Goal: Task Accomplishment & Management: Complete application form

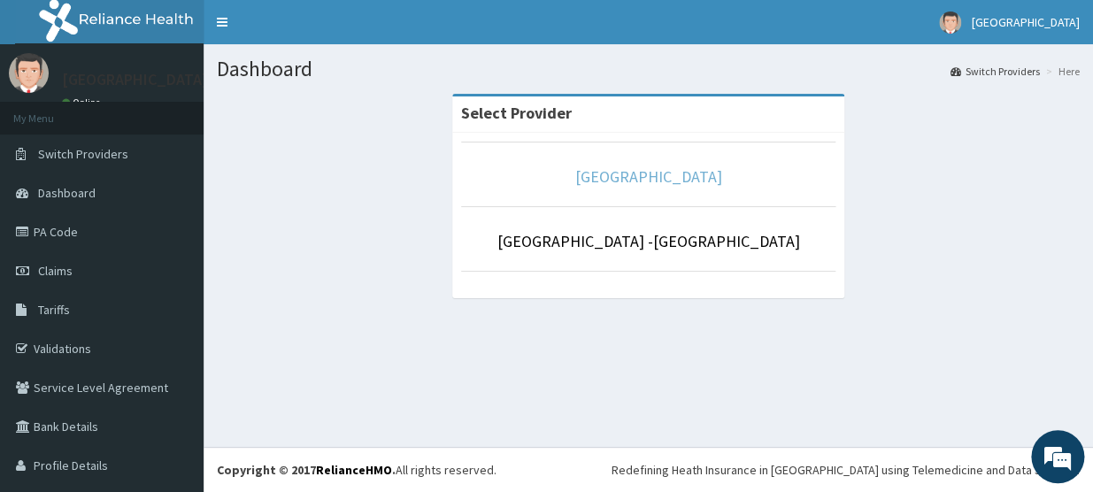
click at [611, 173] on link "[GEOGRAPHIC_DATA]" at bounding box center [648, 176] width 147 height 20
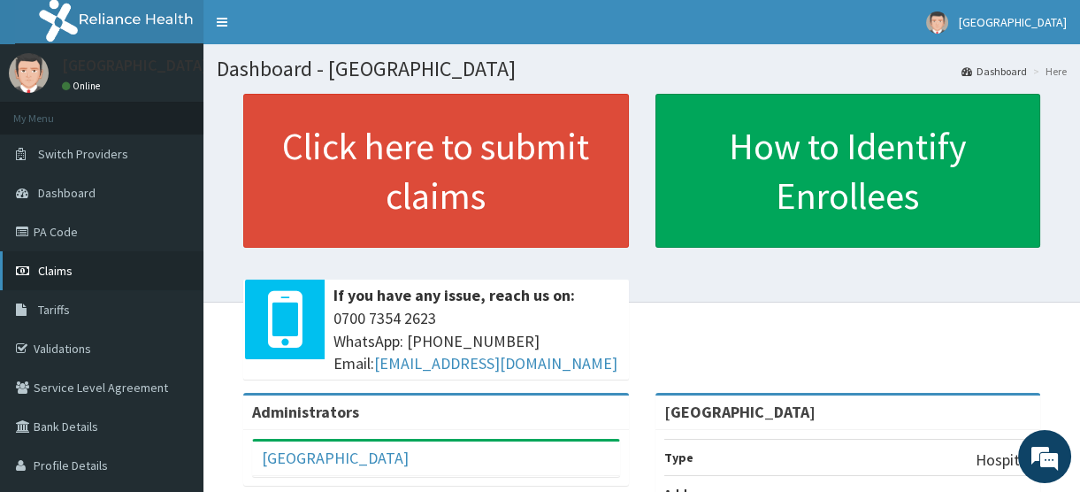
click at [57, 271] on span "Claims" at bounding box center [55, 271] width 35 height 16
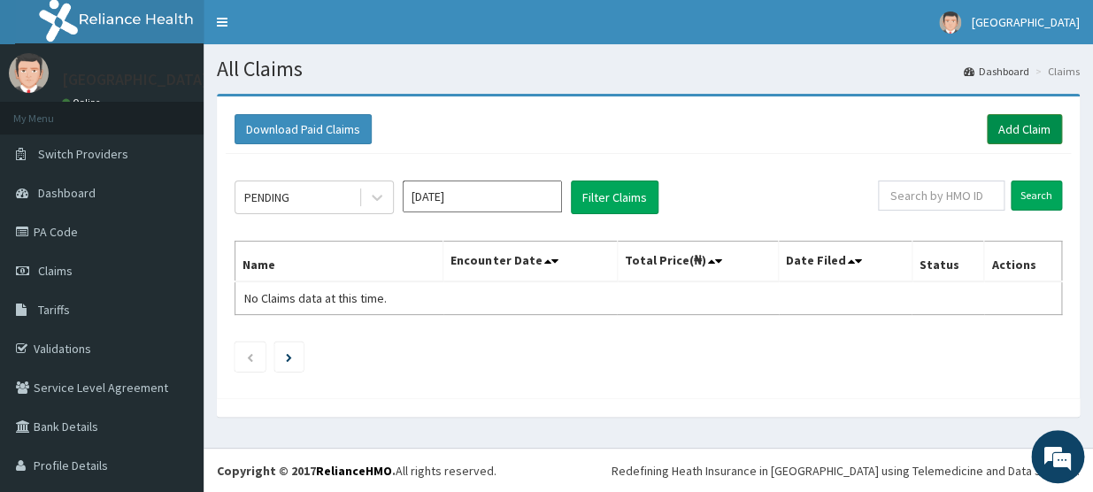
click at [1005, 127] on link "Add Claim" at bounding box center [1024, 129] width 75 height 30
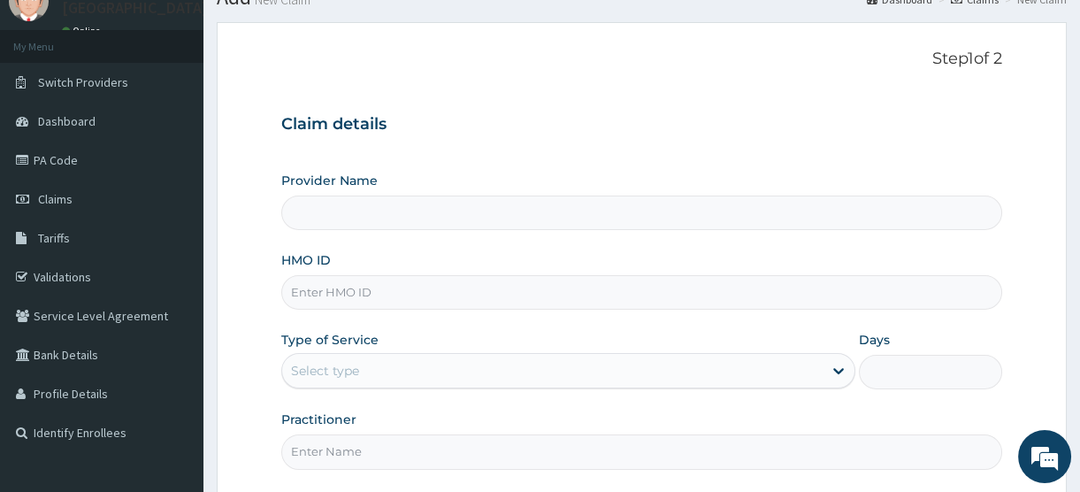
type input "[GEOGRAPHIC_DATA]"
click at [349, 294] on input "HMO ID" at bounding box center [641, 292] width 721 height 35
paste input "HST/10439/A"
type input "HST/10439/A"
click at [344, 363] on div "Select type" at bounding box center [325, 371] width 68 height 18
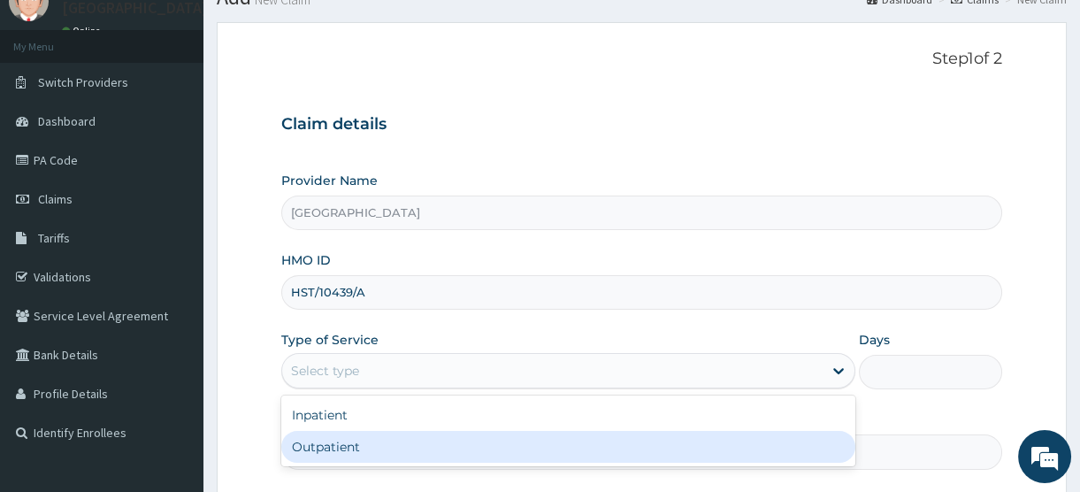
click at [342, 443] on div "Outpatient" at bounding box center [568, 447] width 574 height 32
type input "1"
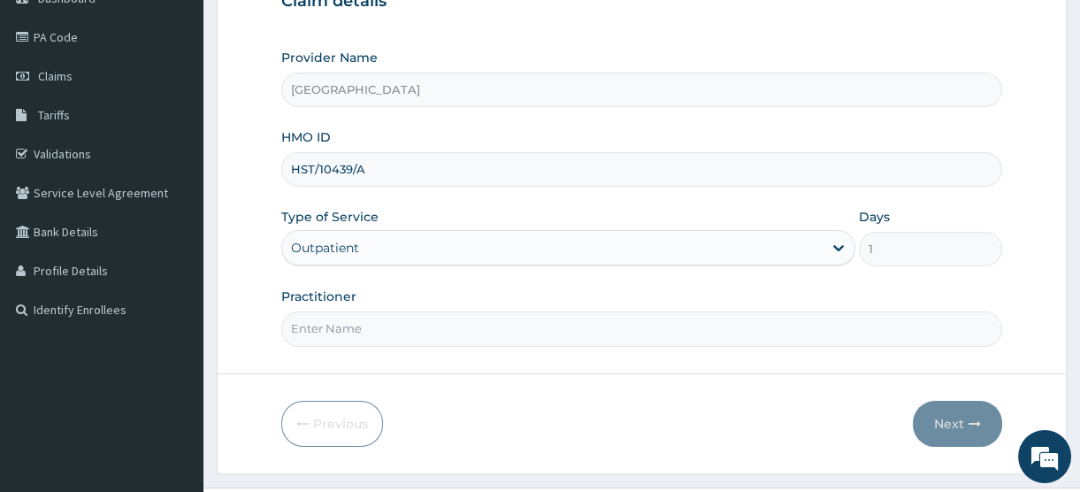
scroll to position [233, 0]
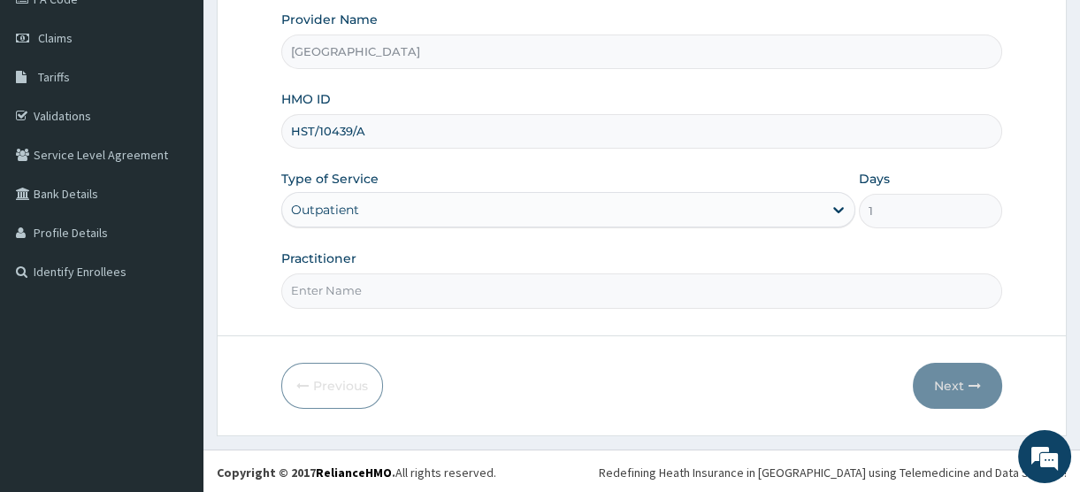
click at [345, 293] on input "Practitioner" at bounding box center [641, 290] width 721 height 35
type input "DR WILLIAMS"
click at [955, 380] on button "Next" at bounding box center [957, 386] width 89 height 46
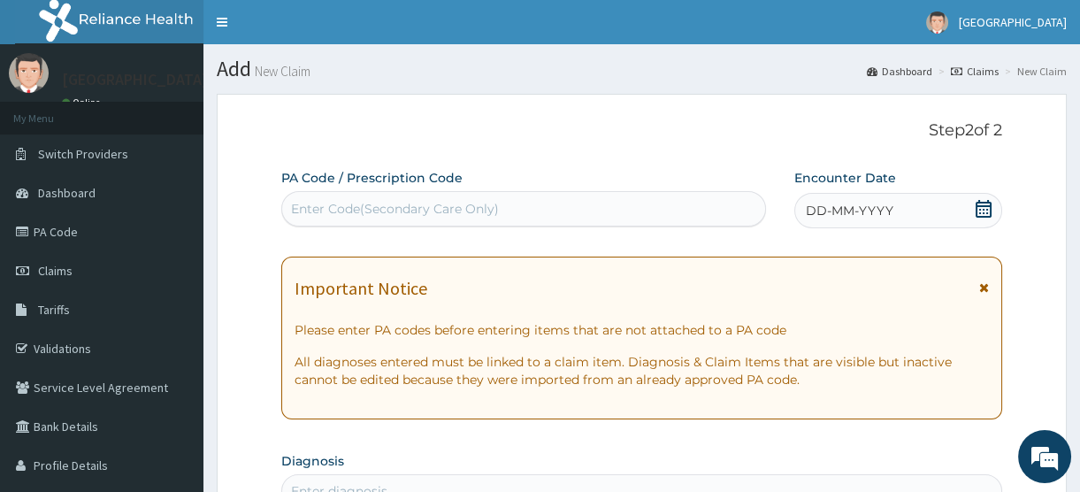
click at [381, 203] on div "Enter Code(Secondary Care Only)" at bounding box center [395, 209] width 208 height 18
paste input "PA/FEB227"
type input "PA/FEB227"
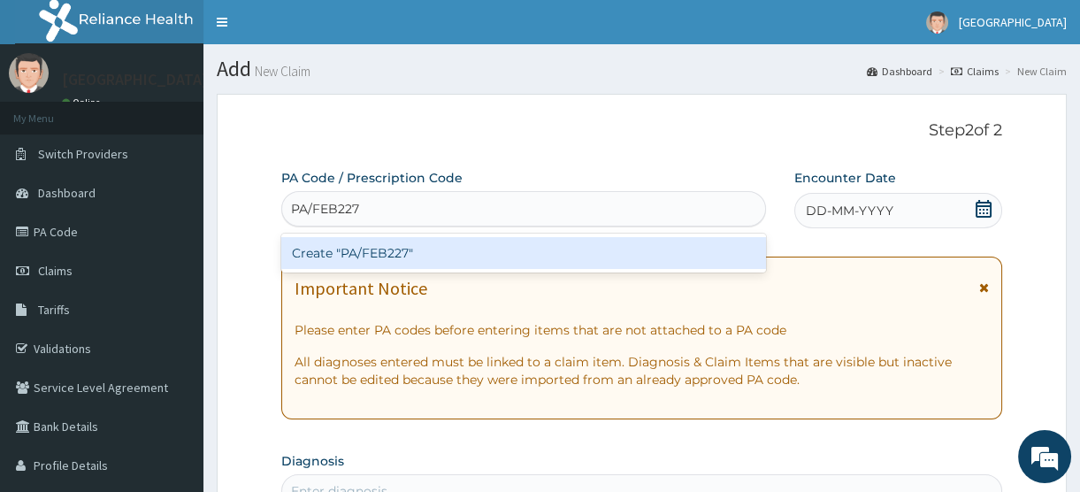
click at [387, 252] on div "Create "PA/FEB227"" at bounding box center [523, 253] width 485 height 32
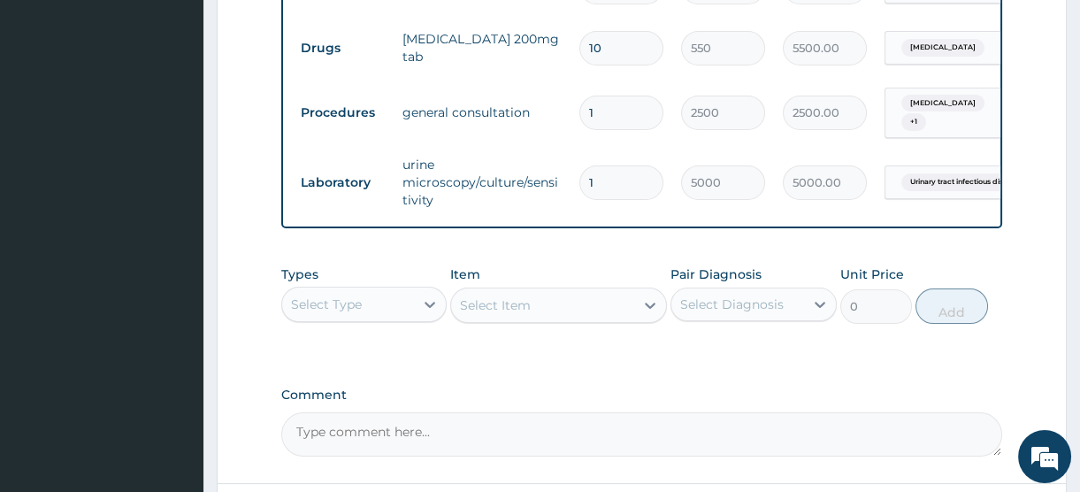
scroll to position [972, 0]
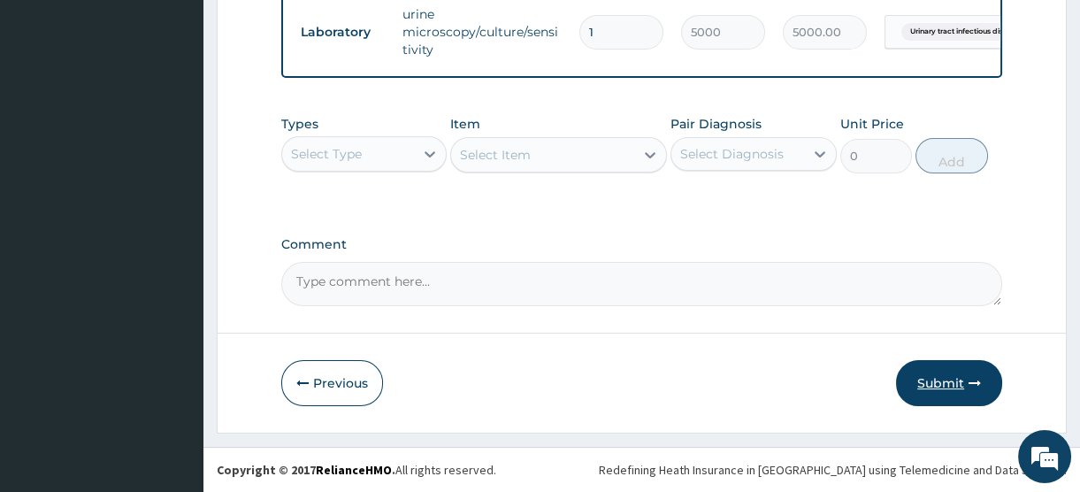
click at [938, 380] on button "Submit" at bounding box center [949, 383] width 106 height 46
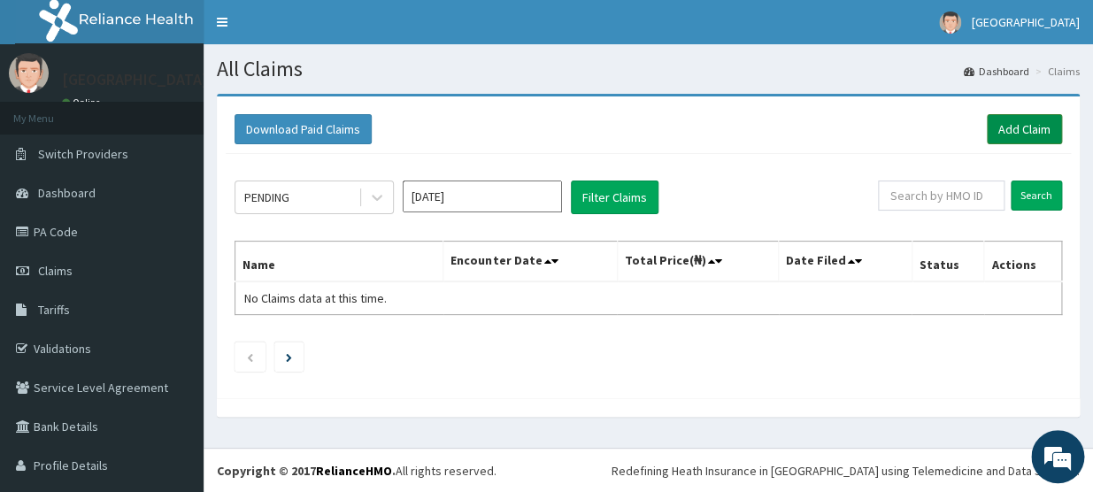
click at [1006, 127] on link "Add Claim" at bounding box center [1024, 129] width 75 height 30
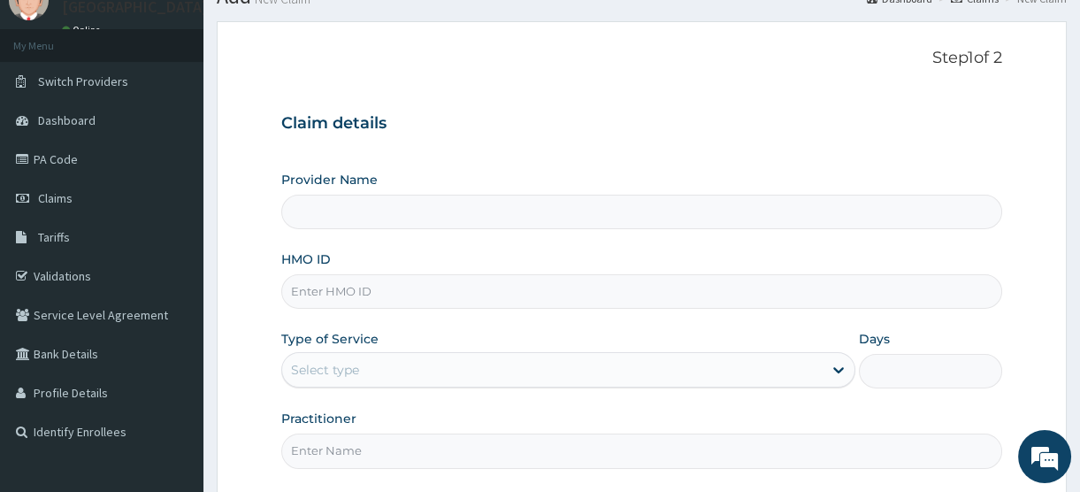
scroll to position [72, 0]
type input "[GEOGRAPHIC_DATA]"
click at [333, 293] on input "HMO ID" at bounding box center [641, 292] width 721 height 35
type input "NPM/10181/B"
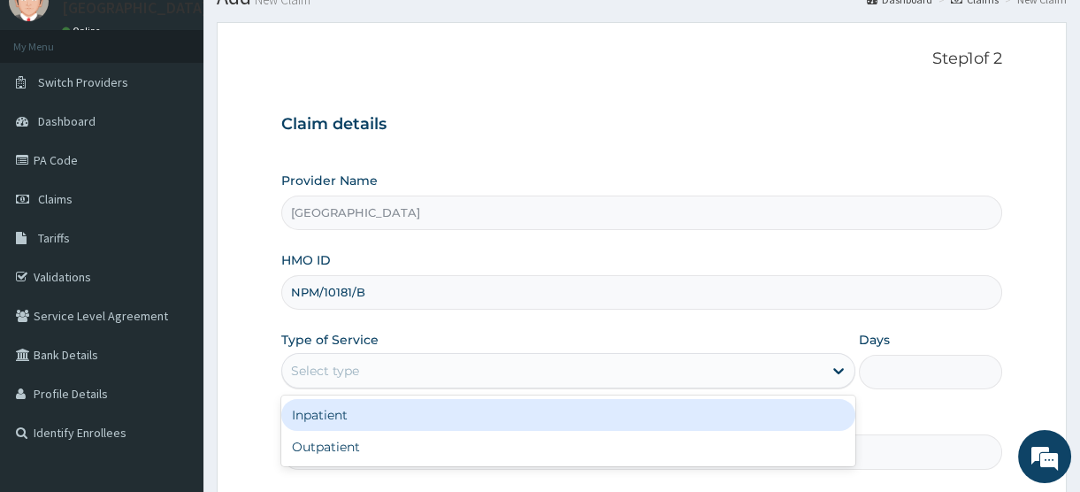
click at [357, 363] on div "Select type" at bounding box center [325, 371] width 68 height 18
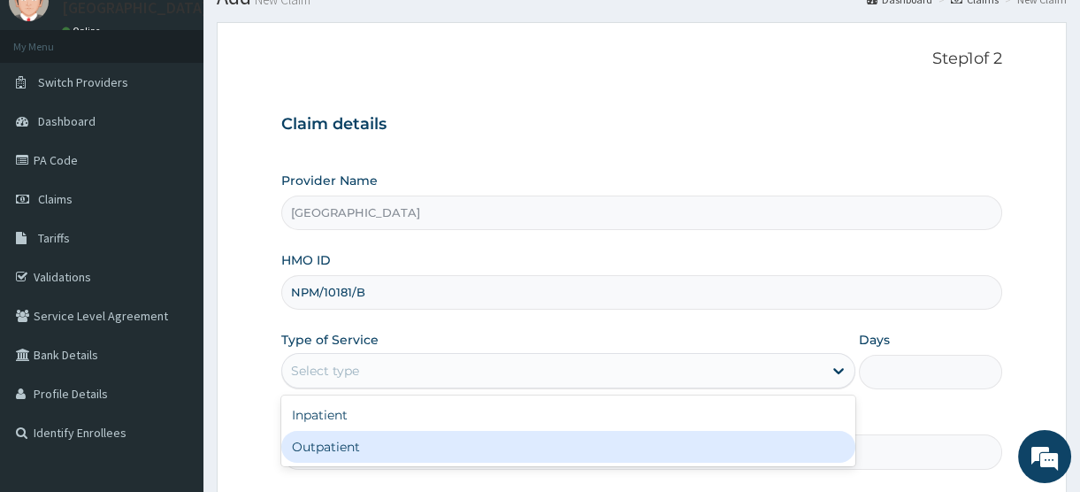
click at [343, 445] on div "Outpatient" at bounding box center [568, 447] width 574 height 32
type input "1"
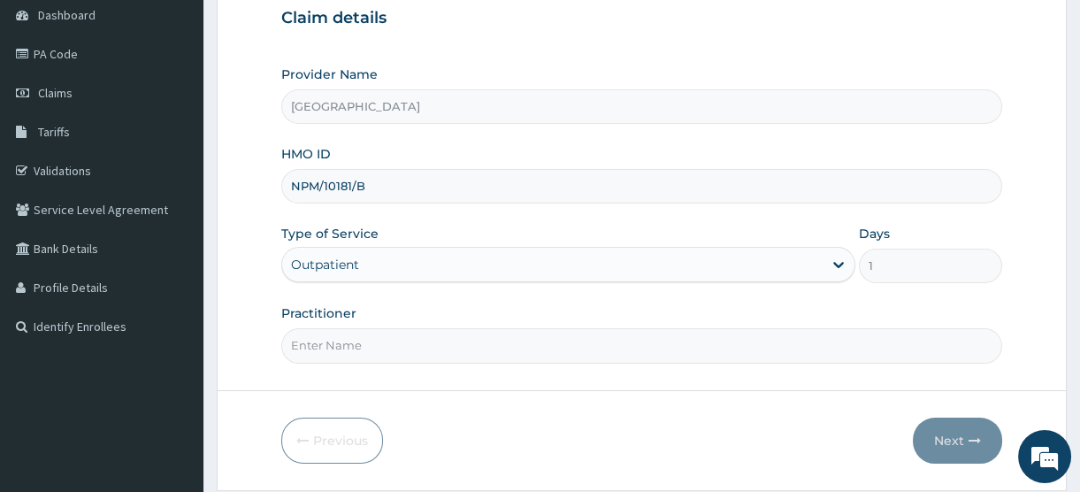
scroll to position [233, 0]
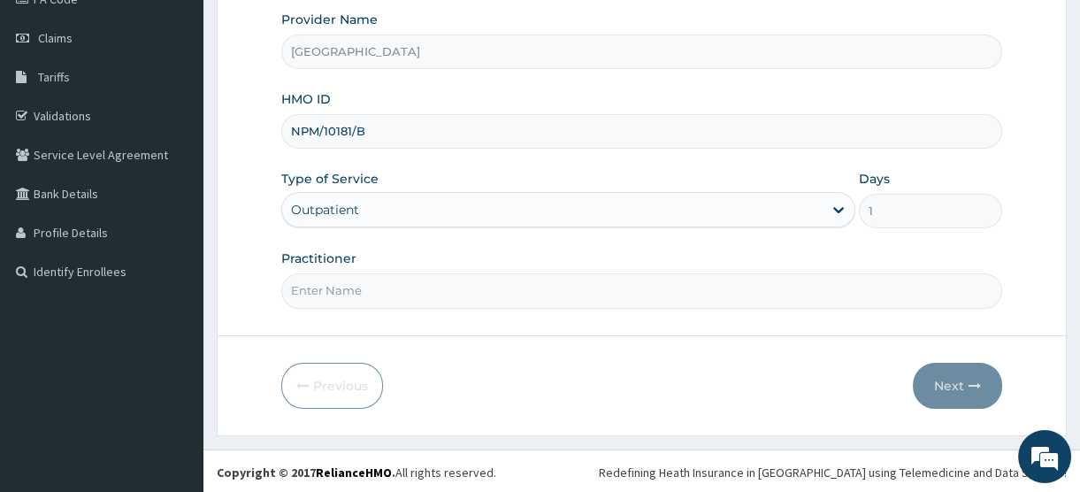
click at [357, 283] on input "Practitioner" at bounding box center [641, 290] width 721 height 35
type input "[PERSON_NAME]"
click at [945, 380] on button "Next" at bounding box center [957, 386] width 89 height 46
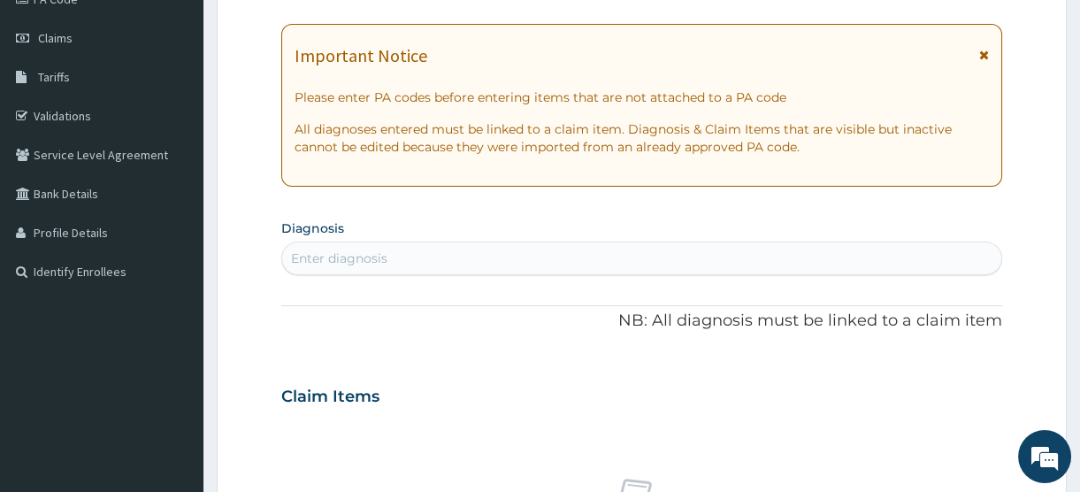
scroll to position [0, 0]
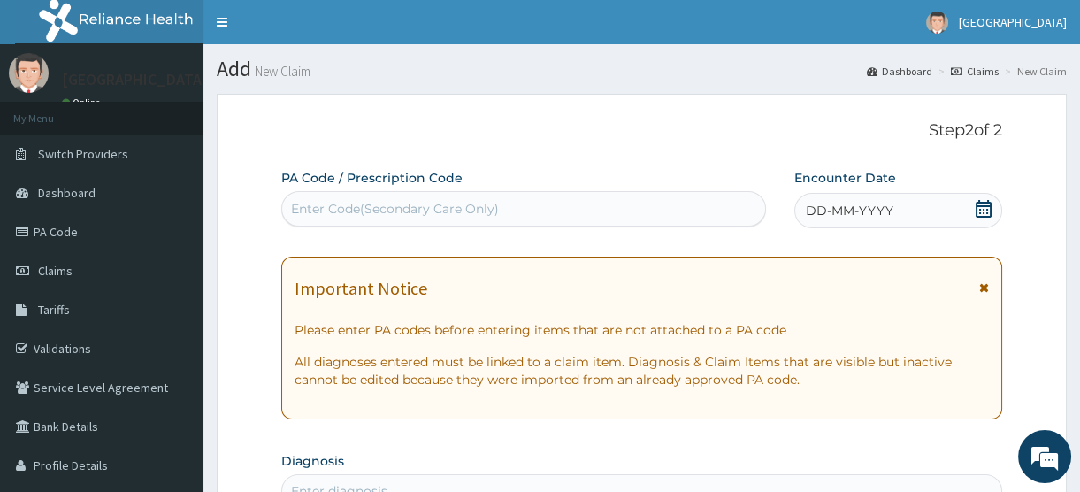
click at [981, 209] on icon at bounding box center [984, 209] width 16 height 18
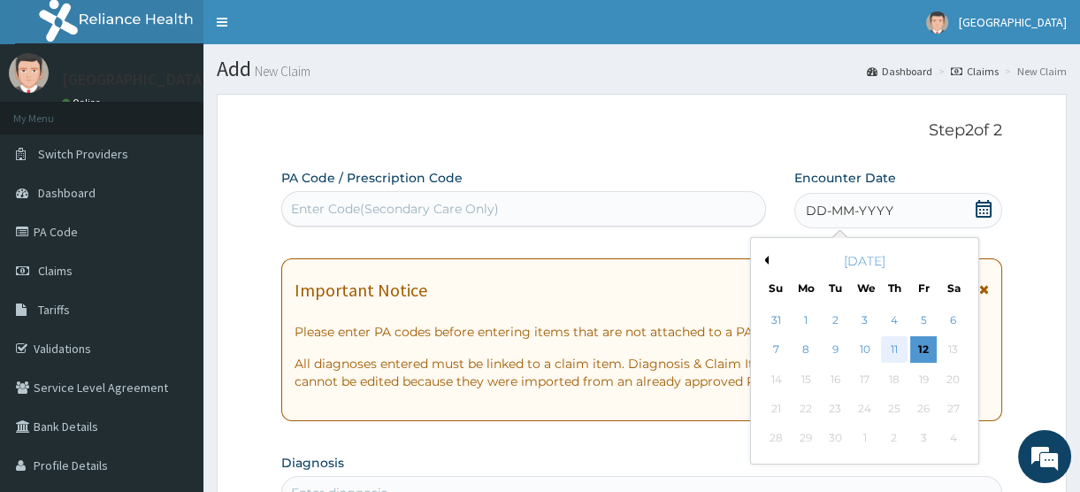
click at [895, 352] on div "11" at bounding box center [894, 350] width 27 height 27
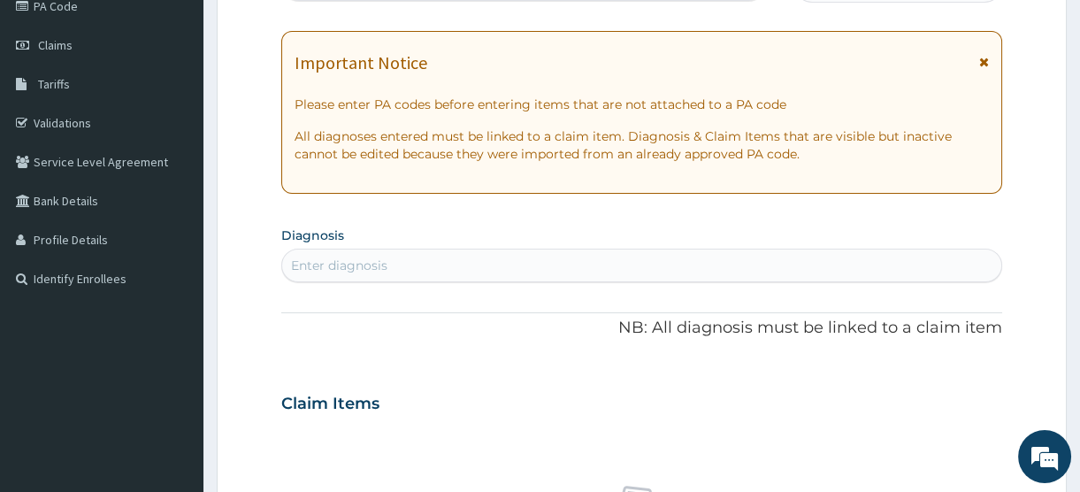
scroll to position [241, 0]
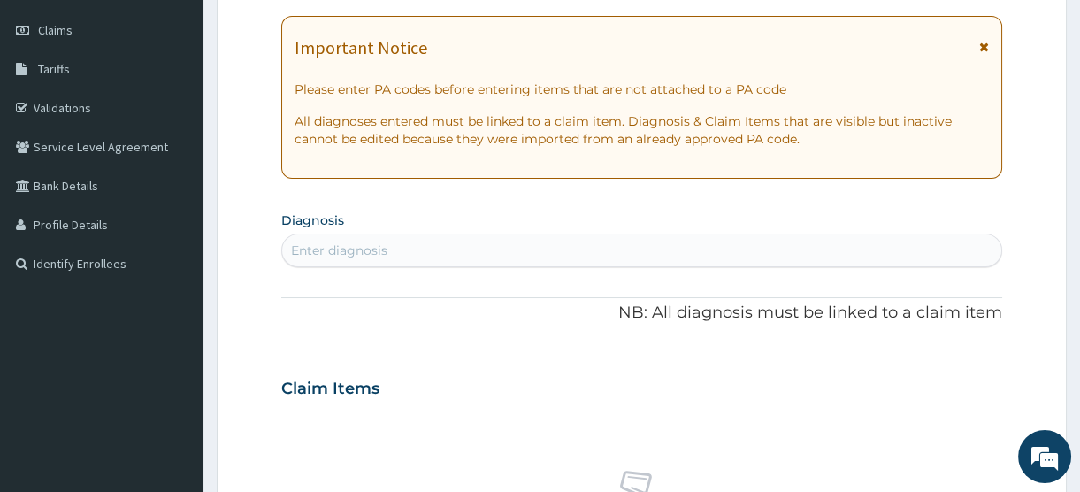
click at [405, 248] on div "Enter diagnosis" at bounding box center [641, 250] width 719 height 28
type input "PLASMOD"
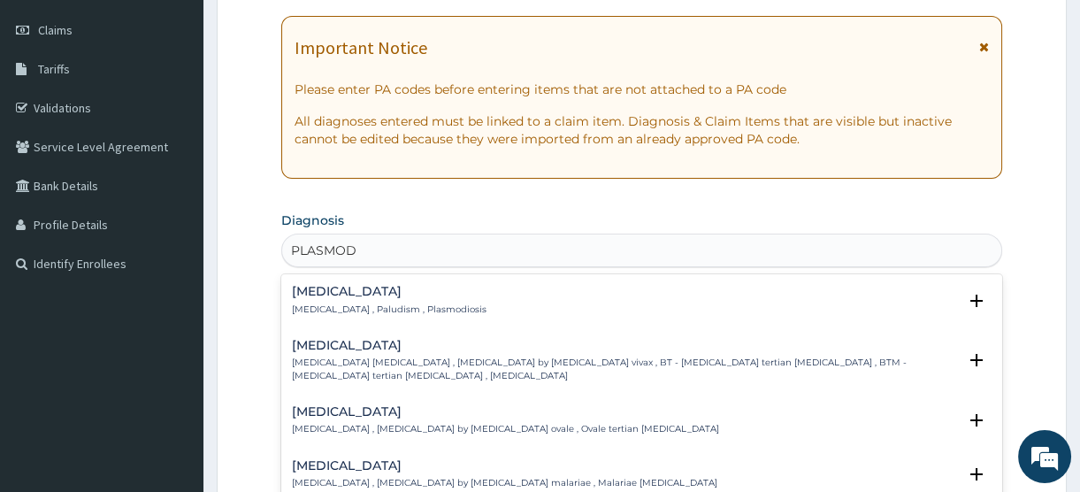
click at [377, 306] on p "Malaria , Paludism , Plasmodiosis" at bounding box center [389, 309] width 195 height 12
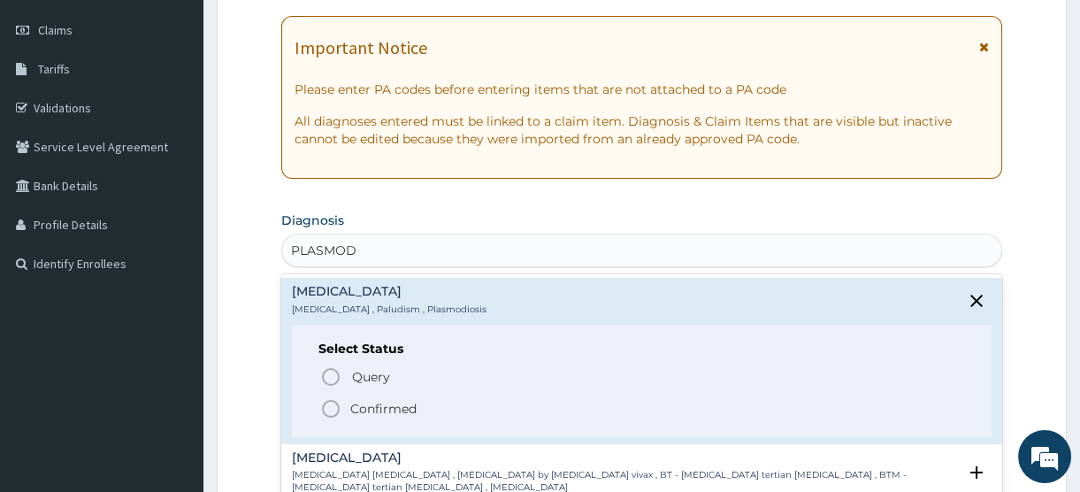
click at [368, 408] on p "Confirmed" at bounding box center [383, 409] width 66 height 18
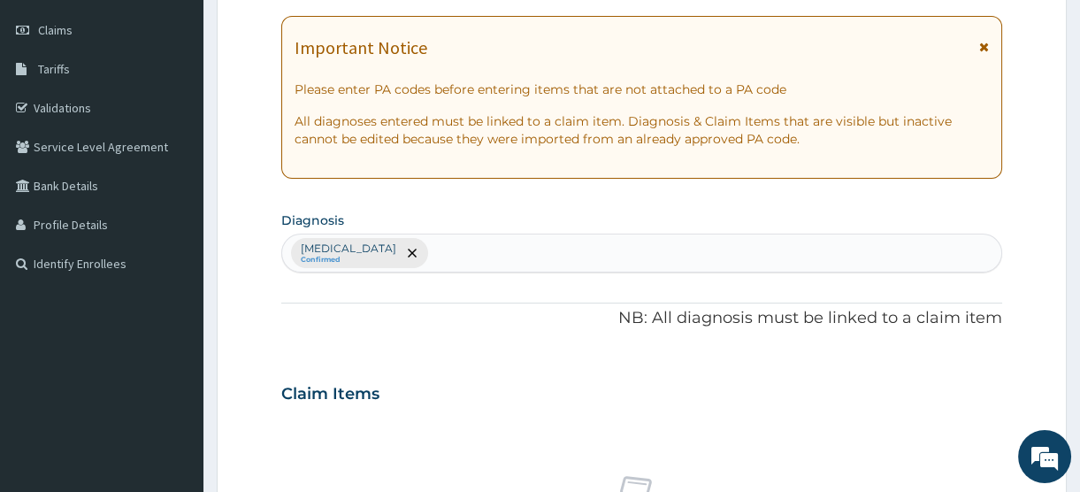
scroll to position [321, 0]
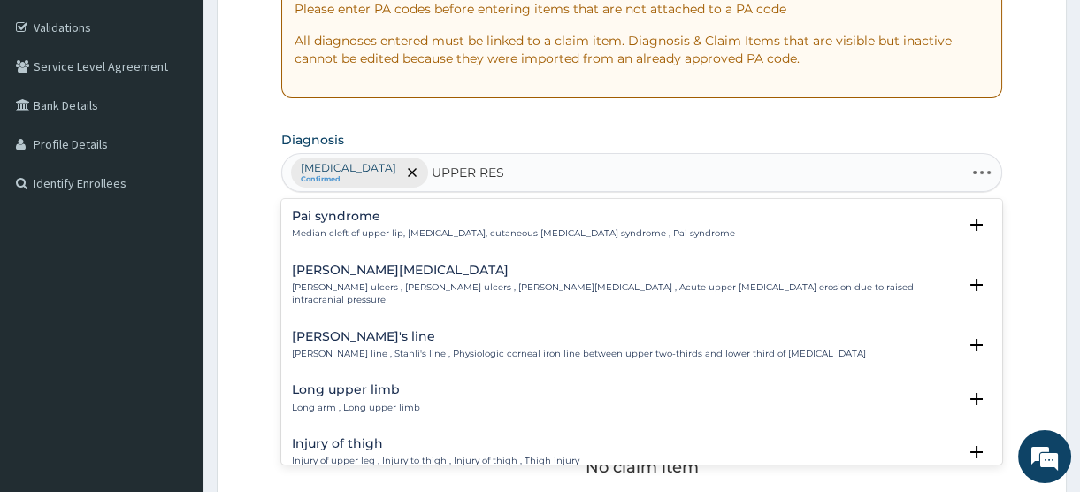
type input "UPPER RESP"
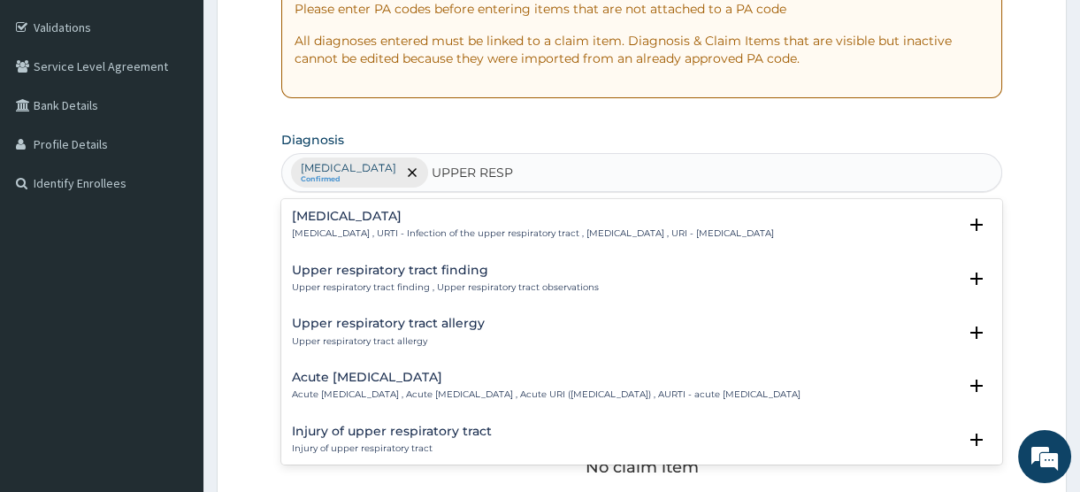
click at [423, 230] on p "Upper respiratory infection , URTI - Infection of the upper respiratory tract ,…" at bounding box center [533, 233] width 482 height 12
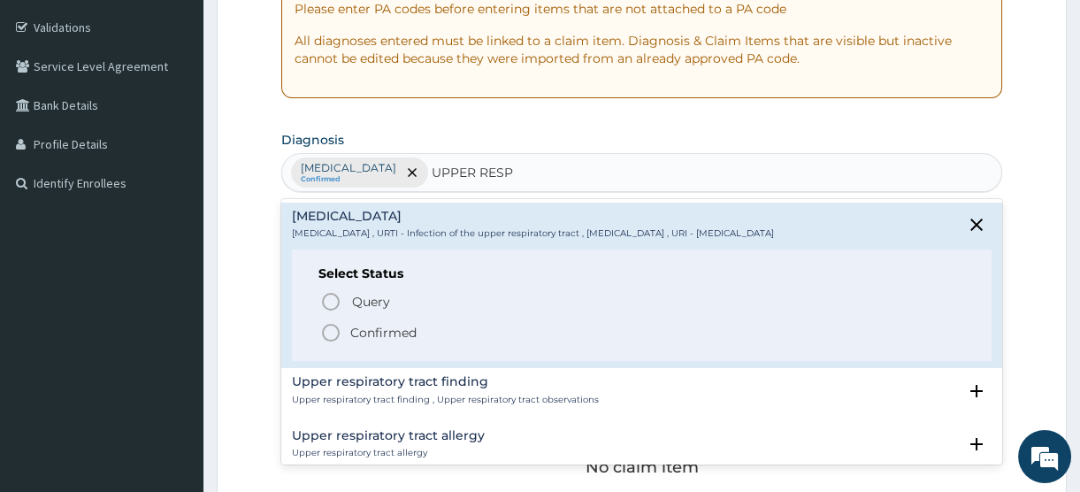
click at [388, 329] on p "Confirmed" at bounding box center [383, 333] width 66 height 18
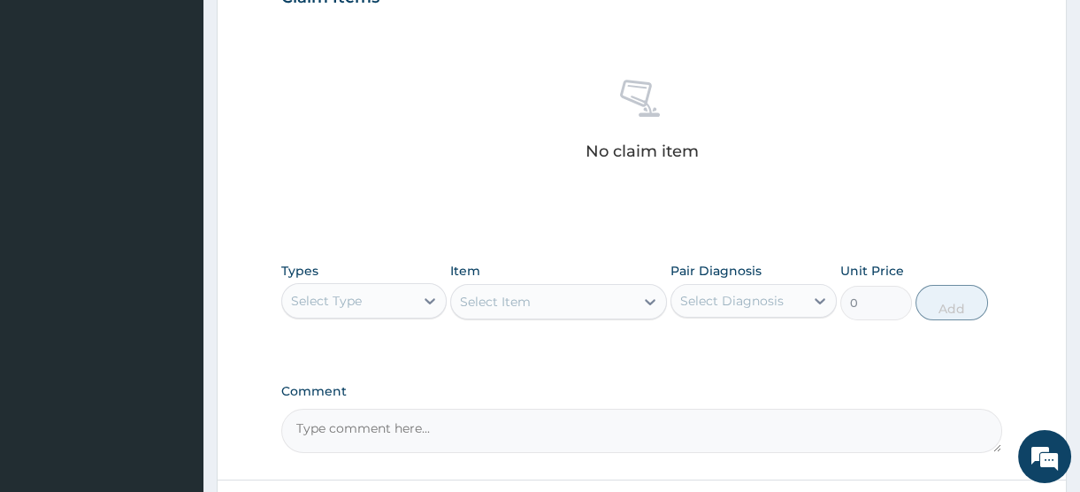
scroll to position [724, 0]
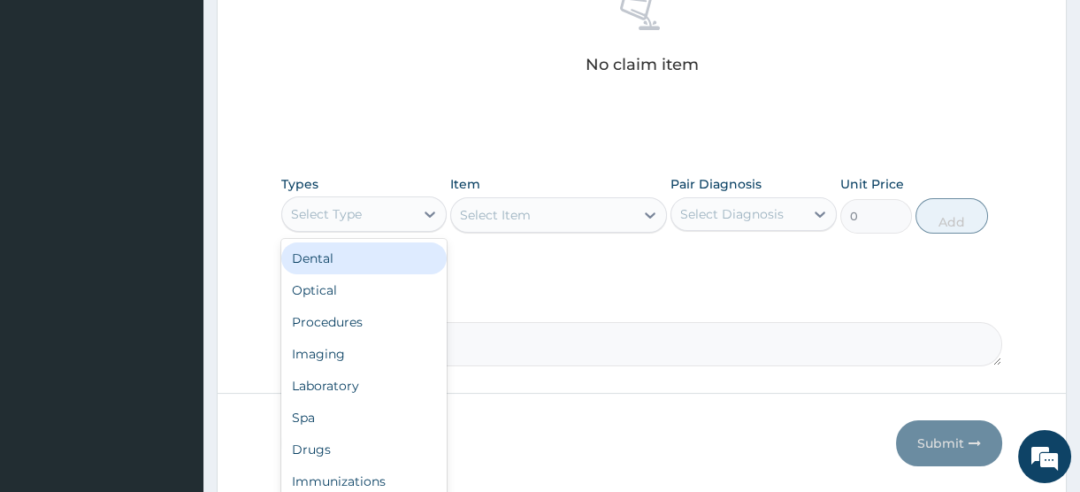
click at [349, 203] on div "Select Type" at bounding box center [348, 214] width 132 height 28
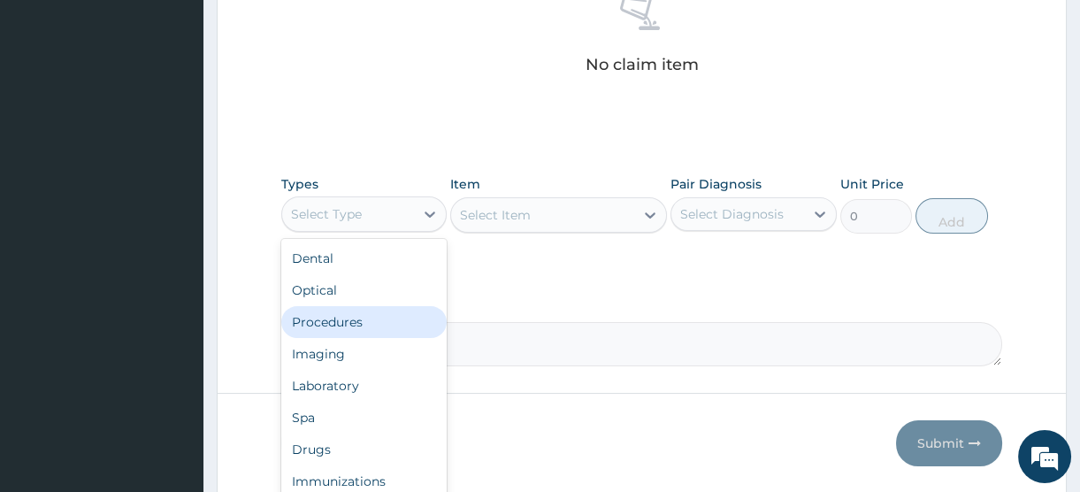
click at [342, 322] on div "Procedures" at bounding box center [363, 322] width 165 height 32
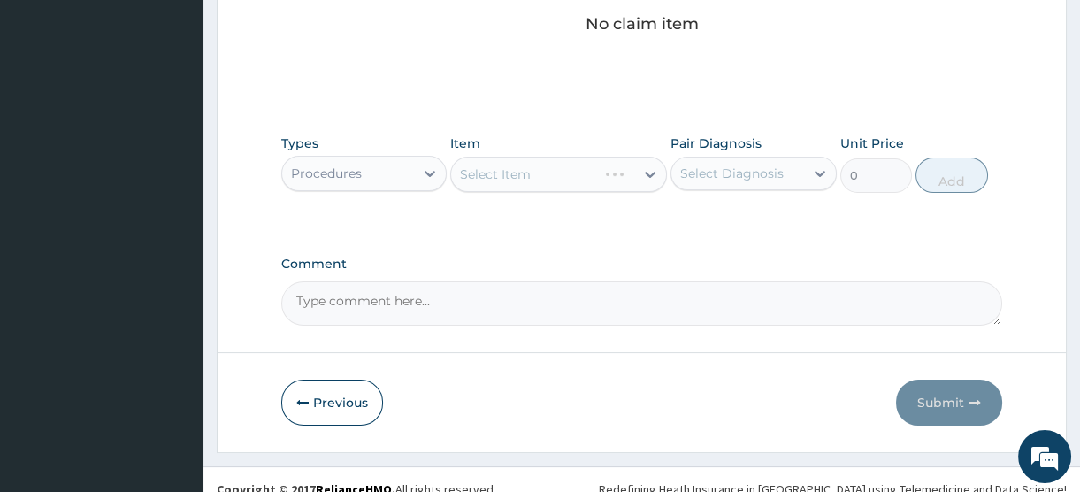
scroll to position [782, 0]
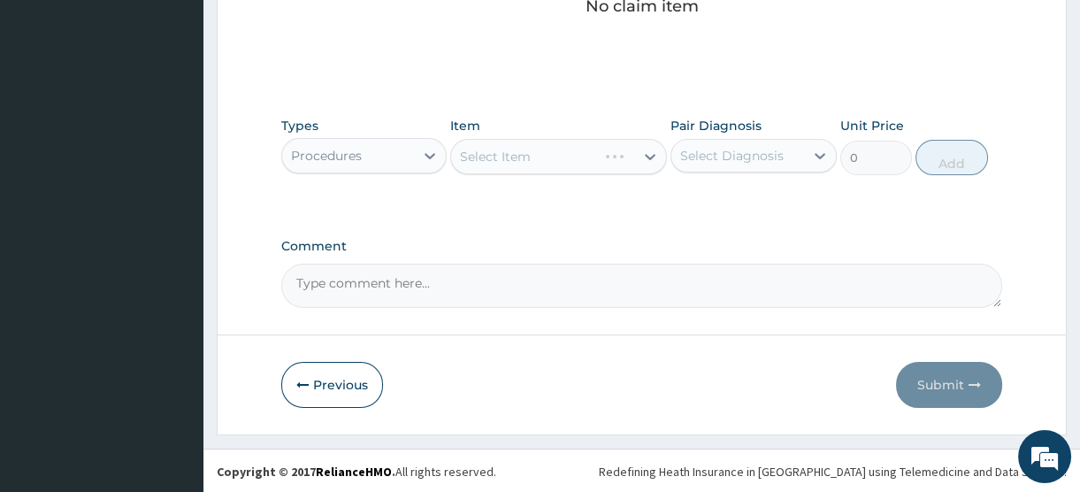
click at [526, 151] on div "Select Item" at bounding box center [558, 156] width 217 height 35
click at [533, 152] on div "Select Item" at bounding box center [542, 156] width 183 height 28
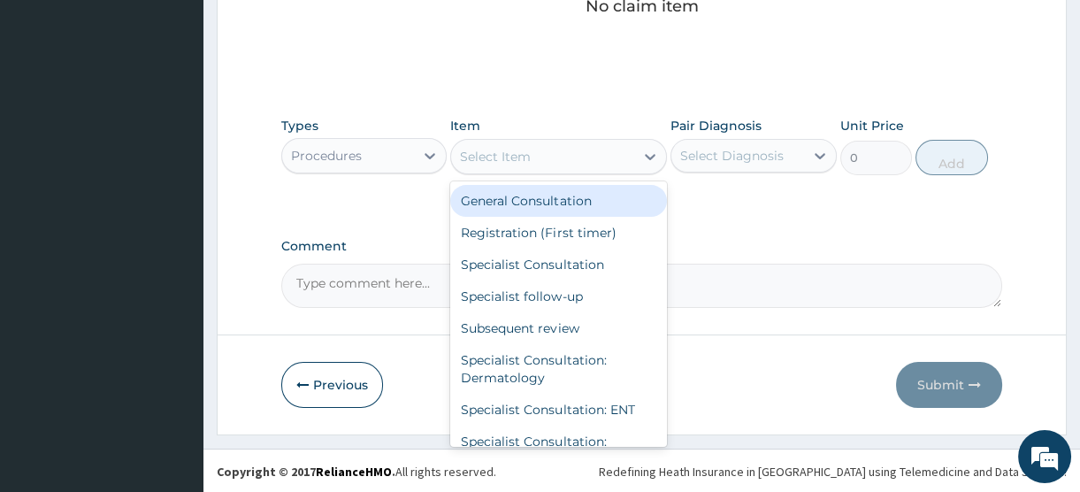
click at [522, 204] on div "General Consultation" at bounding box center [558, 201] width 217 height 32
type input "2500"
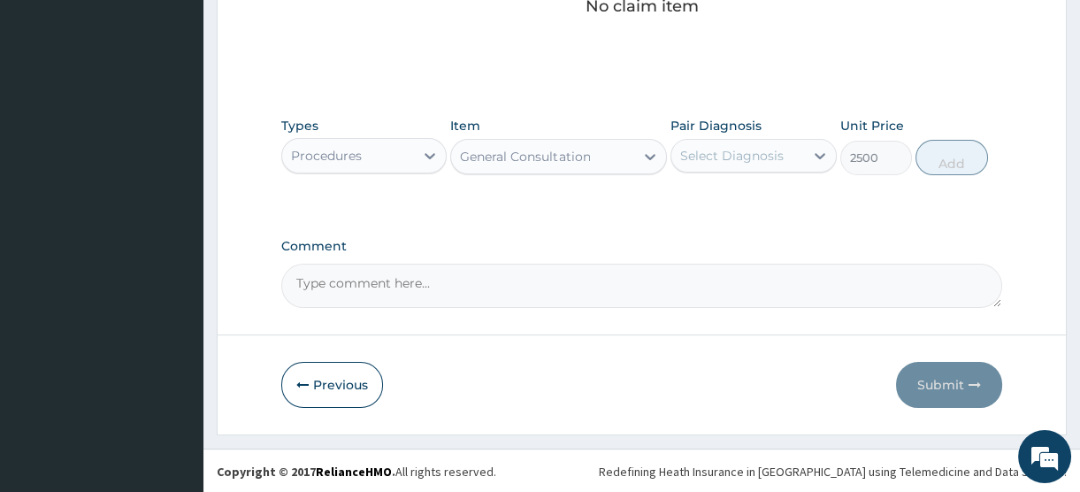
click at [793, 145] on div "Select Diagnosis" at bounding box center [738, 156] width 132 height 28
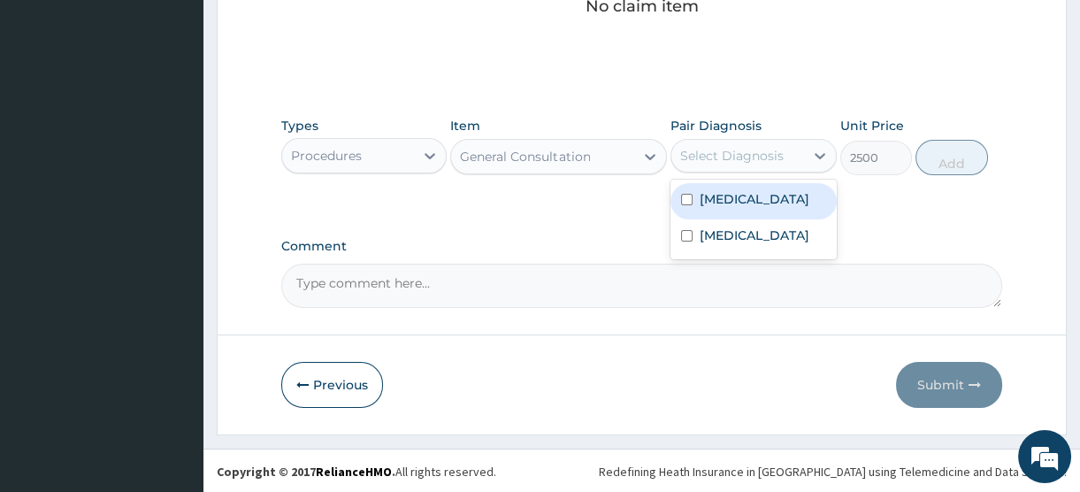
click at [741, 203] on label "Malaria" at bounding box center [755, 199] width 110 height 18
checkbox input "true"
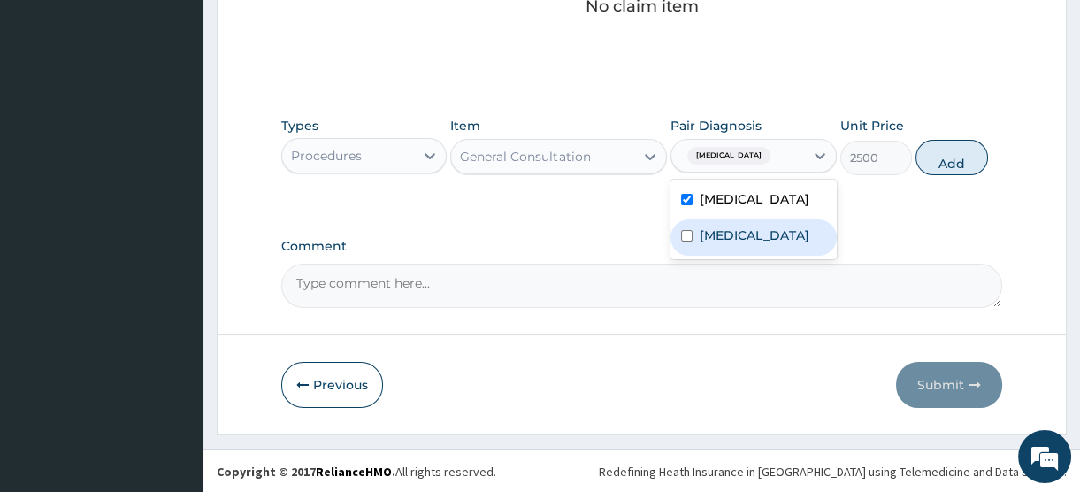
click at [743, 244] on label "Upper respiratory infection" at bounding box center [755, 236] width 110 height 18
checkbox input "true"
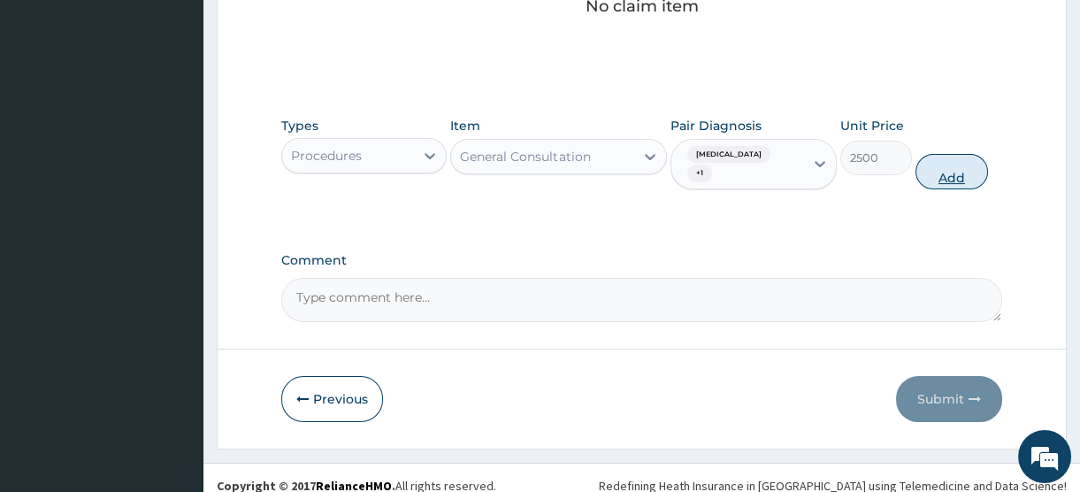
click at [952, 163] on button "Add" at bounding box center [952, 171] width 73 height 35
type input "0"
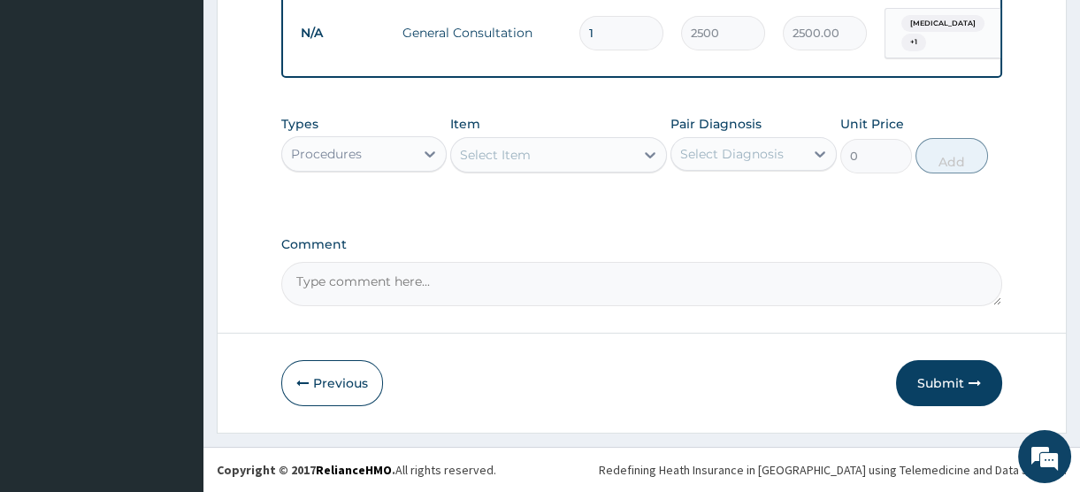
scroll to position [710, 0]
click at [406, 156] on div "Procedures" at bounding box center [348, 154] width 132 height 28
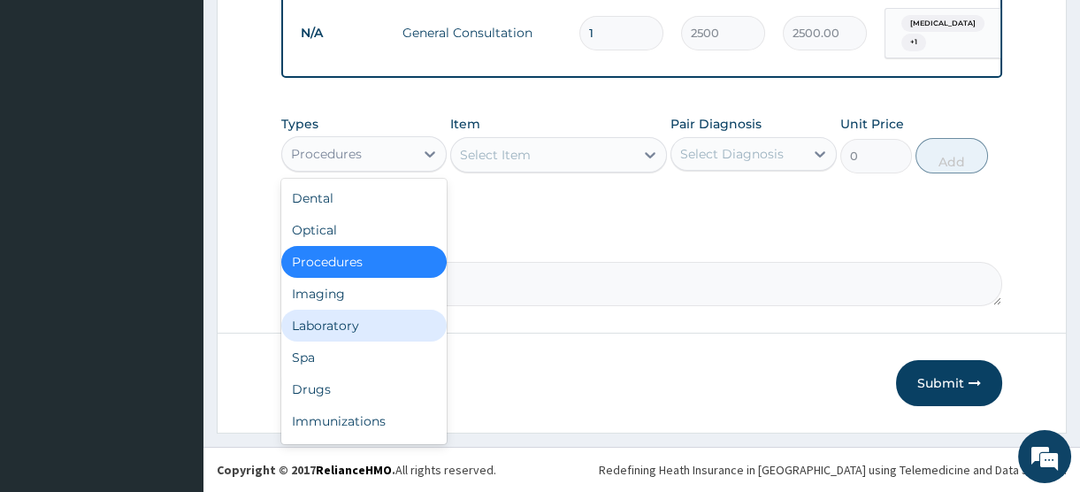
click at [335, 324] on div "Laboratory" at bounding box center [363, 326] width 165 height 32
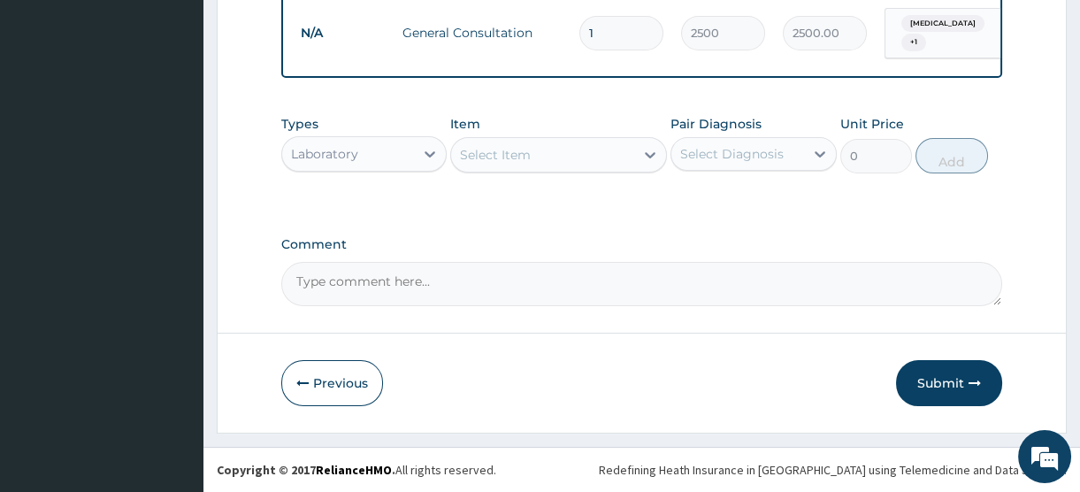
click at [549, 156] on div "Select Item" at bounding box center [542, 155] width 183 height 28
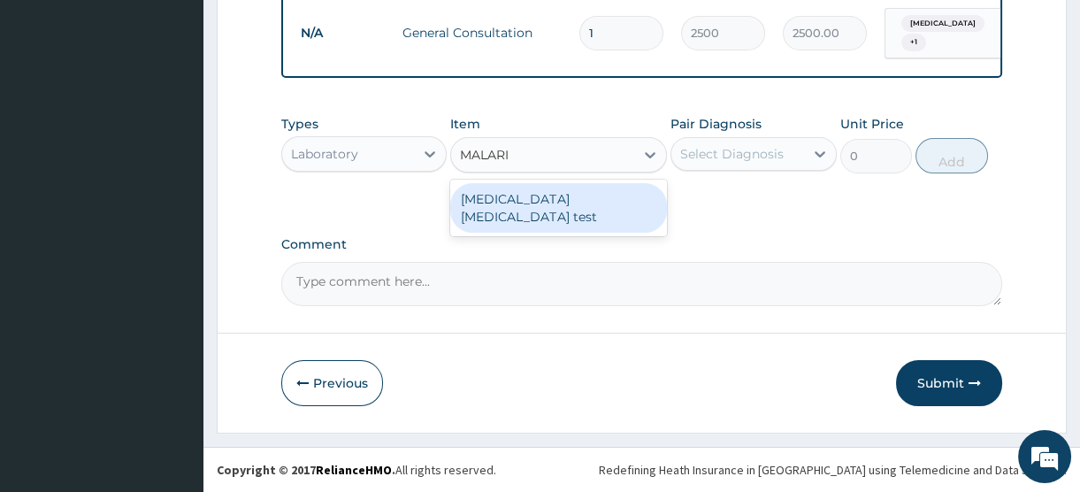
type input "MALARIA"
click at [546, 211] on div "Malaria Parasite test" at bounding box center [558, 208] width 217 height 50
type input "1500"
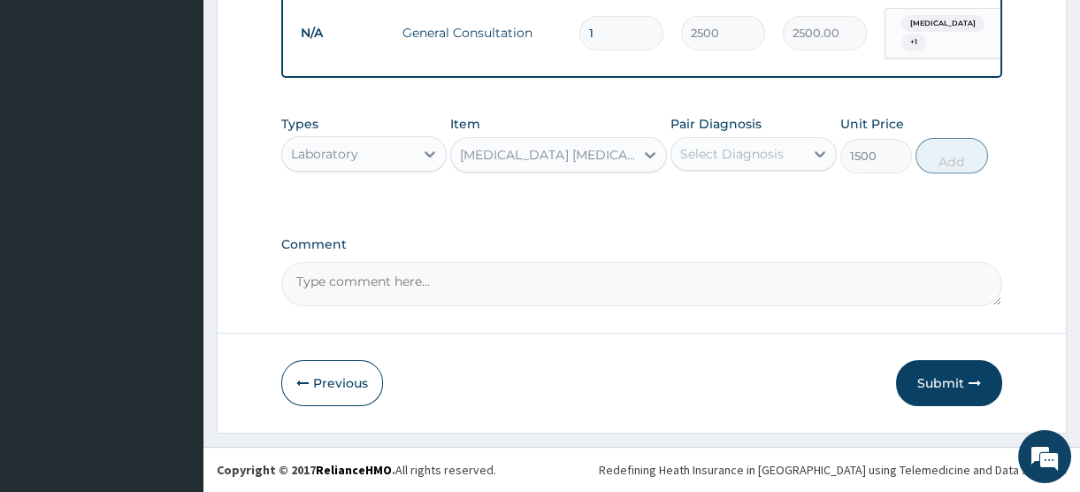
click at [764, 143] on div "Select Diagnosis" at bounding box center [738, 154] width 132 height 28
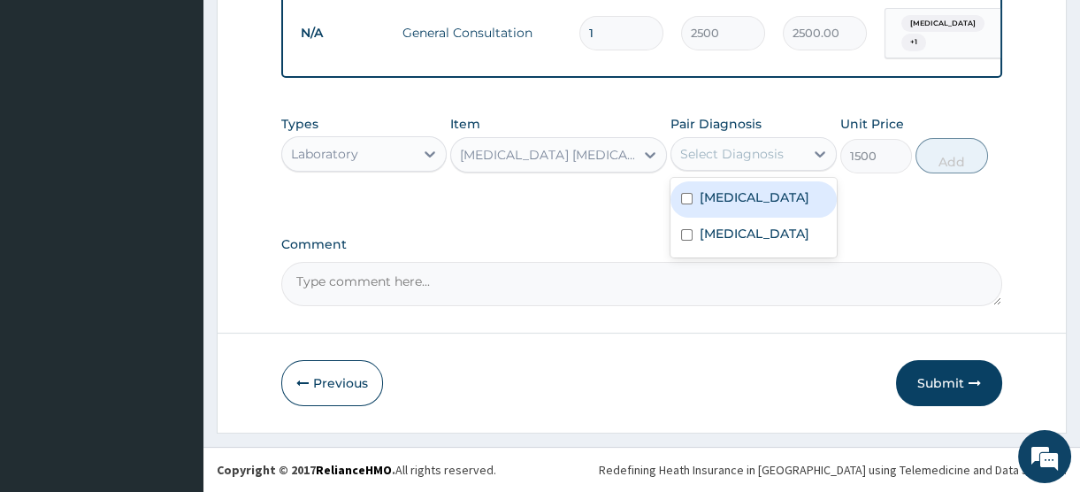
click at [745, 213] on div "Malaria" at bounding box center [753, 199] width 165 height 36
checkbox input "true"
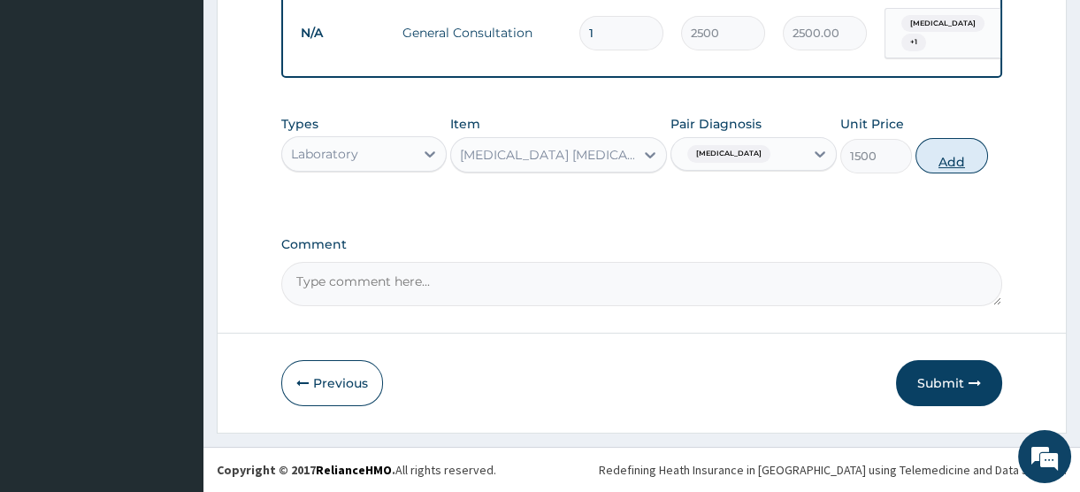
click at [956, 152] on button "Add" at bounding box center [952, 155] width 73 height 35
type input "0"
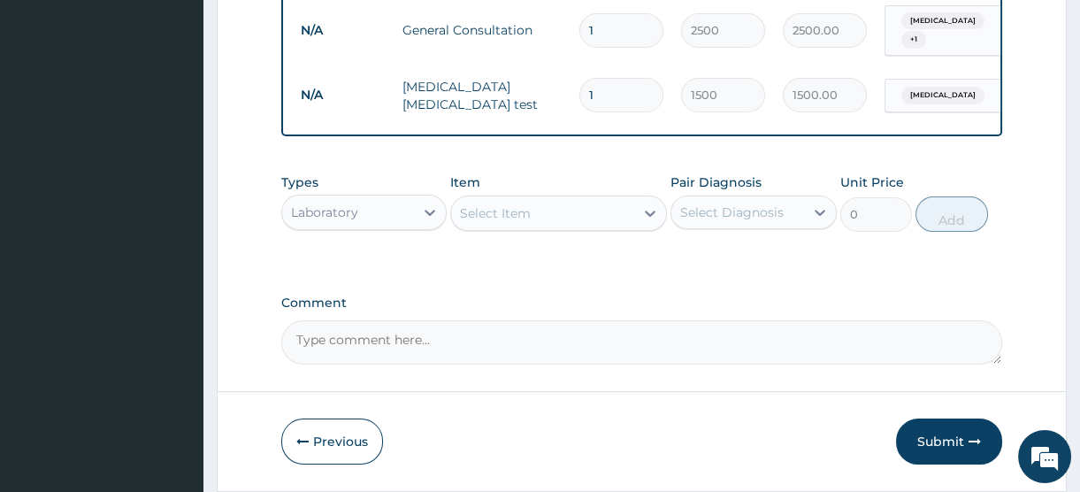
click at [406, 210] on div "Laboratory" at bounding box center [348, 212] width 132 height 28
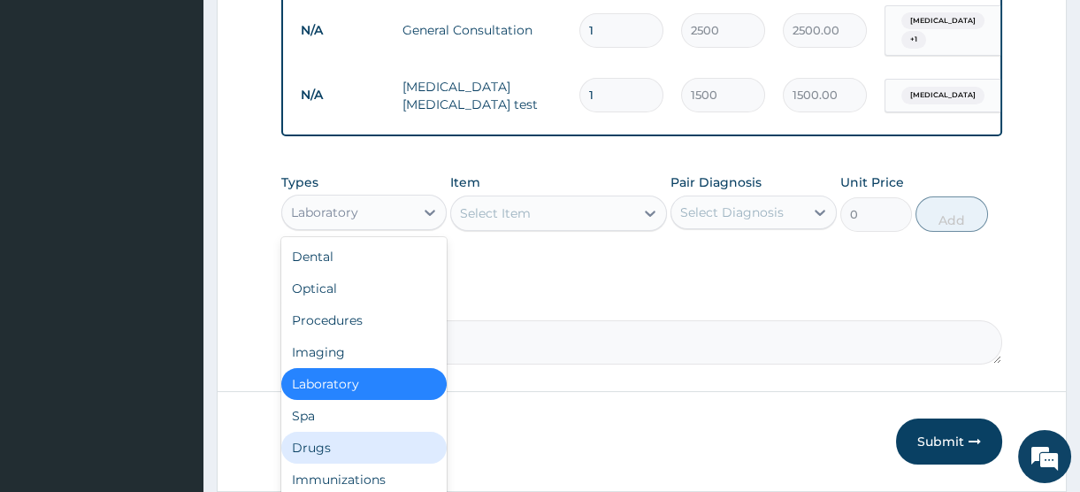
click at [327, 453] on div "Drugs" at bounding box center [363, 448] width 165 height 32
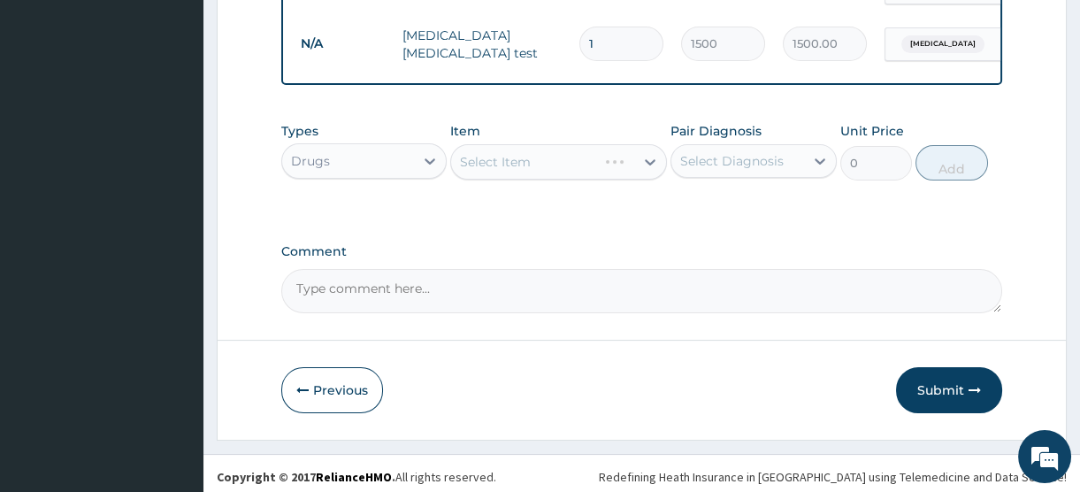
scroll to position [772, 0]
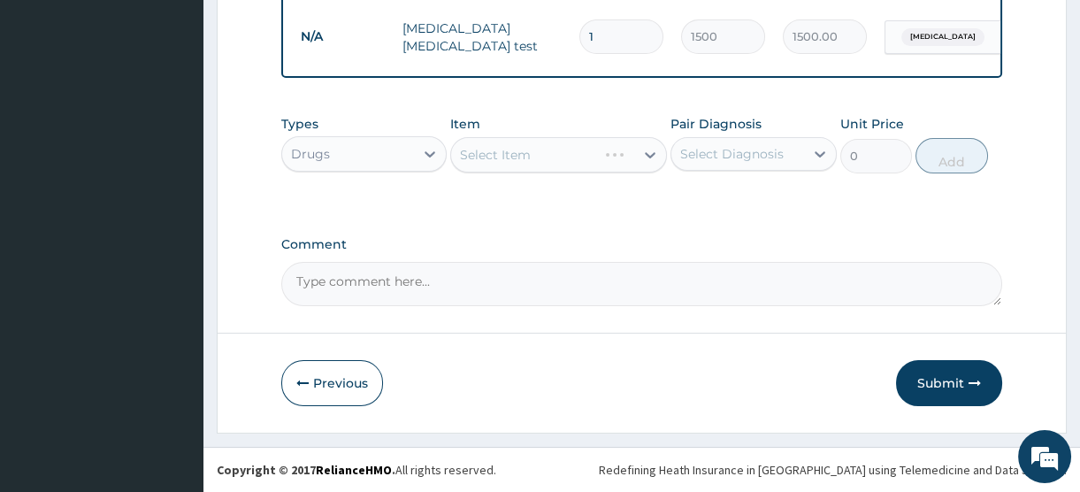
click at [513, 150] on div "Select Item" at bounding box center [558, 154] width 217 height 35
click at [522, 150] on div "Select Item" at bounding box center [495, 155] width 71 height 18
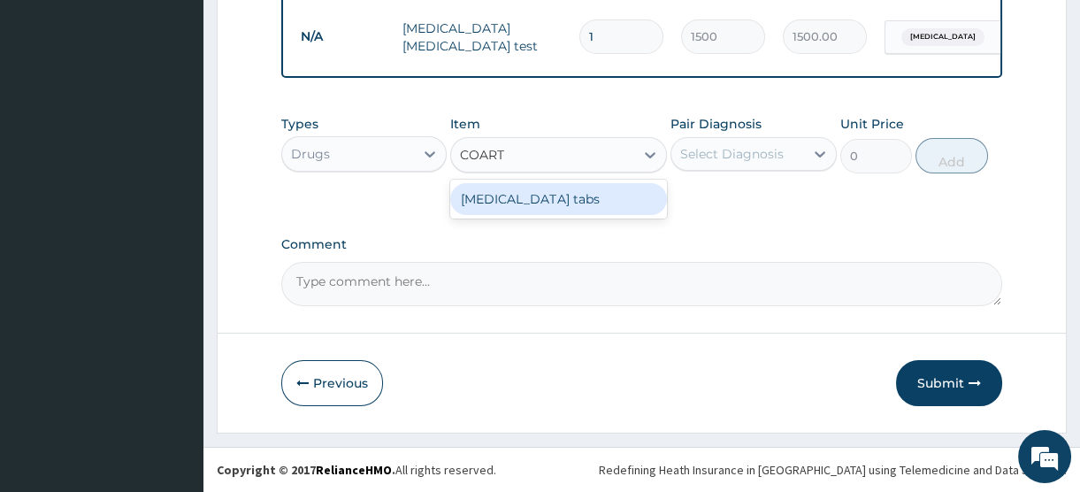
type input "COARTE"
click at [531, 201] on div "Coartem tabs" at bounding box center [558, 199] width 217 height 32
type input "480"
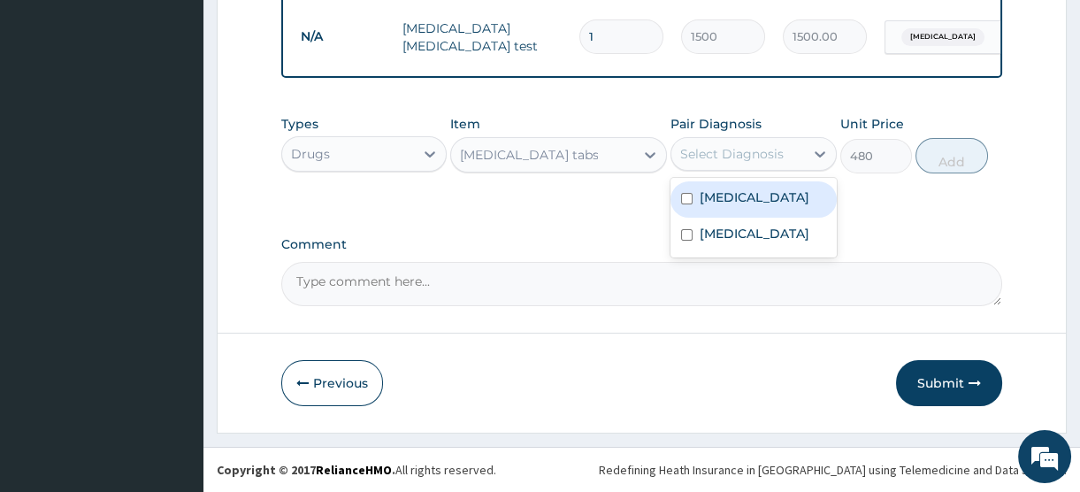
click at [761, 158] on div "Select Diagnosis" at bounding box center [732, 154] width 104 height 18
click at [750, 207] on div "Malaria" at bounding box center [753, 199] width 165 height 36
checkbox input "true"
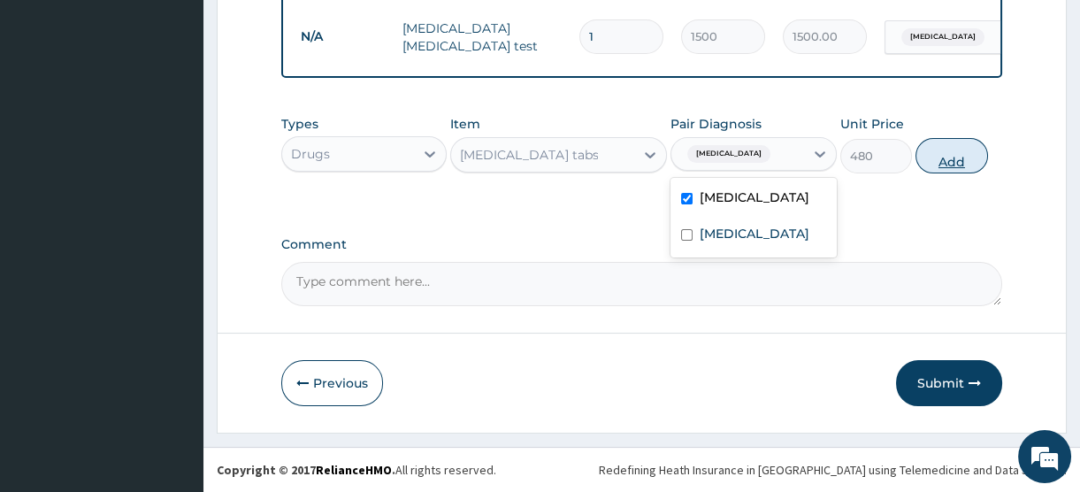
click at [946, 158] on button "Add" at bounding box center [952, 155] width 73 height 35
type input "0"
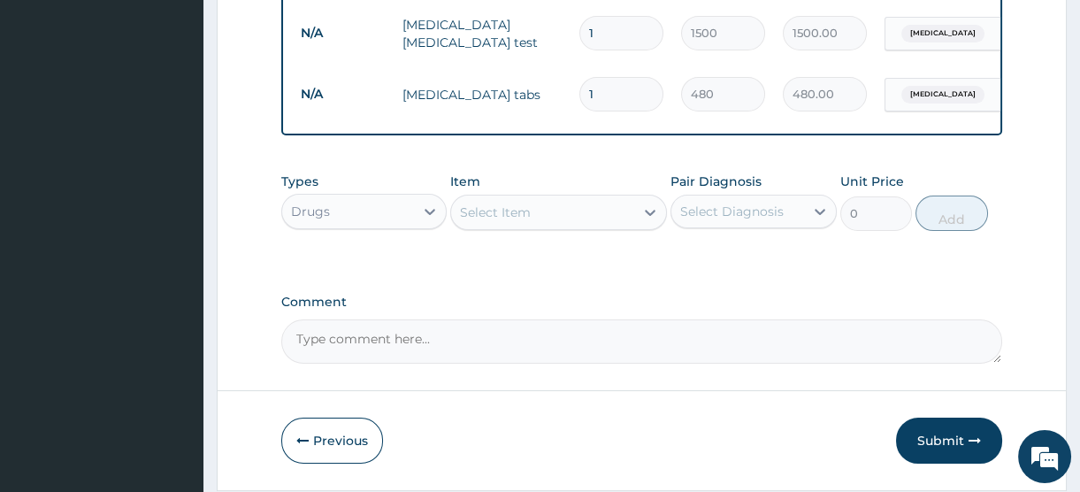
drag, startPoint x: 605, startPoint y: 82, endPoint x: 576, endPoint y: 81, distance: 29.2
click at [576, 81] on td "1" at bounding box center [622, 94] width 102 height 52
type input "6"
type input "2880.00"
type input "6"
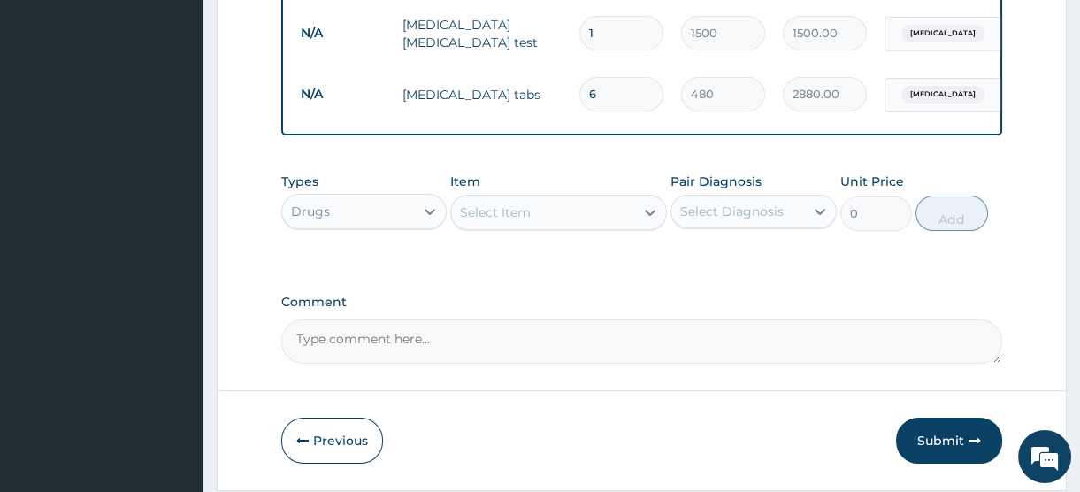
click at [500, 218] on div "Select Item" at bounding box center [495, 213] width 71 height 18
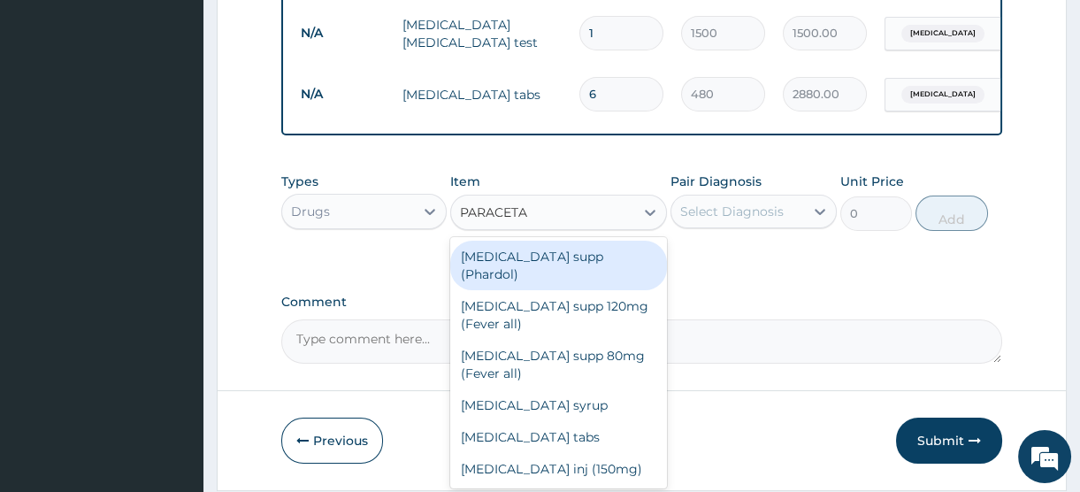
type input "PARACETAM"
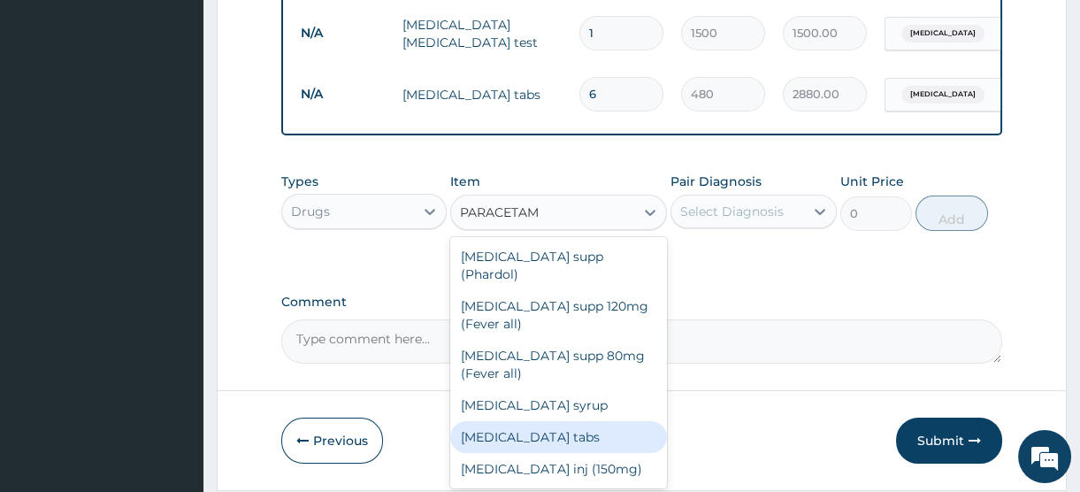
click at [542, 431] on div "Paracetamol tabs" at bounding box center [558, 437] width 217 height 32
type input "20"
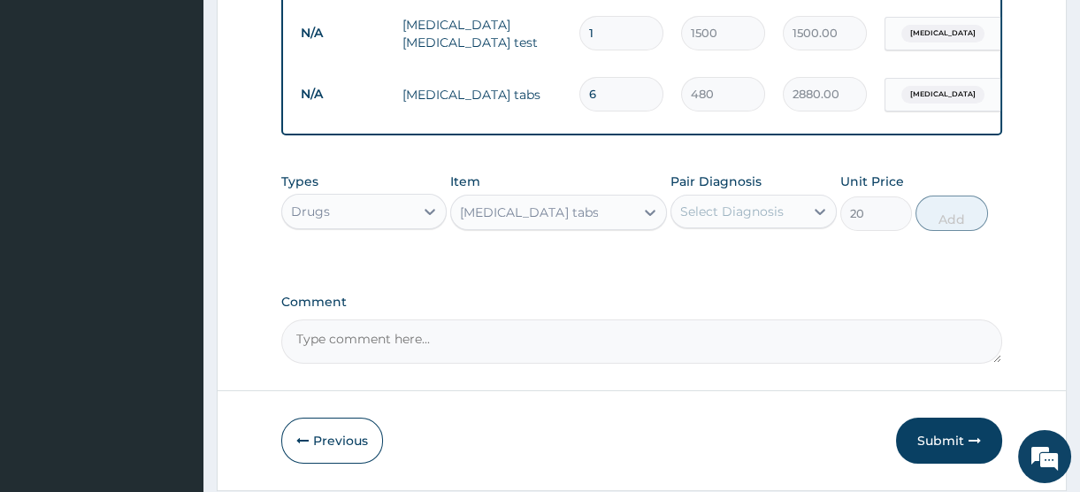
click at [769, 211] on div "Select Diagnosis" at bounding box center [732, 212] width 104 height 18
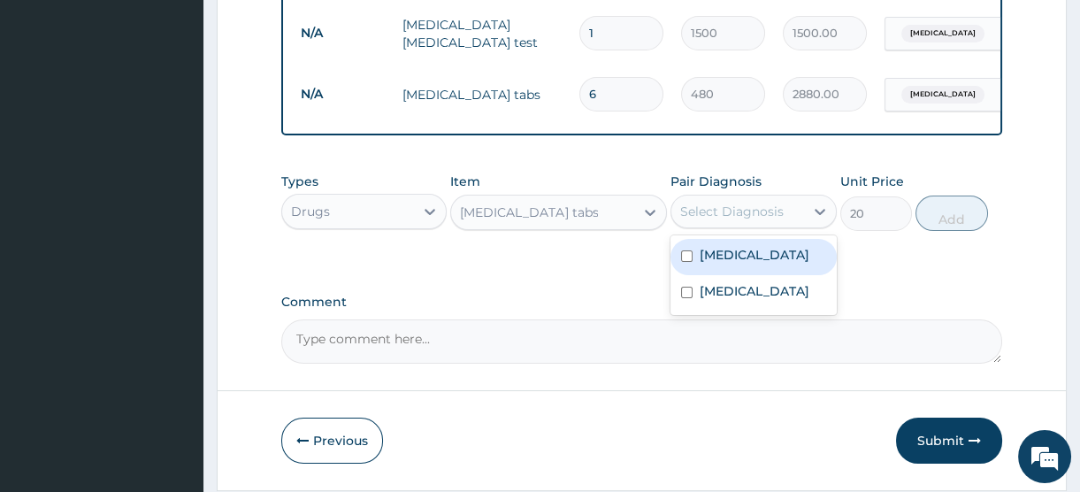
click at [745, 263] on label "Malaria" at bounding box center [755, 255] width 110 height 18
checkbox input "true"
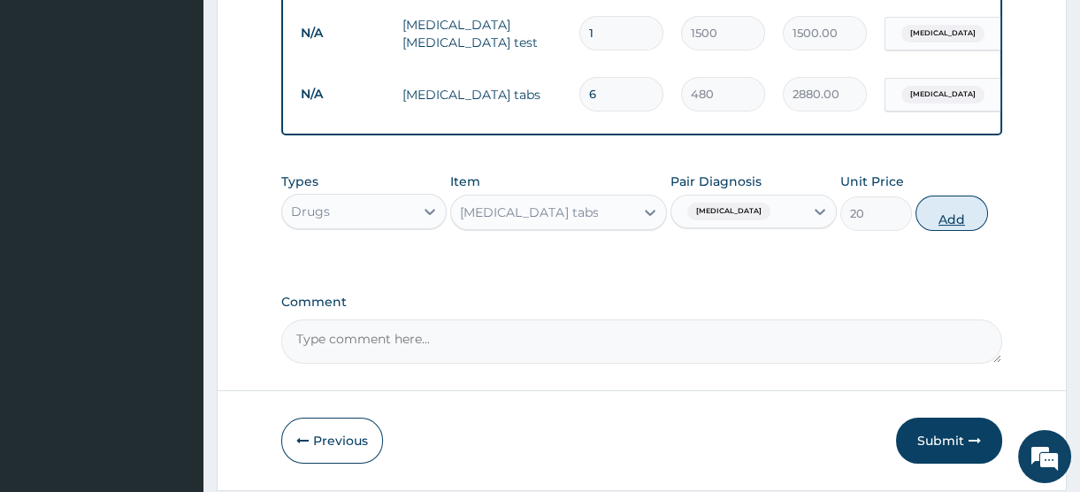
click at [964, 221] on button "Add" at bounding box center [952, 213] width 73 height 35
type input "0"
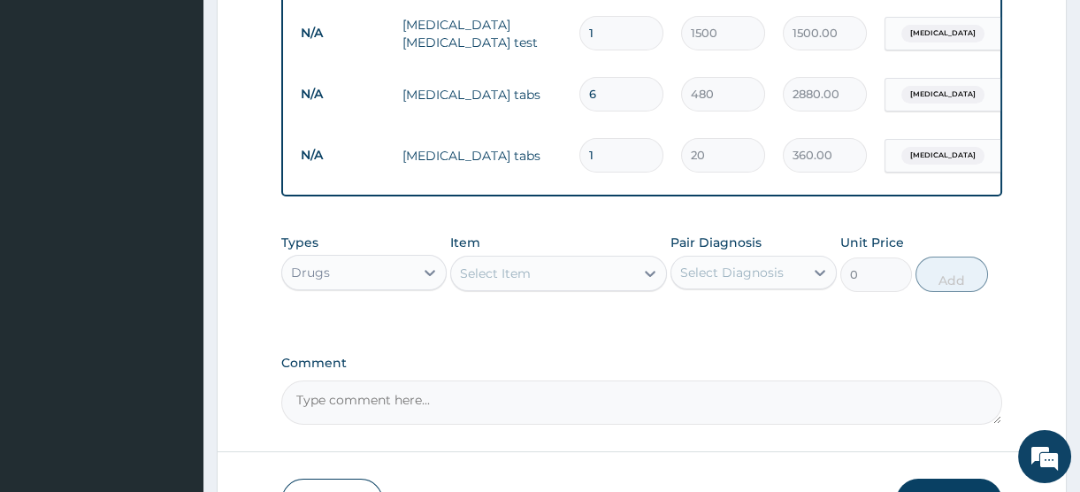
type input "18"
type input "360.00"
type input "17"
type input "340.00"
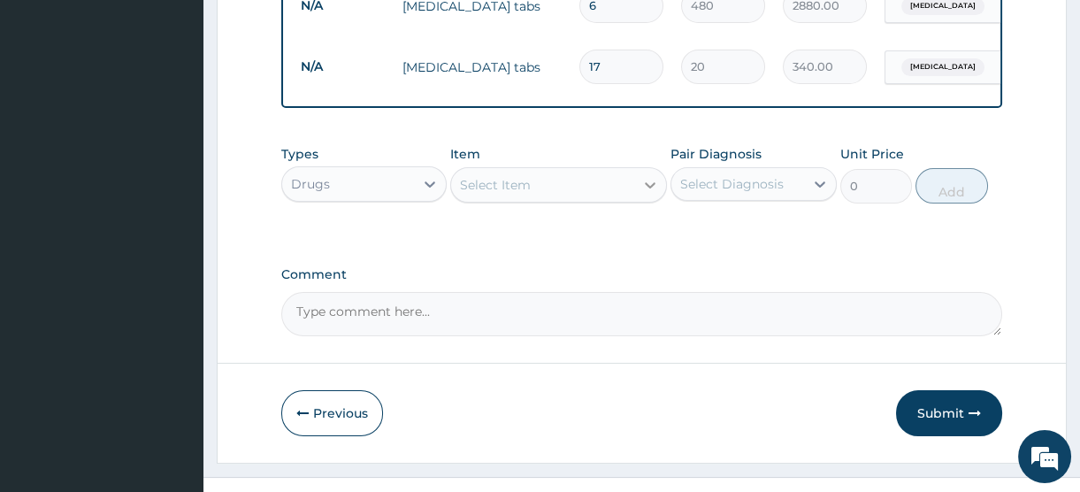
scroll to position [894, 0]
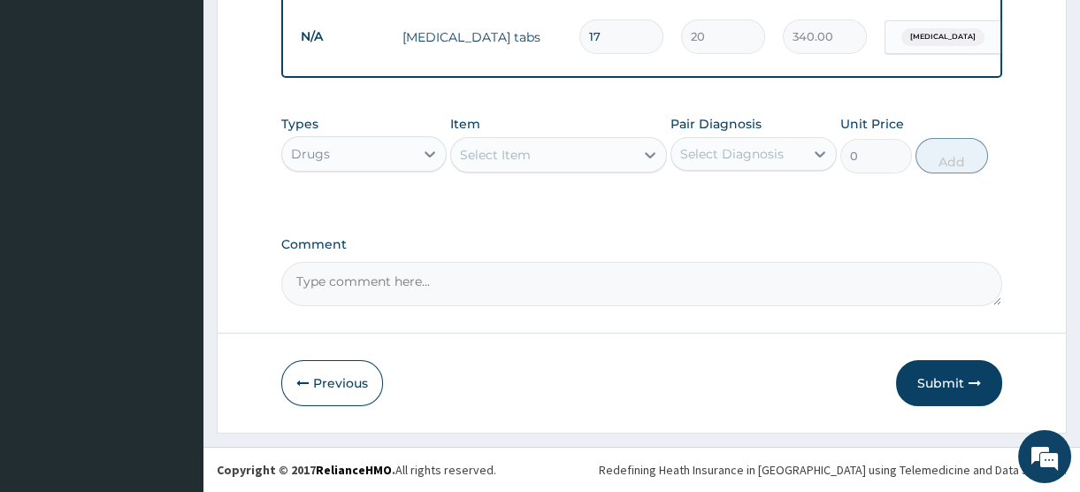
type input "17"
click at [522, 158] on div "Select Item" at bounding box center [495, 155] width 71 height 18
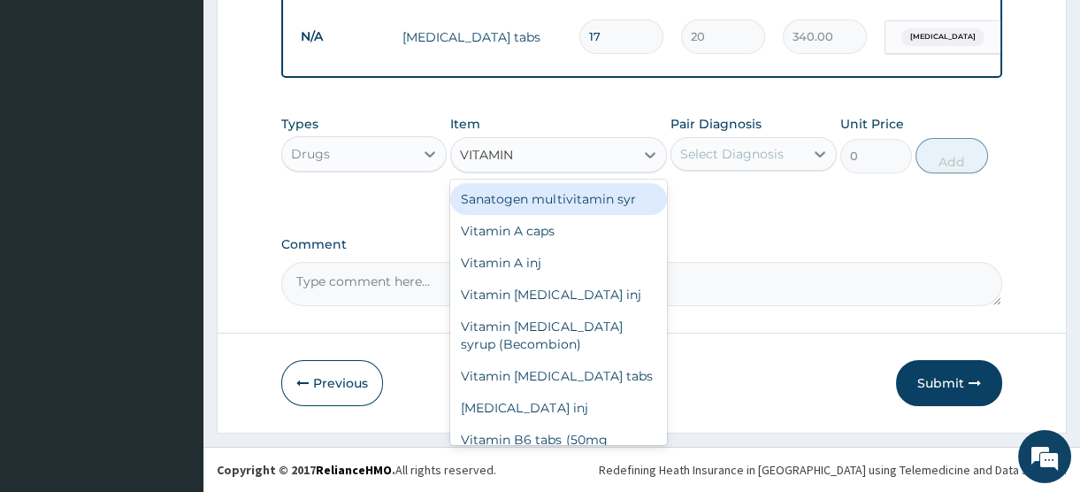
type input "VITAMIN C"
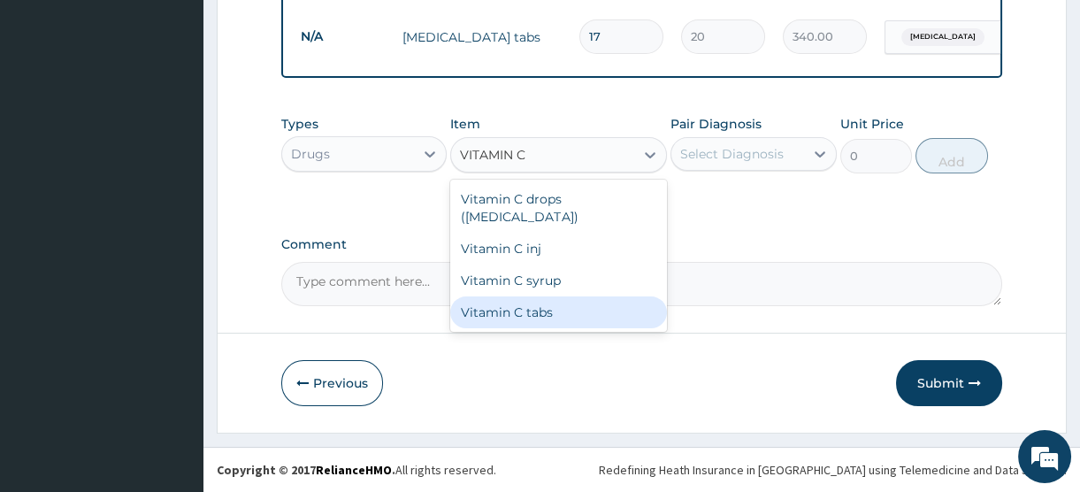
click at [537, 297] on div "Vitamin C tabs" at bounding box center [558, 312] width 217 height 32
type input "20"
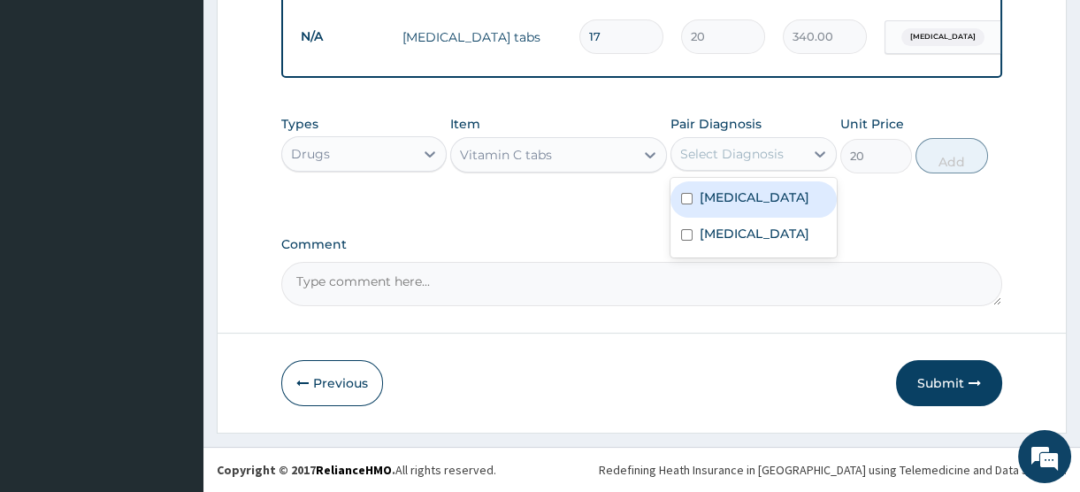
click at [743, 161] on div "Select Diagnosis" at bounding box center [732, 154] width 104 height 18
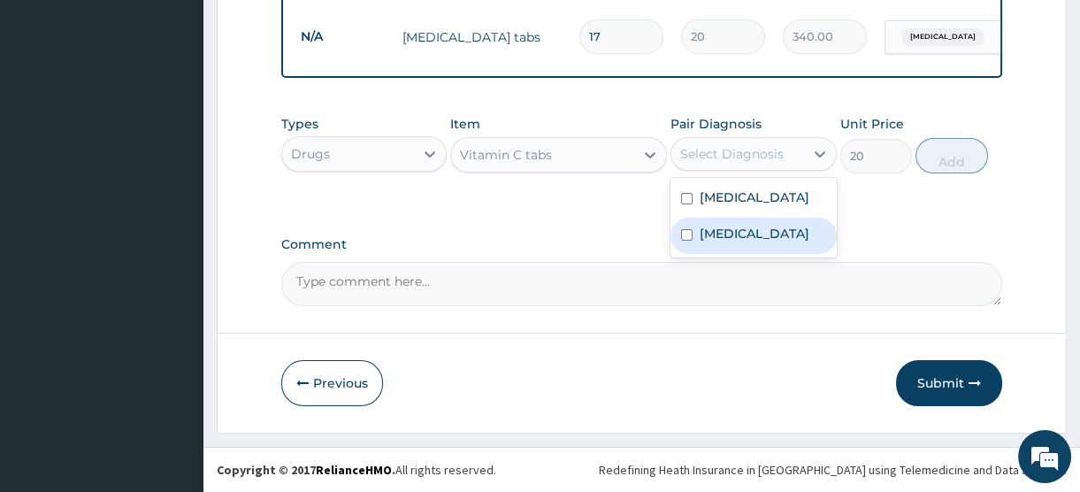
click at [738, 240] on label "Upper respiratory infection" at bounding box center [755, 234] width 110 height 18
checkbox input "true"
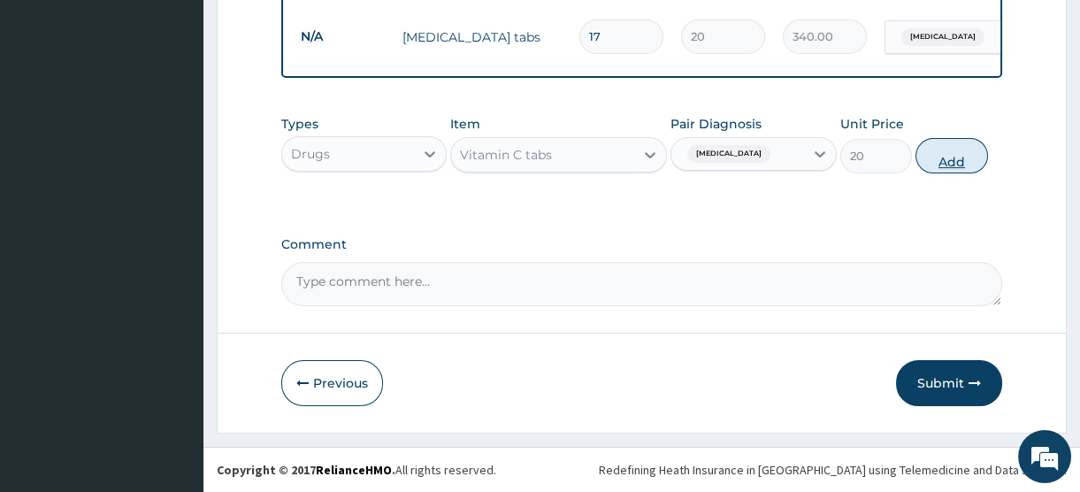
click at [949, 163] on button "Add" at bounding box center [952, 155] width 73 height 35
type input "0"
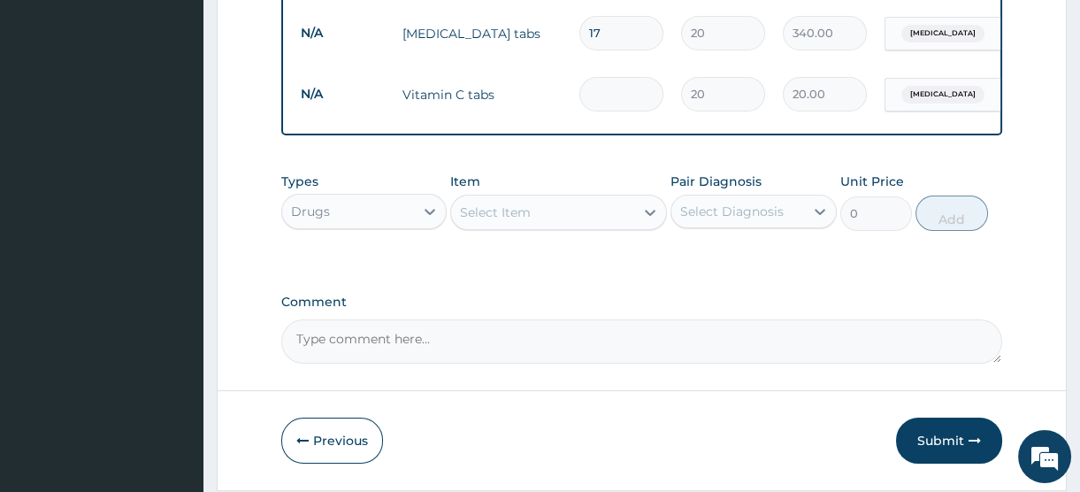
type input "0.00"
type input "2"
type input "40.00"
type input "20"
type input "400.00"
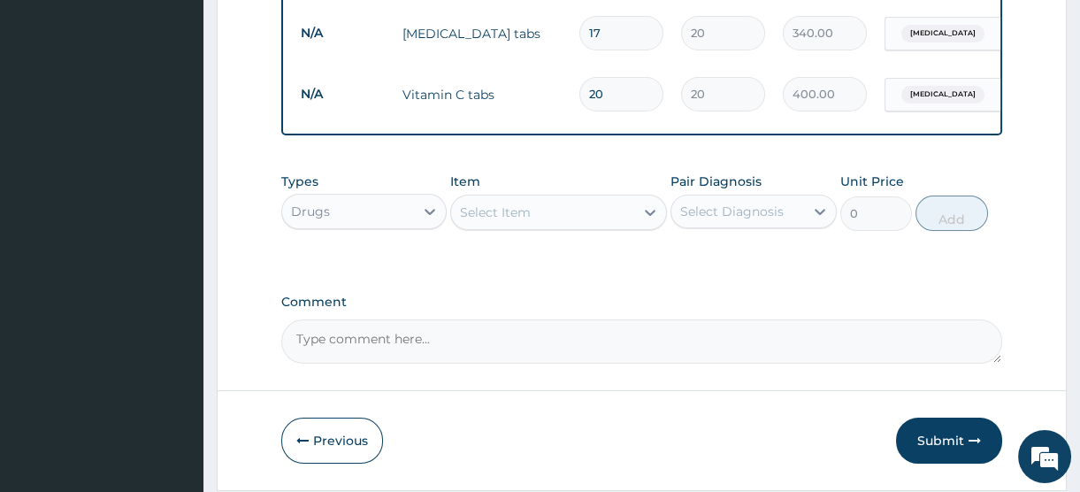
type input "20"
click at [523, 215] on div "Select Item" at bounding box center [495, 213] width 71 height 18
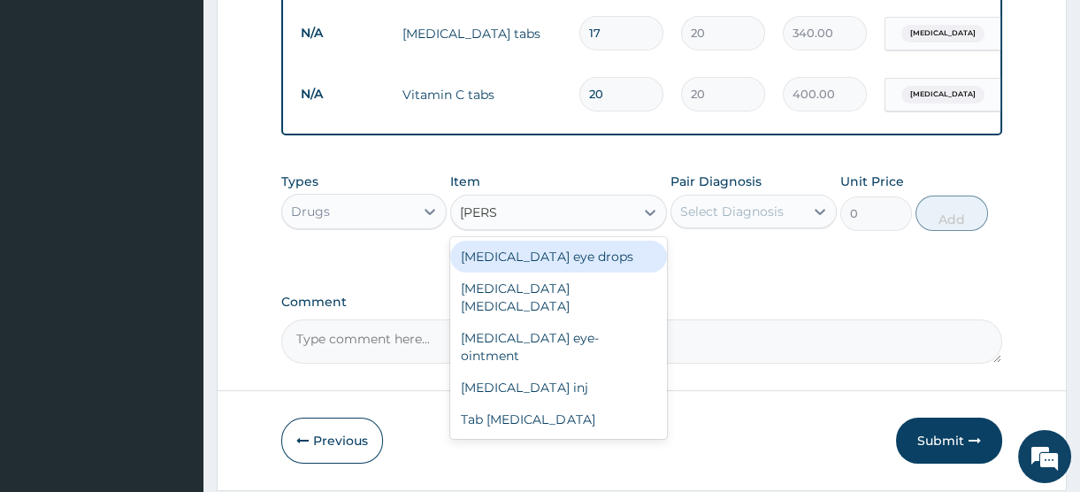
type input "LORAT"
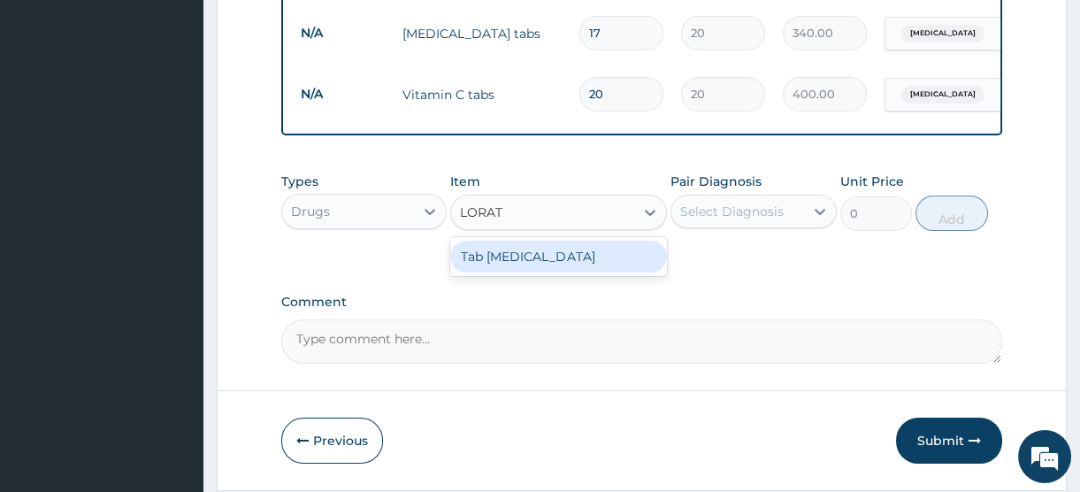
click at [541, 269] on div "Tab Loratadine" at bounding box center [558, 257] width 217 height 32
type input "45"
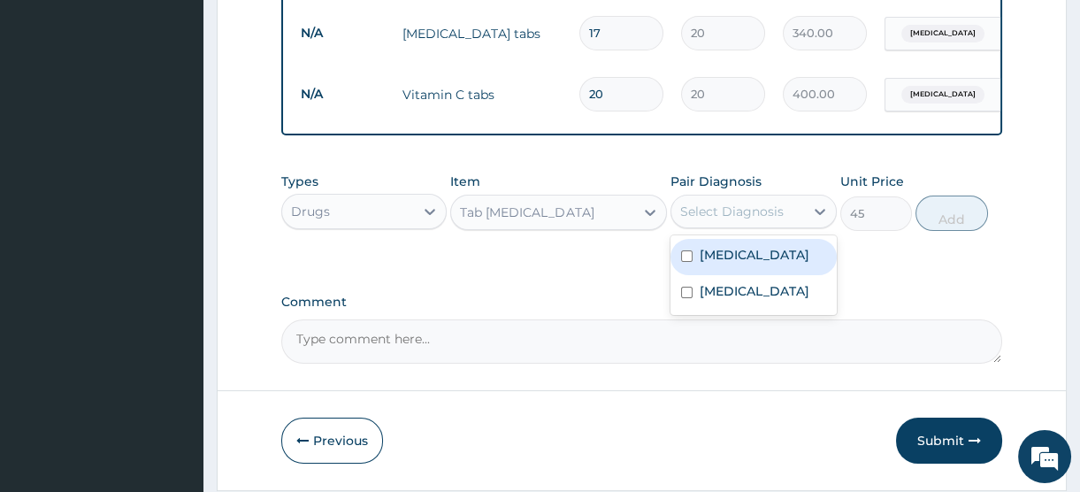
click at [733, 219] on div "Select Diagnosis" at bounding box center [732, 212] width 104 height 18
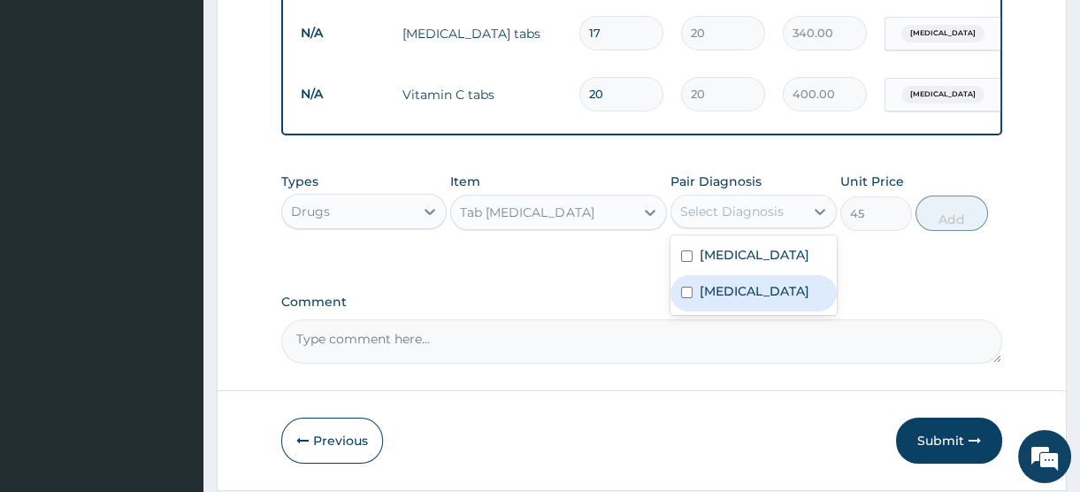
click at [751, 300] on label "Upper respiratory infection" at bounding box center [755, 291] width 110 height 18
checkbox input "true"
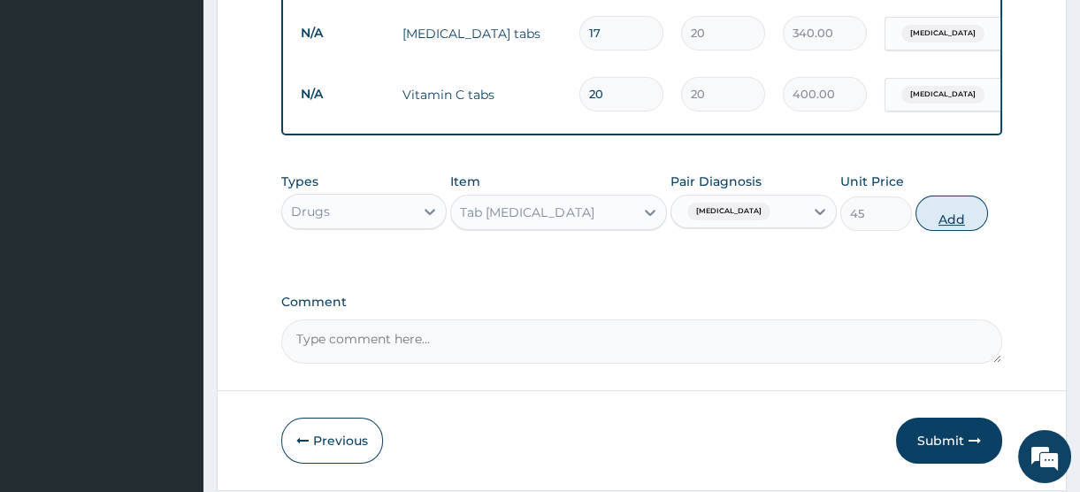
click at [964, 227] on button "Add" at bounding box center [952, 213] width 73 height 35
type input "0"
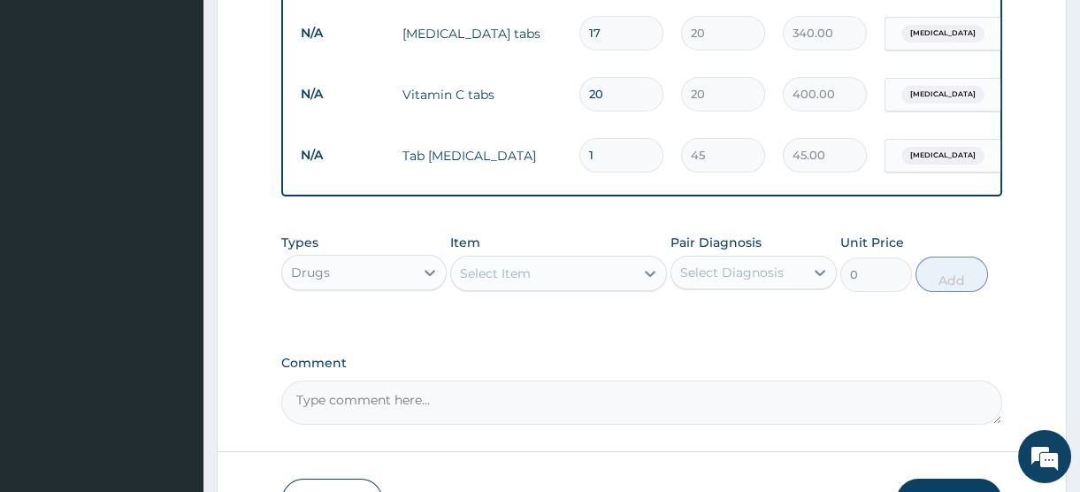
drag, startPoint x: 619, startPoint y: 146, endPoint x: 512, endPoint y: 131, distance: 108.1
click at [512, 131] on tr "N/A Tab Loratadine 1 45 45.00 Upper respiratory infection Delete" at bounding box center [725, 155] width 867 height 61
type input "7"
type input "315.00"
drag, startPoint x: 603, startPoint y: 147, endPoint x: 542, endPoint y: 147, distance: 61.1
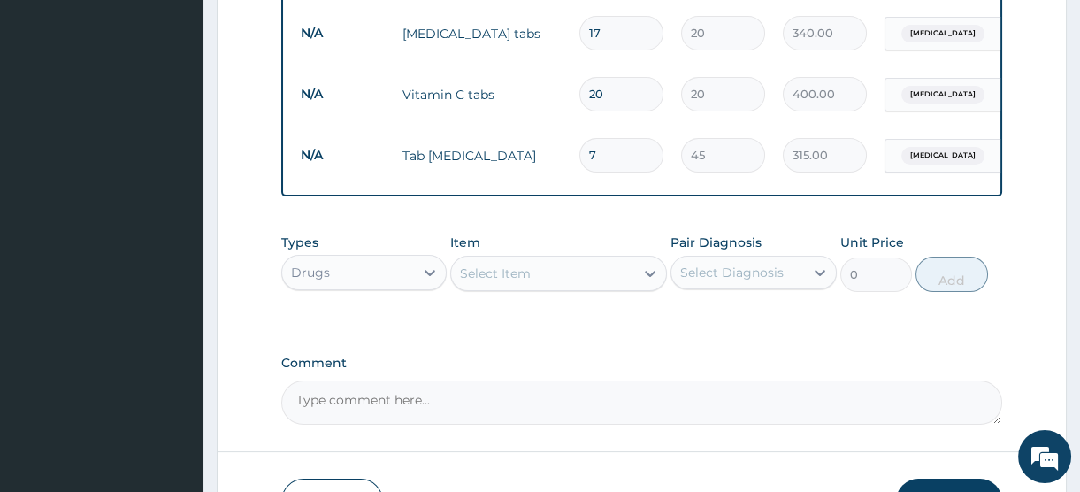
click at [542, 147] on tr "N/A Tab Loratadine 7 45 315.00 Upper respiratory infection Delete" at bounding box center [725, 155] width 867 height 61
type input "1"
type input "45.00"
type input "10"
type input "450.00"
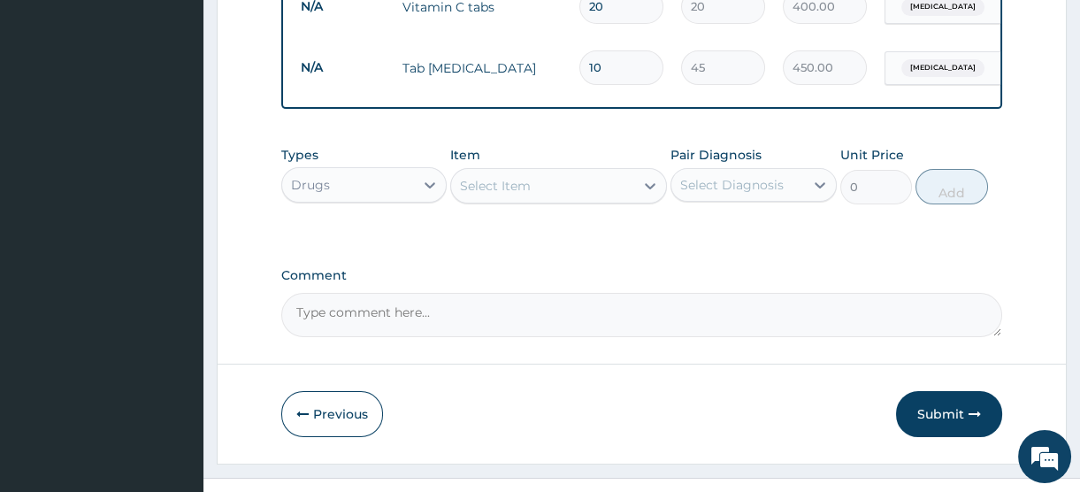
scroll to position [1018, 0]
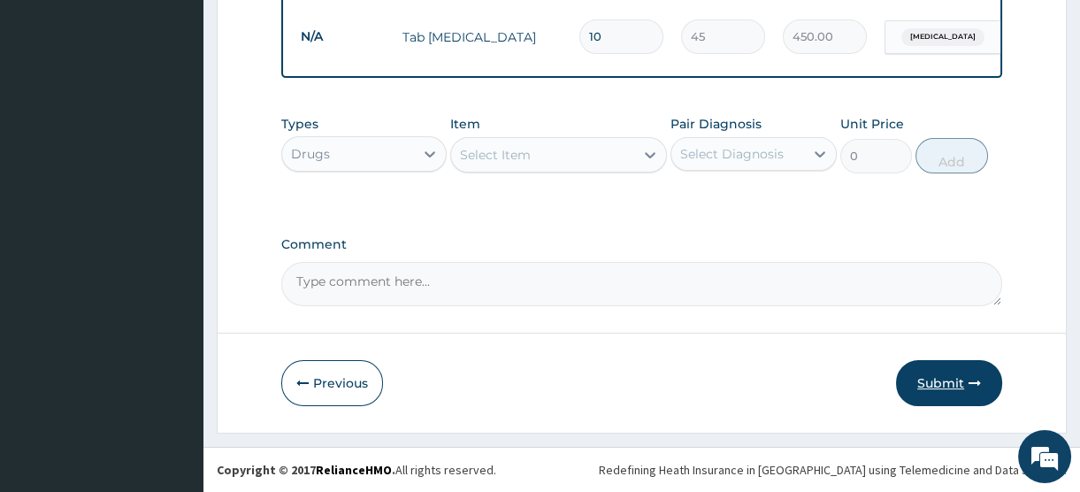
type input "10"
click at [944, 385] on button "Submit" at bounding box center [949, 383] width 106 height 46
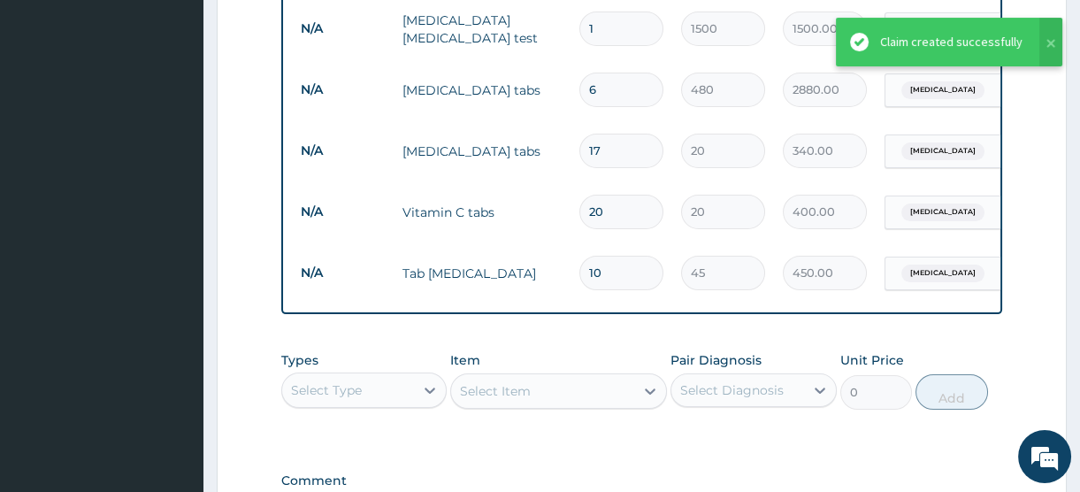
scroll to position [454, 0]
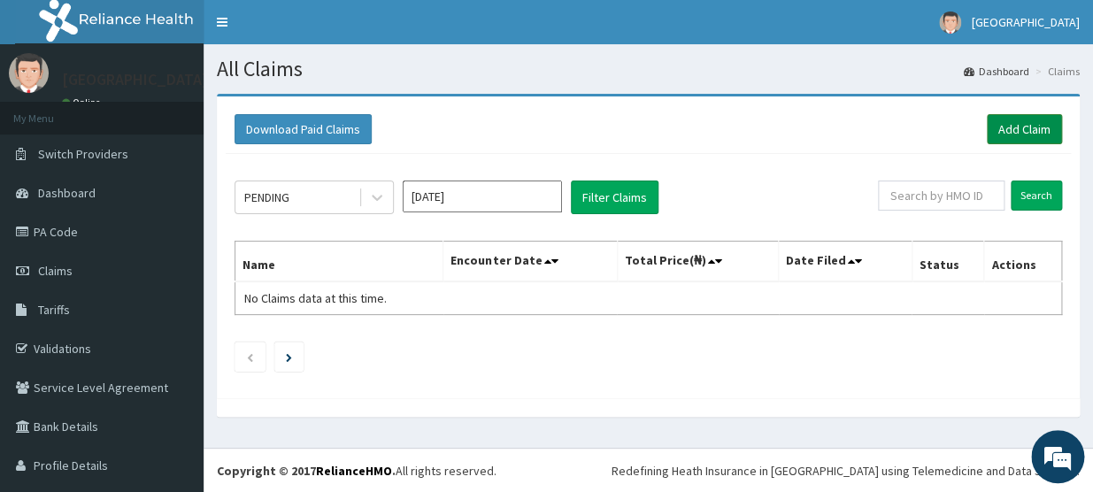
click at [1005, 131] on link "Add Claim" at bounding box center [1024, 129] width 75 height 30
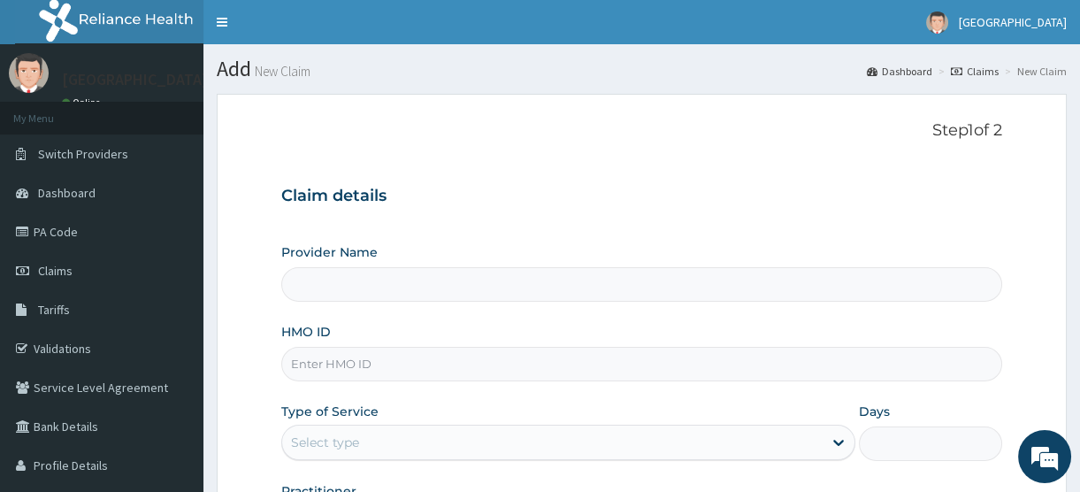
type input "[GEOGRAPHIC_DATA]"
click at [568, 204] on h3 "Claim details" at bounding box center [641, 196] width 721 height 19
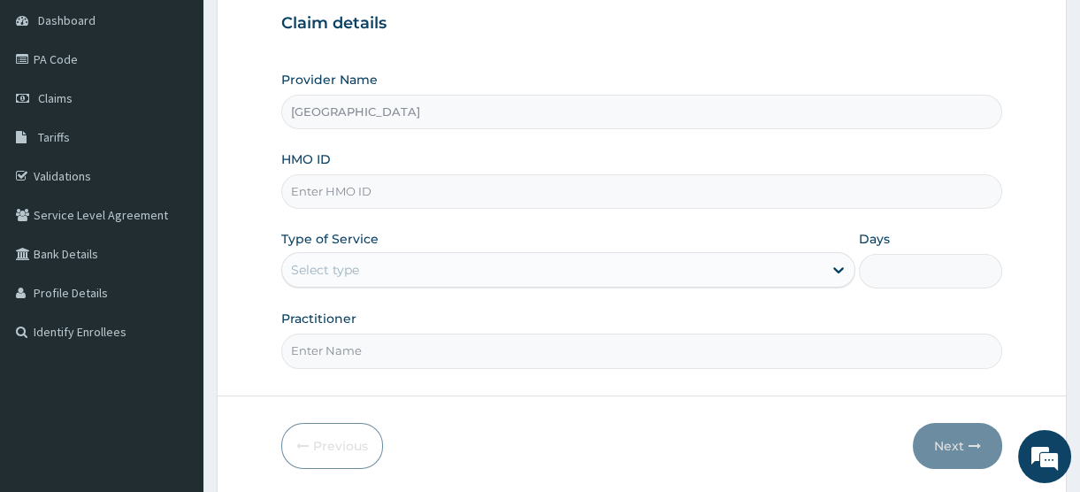
scroll to position [233, 0]
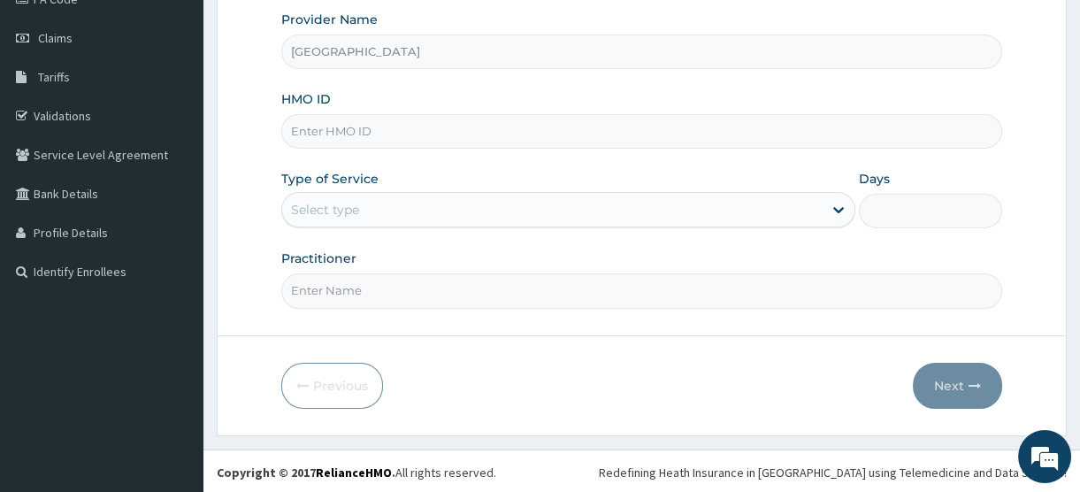
click at [372, 134] on input "HMO ID" at bounding box center [641, 131] width 721 height 35
type input "NPM/10181/A"
drag, startPoint x: 390, startPoint y: 206, endPoint x: 396, endPoint y: 214, distance: 9.6
click at [397, 213] on div "Select type" at bounding box center [552, 210] width 541 height 28
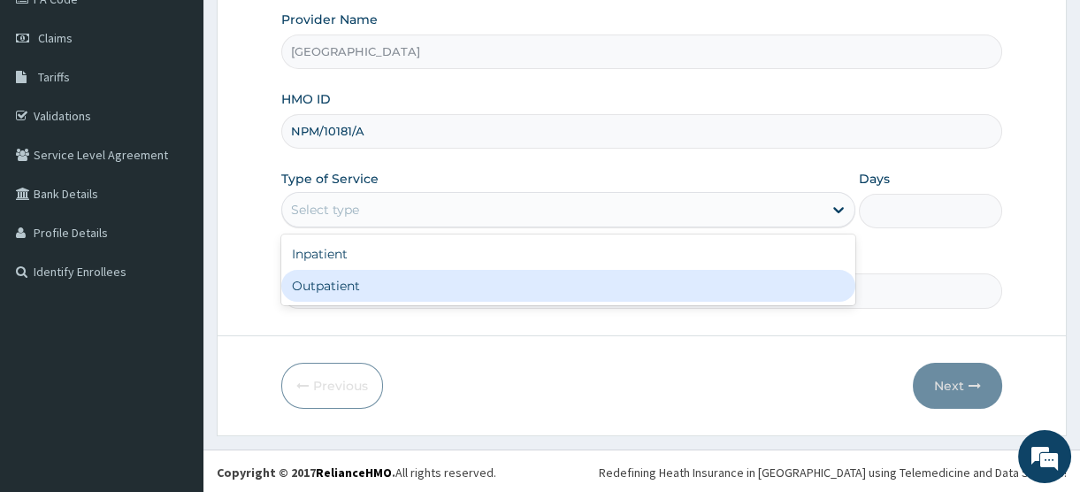
click at [370, 282] on div "Outpatient" at bounding box center [568, 286] width 574 height 32
type input "1"
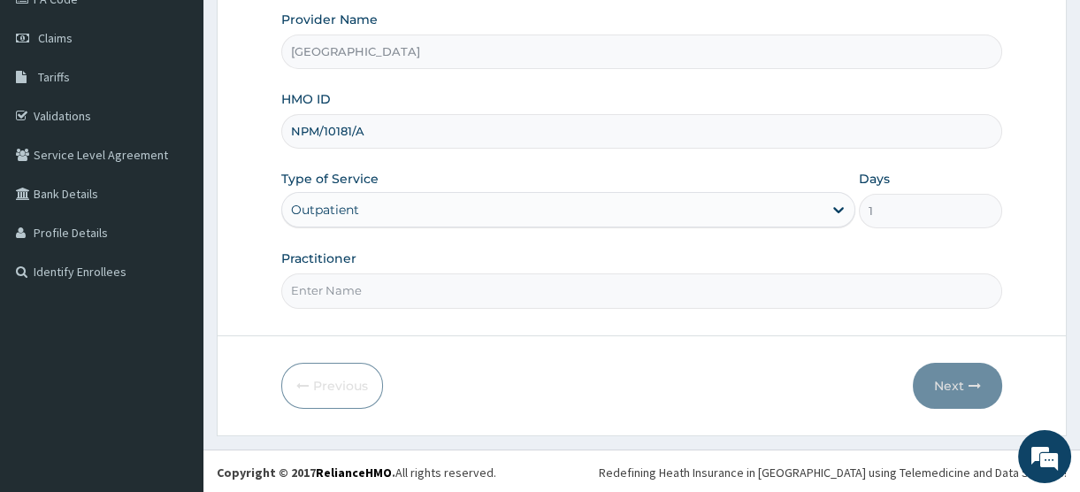
click at [372, 285] on input "Practitioner" at bounding box center [641, 290] width 721 height 35
type input "H"
type input "[PERSON_NAME]"
click at [961, 386] on button "Next" at bounding box center [957, 386] width 89 height 46
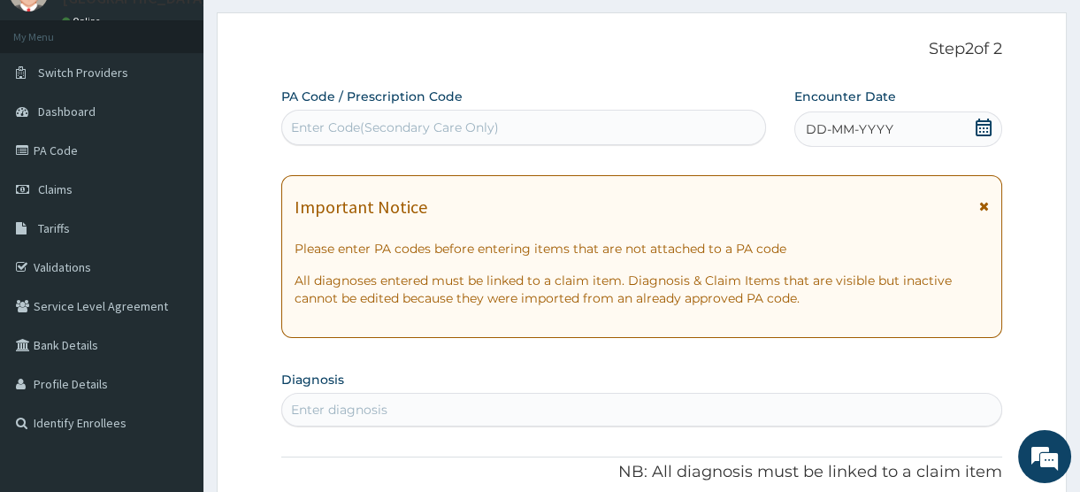
scroll to position [0, 0]
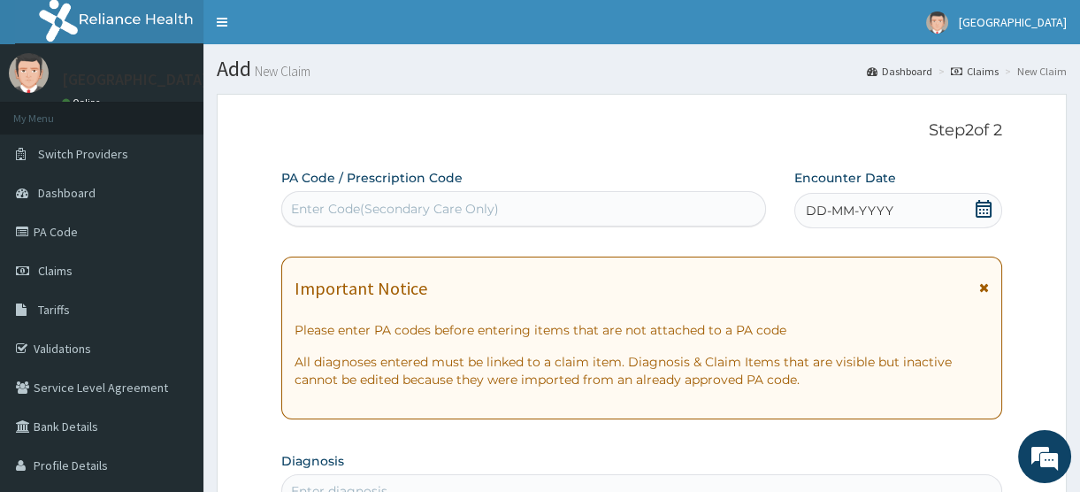
click at [976, 204] on icon at bounding box center [984, 209] width 16 height 18
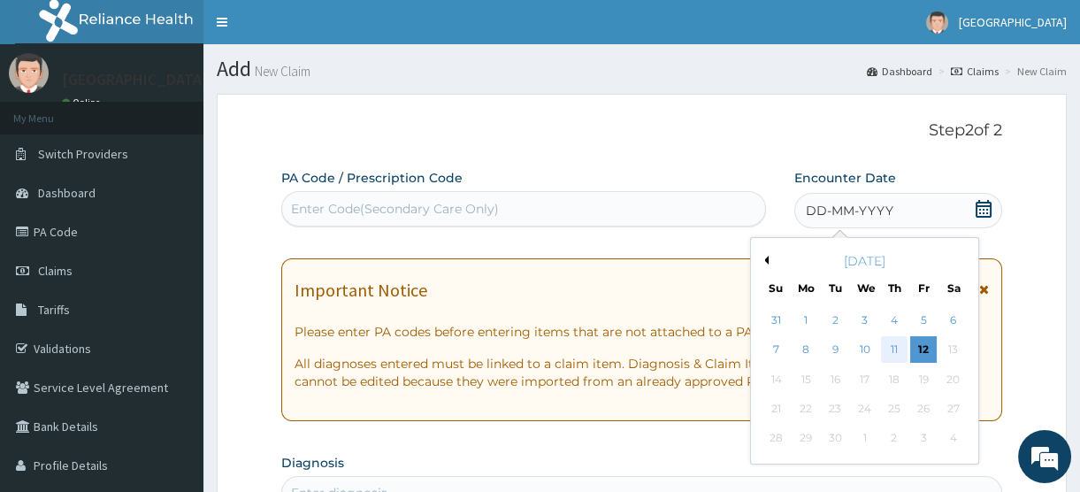
click at [894, 345] on div "11" at bounding box center [894, 350] width 27 height 27
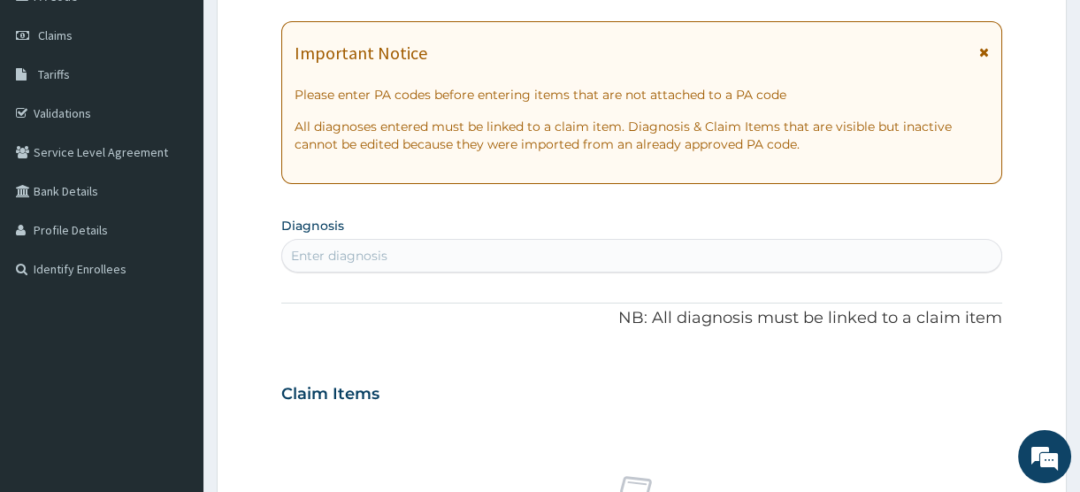
scroll to position [241, 0]
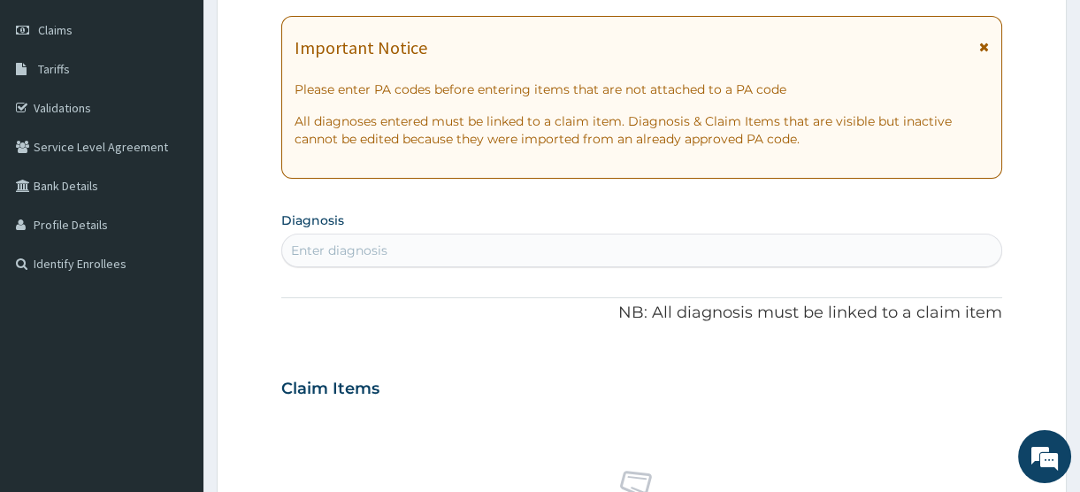
click at [388, 250] on div "Enter diagnosis" at bounding box center [641, 250] width 719 height 28
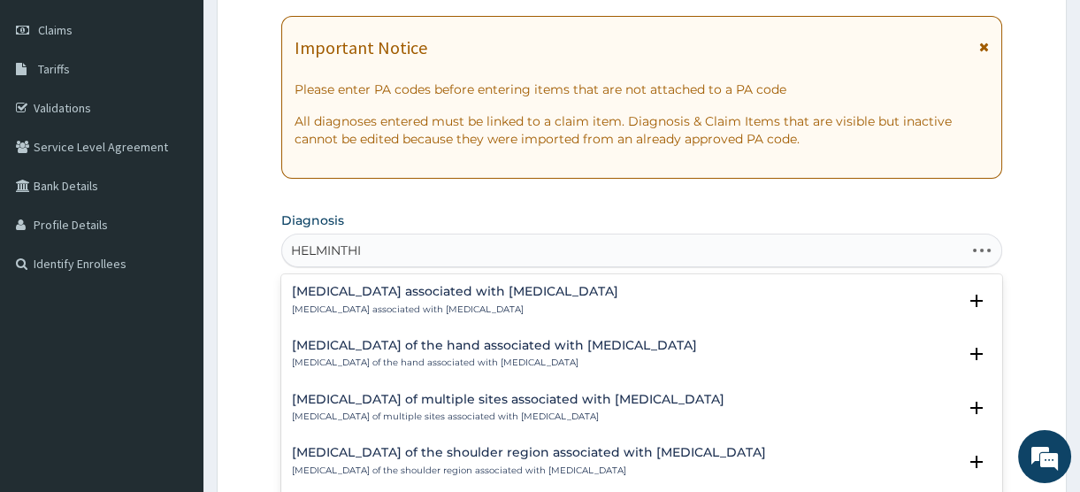
type input "HELMINTHIA"
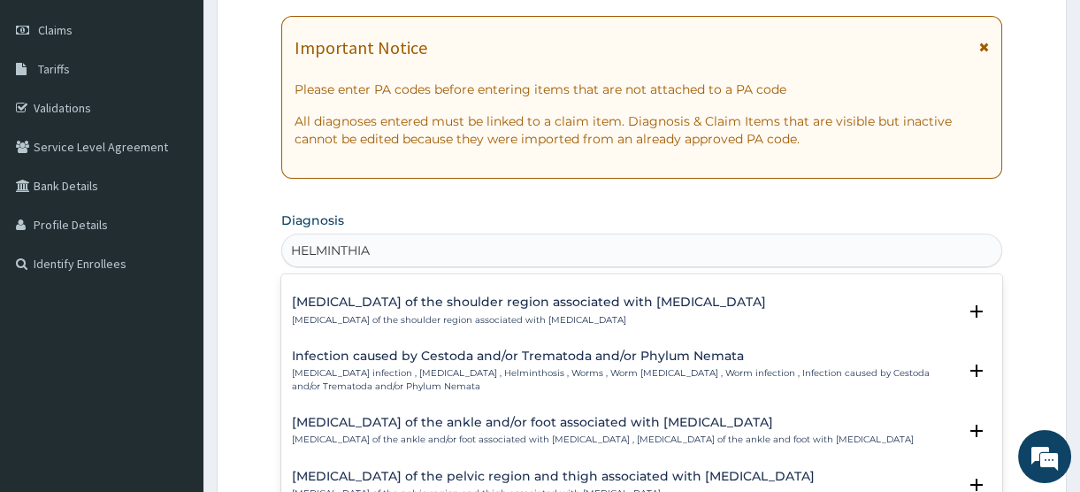
scroll to position [0, 0]
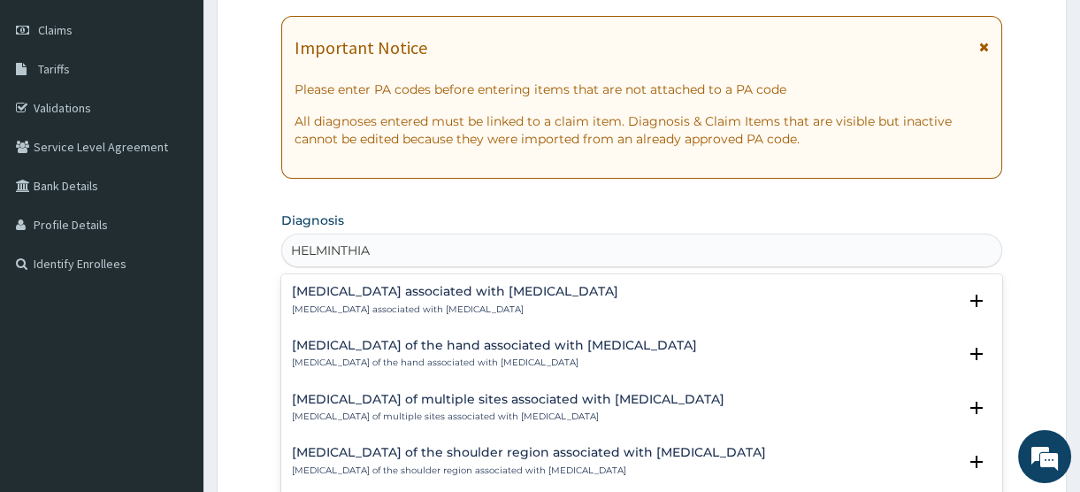
click at [439, 296] on h4 "[MEDICAL_DATA] associated with [MEDICAL_DATA]" at bounding box center [455, 291] width 326 height 13
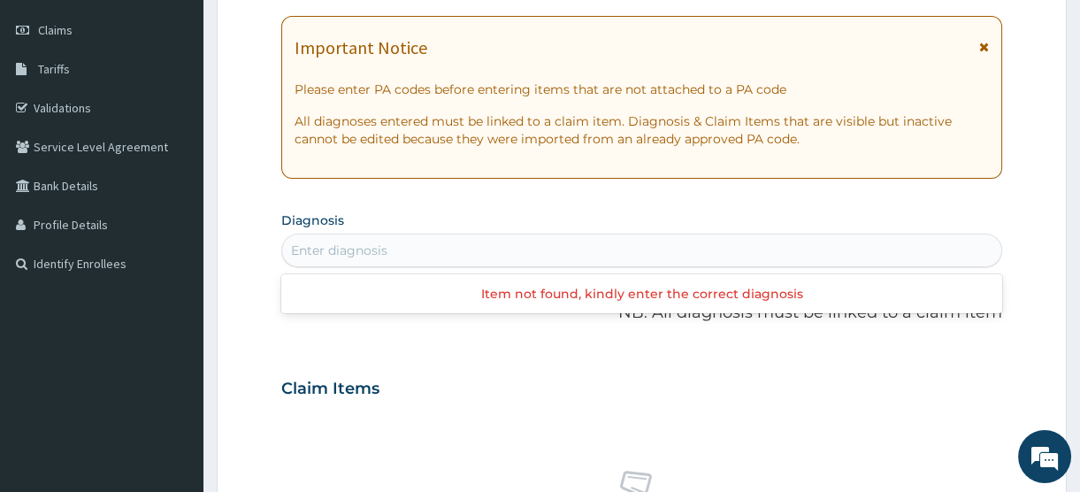
click at [400, 248] on div "Enter diagnosis" at bounding box center [641, 250] width 719 height 28
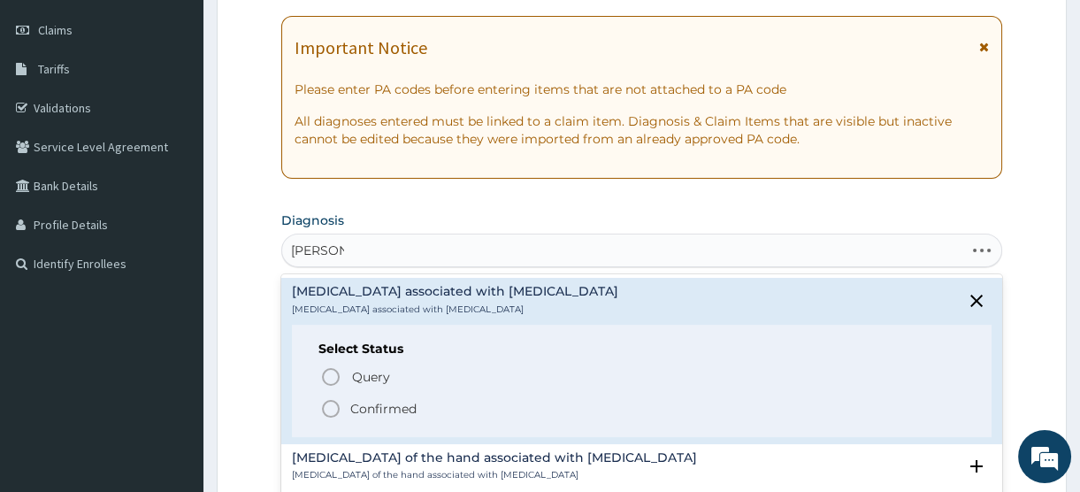
type input "HELMI"
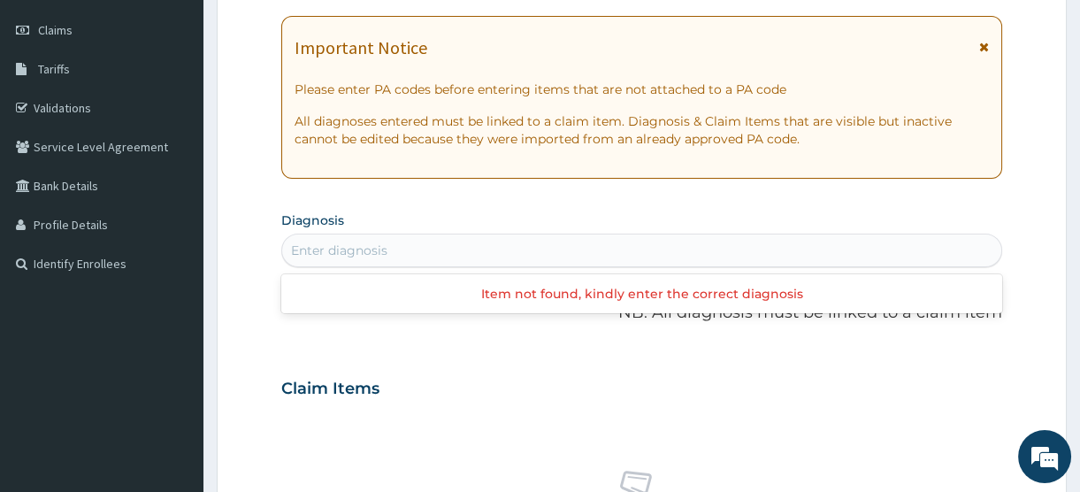
click at [538, 251] on div "Enter diagnosis" at bounding box center [641, 250] width 719 height 28
click at [406, 250] on div "Enter diagnosis" at bounding box center [641, 250] width 719 height 28
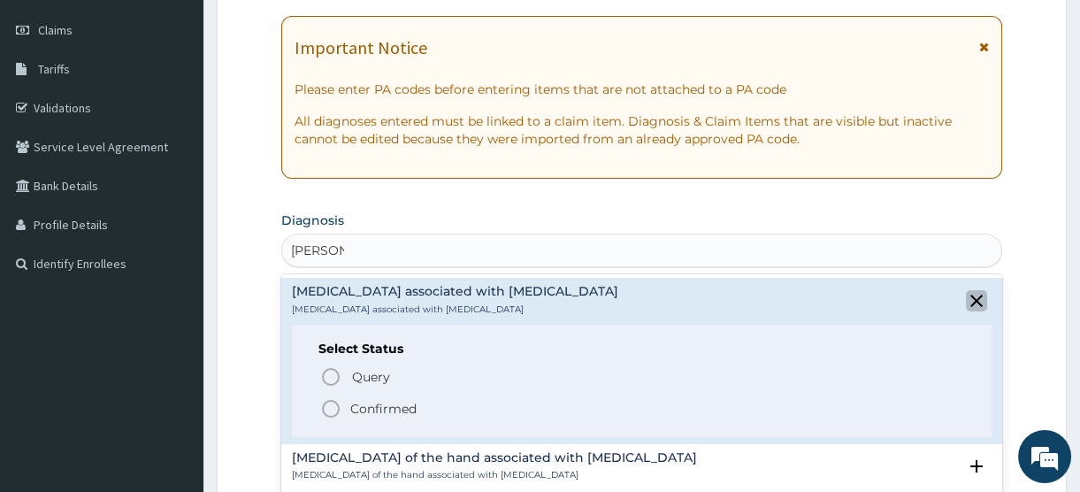
click at [971, 298] on icon "close select status" at bounding box center [977, 301] width 12 height 12
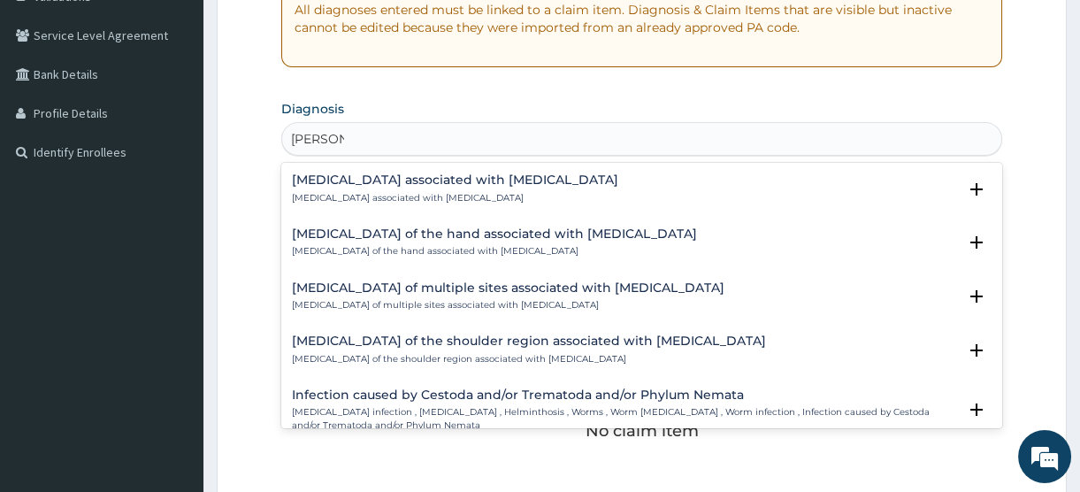
scroll to position [241, 0]
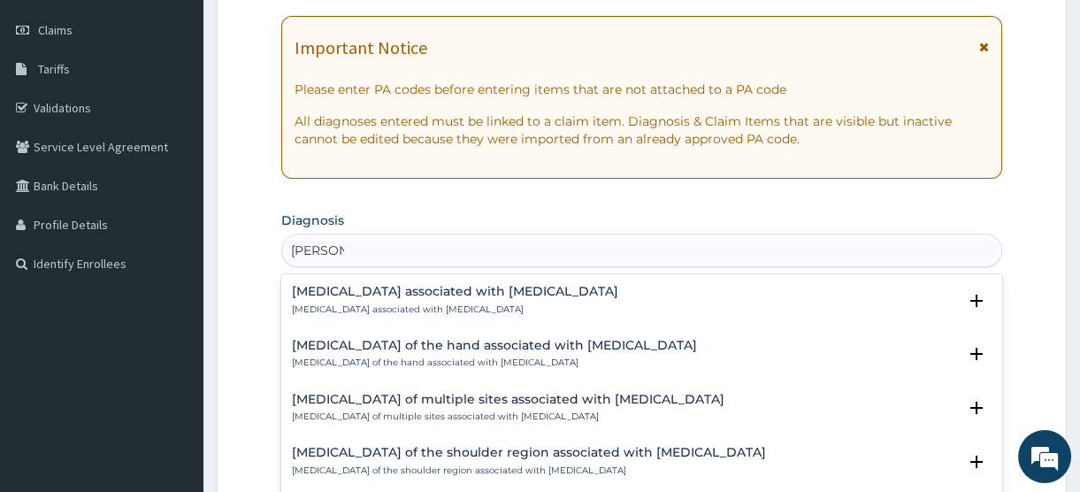
type input "HELMI"
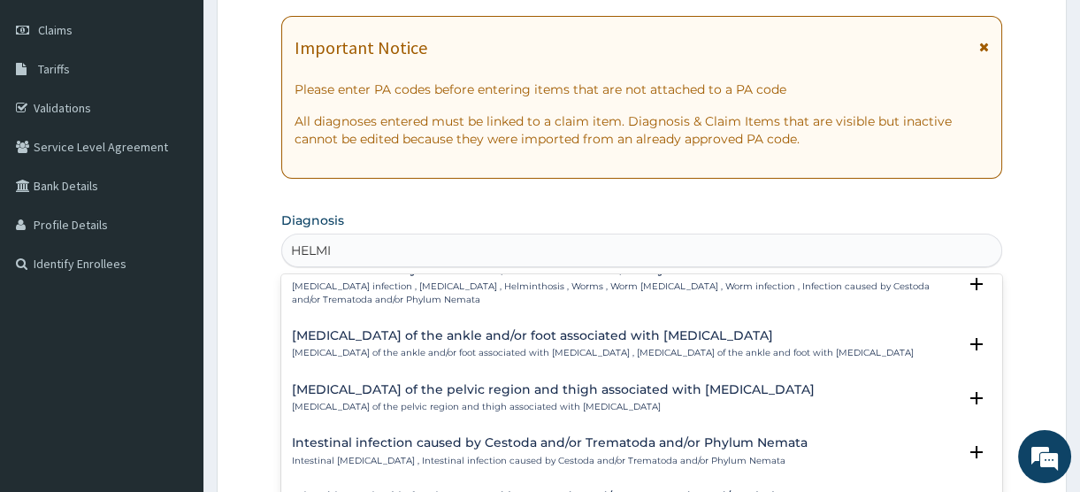
scroll to position [0, 0]
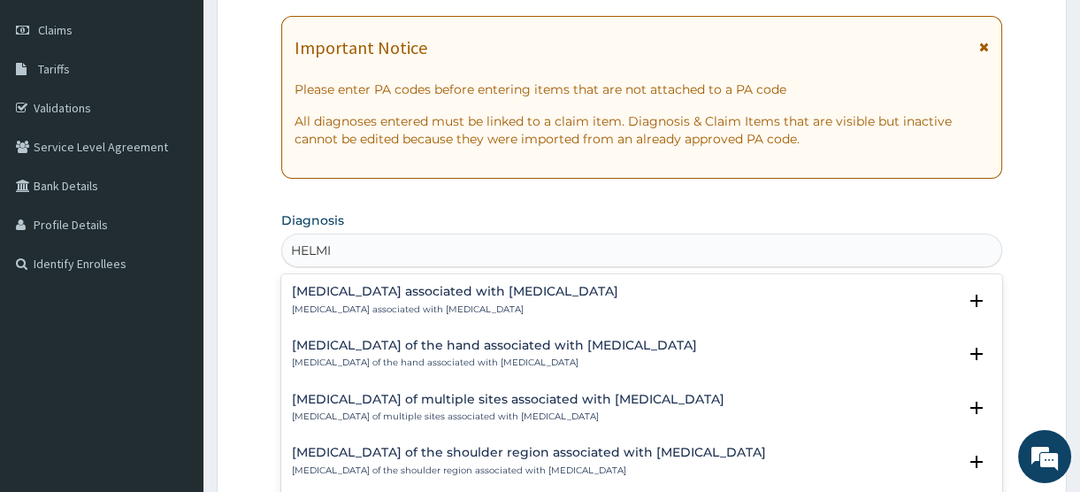
click at [402, 303] on p "Arthropathy associated with helminthiasis" at bounding box center [455, 309] width 326 height 12
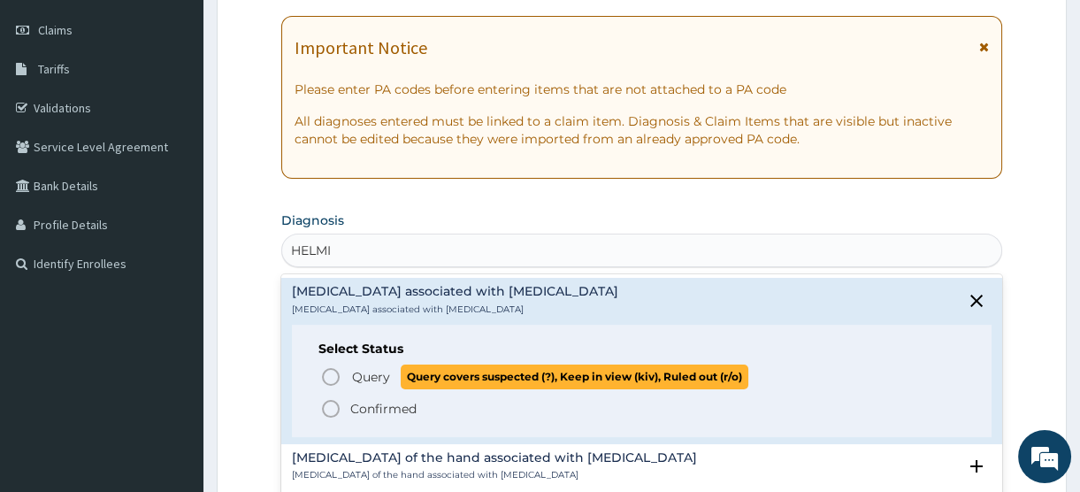
click at [371, 370] on span "Query" at bounding box center [371, 377] width 38 height 18
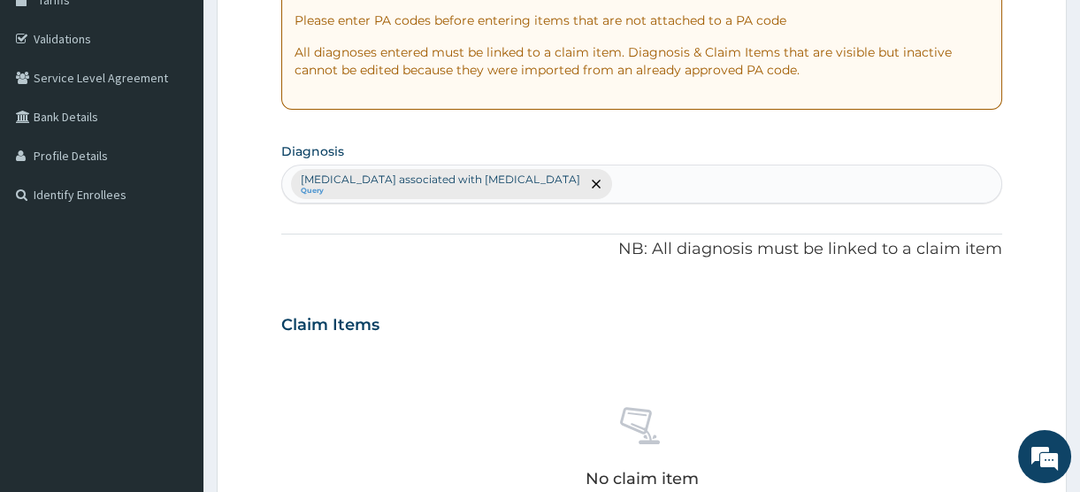
scroll to position [402, 0]
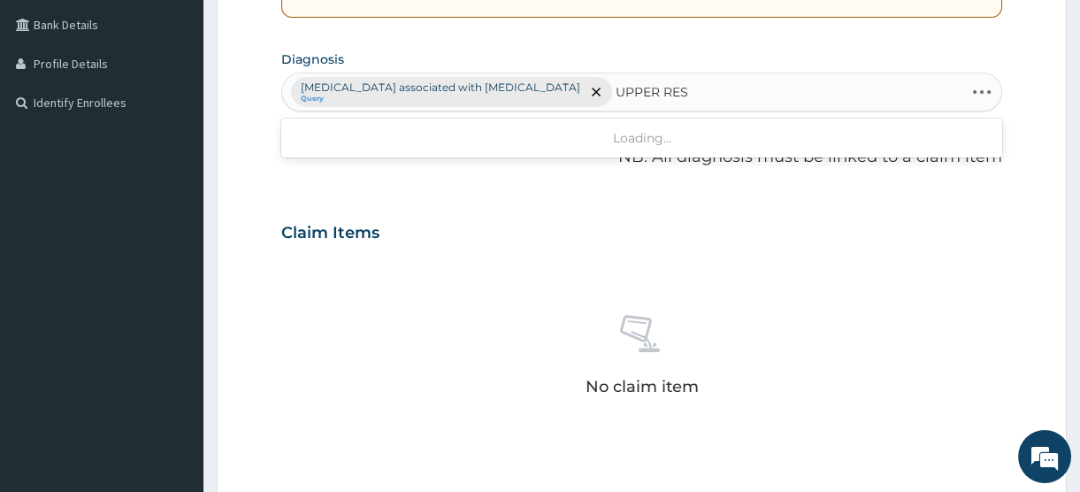
type input "UPPER RESP"
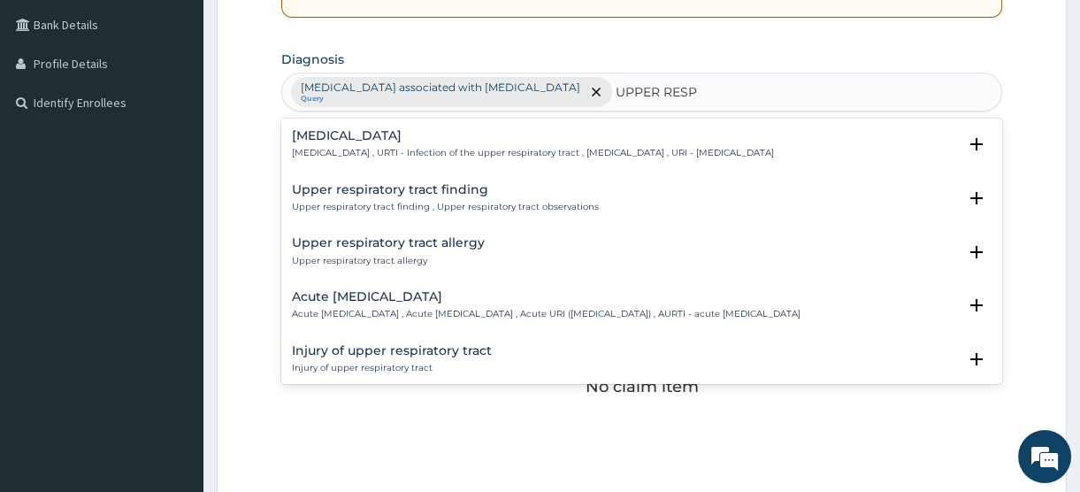
click at [387, 142] on div "Upper respiratory infection Upper respiratory infection , URTI - Infection of t…" at bounding box center [533, 144] width 482 height 31
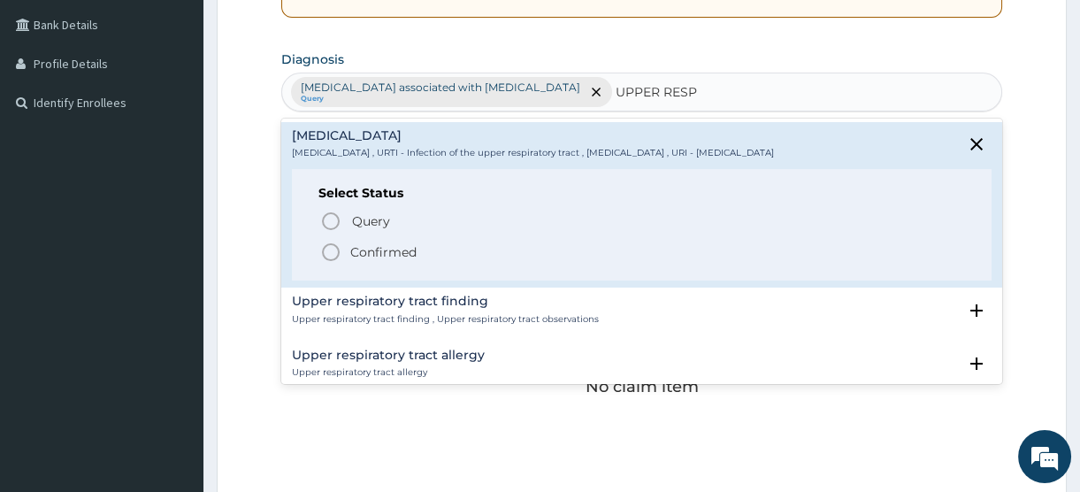
click at [378, 254] on p "Confirmed" at bounding box center [383, 252] width 66 height 18
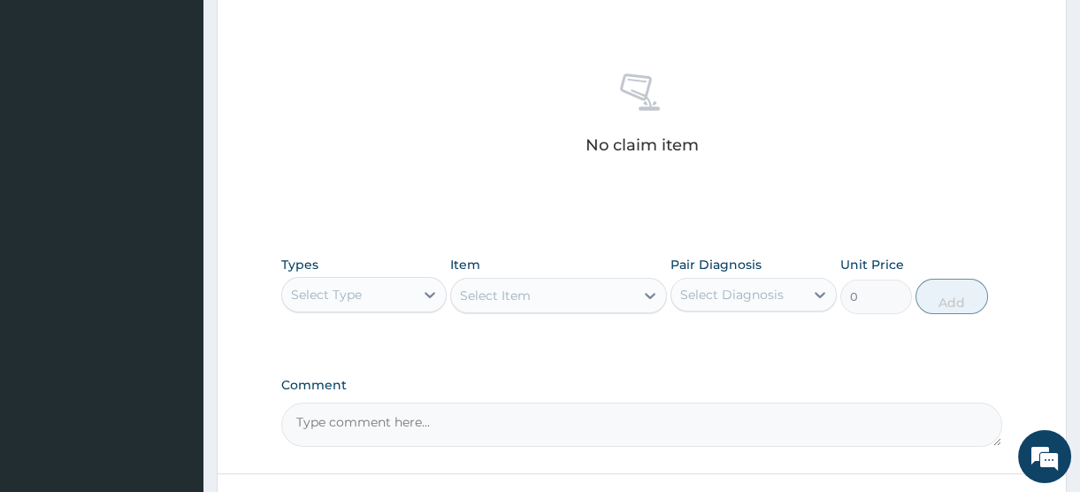
scroll to position [724, 0]
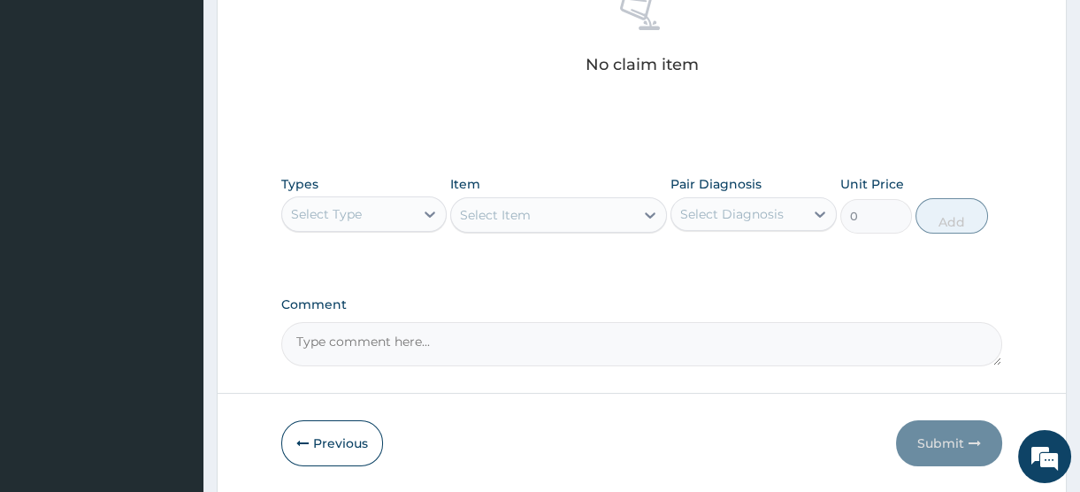
click at [404, 202] on div "Select Type" at bounding box center [348, 214] width 132 height 28
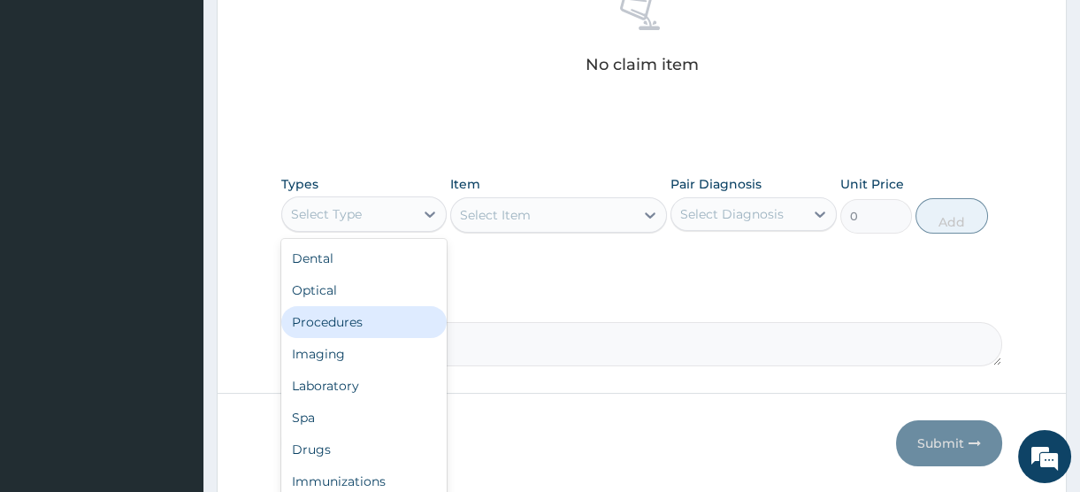
click at [353, 328] on div "Procedures" at bounding box center [363, 322] width 165 height 32
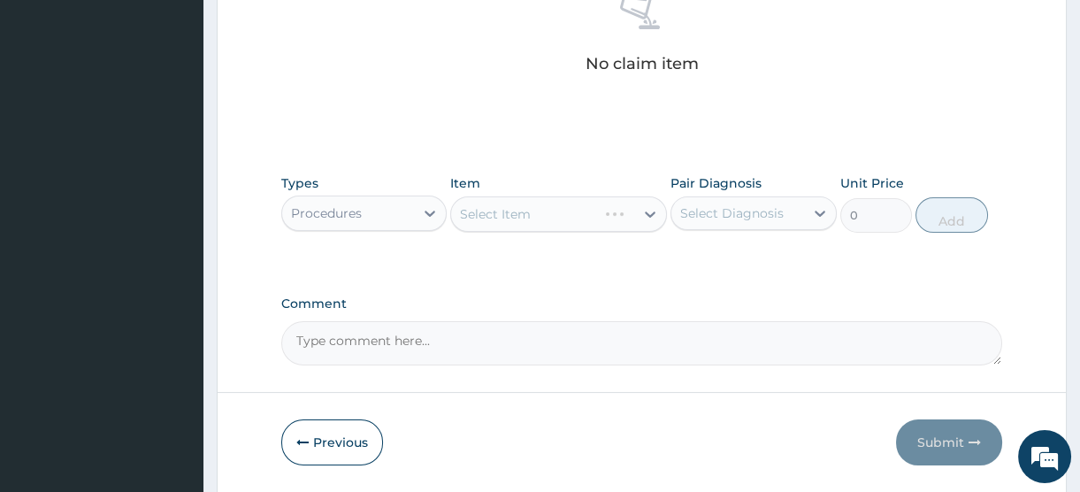
scroll to position [782, 0]
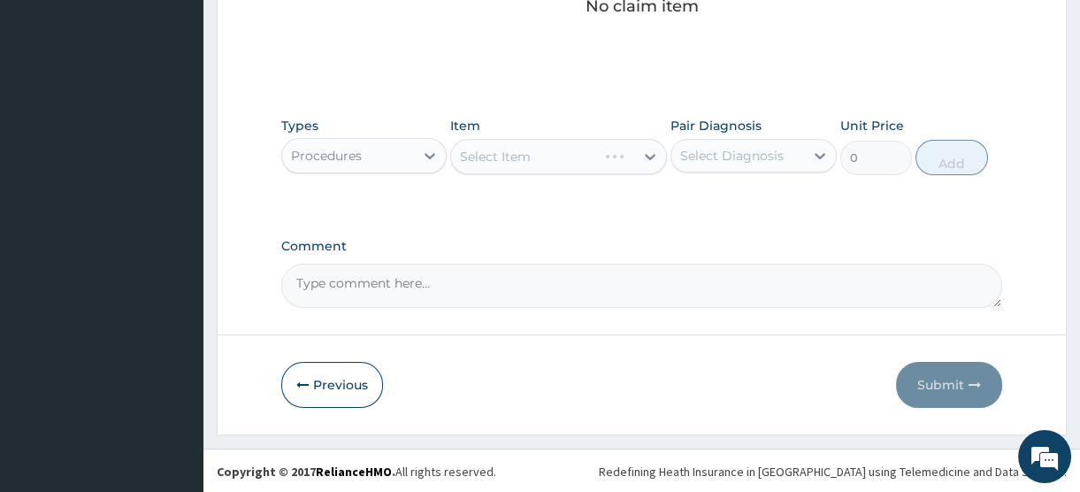
click at [540, 161] on div "Select Item" at bounding box center [558, 156] width 217 height 35
click at [530, 153] on div "Select Item" at bounding box center [558, 156] width 217 height 35
click at [562, 154] on div "Select Item" at bounding box center [558, 156] width 217 height 35
click at [547, 150] on div "Select Item" at bounding box center [558, 156] width 217 height 35
click at [618, 153] on div "Select Item" at bounding box center [558, 156] width 217 height 35
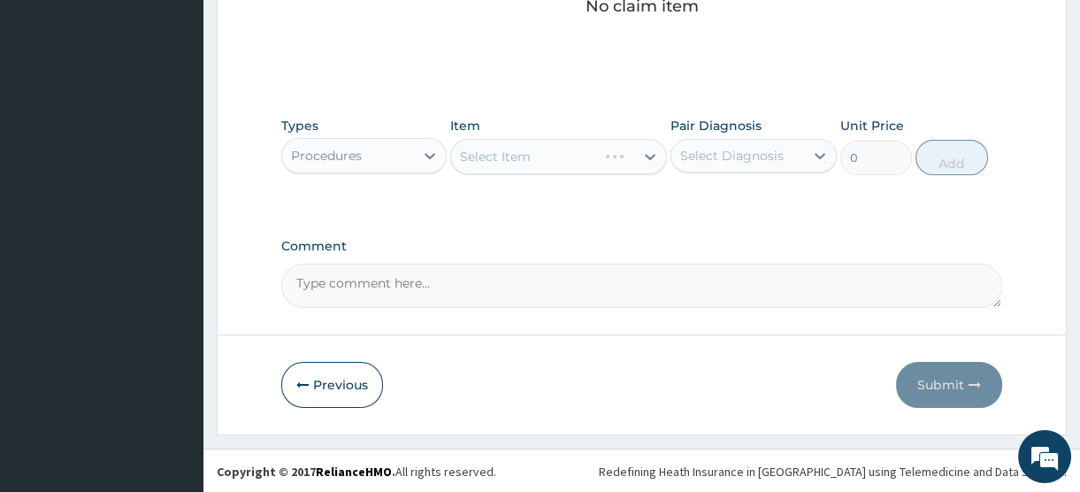
click at [596, 155] on div "Select Item" at bounding box center [558, 156] width 217 height 35
click at [541, 151] on div "Select Item" at bounding box center [558, 156] width 217 height 35
click at [552, 153] on div "Select Item" at bounding box center [558, 156] width 217 height 35
click at [550, 150] on div "Select Item" at bounding box center [558, 156] width 217 height 35
click at [556, 152] on div "Select Item" at bounding box center [558, 156] width 217 height 35
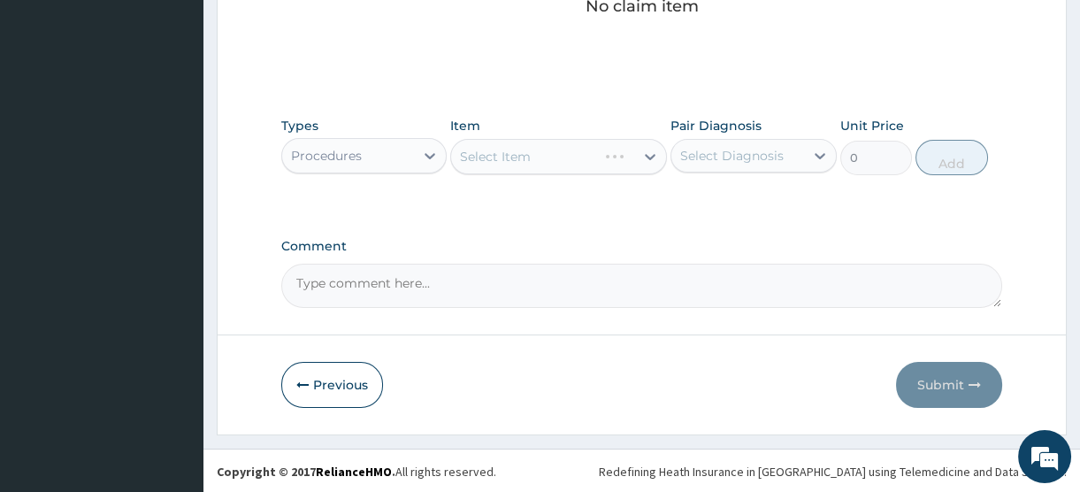
click at [565, 149] on div "Select Item" at bounding box center [558, 156] width 217 height 35
click at [540, 157] on div "Select Item" at bounding box center [558, 156] width 217 height 35
click at [573, 152] on div "Select Item" at bounding box center [558, 156] width 217 height 35
click at [593, 159] on div "Select Item" at bounding box center [558, 156] width 217 height 35
click at [572, 153] on div "Select Item" at bounding box center [558, 156] width 217 height 35
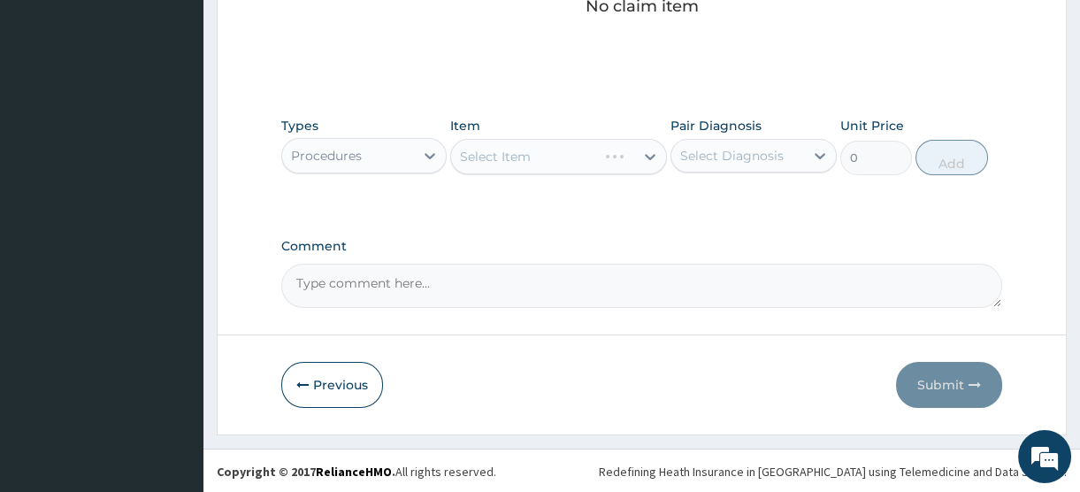
click at [534, 153] on div "Select Item" at bounding box center [558, 156] width 217 height 35
click at [742, 150] on div "Select Diagnosis" at bounding box center [732, 156] width 104 height 18
click at [574, 150] on div "Select Item" at bounding box center [558, 156] width 217 height 35
click at [426, 155] on icon at bounding box center [430, 156] width 18 height 18
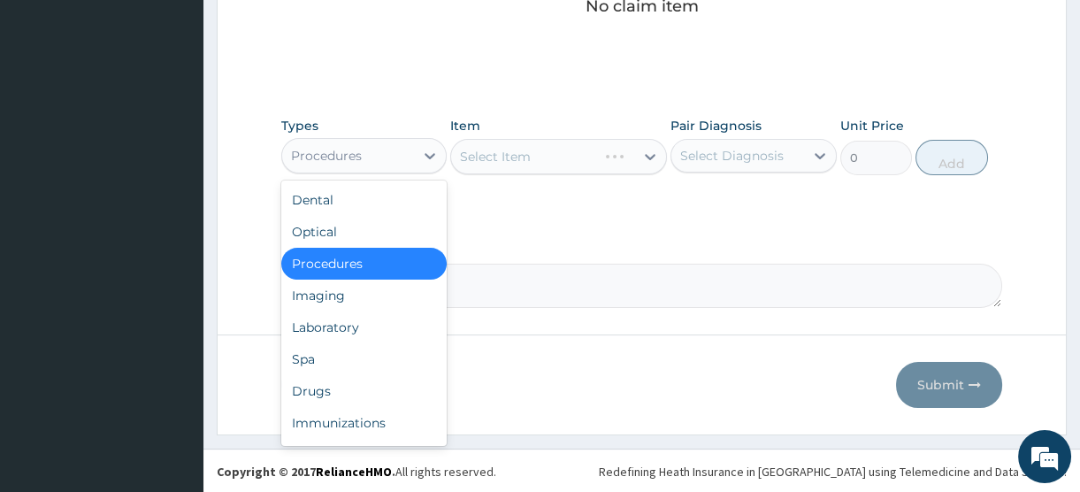
drag, startPoint x: 366, startPoint y: 268, endPoint x: 364, endPoint y: 258, distance: 10.1
click at [365, 268] on div "Procedures" at bounding box center [363, 264] width 165 height 32
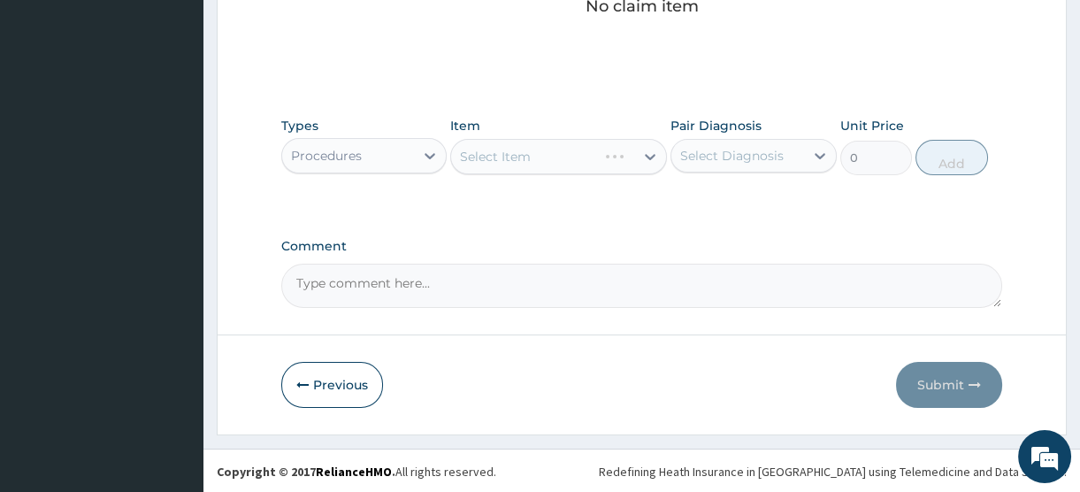
click at [550, 157] on div "Select Item" at bounding box center [558, 156] width 217 height 35
click at [618, 163] on div "Select Item" at bounding box center [558, 156] width 217 height 35
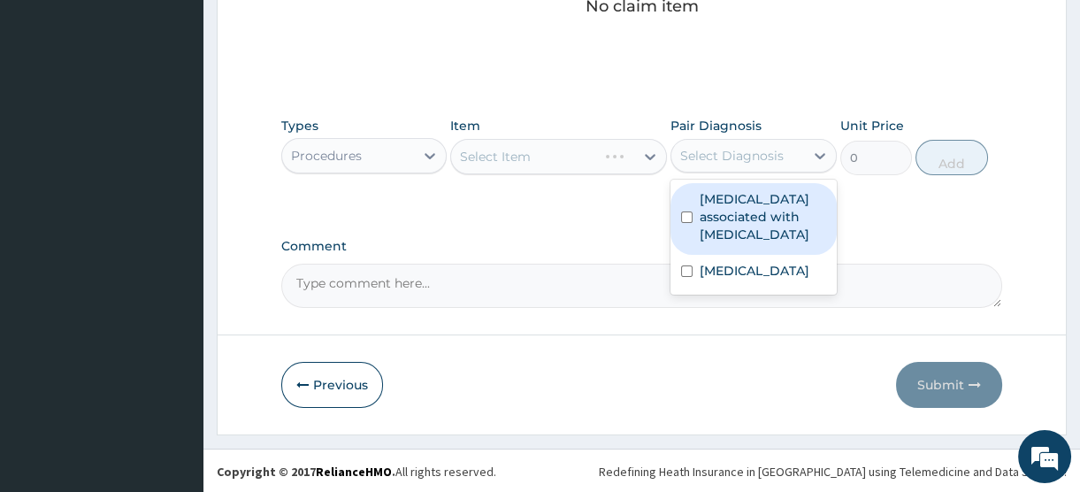
click at [717, 157] on div "Select Diagnosis" at bounding box center [732, 156] width 104 height 18
click at [551, 157] on div "Select Item" at bounding box center [558, 156] width 217 height 35
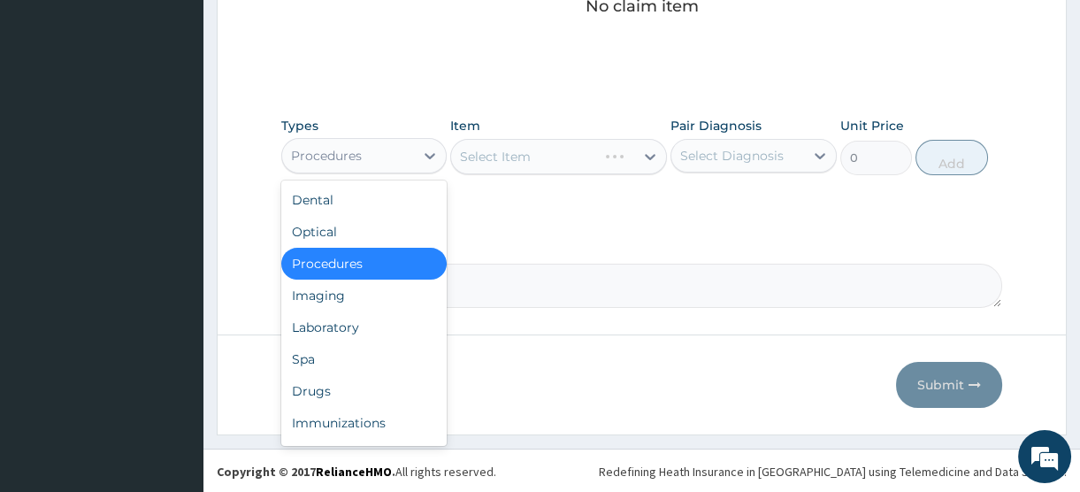
click at [362, 147] on div "Procedures" at bounding box center [348, 156] width 132 height 28
click at [339, 266] on div "Procedures" at bounding box center [363, 264] width 165 height 32
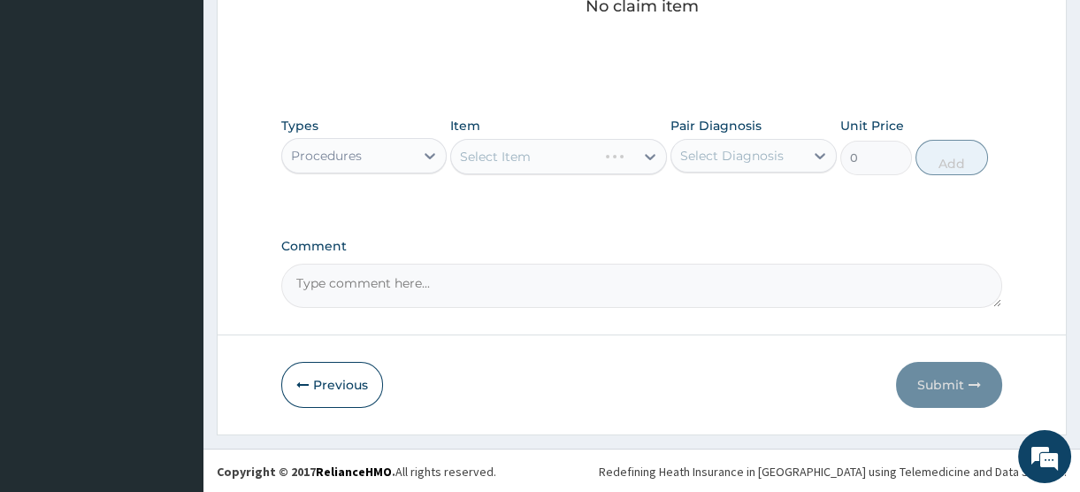
click at [531, 157] on div "Select Item" at bounding box center [558, 156] width 217 height 35
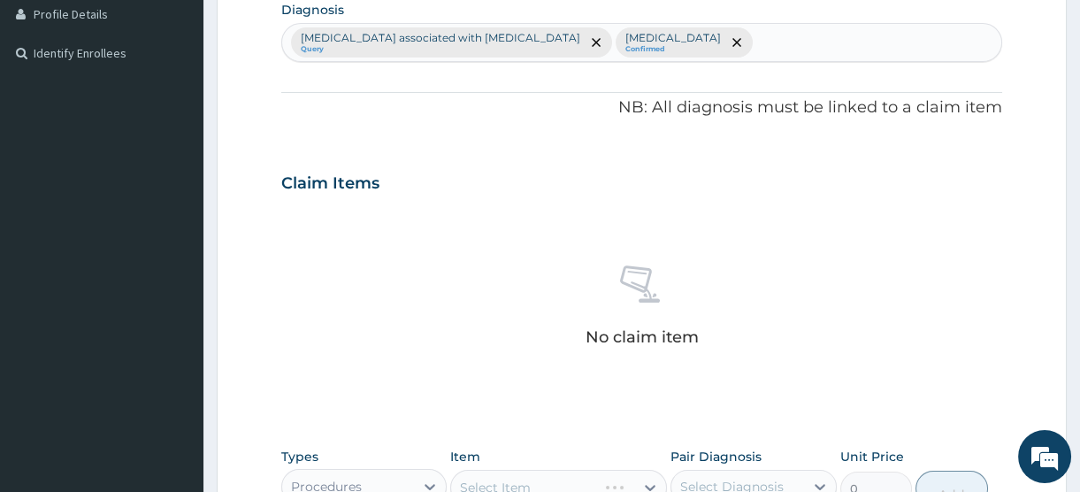
scroll to position [724, 0]
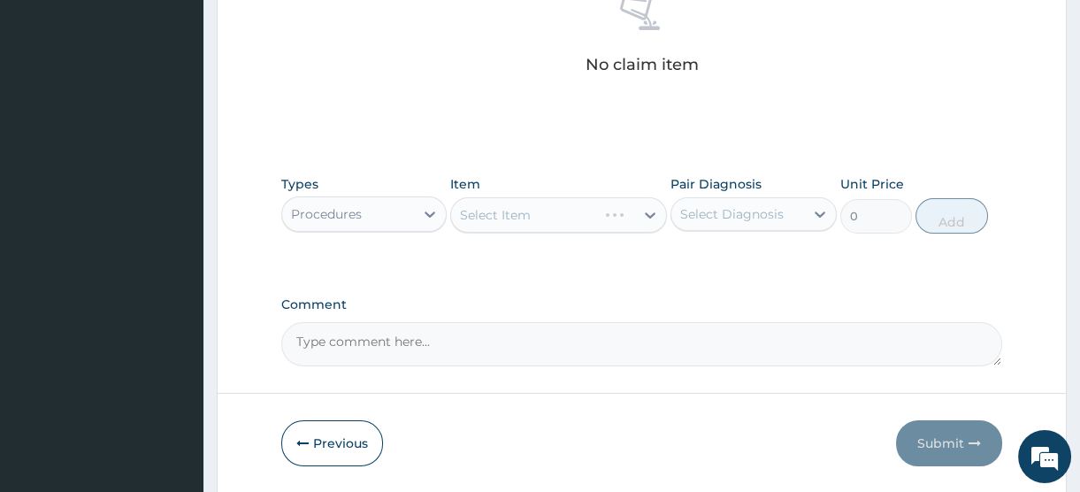
click at [603, 212] on div "Select Item" at bounding box center [558, 214] width 217 height 35
click at [603, 211] on div "Select Item" at bounding box center [558, 214] width 217 height 35
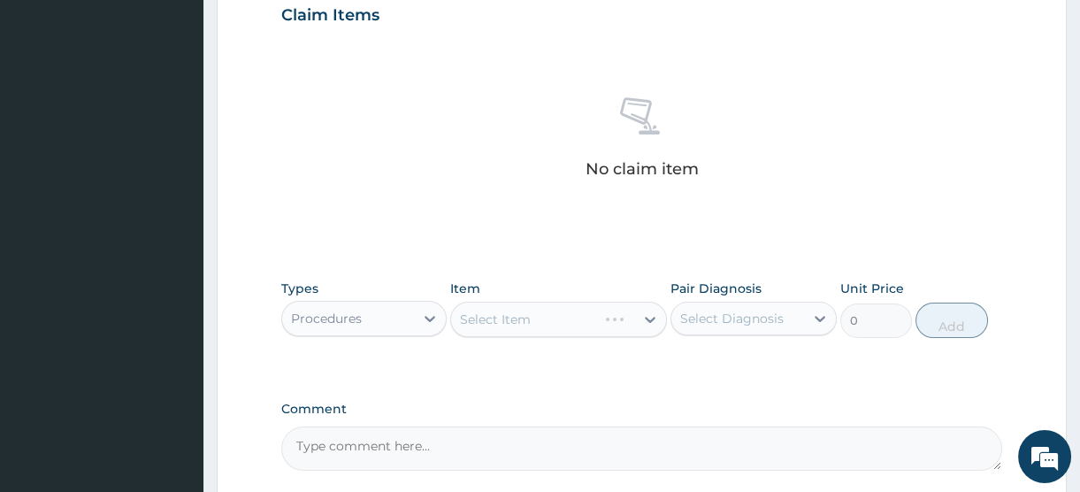
scroll to position [782, 0]
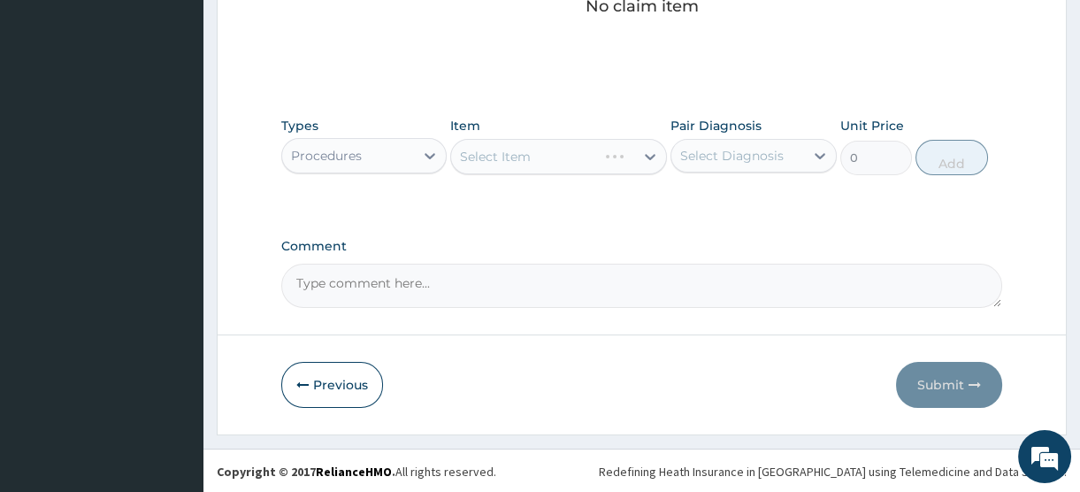
click at [558, 157] on div "Select Item" at bounding box center [558, 156] width 217 height 35
click at [755, 196] on div "Types Procedures Item Select Item Pair Diagnosis Select Diagnosis Unit Price 0 …" at bounding box center [641, 159] width 721 height 103
click at [372, 153] on div "Procedures" at bounding box center [348, 156] width 132 height 28
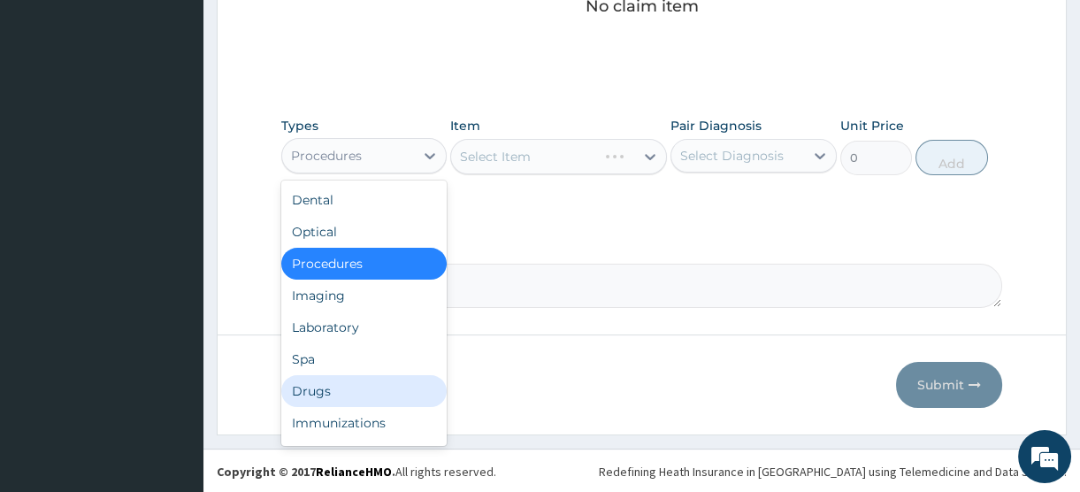
click at [326, 389] on div "Drugs" at bounding box center [363, 391] width 165 height 32
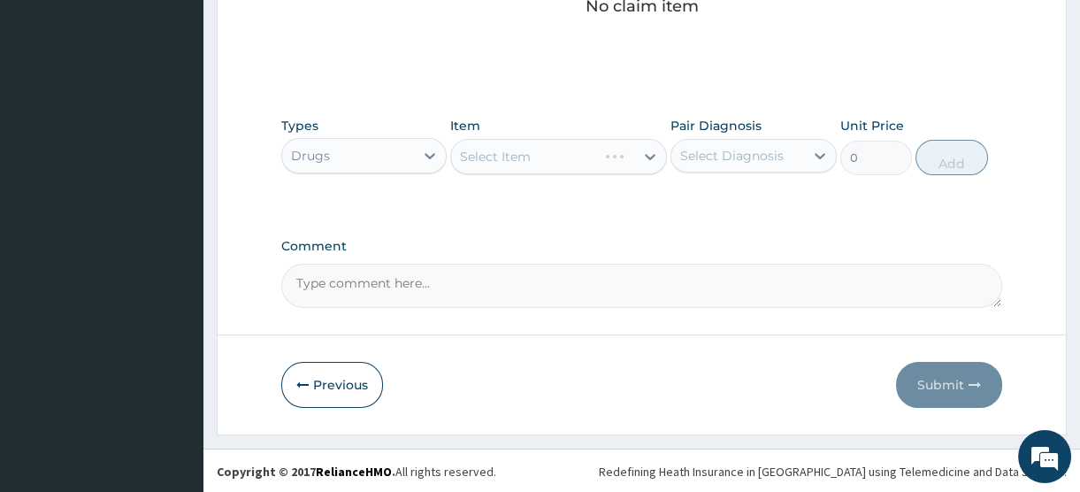
click at [557, 159] on div "Select Item" at bounding box center [558, 156] width 217 height 35
click at [584, 147] on div "Select Item" at bounding box center [558, 156] width 217 height 35
click at [581, 154] on div "Select Item" at bounding box center [558, 156] width 217 height 35
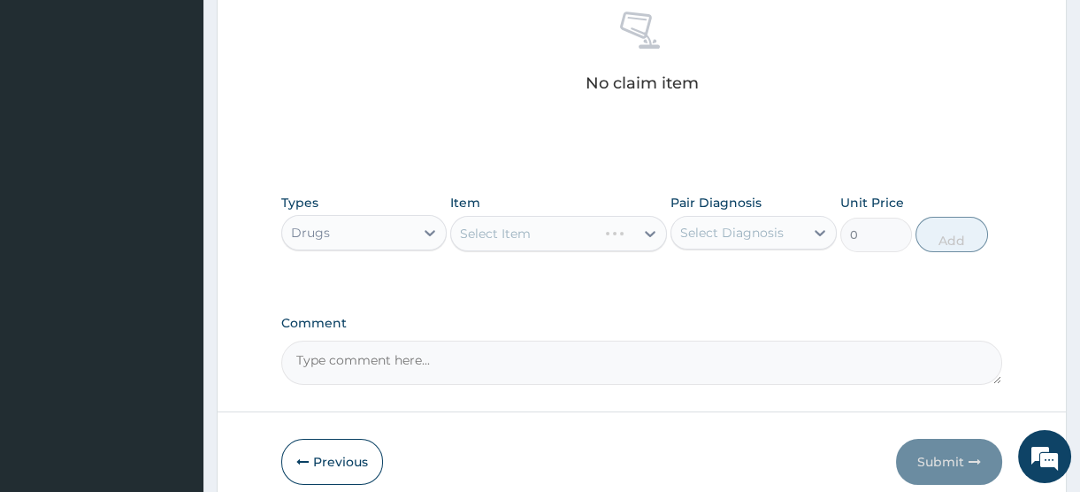
scroll to position [621, 0]
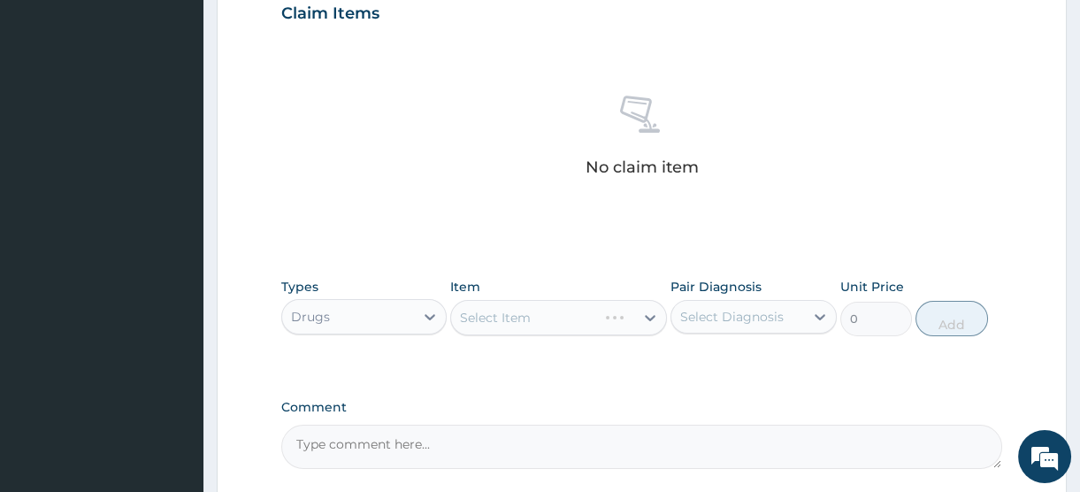
click at [734, 309] on div "Select Diagnosis" at bounding box center [732, 317] width 104 height 18
click at [604, 314] on div "Select Item" at bounding box center [558, 317] width 217 height 35
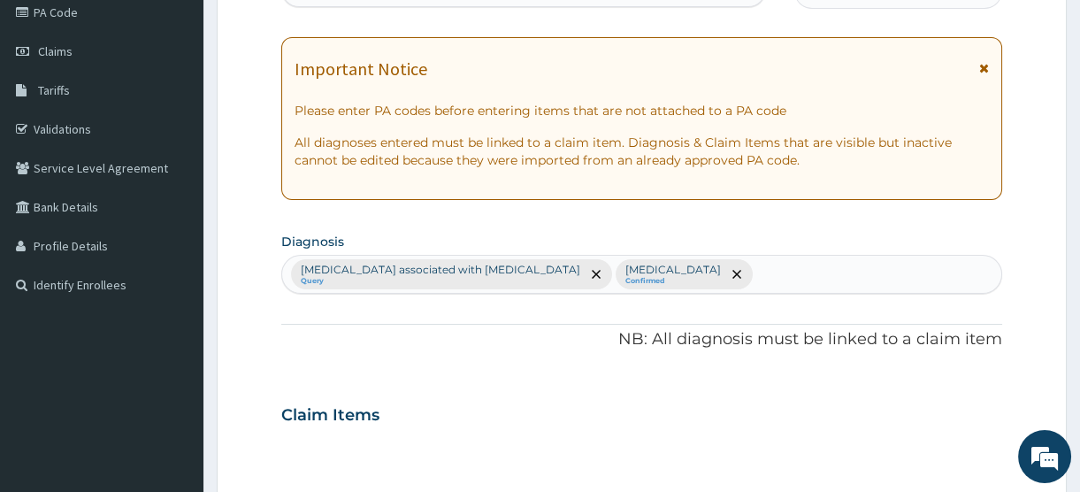
scroll to position [0, 0]
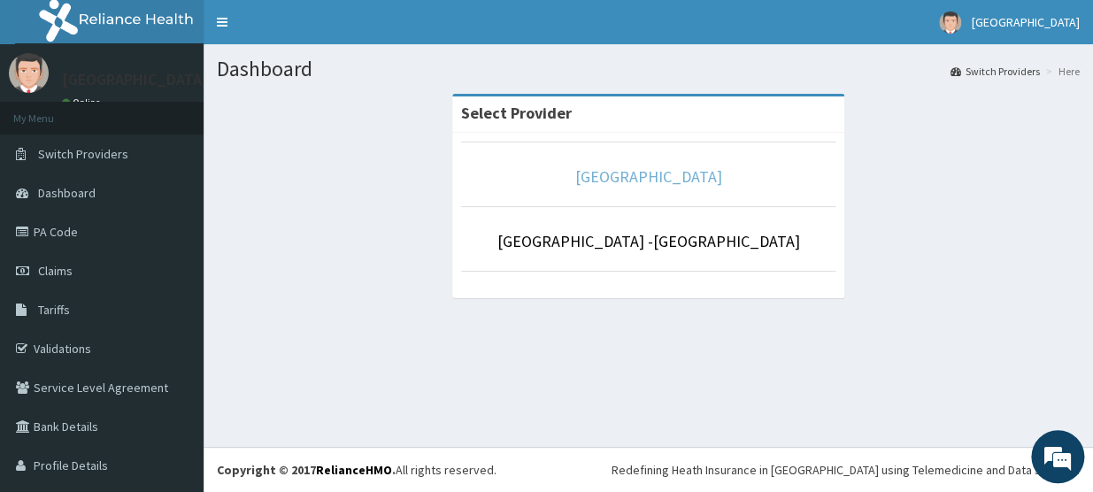
click at [599, 177] on link "[GEOGRAPHIC_DATA]" at bounding box center [648, 176] width 147 height 20
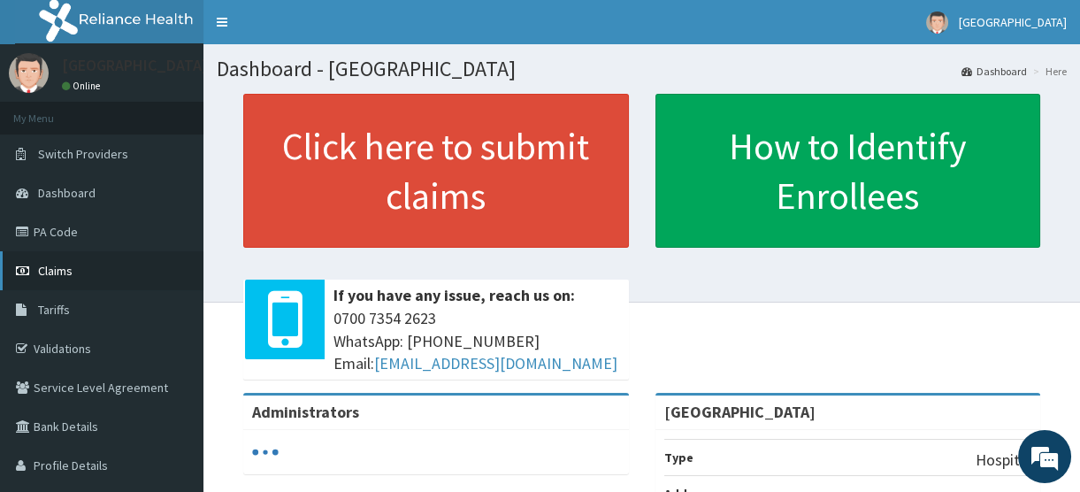
click at [51, 273] on span "Claims" at bounding box center [55, 271] width 35 height 16
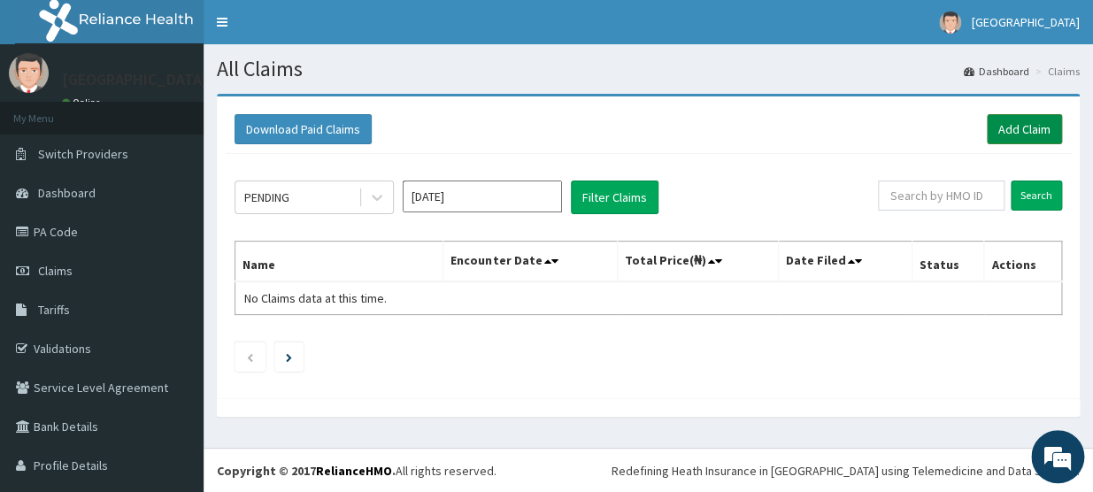
click at [1000, 124] on link "Add Claim" at bounding box center [1024, 129] width 75 height 30
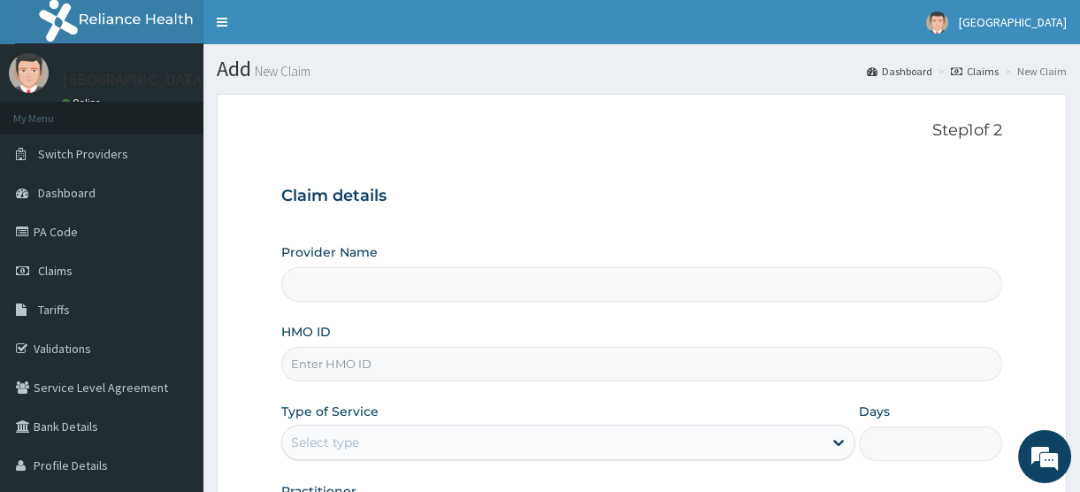
type input "[GEOGRAPHIC_DATA]"
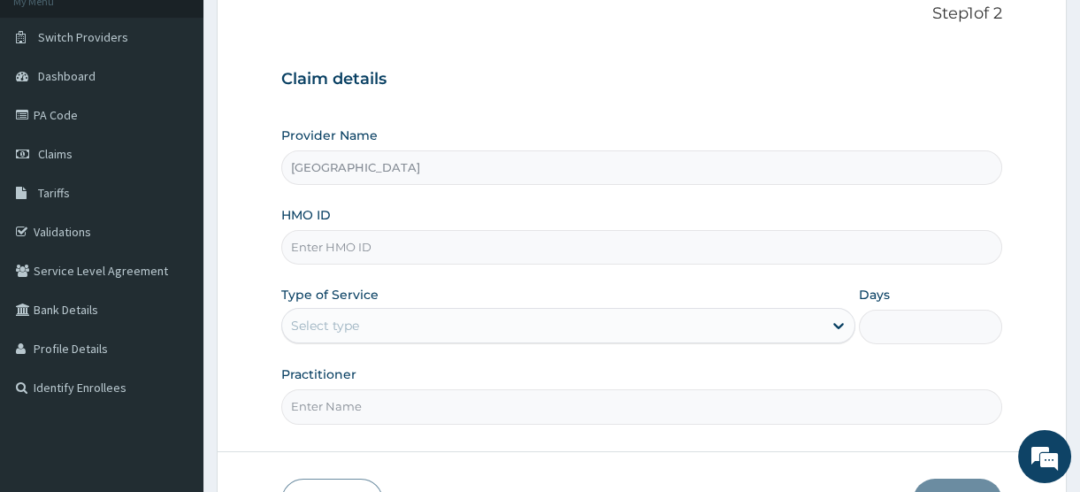
scroll to position [233, 0]
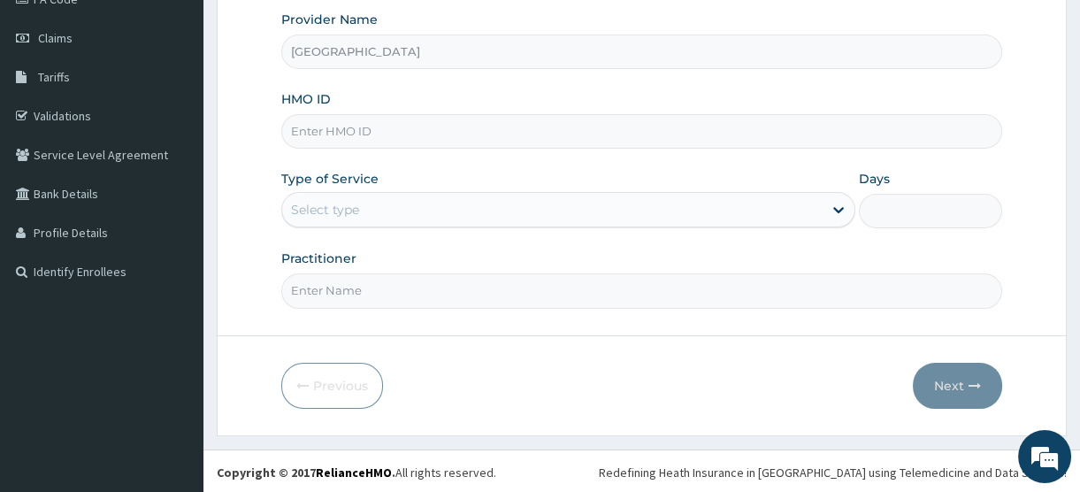
click at [335, 126] on input "HMO ID" at bounding box center [641, 131] width 721 height 35
type input "NPM/10181/A"
click at [369, 203] on div "Select type" at bounding box center [552, 210] width 541 height 28
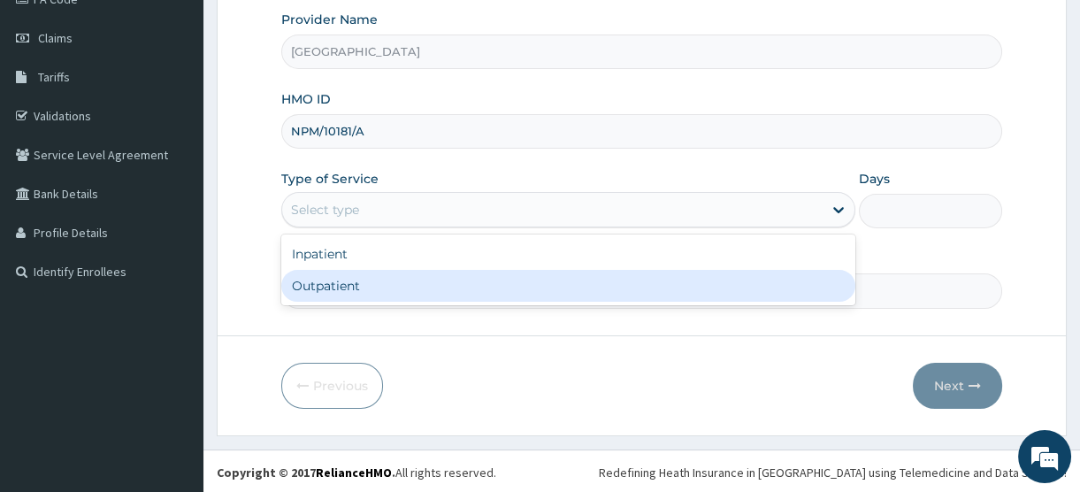
click at [354, 284] on div "Outpatient" at bounding box center [568, 286] width 574 height 32
type input "1"
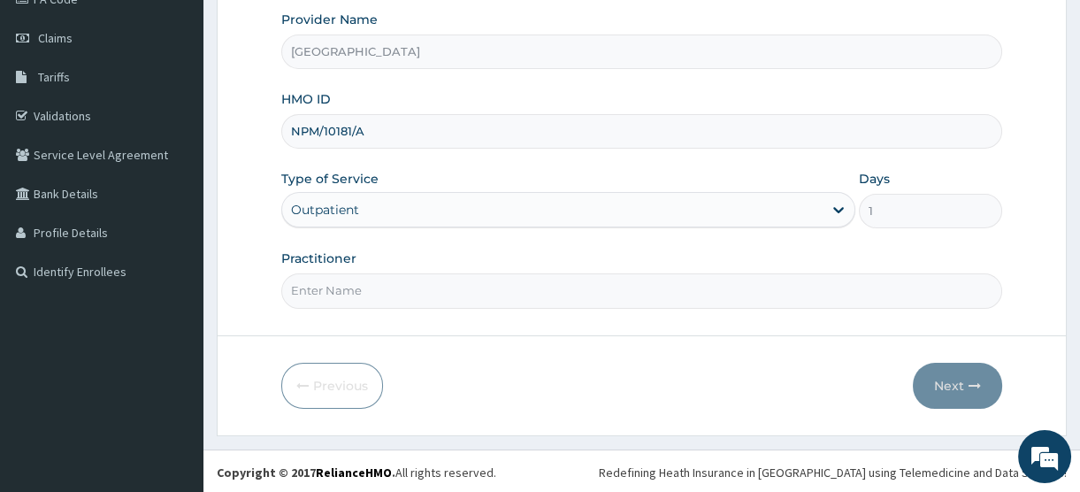
click at [334, 303] on input "Practitioner" at bounding box center [641, 290] width 721 height 35
type input "[PERSON_NAME]"
click at [952, 382] on button "Next" at bounding box center [957, 386] width 89 height 46
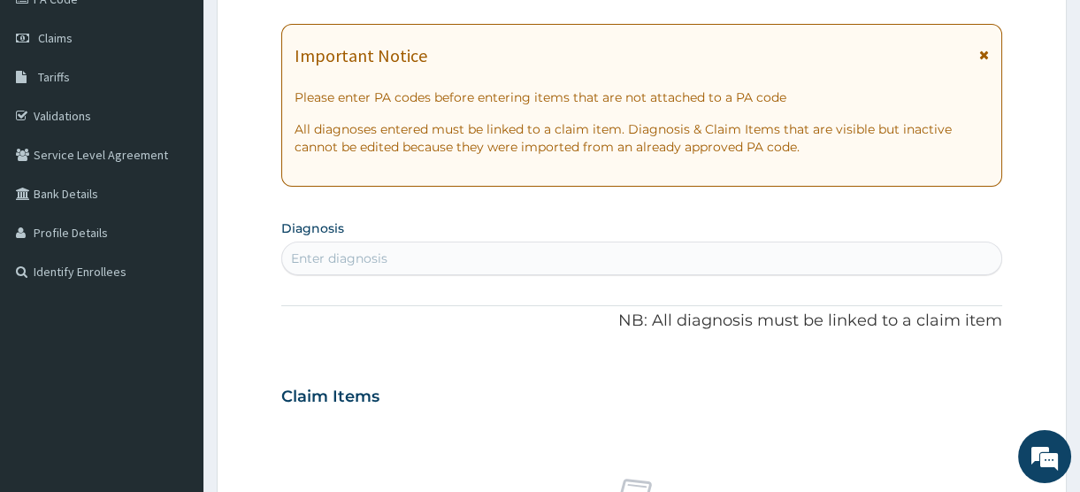
scroll to position [0, 0]
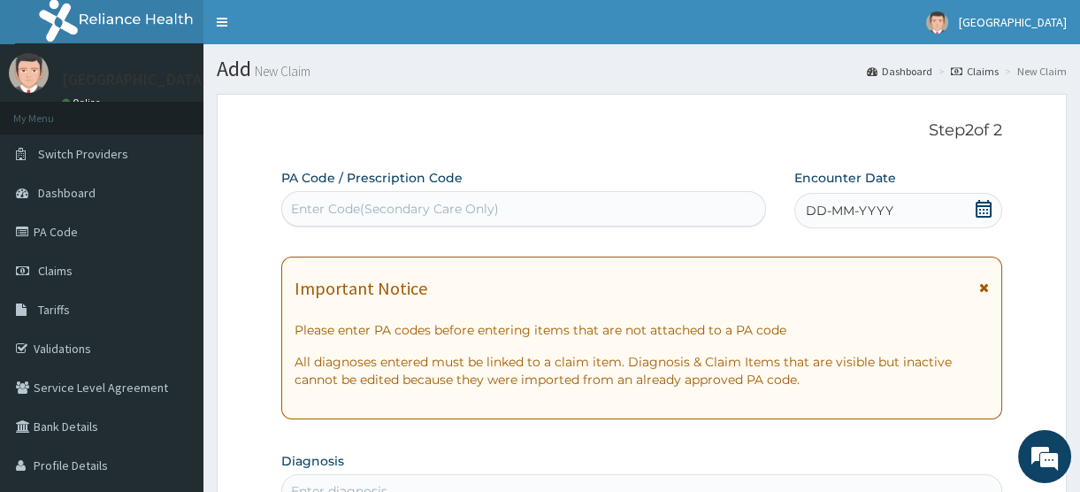
click at [985, 204] on icon at bounding box center [984, 209] width 16 height 18
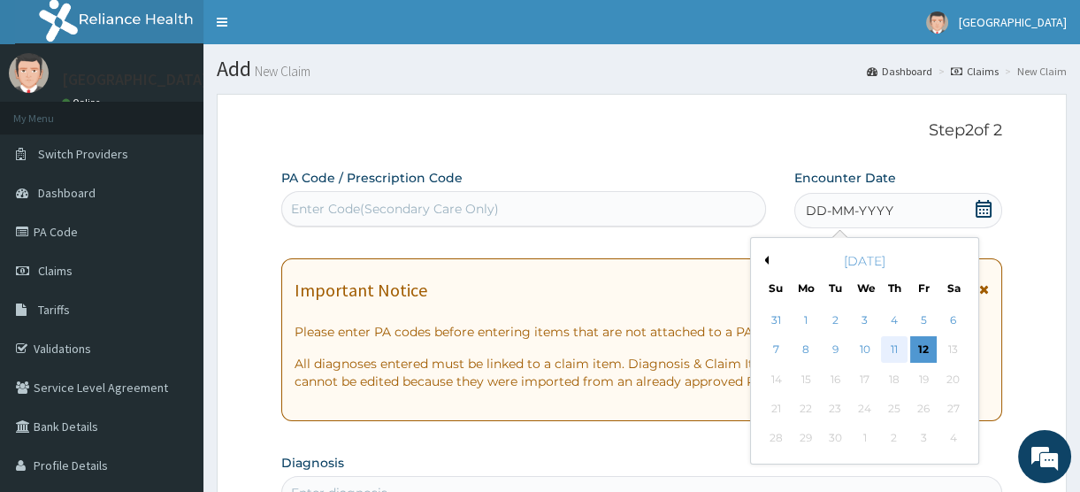
click at [895, 350] on div "11" at bounding box center [894, 350] width 27 height 27
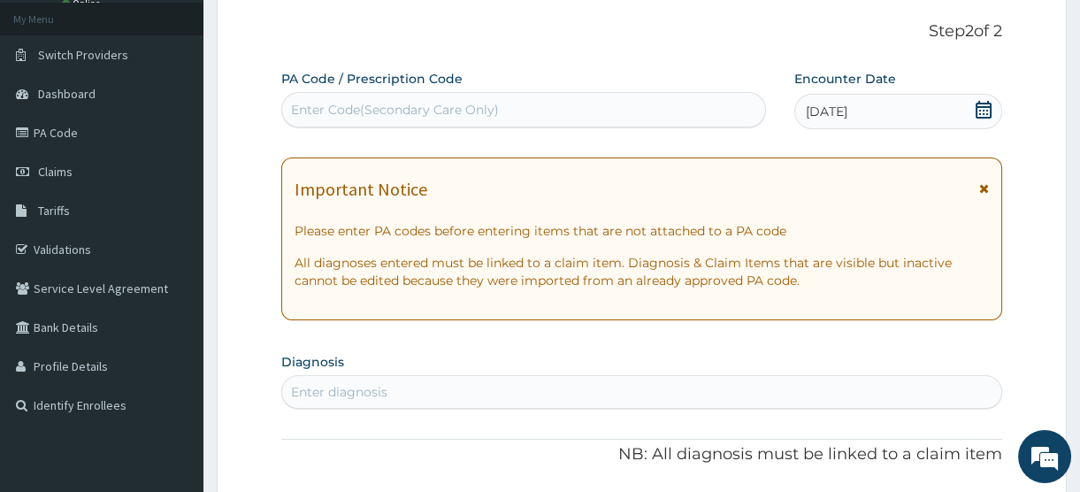
scroll to position [241, 0]
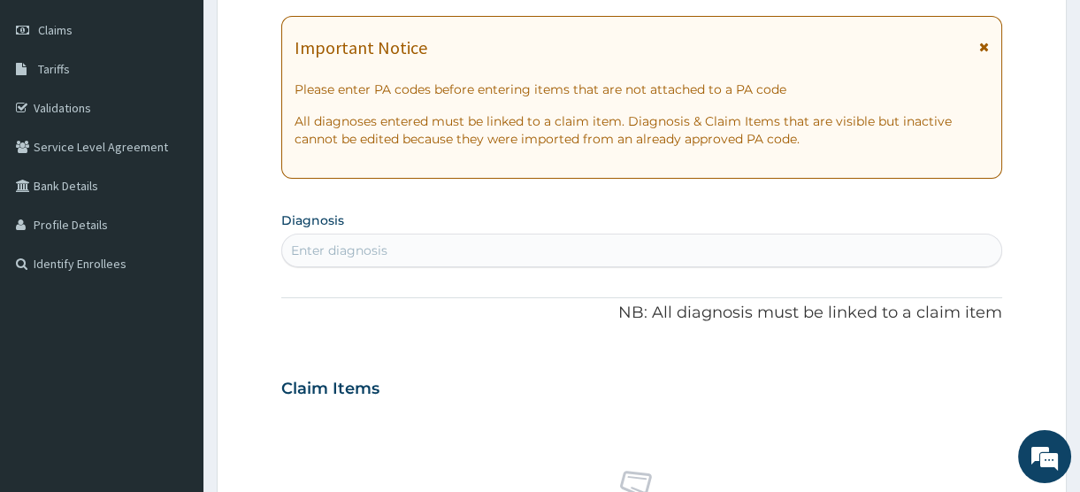
click at [364, 251] on div "Enter diagnosis" at bounding box center [339, 251] width 96 height 18
type input "[MEDICAL_DATA]"
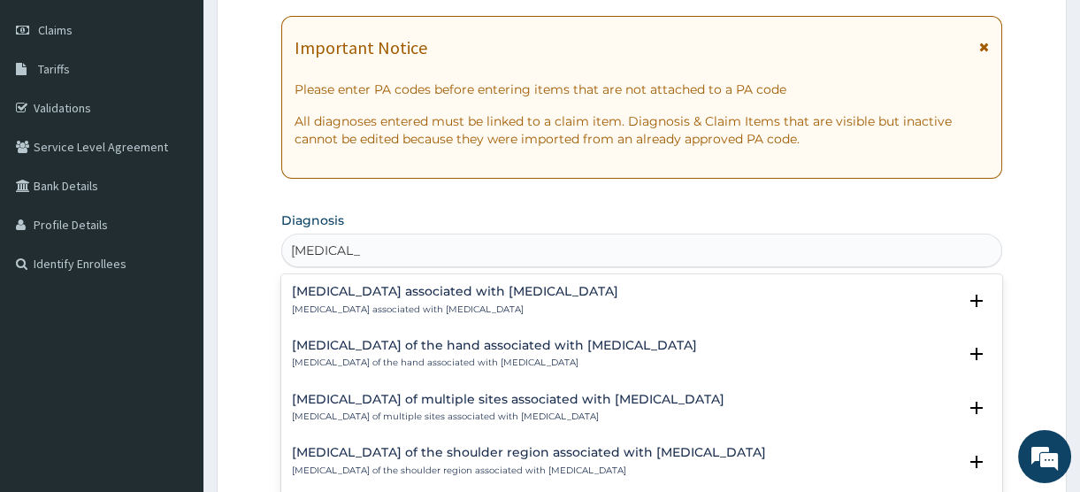
click at [392, 294] on h4 "Arthropathy associated with helminthiasis" at bounding box center [455, 291] width 326 height 13
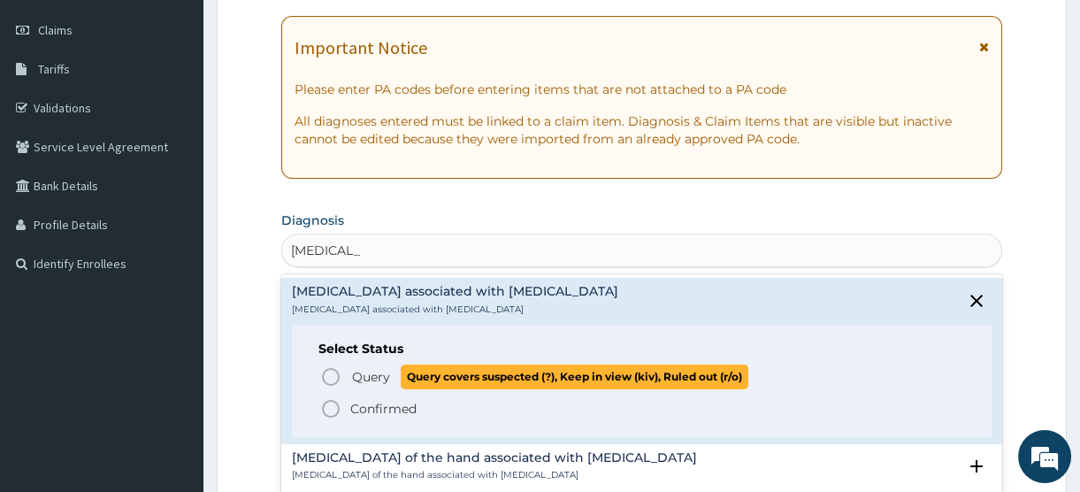
click at [375, 375] on span "Query" at bounding box center [371, 377] width 38 height 18
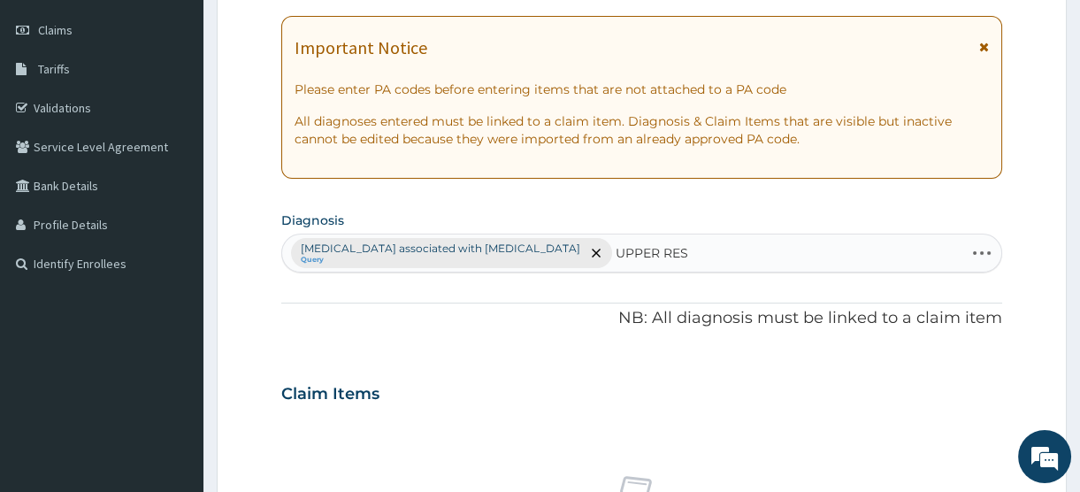
type input "UPPER RESP"
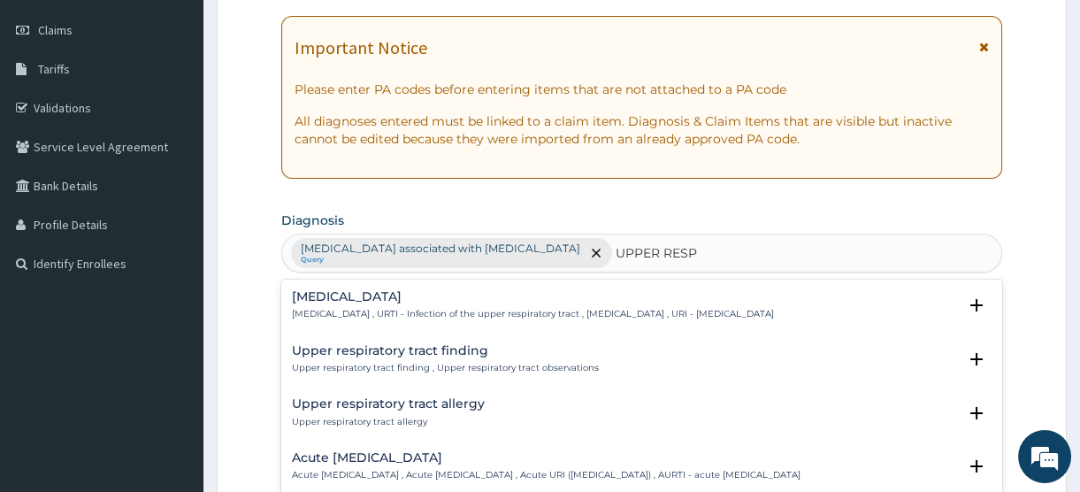
click at [389, 308] on p "Upper respiratory infection , URTI - Infection of the upper respiratory tract ,…" at bounding box center [533, 314] width 482 height 12
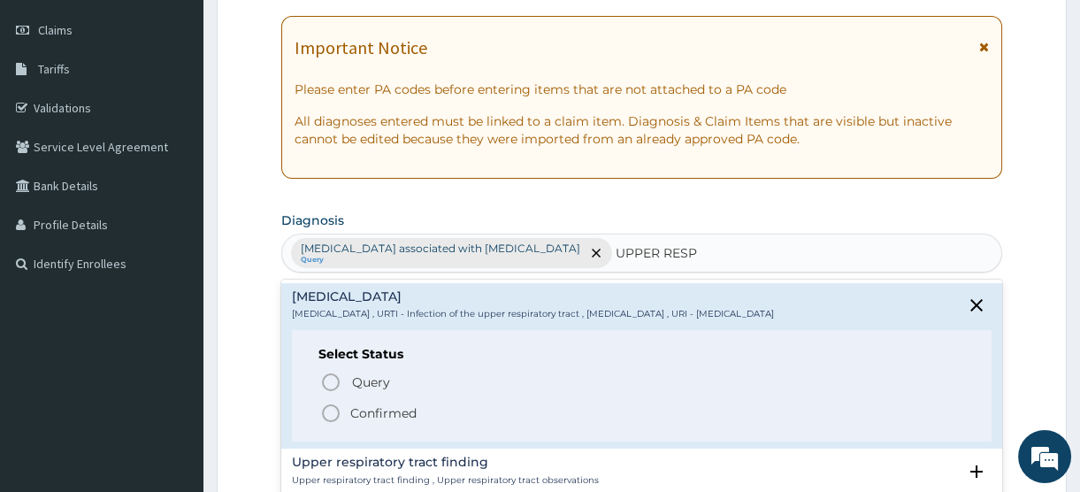
click at [388, 415] on p "Confirmed" at bounding box center [383, 413] width 66 height 18
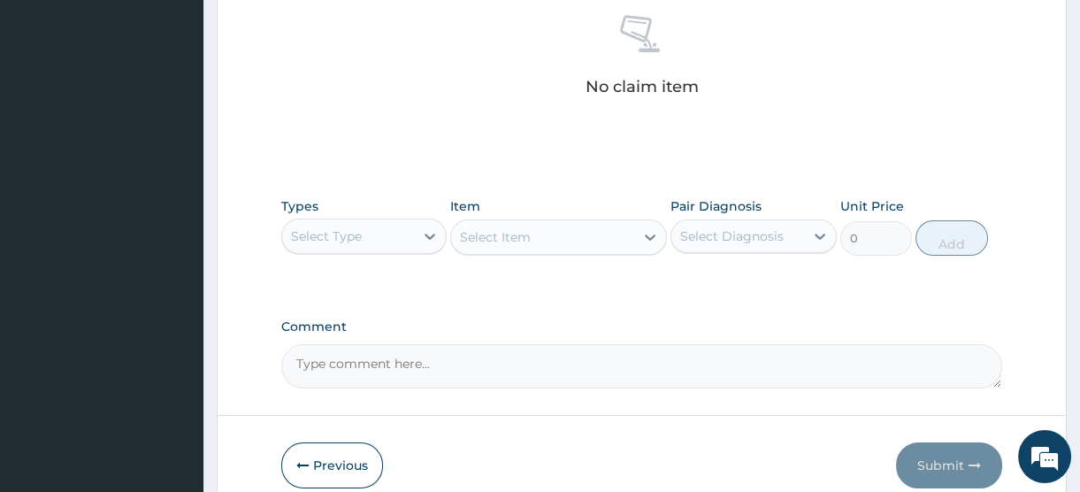
scroll to position [724, 0]
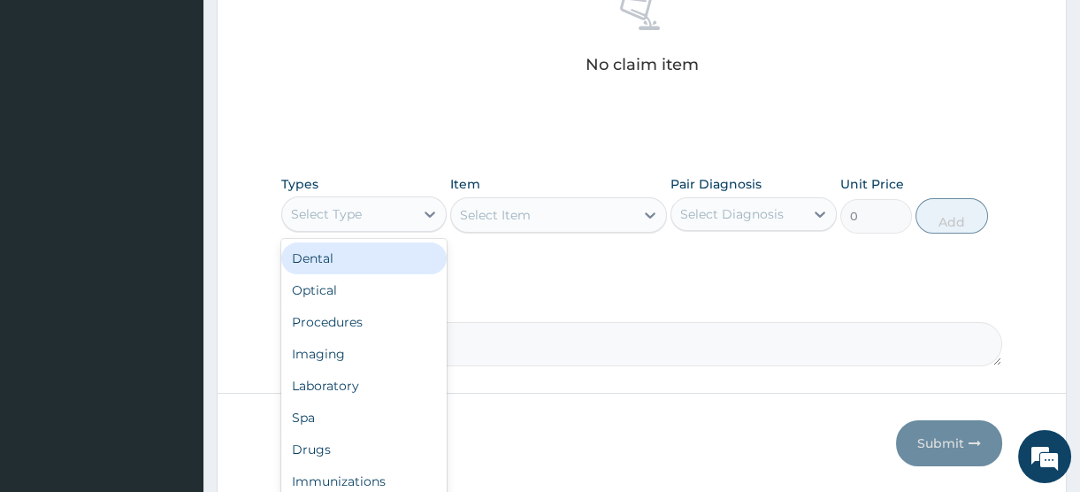
click at [398, 211] on div "Select Type" at bounding box center [348, 214] width 132 height 28
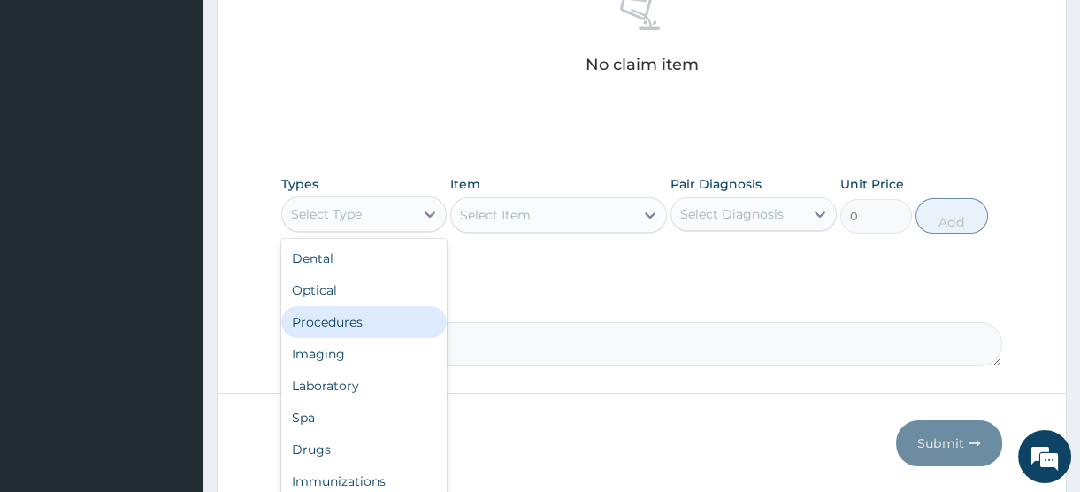
click at [360, 326] on div "Procedures" at bounding box center [363, 322] width 165 height 32
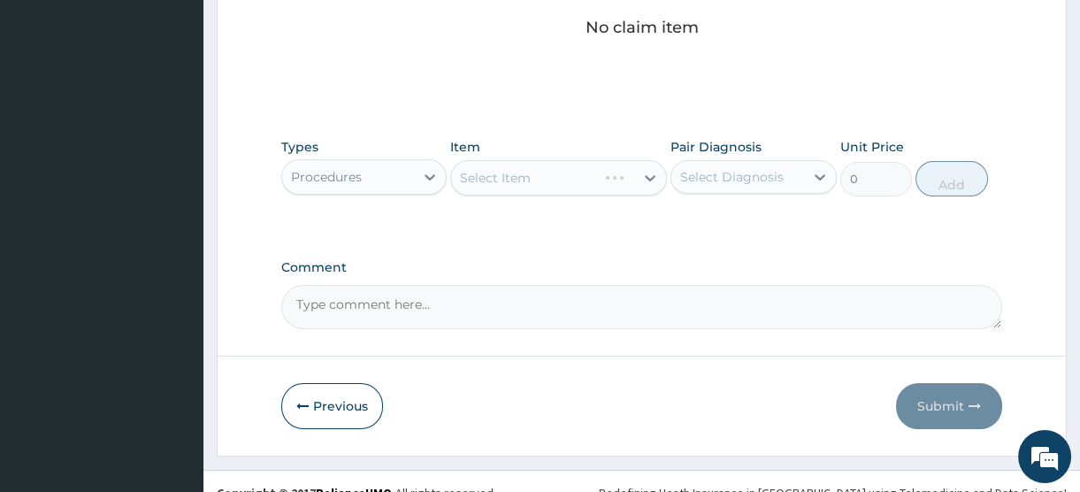
scroll to position [782, 0]
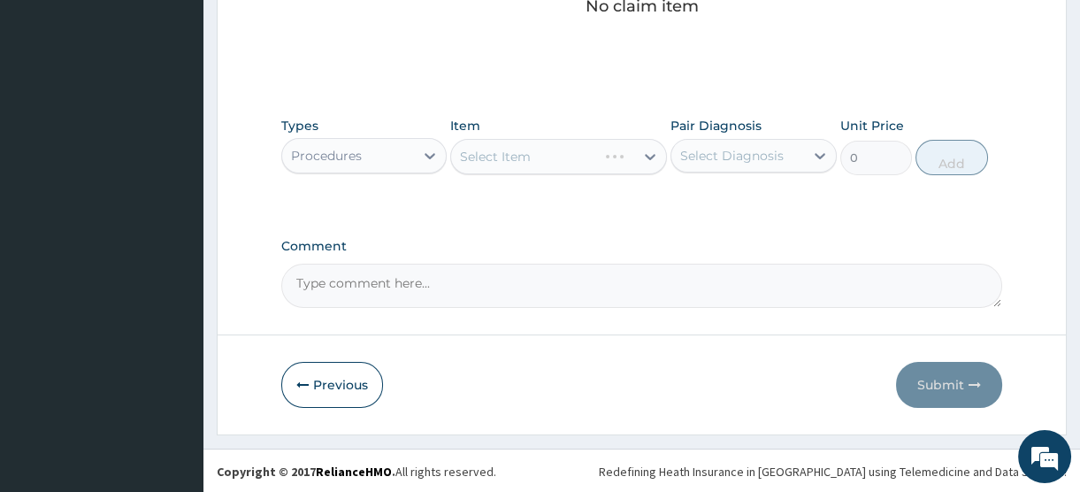
click at [566, 149] on div "Select Item" at bounding box center [558, 156] width 217 height 35
click at [548, 157] on div "Select Item" at bounding box center [542, 156] width 183 height 28
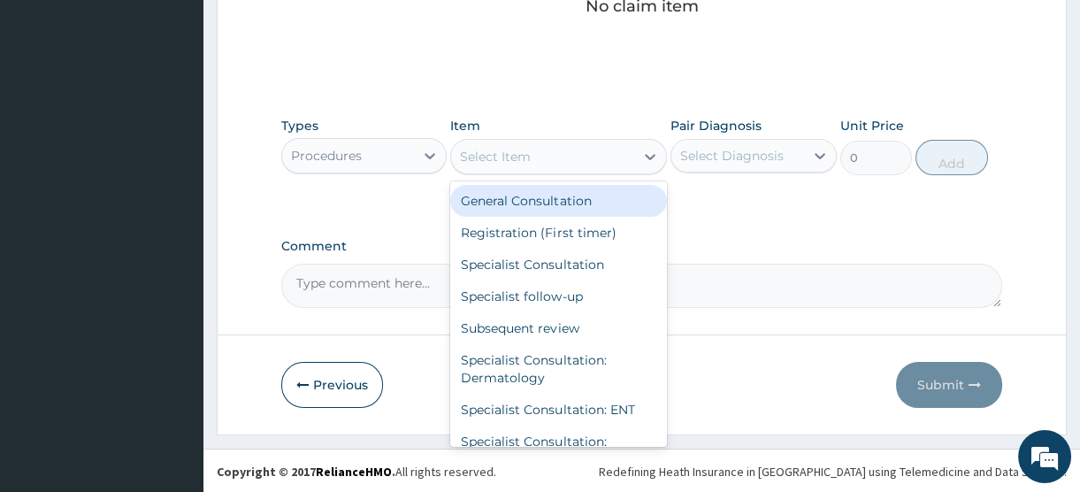
click at [553, 203] on div "General Consultation" at bounding box center [558, 201] width 217 height 32
type input "2500"
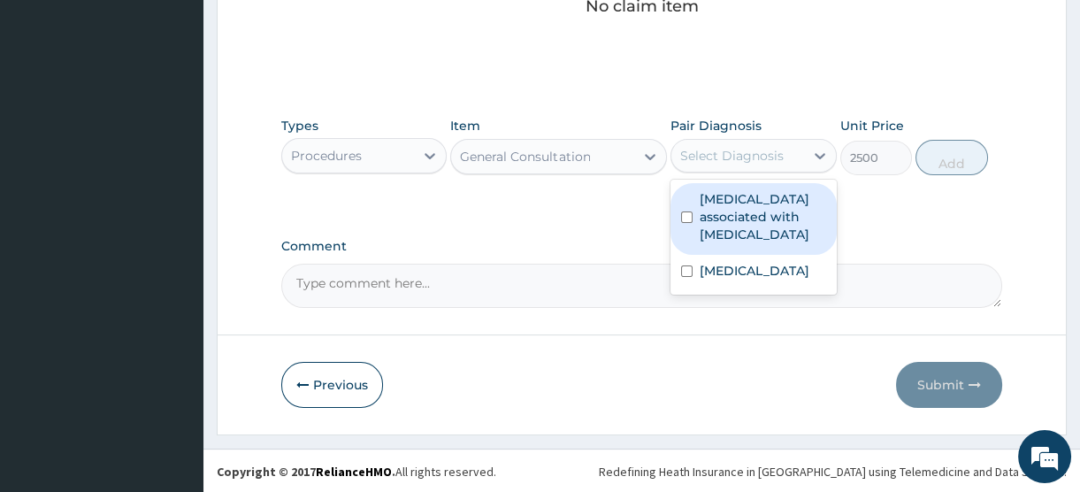
click at [742, 155] on div "Select Diagnosis" at bounding box center [732, 156] width 104 height 18
click at [750, 224] on label "[MEDICAL_DATA] associated with [MEDICAL_DATA]" at bounding box center [763, 216] width 126 height 53
checkbox input "true"
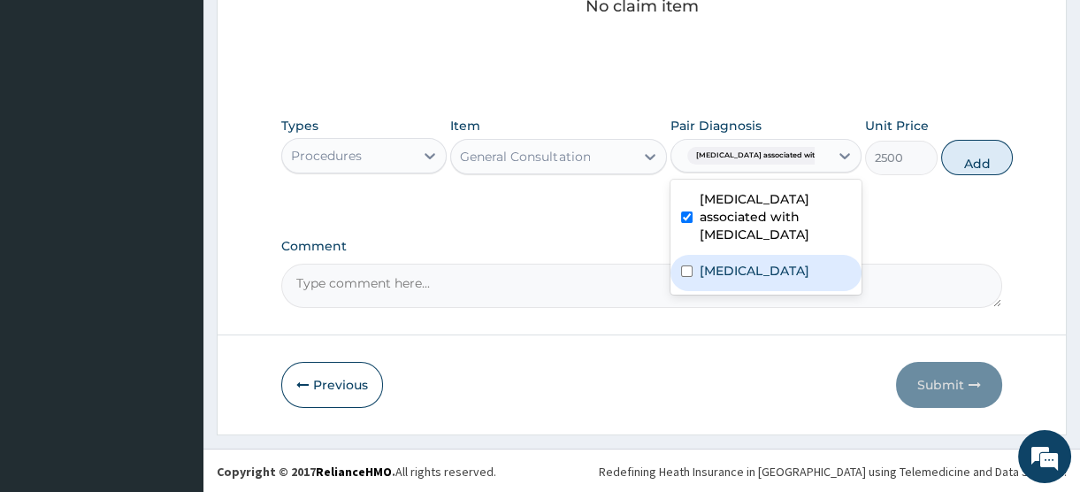
click at [738, 280] on label "Upper respiratory infection" at bounding box center [755, 271] width 110 height 18
checkbox input "true"
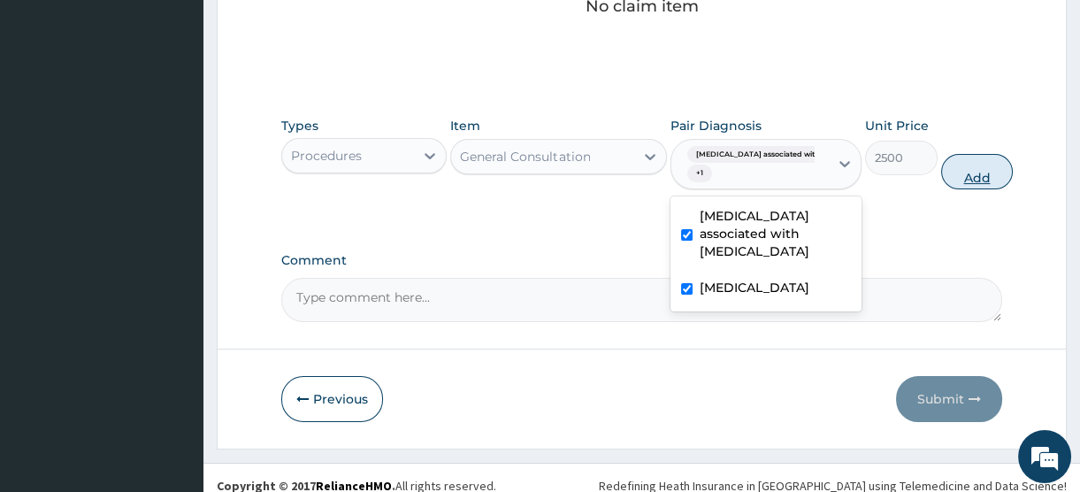
click at [959, 175] on button "Add" at bounding box center [977, 171] width 73 height 35
type input "0"
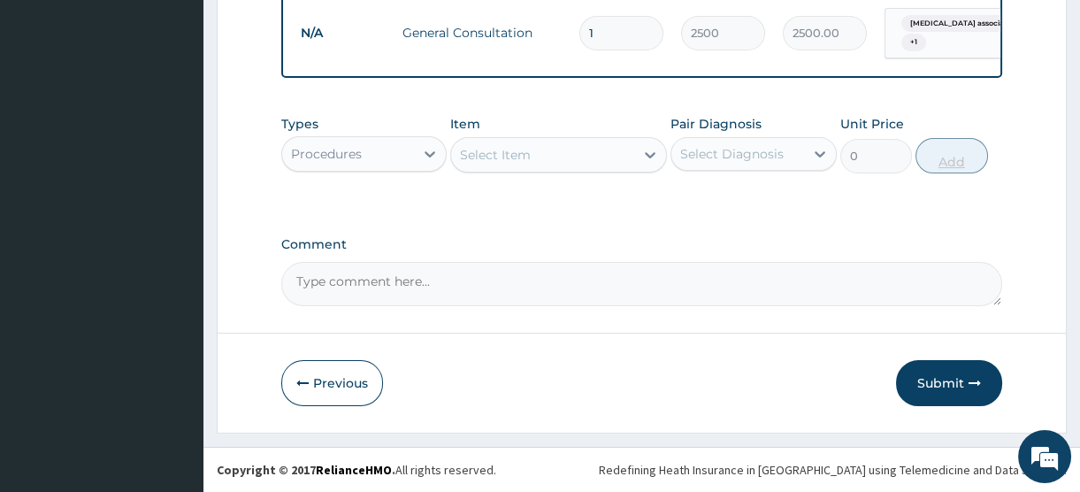
scroll to position [717, 0]
click at [406, 153] on div "Procedures" at bounding box center [348, 154] width 132 height 28
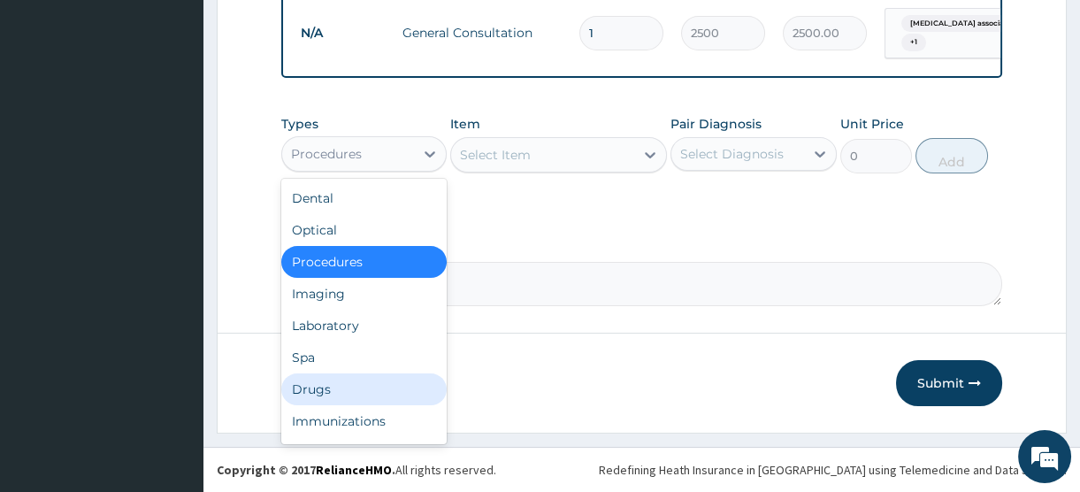
click at [320, 388] on div "Drugs" at bounding box center [363, 389] width 165 height 32
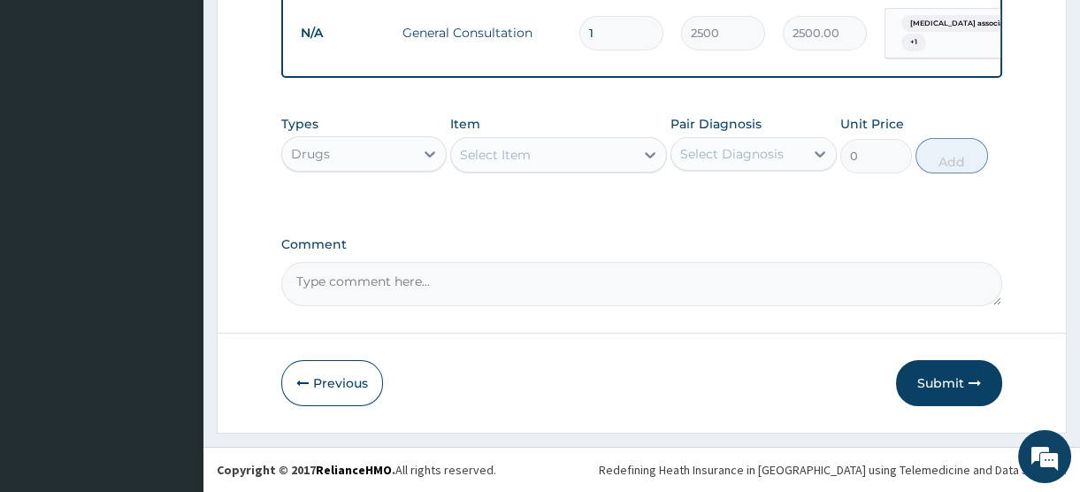
click at [546, 154] on div "Select Item" at bounding box center [542, 155] width 183 height 28
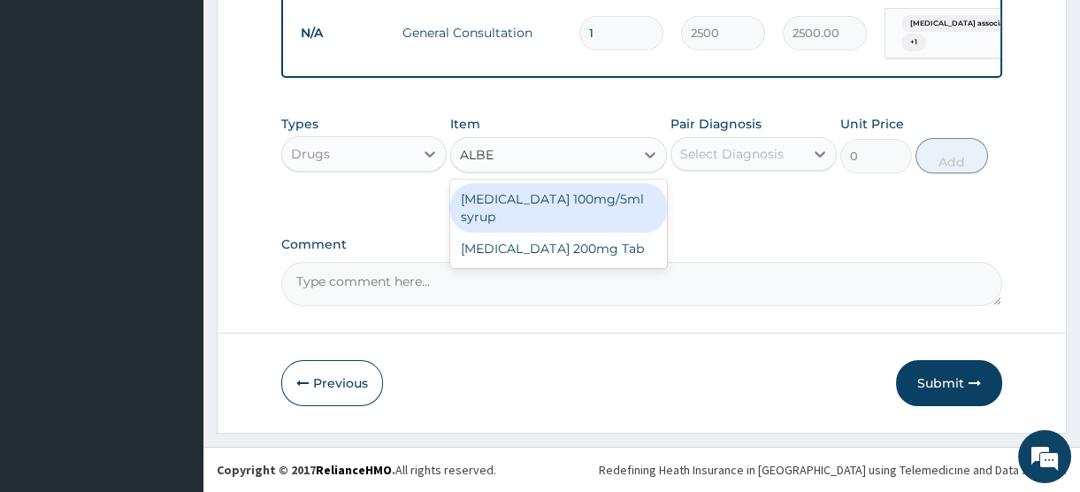
type input "ALBEN"
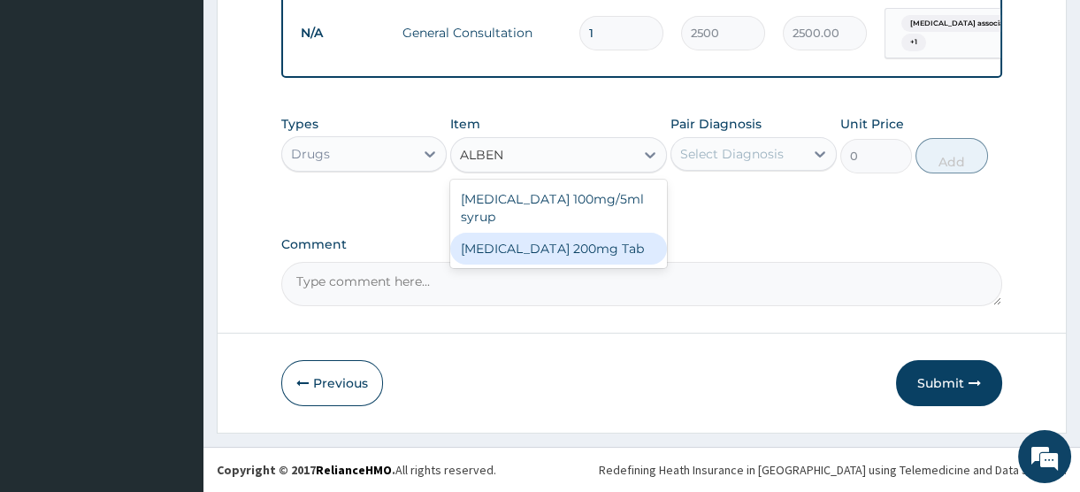
click at [548, 233] on div "[MEDICAL_DATA] 200mg Tab" at bounding box center [558, 249] width 217 height 32
type input "440"
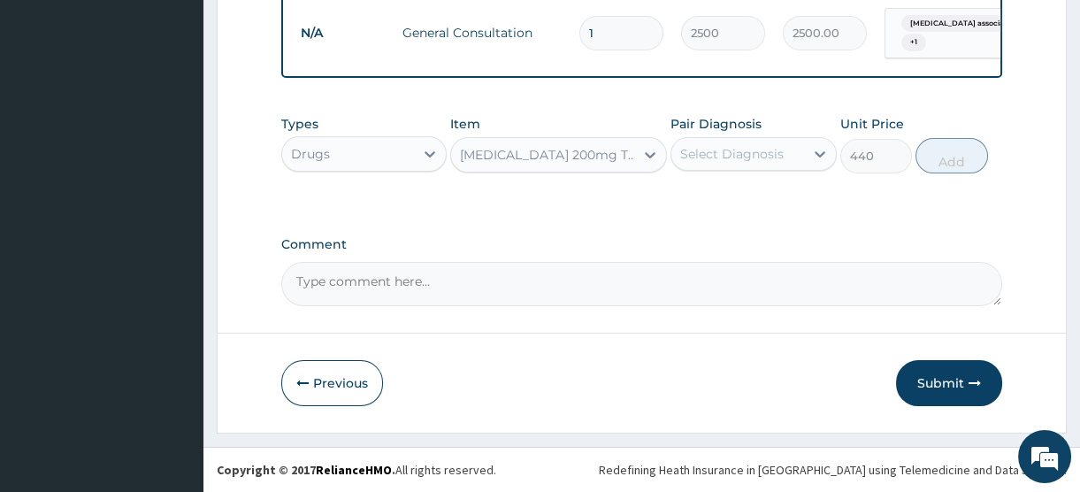
click at [732, 161] on div "Select Diagnosis" at bounding box center [732, 154] width 104 height 18
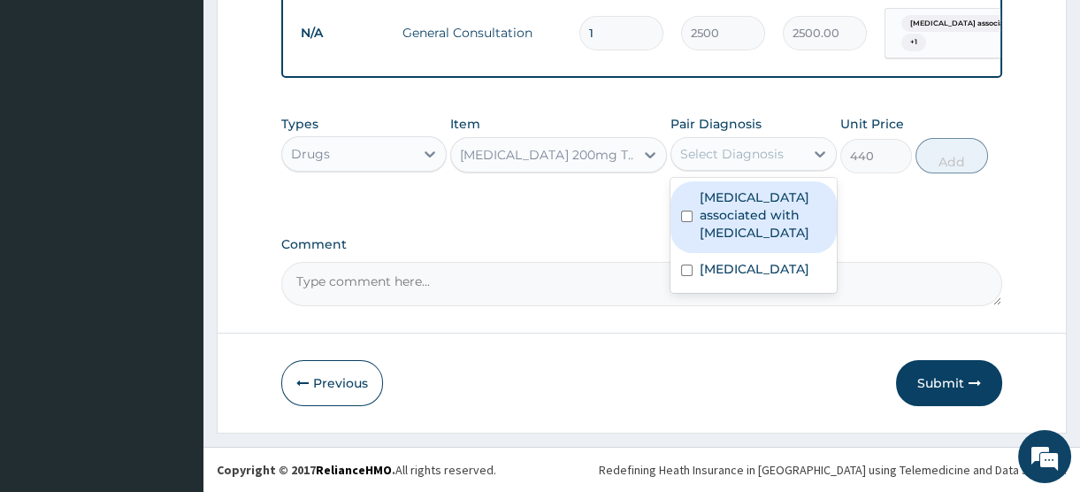
click at [747, 223] on label "[MEDICAL_DATA] associated with [MEDICAL_DATA]" at bounding box center [763, 214] width 126 height 53
checkbox input "true"
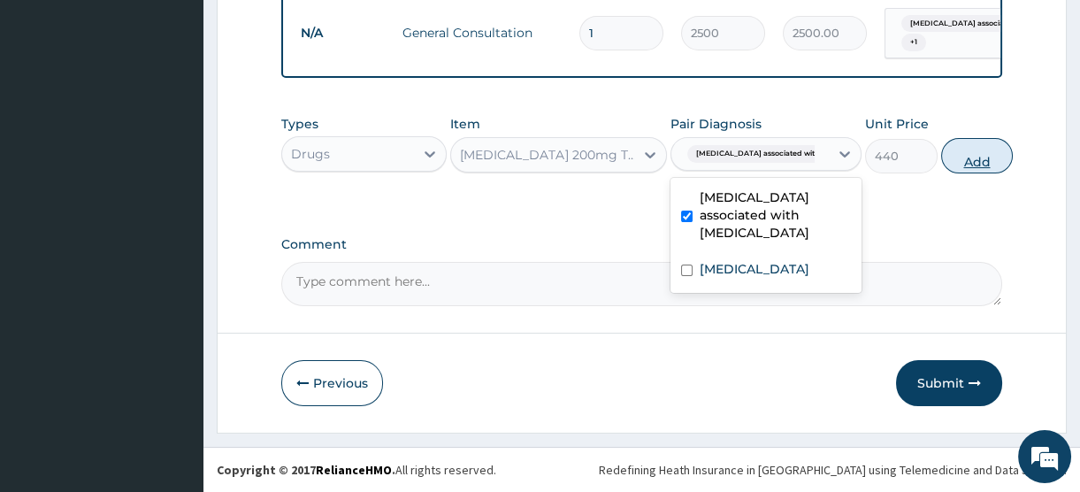
click at [949, 164] on button "Add" at bounding box center [977, 155] width 73 height 35
type input "0"
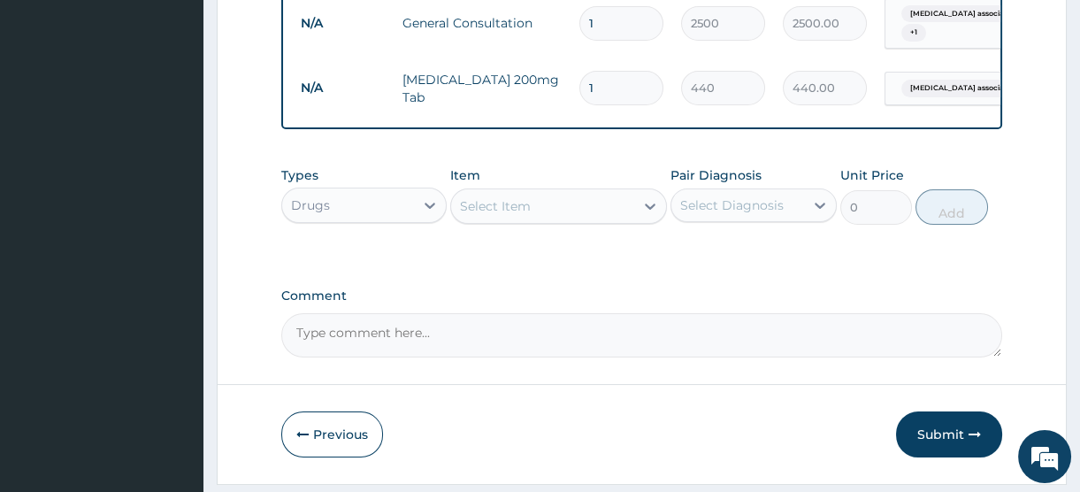
drag, startPoint x: 607, startPoint y: 85, endPoint x: 573, endPoint y: 80, distance: 34.0
click at [573, 80] on td "1" at bounding box center [622, 88] width 102 height 52
type input "2"
type input "880.00"
type input "2"
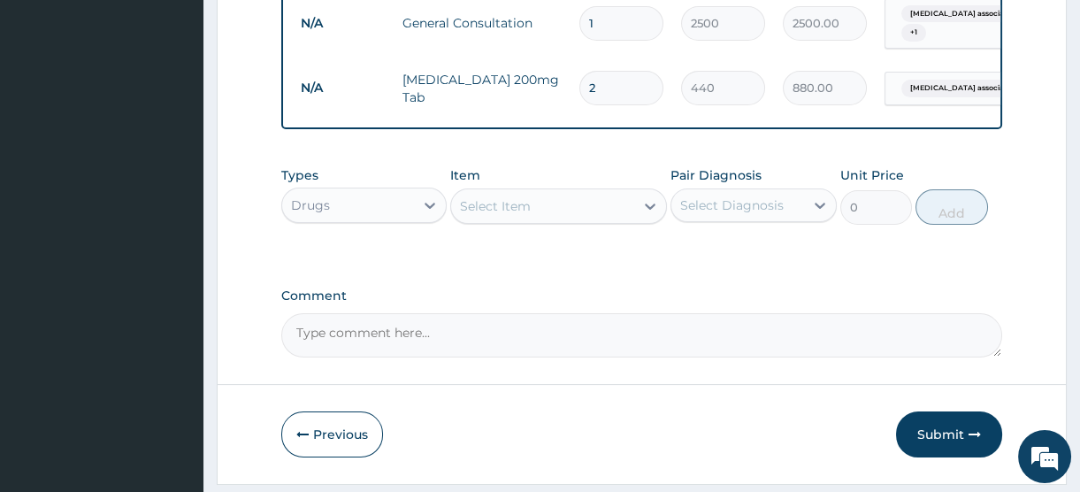
click at [557, 220] on div "Select Item" at bounding box center [542, 206] width 183 height 28
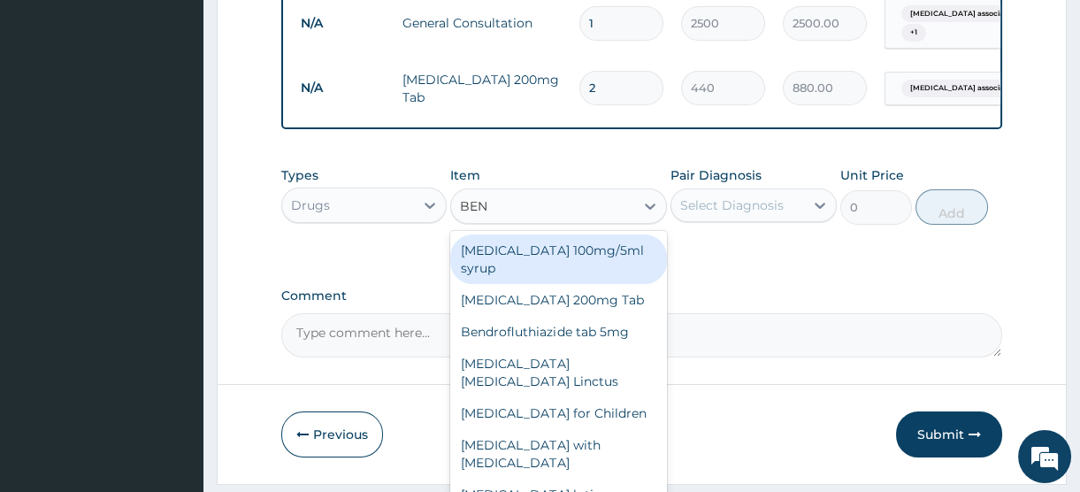
type input "BENY"
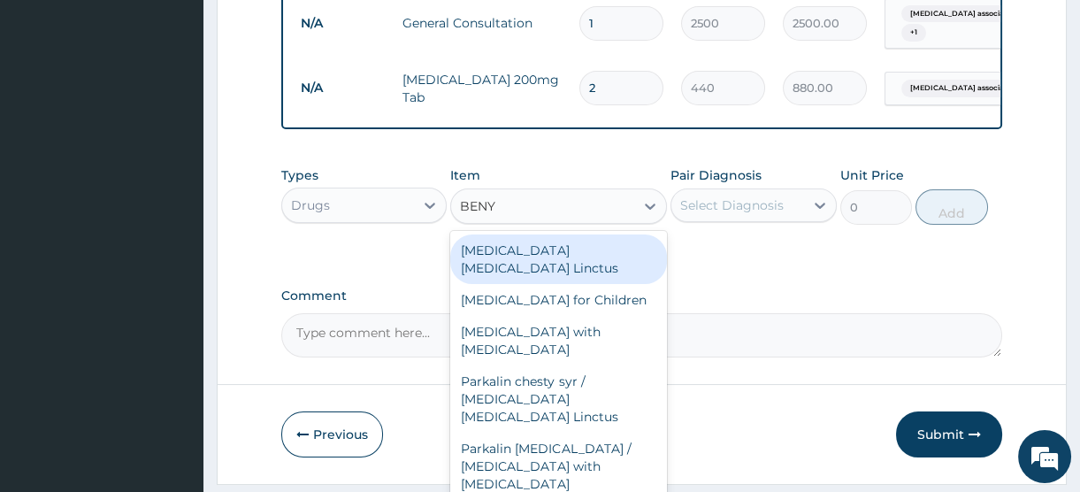
click at [588, 267] on div "[MEDICAL_DATA] [MEDICAL_DATA] Linctus" at bounding box center [558, 259] width 217 height 50
type input "1800"
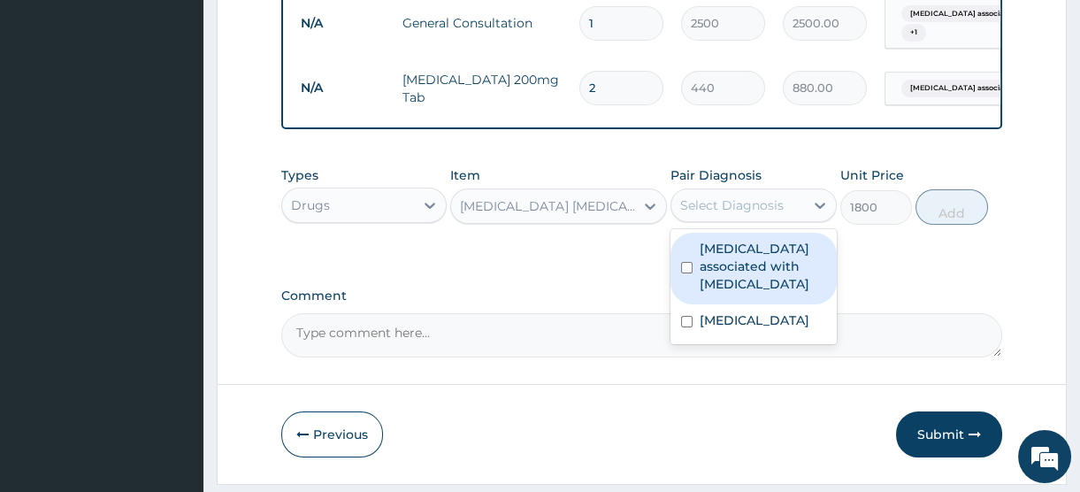
click at [776, 214] on div "Select Diagnosis" at bounding box center [732, 205] width 104 height 18
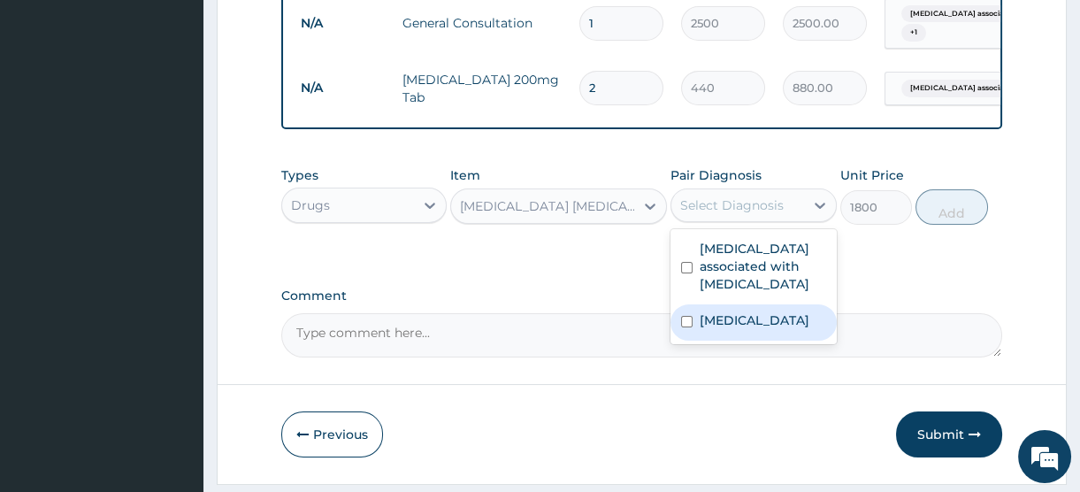
click at [737, 329] on label "Upper respiratory infection" at bounding box center [755, 320] width 110 height 18
checkbox input "true"
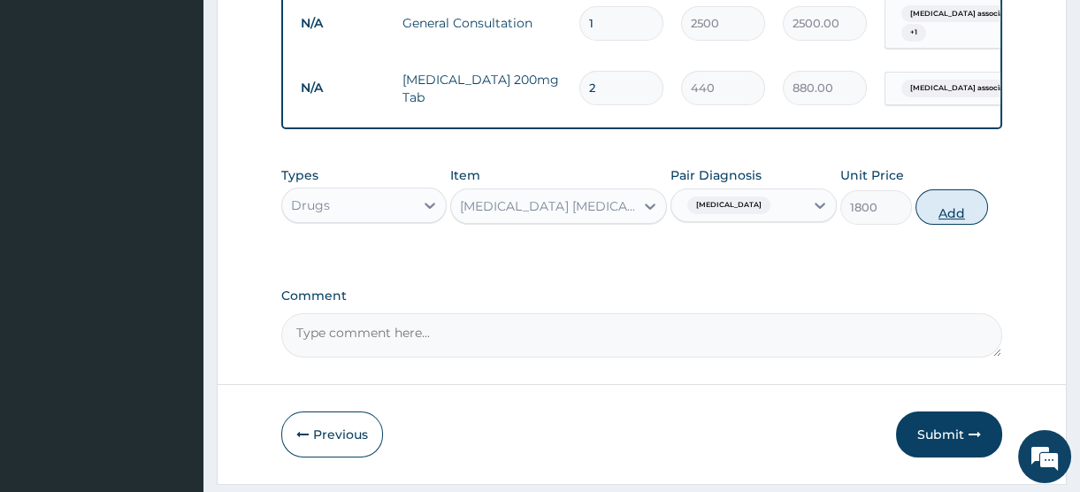
click at [943, 223] on button "Add" at bounding box center [952, 206] width 73 height 35
type input "0"
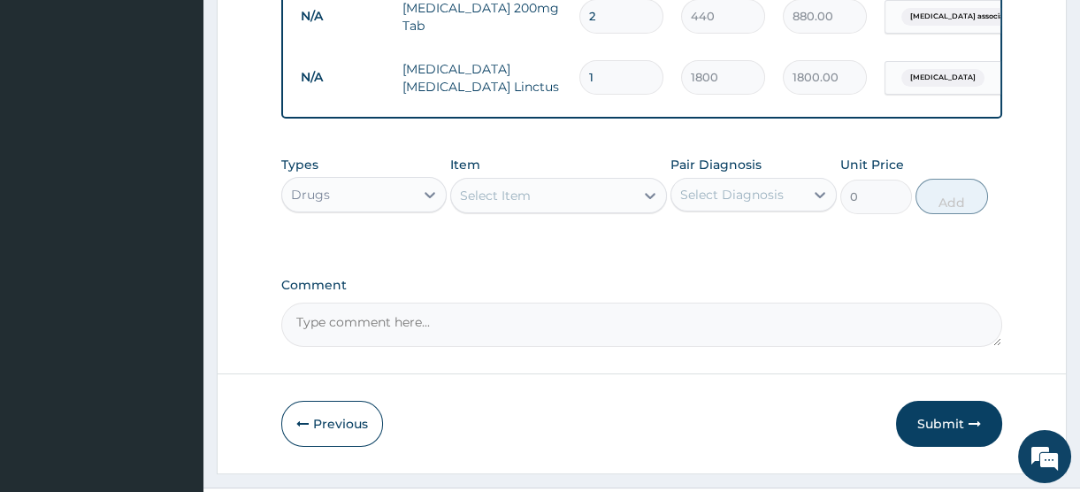
scroll to position [841, 0]
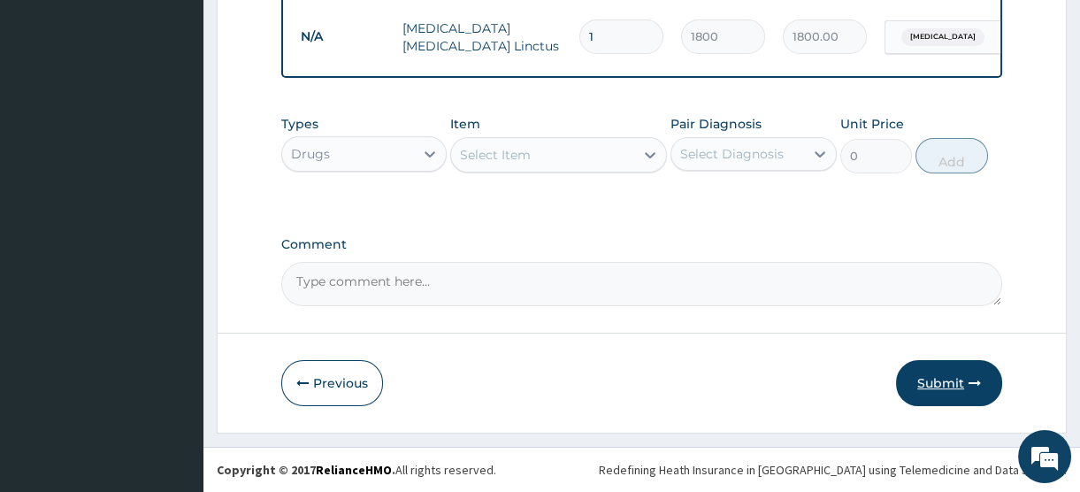
click at [939, 386] on button "Submit" at bounding box center [949, 383] width 106 height 46
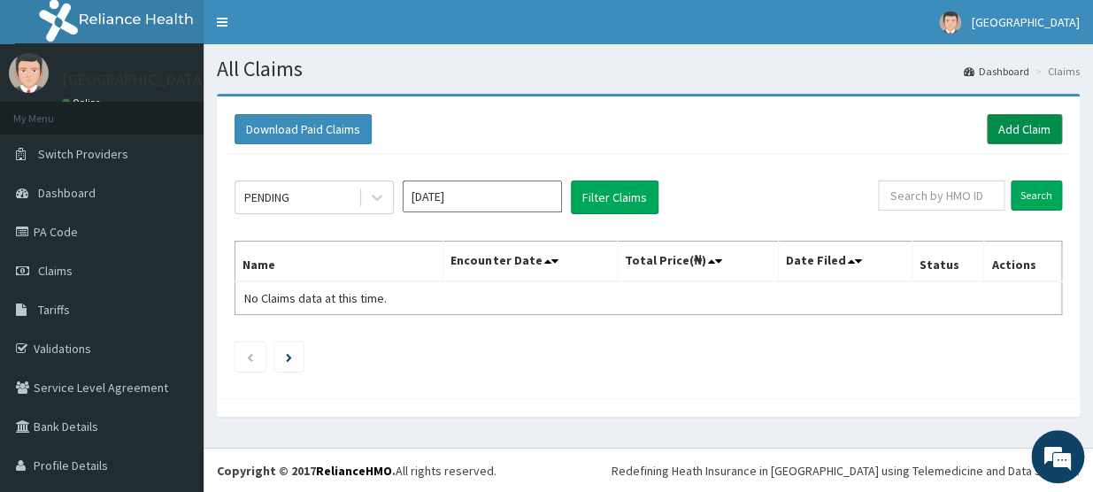
click at [1004, 126] on link "Add Claim" at bounding box center [1024, 129] width 75 height 30
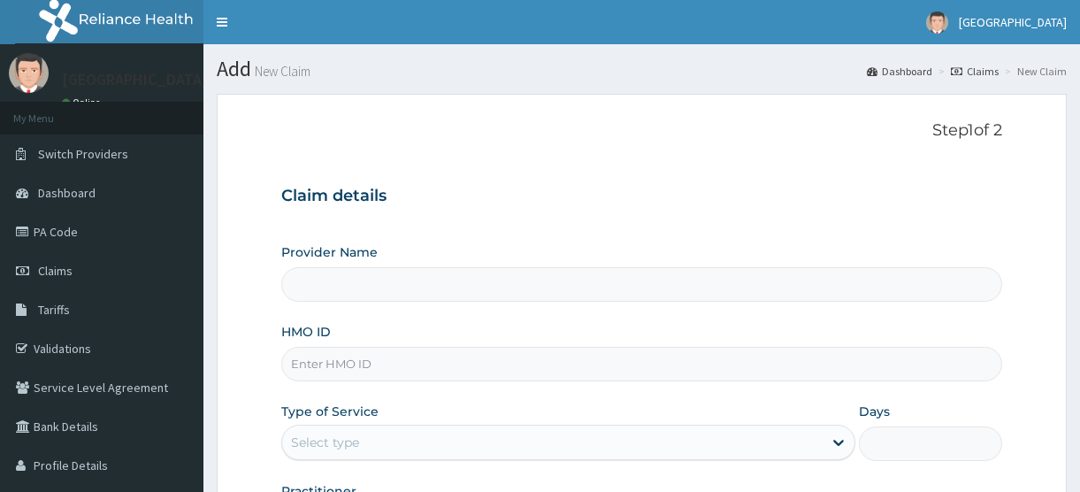
click at [325, 352] on input "HMO ID" at bounding box center [641, 364] width 721 height 35
type input "NPM/10181/A"
type input "[GEOGRAPHIC_DATA]"
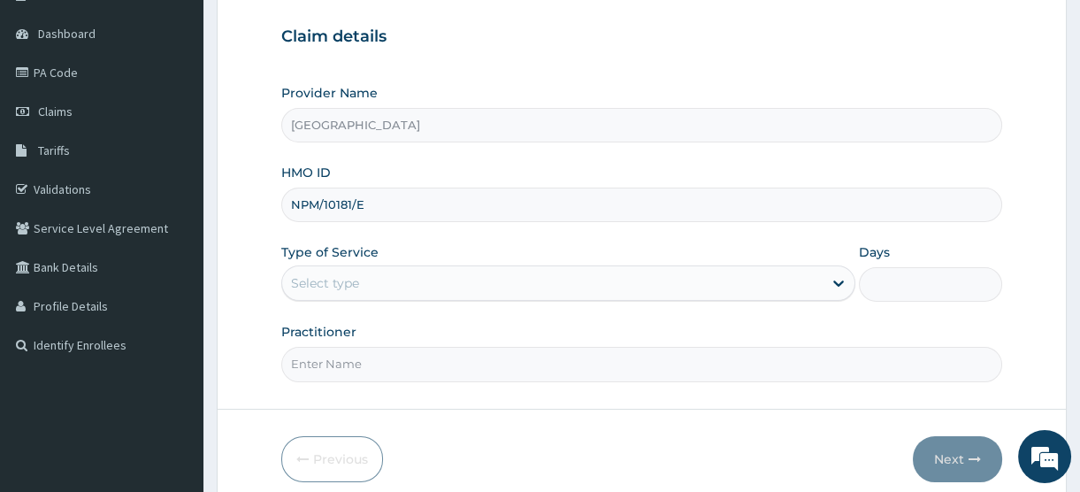
scroll to position [160, 0]
type input "NPM/10181/E"
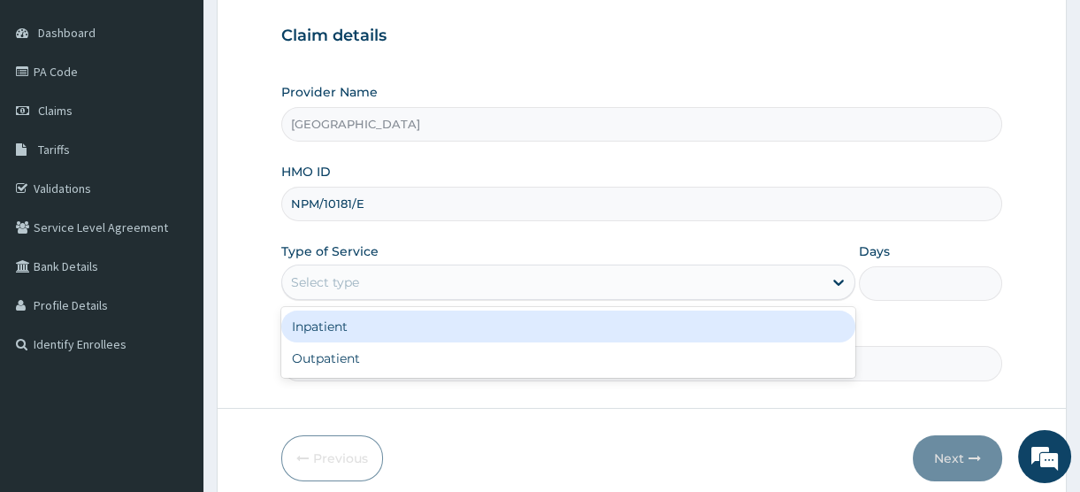
click at [336, 274] on div "Select type" at bounding box center [325, 282] width 68 height 18
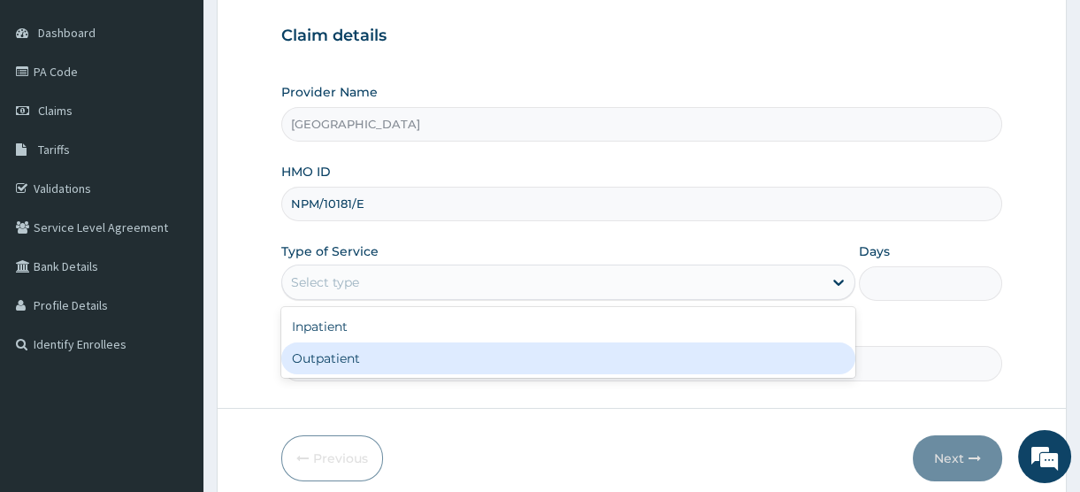
click at [344, 363] on div "Outpatient" at bounding box center [568, 358] width 574 height 32
type input "1"
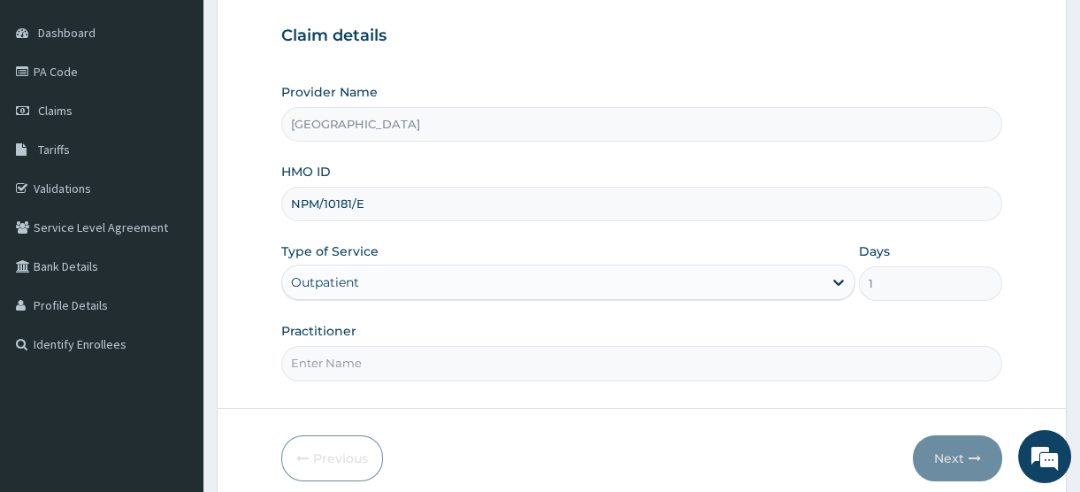
click at [342, 372] on input "Practitioner" at bounding box center [641, 363] width 721 height 35
type input "[PERSON_NAME]"
click at [954, 454] on button "Next" at bounding box center [957, 458] width 89 height 46
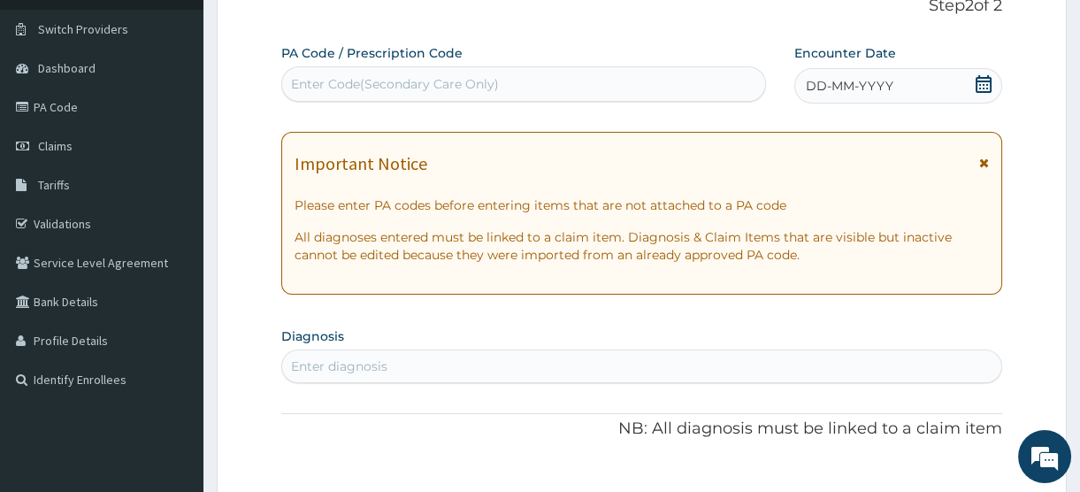
scroll to position [321, 0]
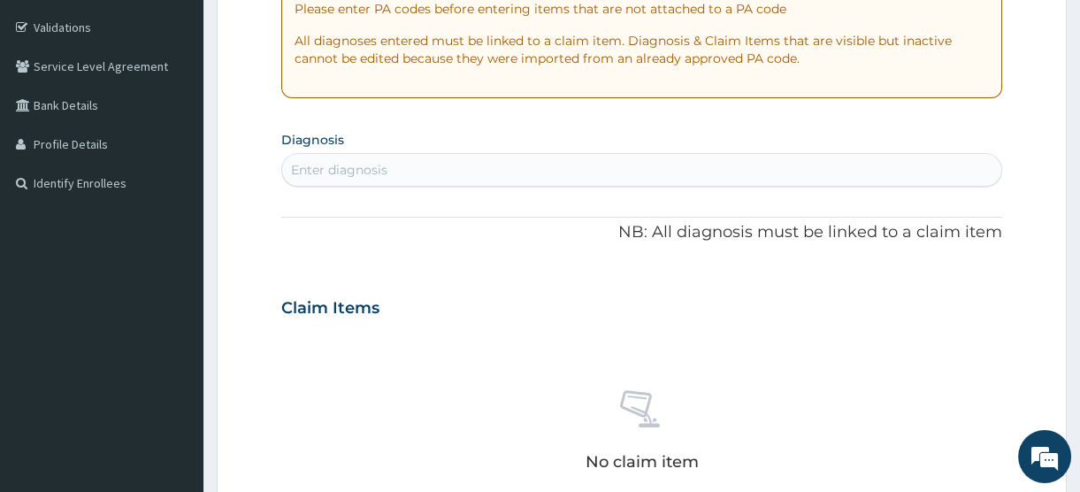
click at [343, 161] on div "Enter diagnosis" at bounding box center [339, 170] width 96 height 18
type input "[MEDICAL_DATA]"
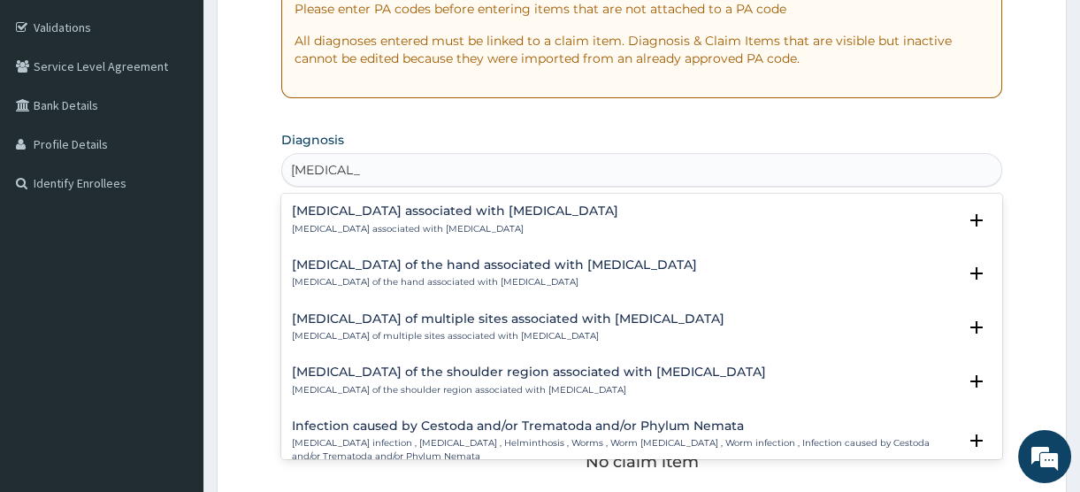
click at [391, 224] on p "[MEDICAL_DATA] associated with [MEDICAL_DATA]" at bounding box center [455, 229] width 326 height 12
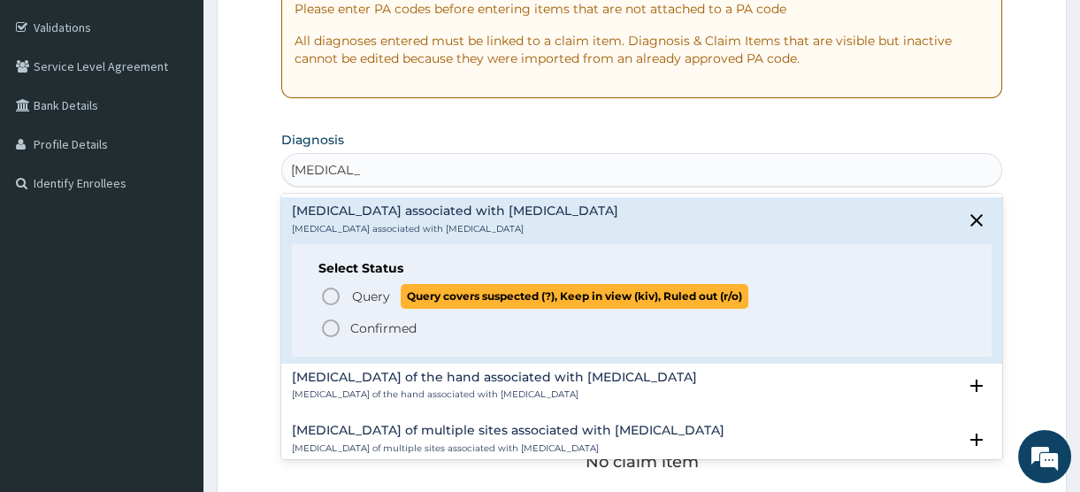
click at [373, 300] on span "Query" at bounding box center [371, 297] width 38 height 18
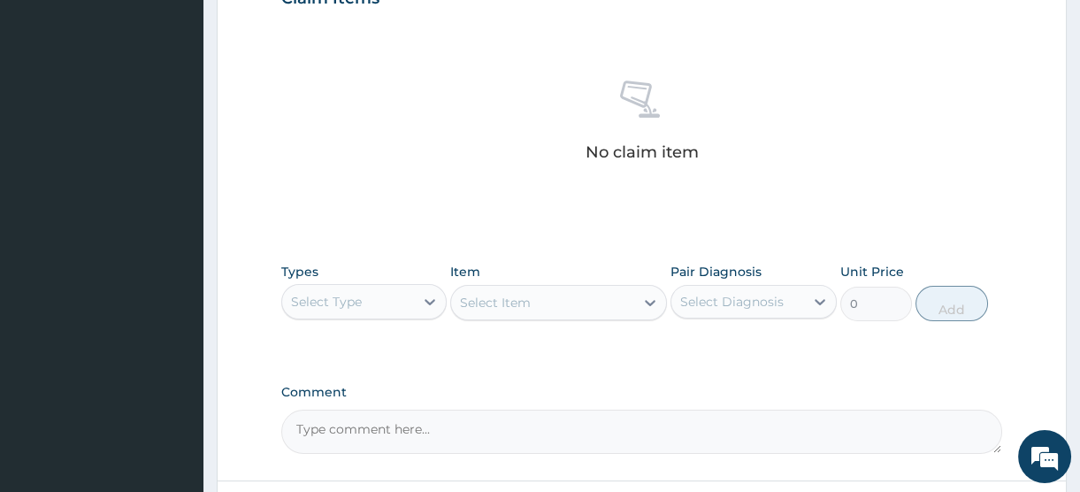
scroll to position [724, 0]
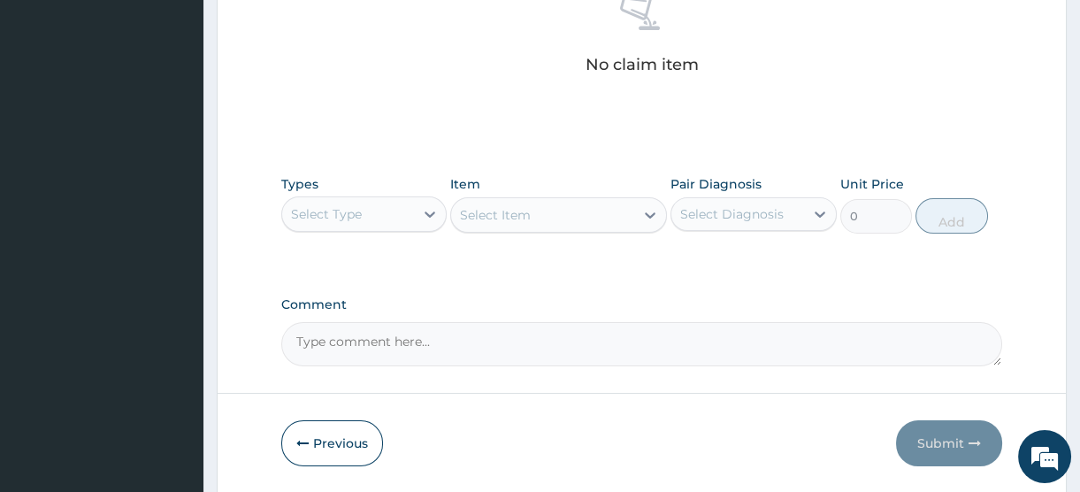
click at [396, 214] on div "Select Type" at bounding box center [348, 214] width 132 height 28
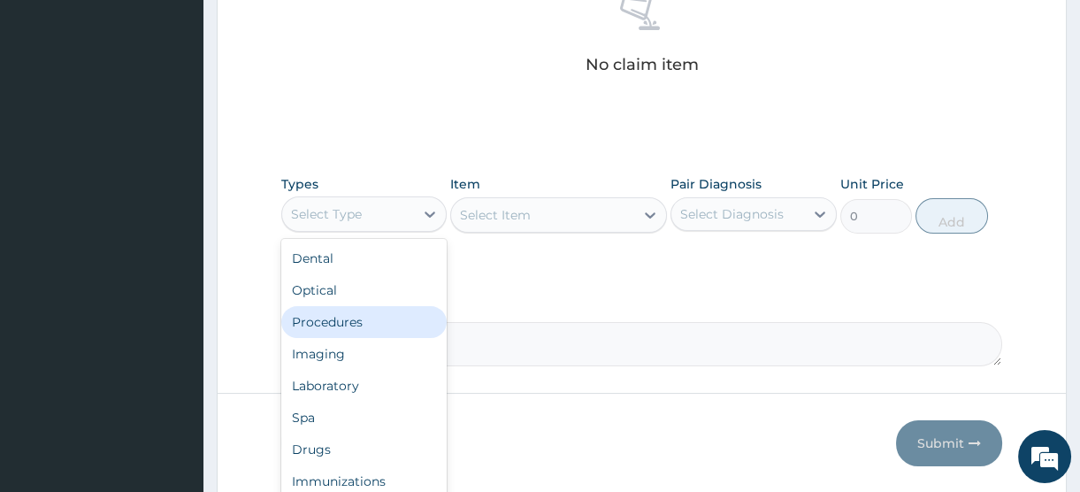
click at [354, 325] on div "Procedures" at bounding box center [363, 322] width 165 height 32
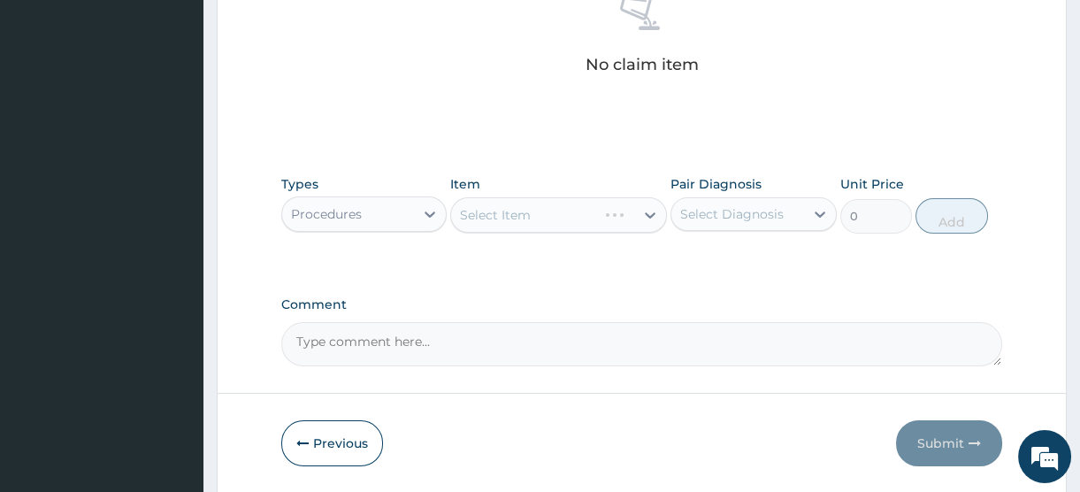
click at [522, 213] on div "Select Item" at bounding box center [558, 214] width 217 height 35
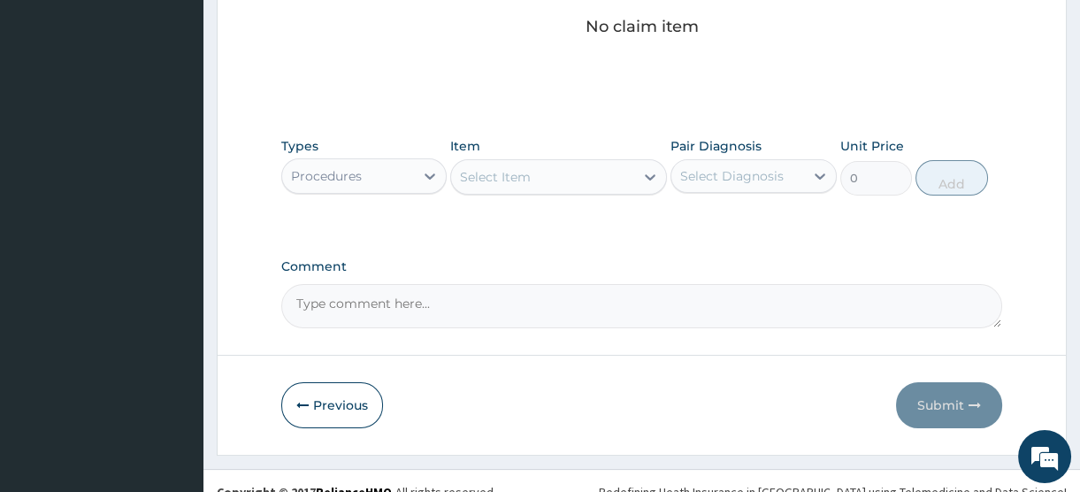
scroll to position [782, 0]
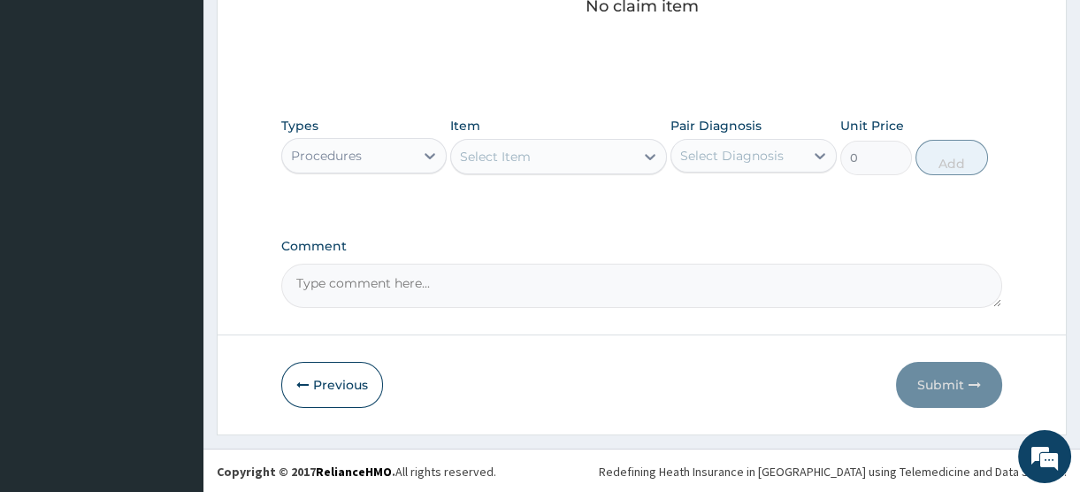
click at [525, 151] on div "Select Item" at bounding box center [495, 157] width 71 height 18
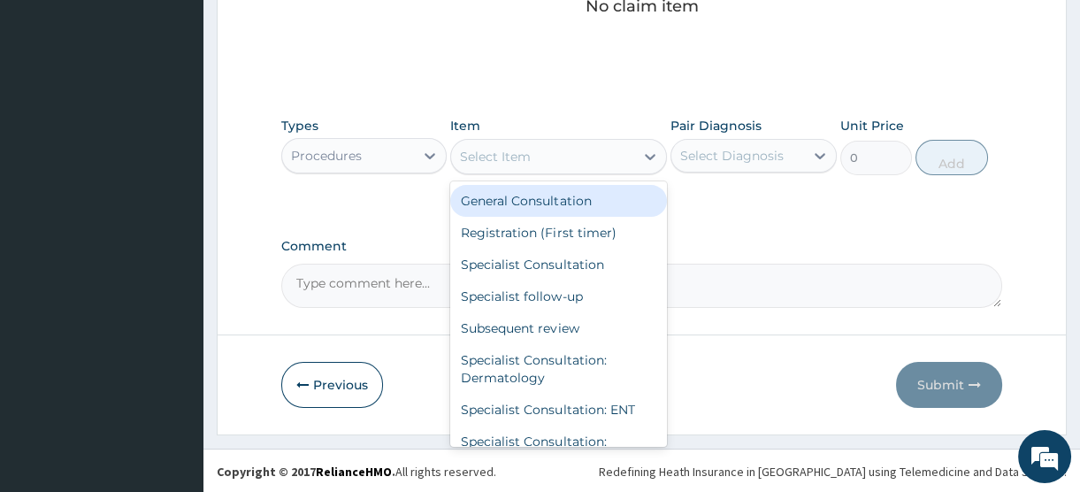
click at [529, 204] on div "General Consultation" at bounding box center [558, 201] width 217 height 32
type input "2500"
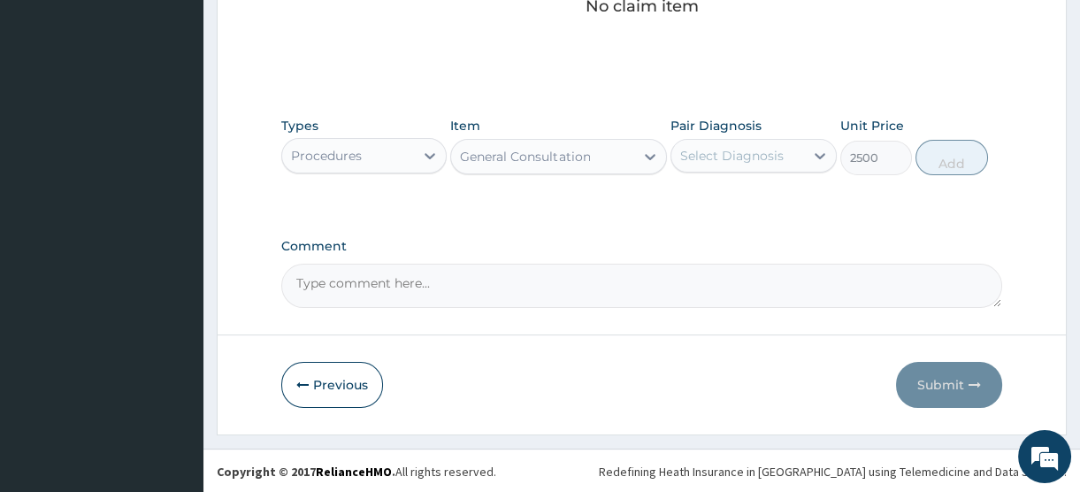
click at [706, 157] on div "Select Diagnosis" at bounding box center [732, 156] width 104 height 18
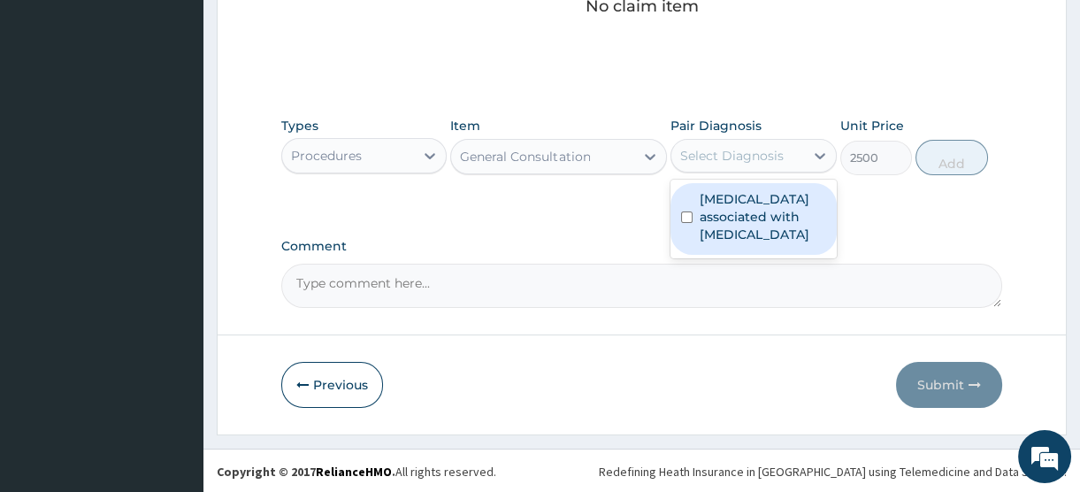
click at [712, 219] on label "[MEDICAL_DATA] associated with [MEDICAL_DATA]" at bounding box center [763, 216] width 126 height 53
checkbox input "true"
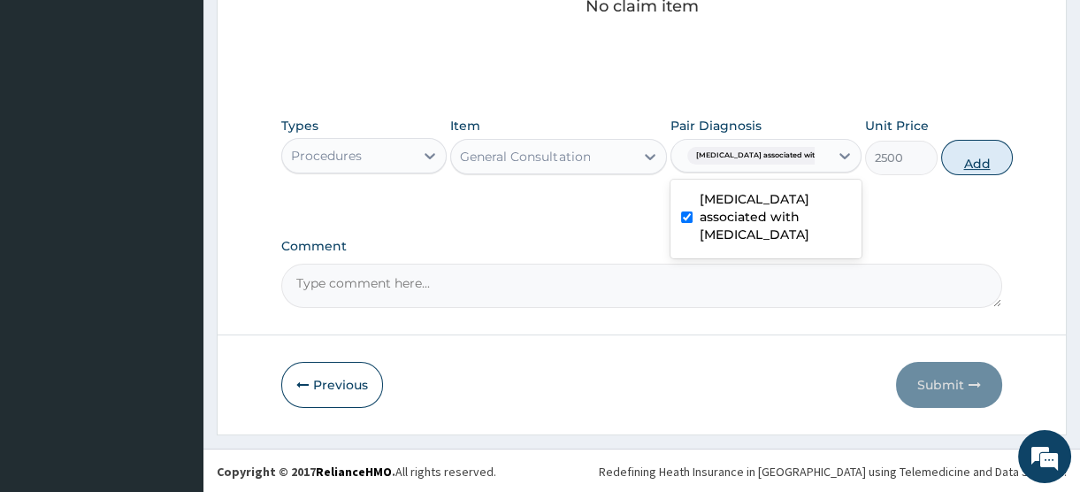
click at [961, 162] on button "Add" at bounding box center [977, 157] width 73 height 35
type input "0"
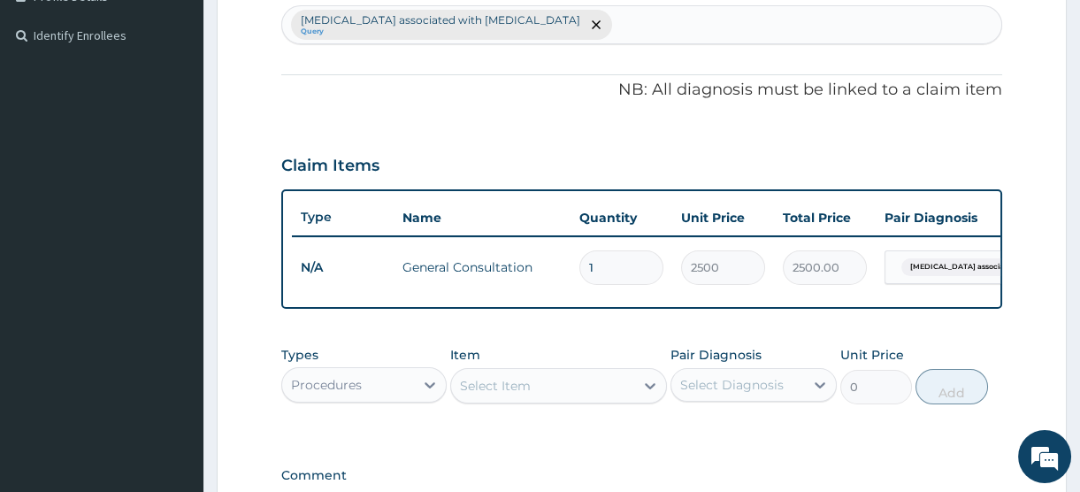
scroll to position [227, 0]
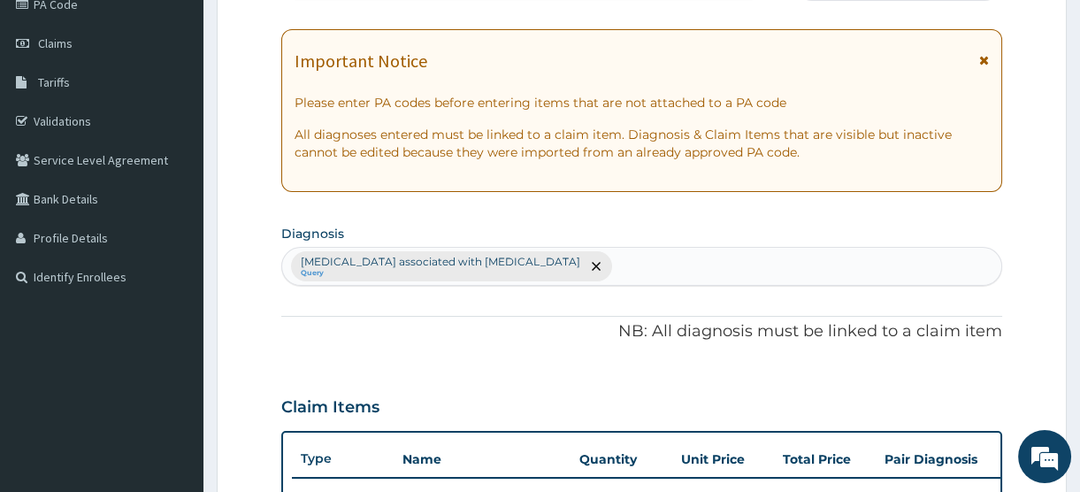
click at [600, 266] on div "[MEDICAL_DATA] associated with [MEDICAL_DATA] Query" at bounding box center [641, 266] width 719 height 37
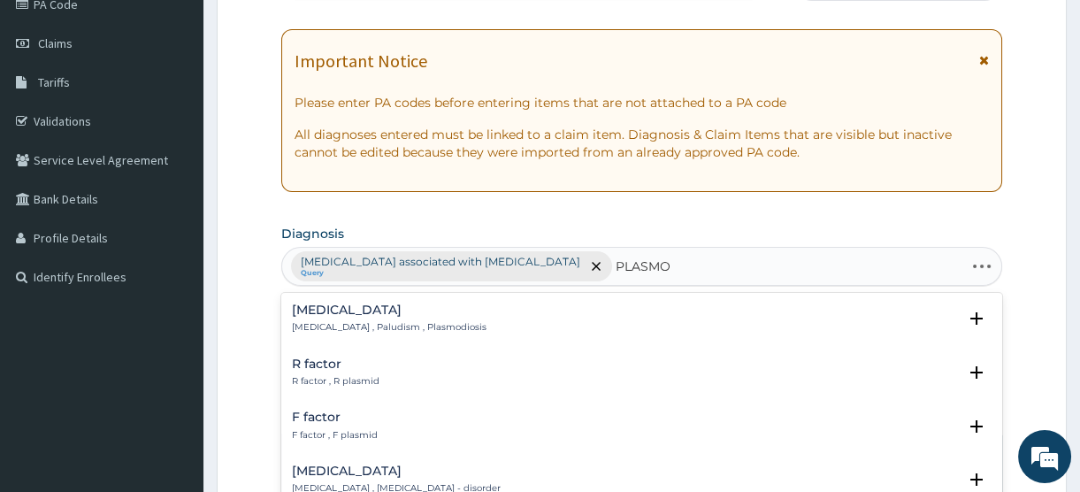
type input "PLASMOD"
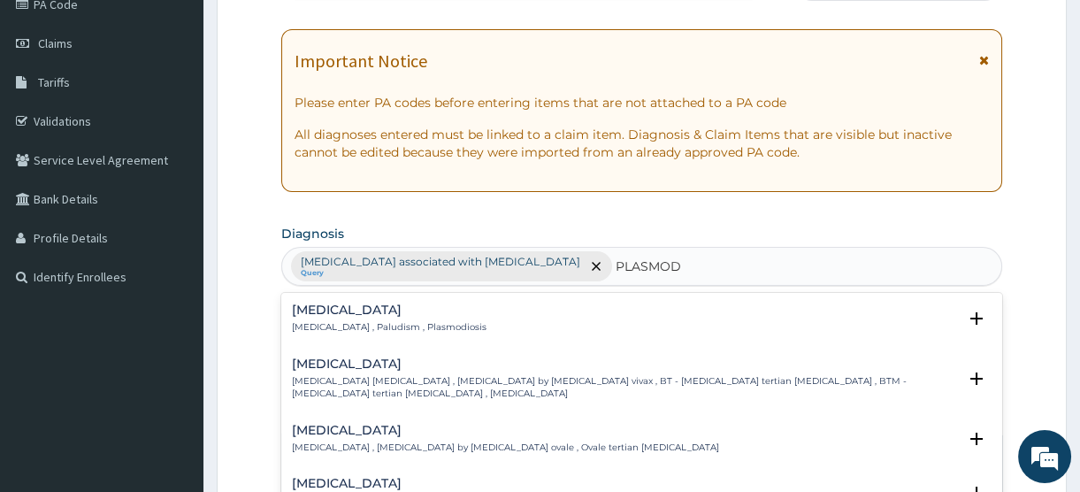
click at [327, 321] on p "[MEDICAL_DATA] , Paludism , Plasmodiosis" at bounding box center [389, 327] width 195 height 12
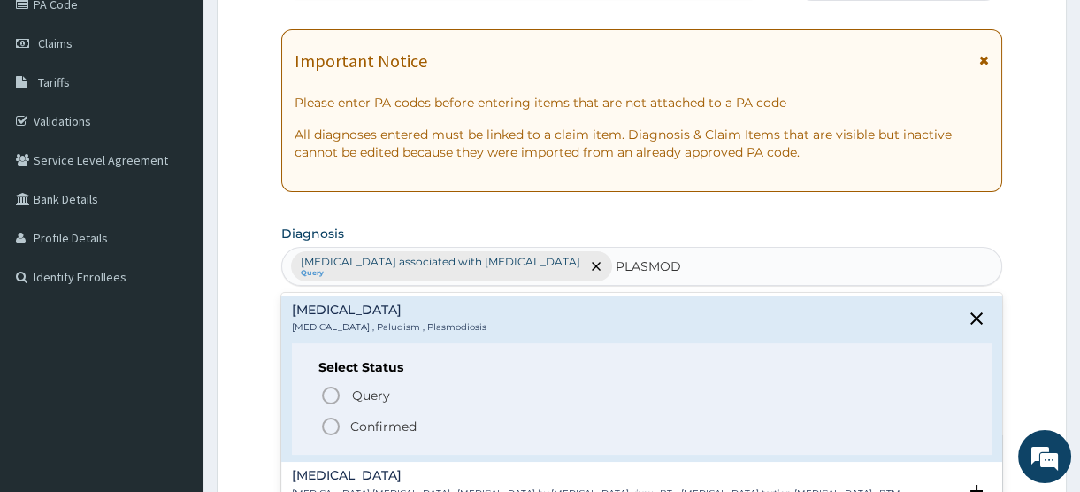
click at [380, 424] on p "Confirmed" at bounding box center [383, 427] width 66 height 18
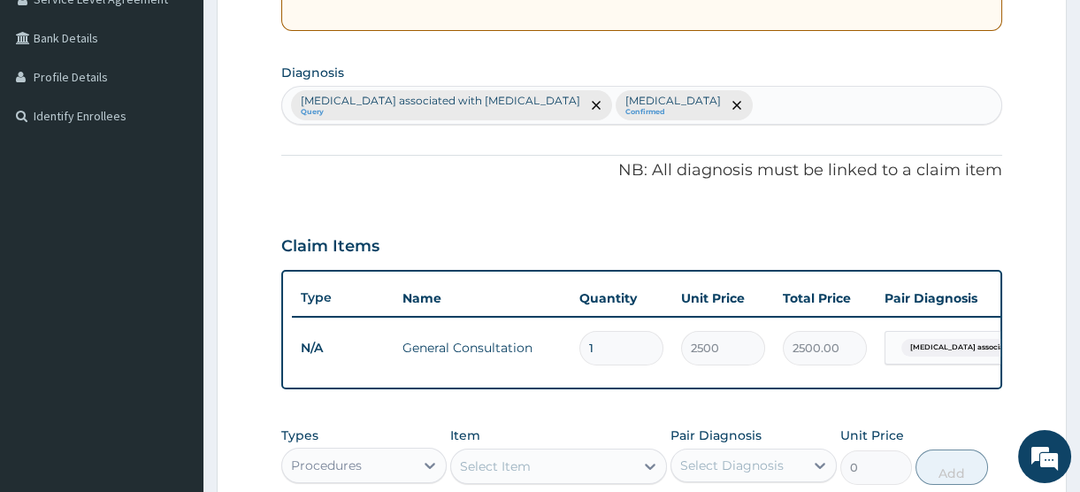
scroll to position [549, 0]
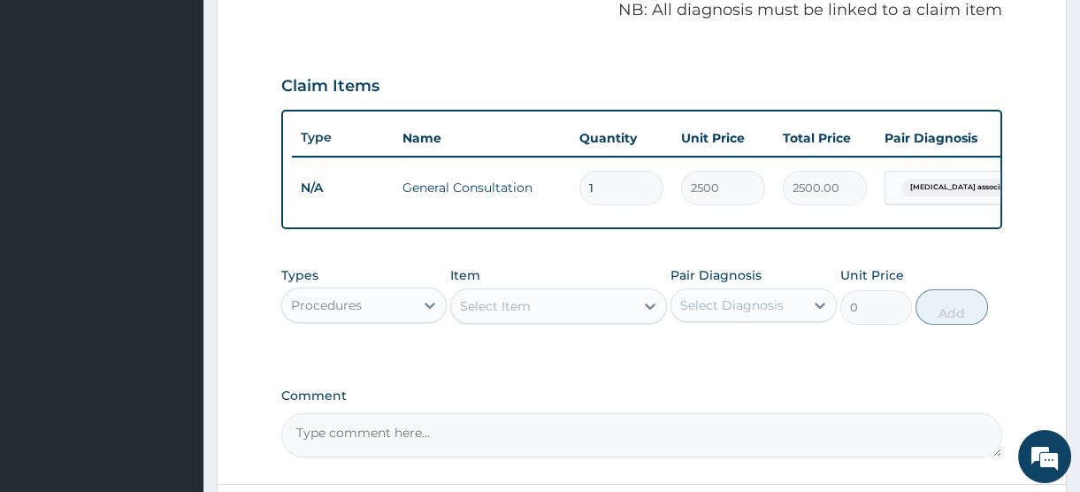
click at [508, 315] on div "Select Item" at bounding box center [495, 306] width 71 height 18
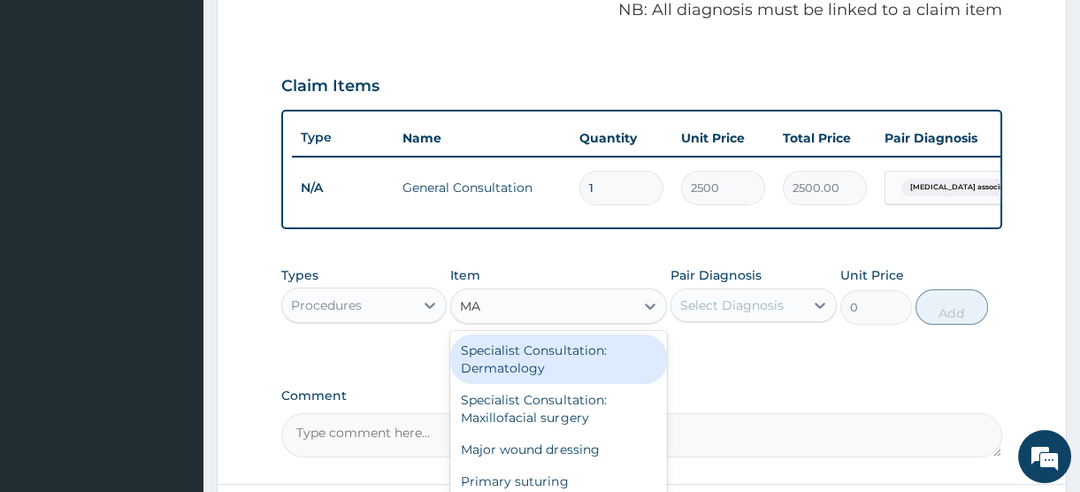
type input "M"
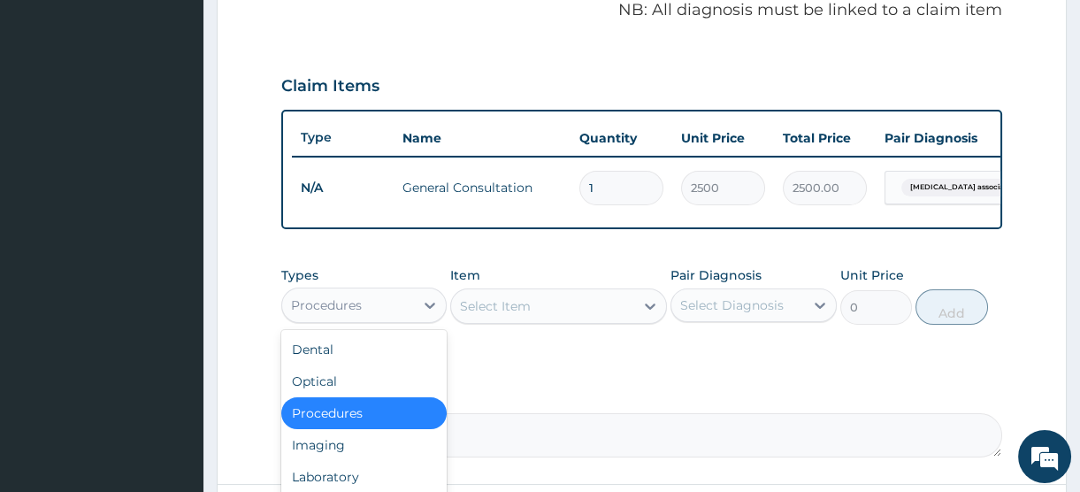
click at [356, 314] on div "Procedures" at bounding box center [326, 305] width 71 height 18
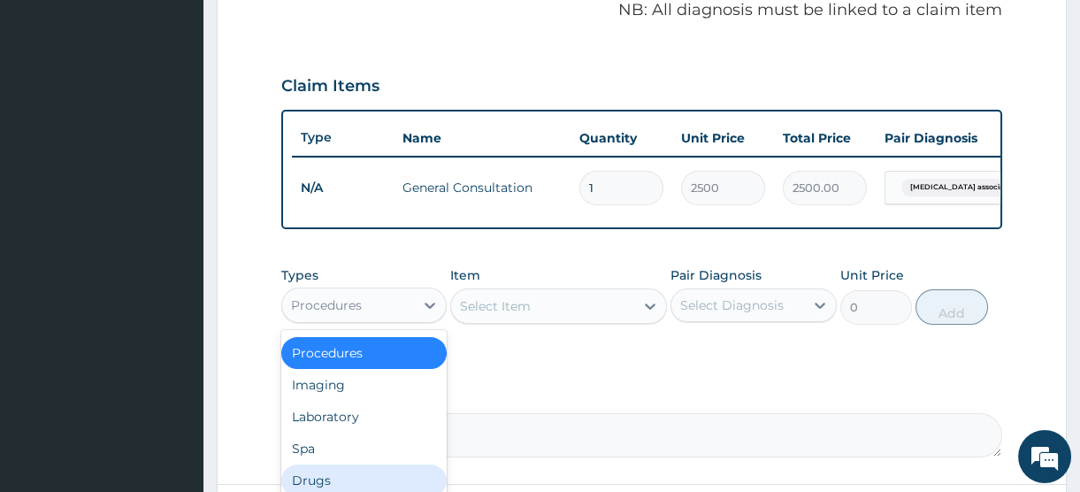
click at [331, 487] on div "Drugs" at bounding box center [363, 481] width 165 height 32
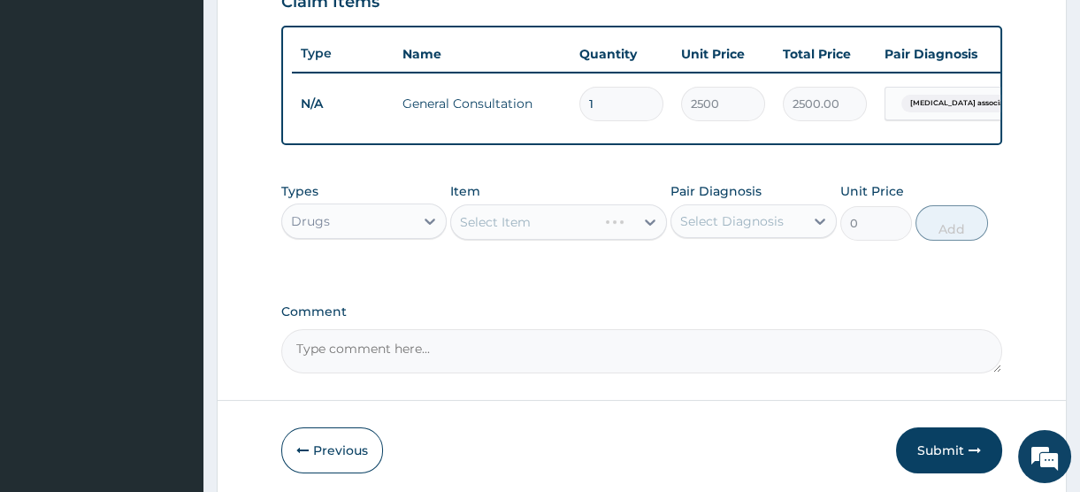
scroll to position [710, 0]
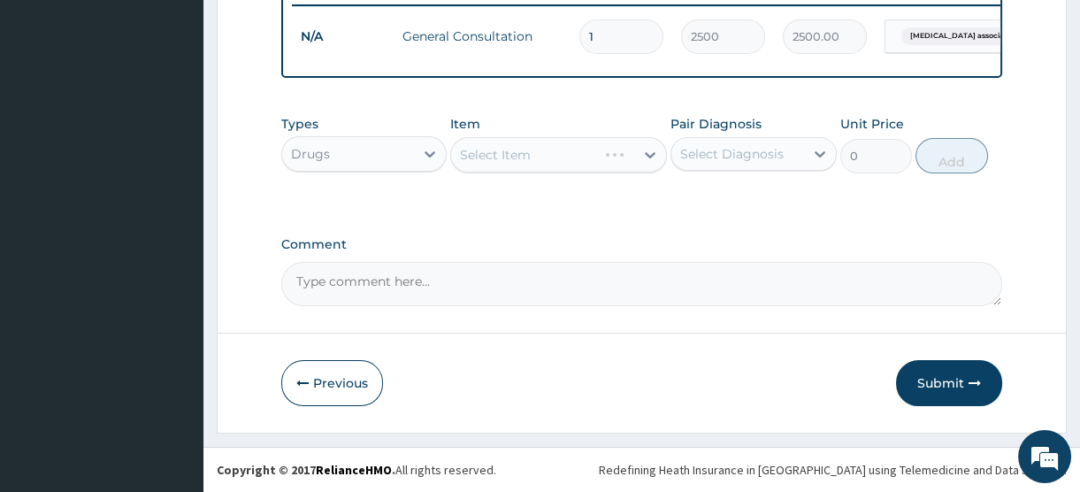
click at [540, 149] on div "Select Item" at bounding box center [558, 154] width 217 height 35
click at [541, 148] on div "Select Item" at bounding box center [542, 155] width 183 height 28
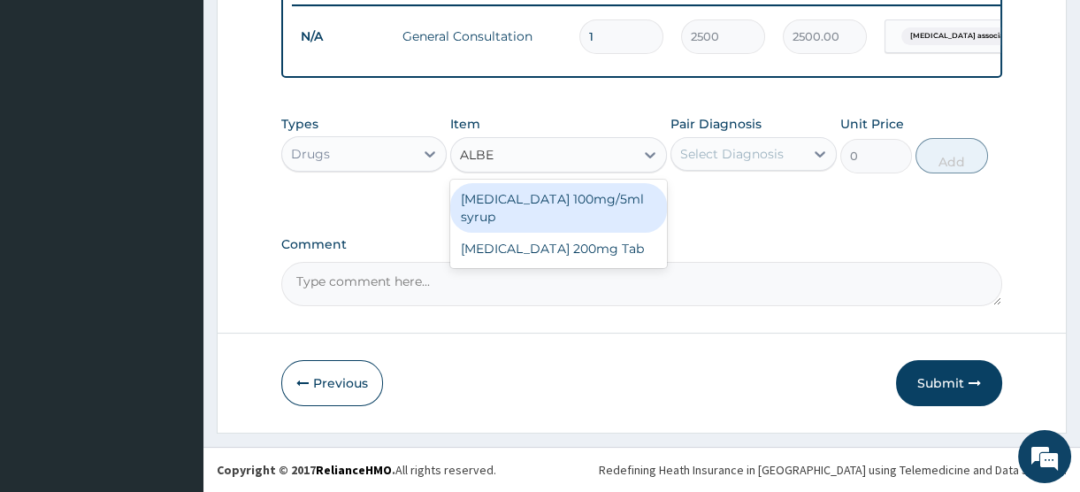
type input "ALBEN"
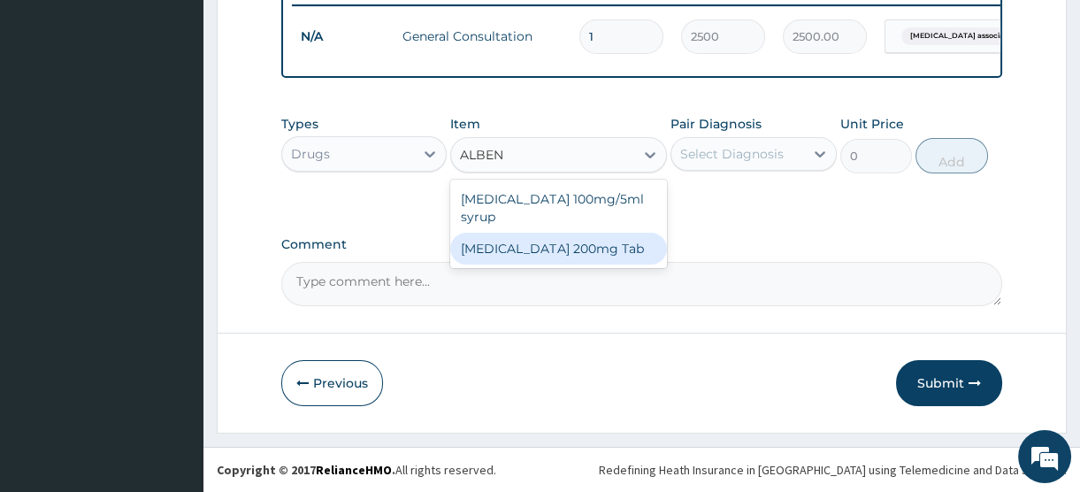
click at [560, 234] on div "Albendazole 200mg Tab" at bounding box center [558, 249] width 217 height 32
type input "440"
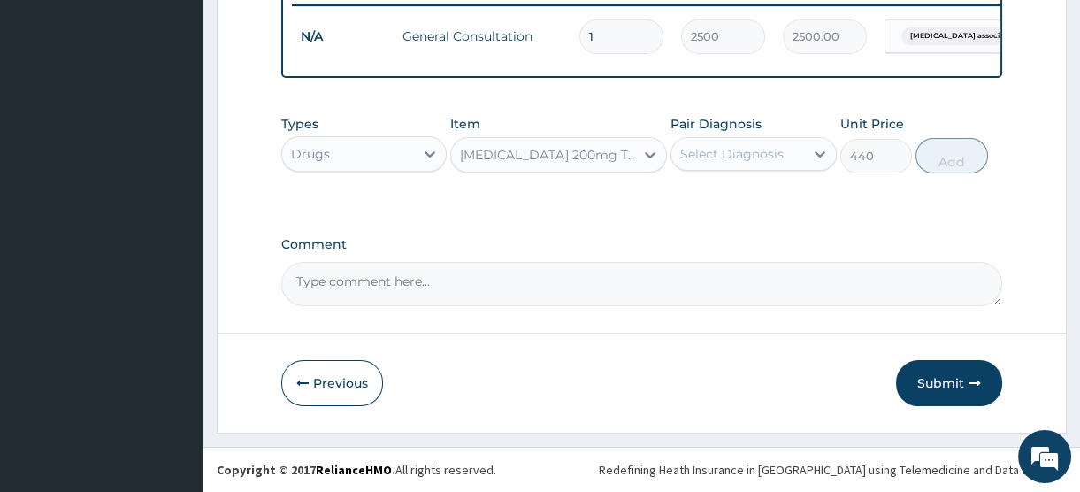
click at [749, 153] on div "Select Diagnosis" at bounding box center [732, 154] width 104 height 18
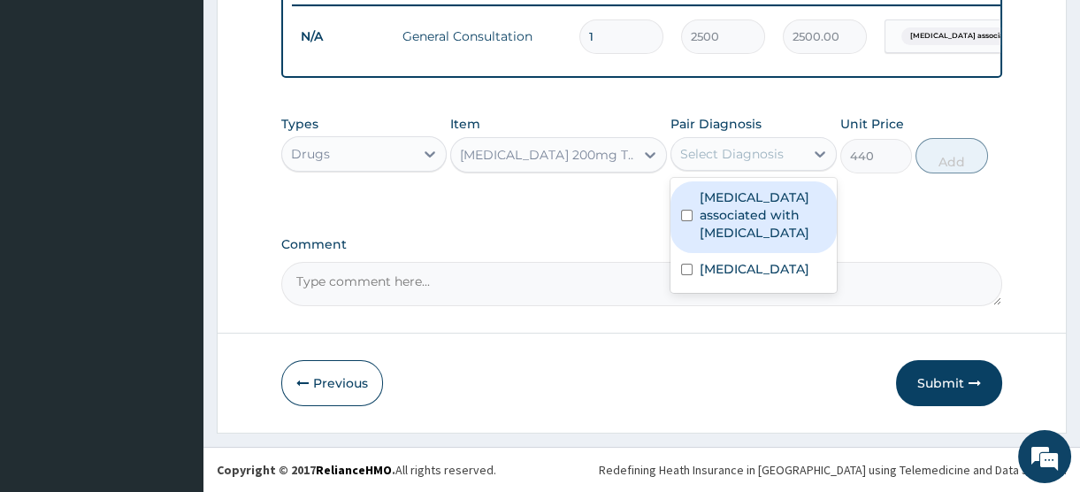
click at [735, 226] on label "Arthropathy associated with helminthiasis" at bounding box center [763, 214] width 126 height 53
checkbox input "true"
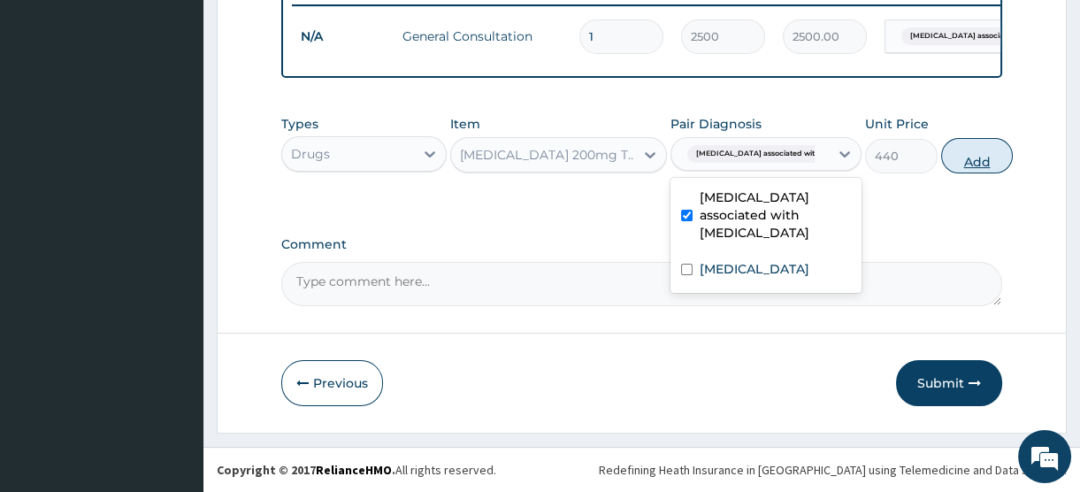
click at [967, 152] on button "Add" at bounding box center [977, 155] width 73 height 35
type input "0"
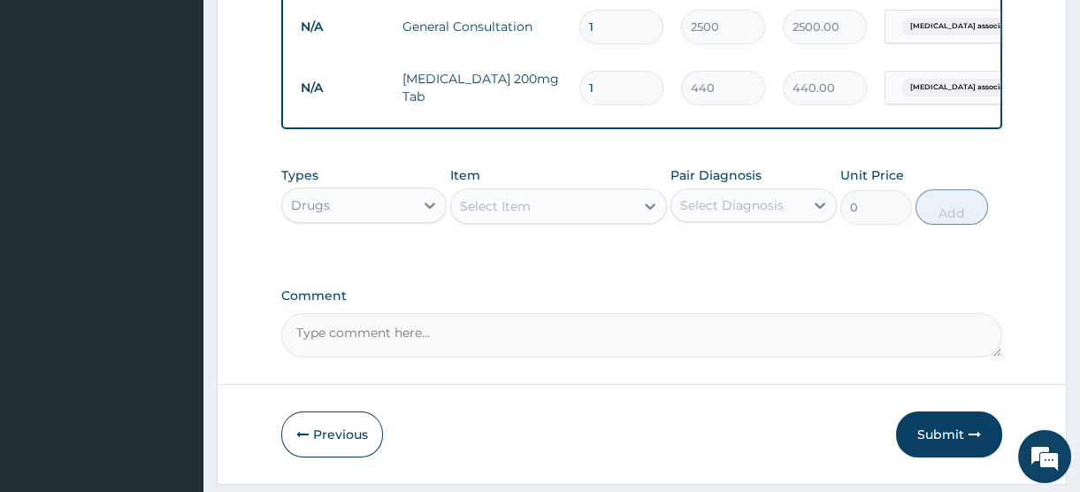
click at [557, 211] on div "Select Item" at bounding box center [542, 206] width 183 height 28
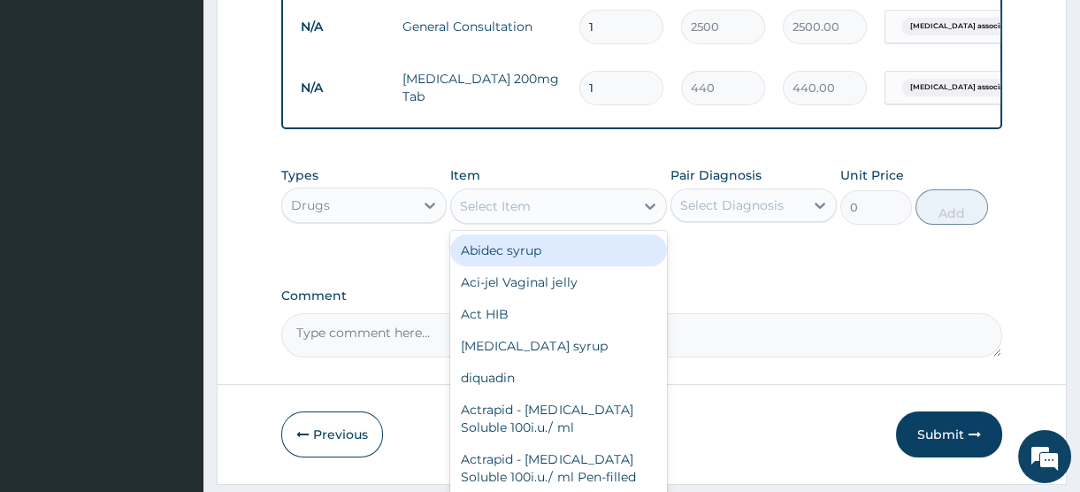
type input "C"
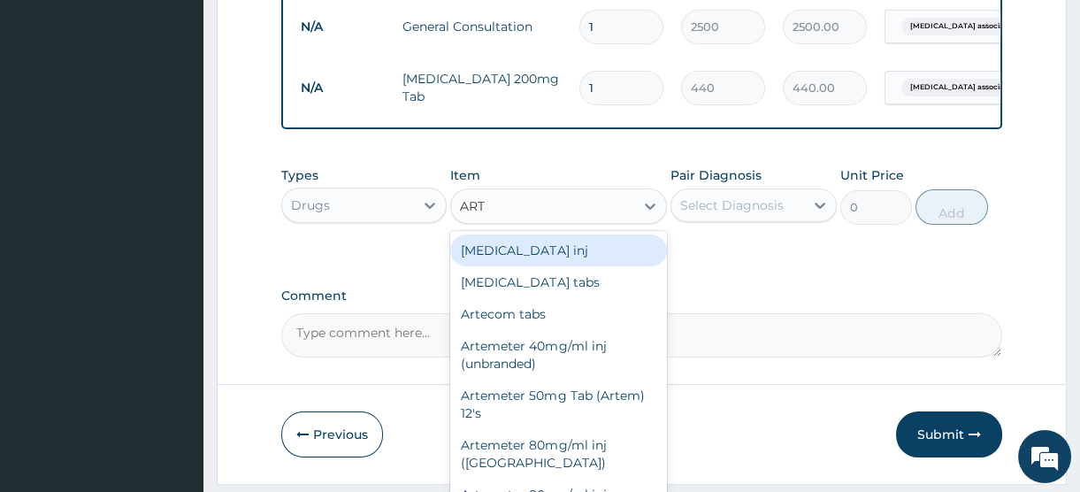
type input "ARTE"
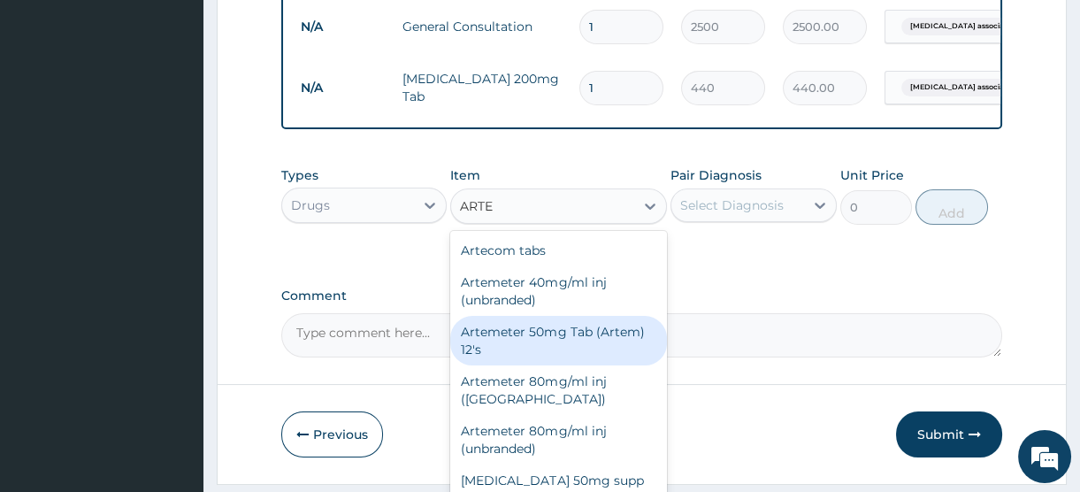
click at [563, 358] on div "Artemeter 50mg Tab (Artem) 12's" at bounding box center [558, 341] width 217 height 50
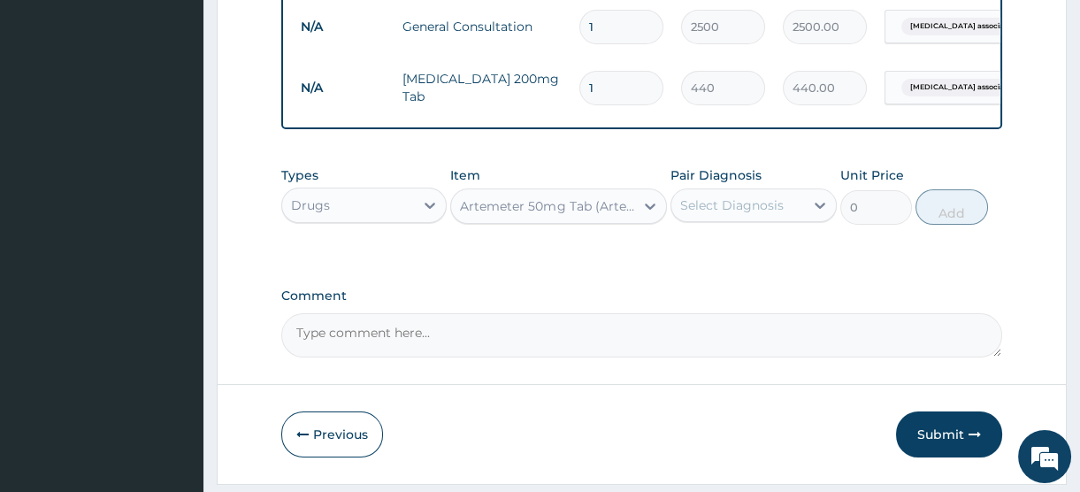
type input "2000"
click at [762, 212] on div "Select Diagnosis" at bounding box center [732, 205] width 104 height 18
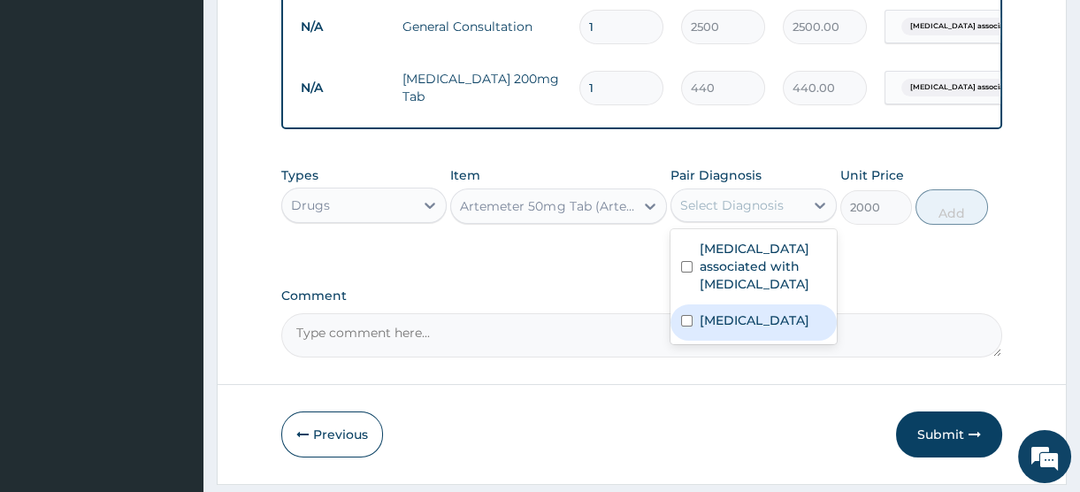
click at [733, 329] on label "Malaria" at bounding box center [755, 320] width 110 height 18
checkbox input "true"
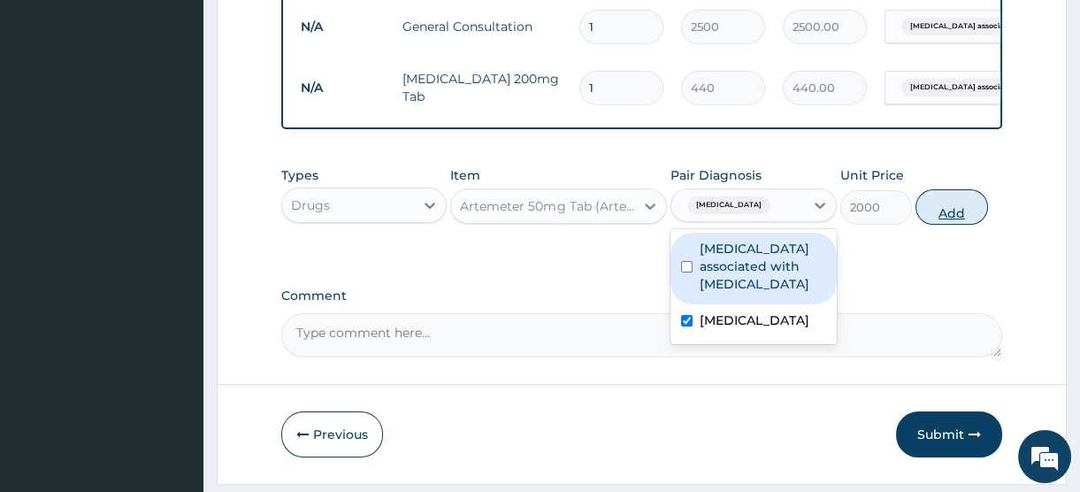
click at [956, 225] on button "Add" at bounding box center [952, 206] width 73 height 35
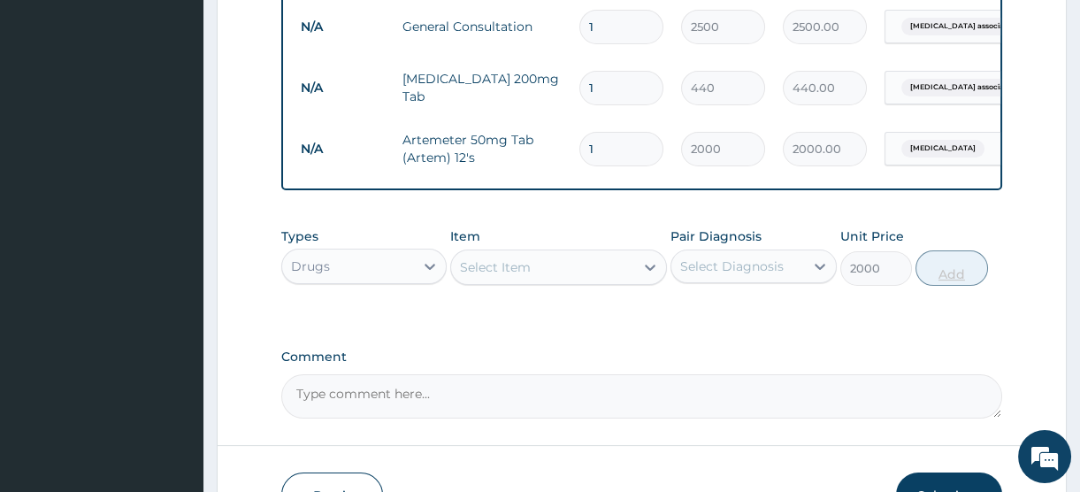
type input "0"
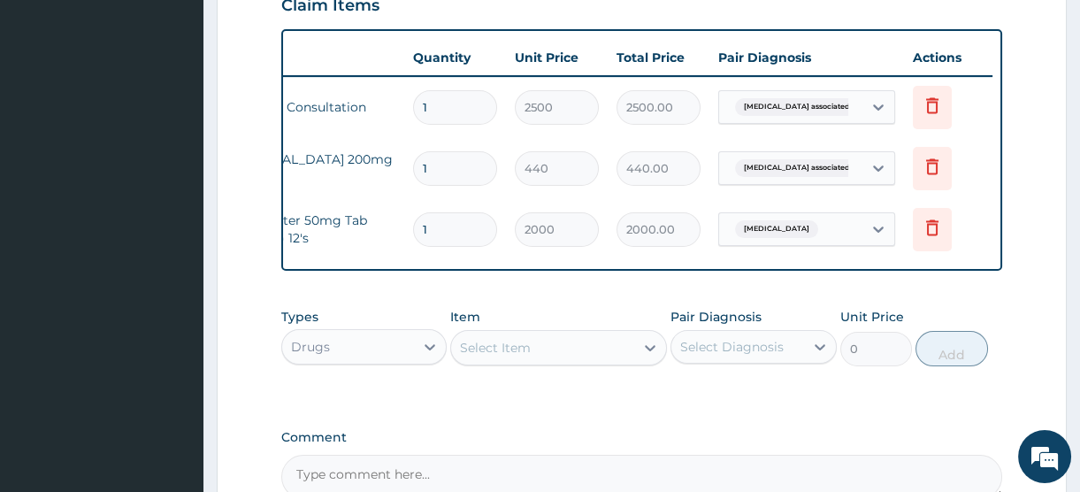
scroll to position [833, 0]
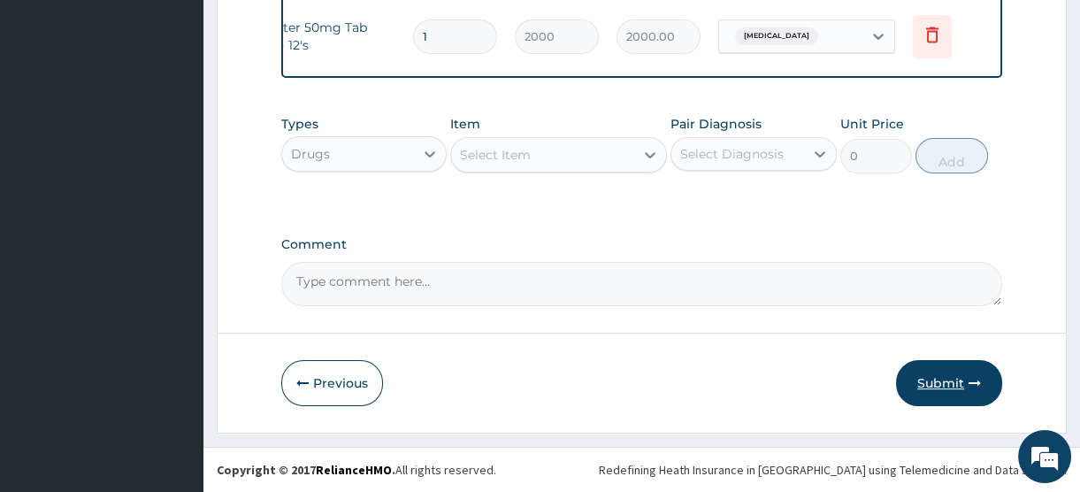
click at [935, 386] on button "Submit" at bounding box center [949, 383] width 106 height 46
click at [933, 380] on button "Submit" at bounding box center [949, 383] width 106 height 46
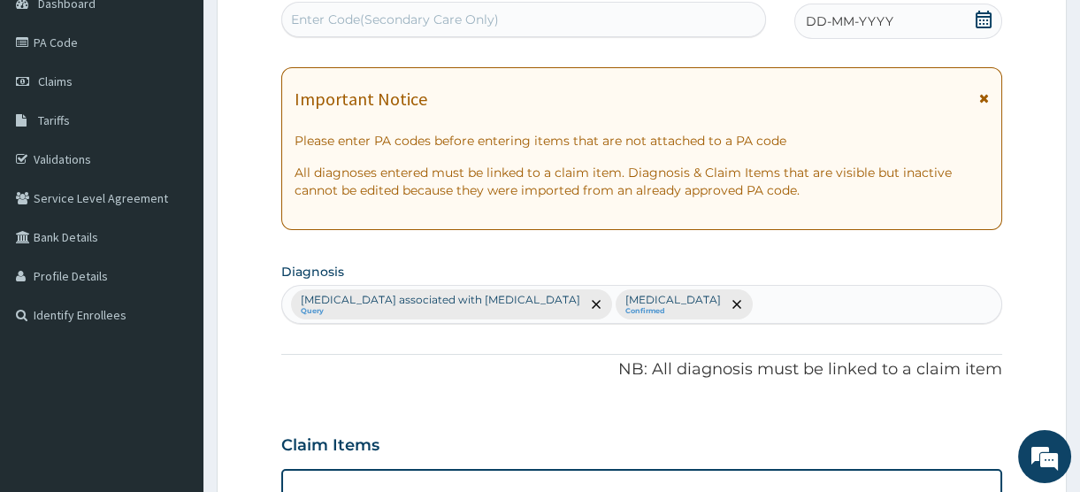
scroll to position [0, 0]
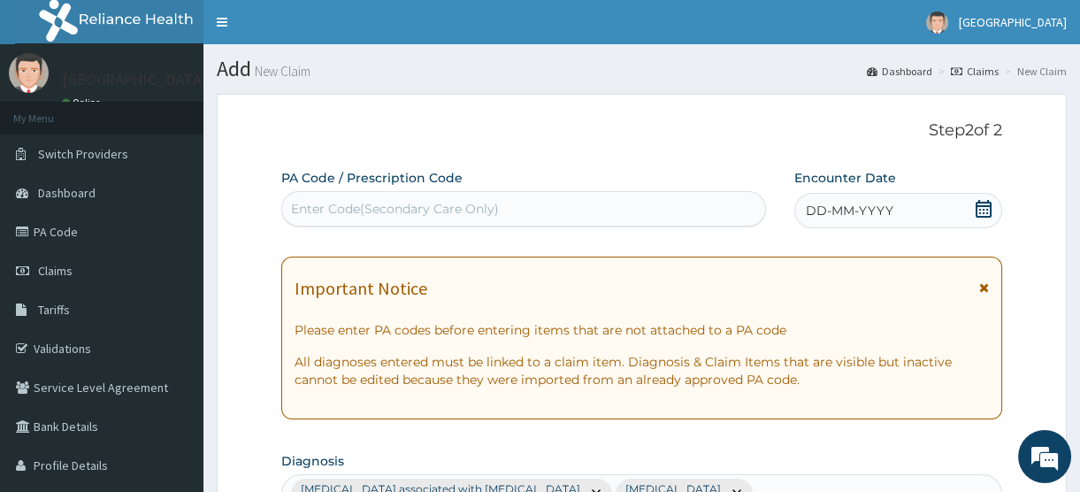
click at [987, 203] on icon at bounding box center [984, 209] width 16 height 18
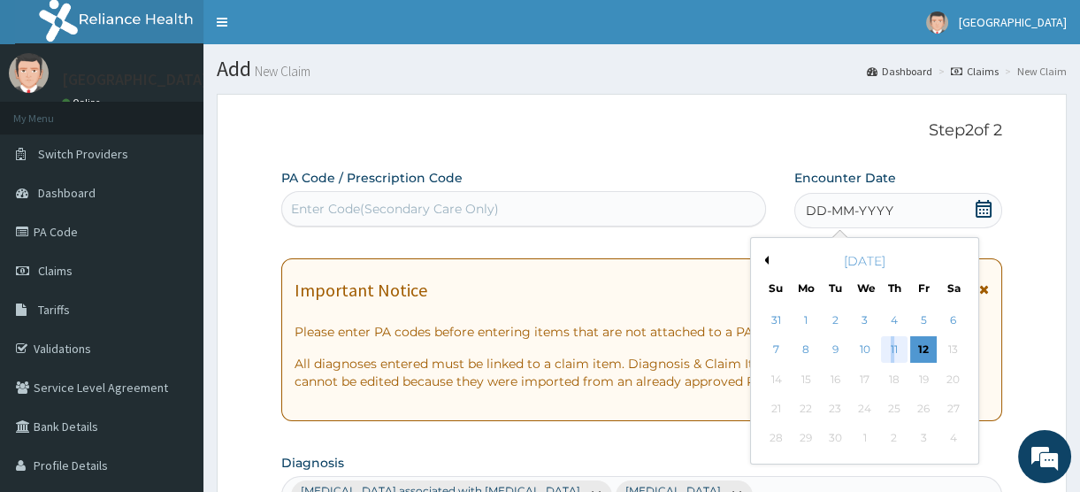
click at [893, 350] on div "11" at bounding box center [894, 350] width 27 height 27
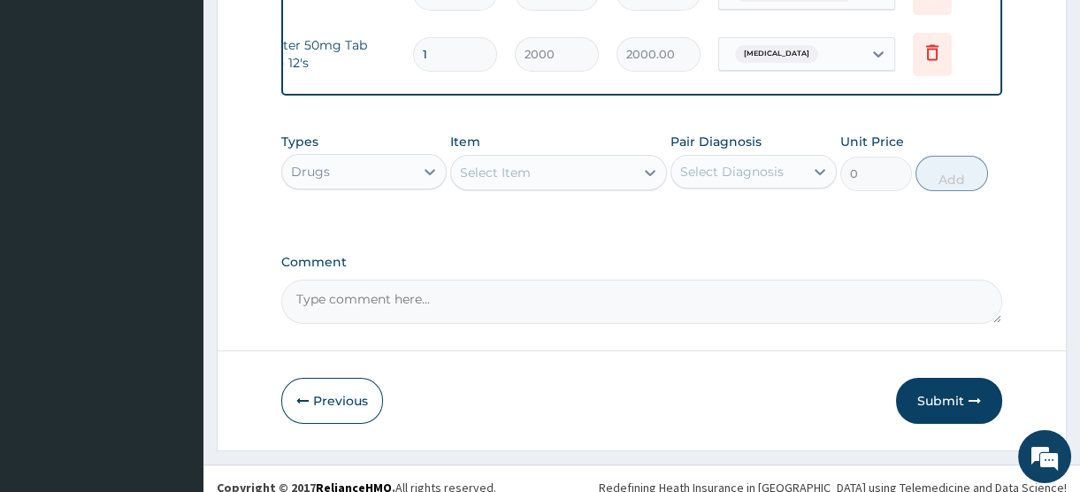
scroll to position [833, 0]
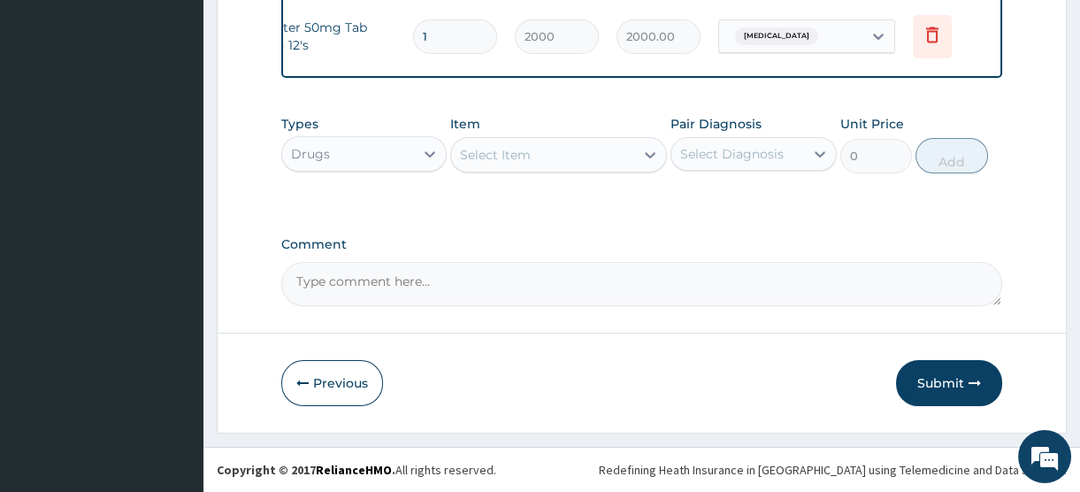
click at [936, 379] on button "Submit" at bounding box center [949, 383] width 106 height 46
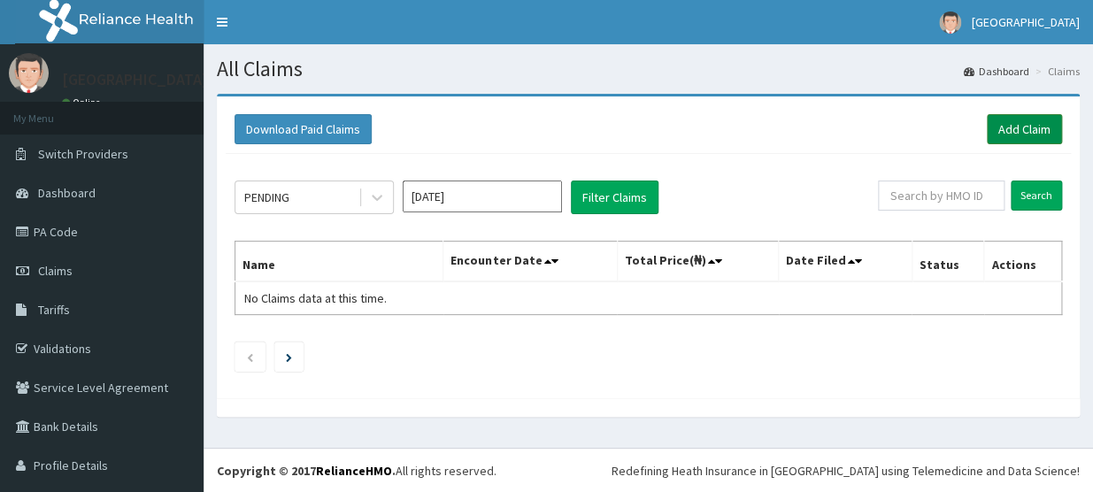
click at [1009, 125] on link "Add Claim" at bounding box center [1024, 129] width 75 height 30
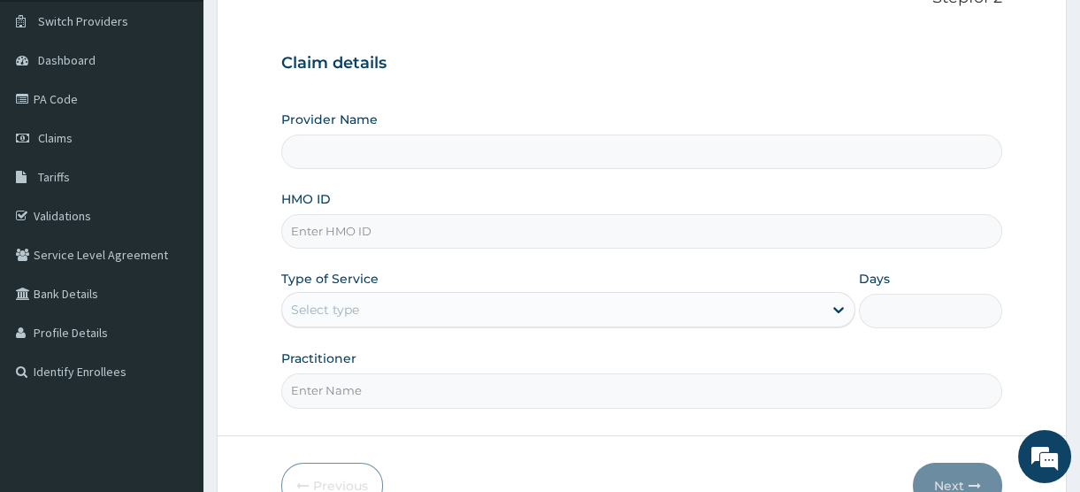
scroll to position [160, 0]
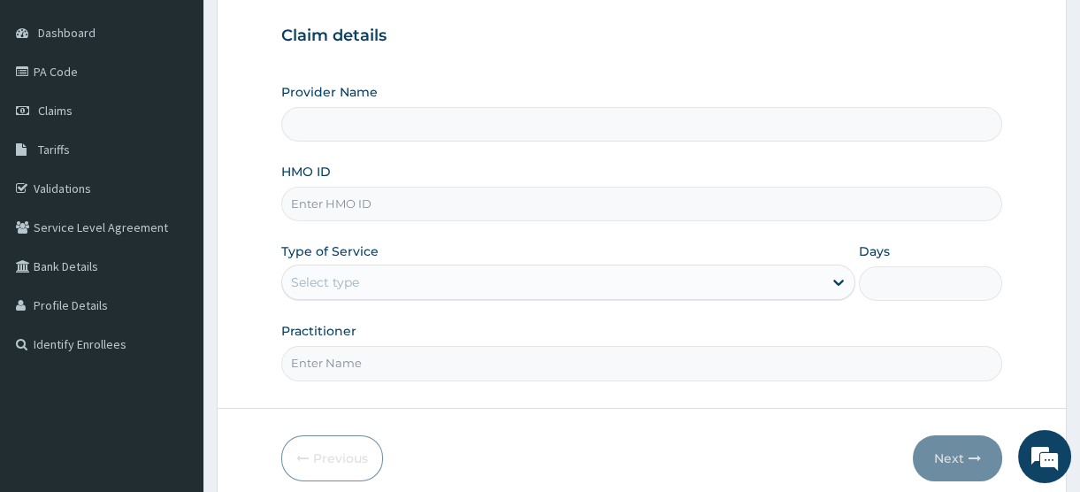
click at [322, 204] on input "HMO ID" at bounding box center [641, 204] width 721 height 35
type input "[GEOGRAPHIC_DATA]"
type input "NPM/10181/C"
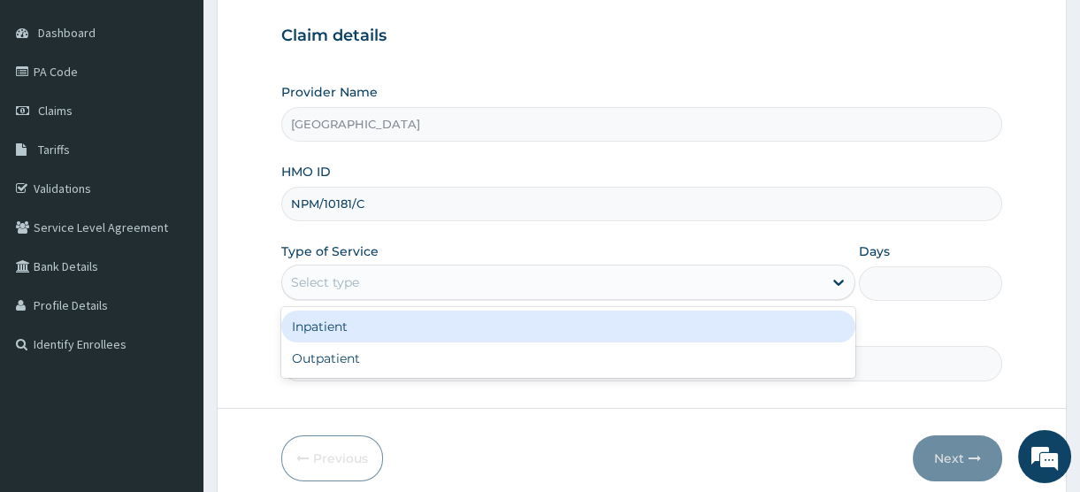
click at [373, 283] on div "Select type" at bounding box center [552, 282] width 541 height 28
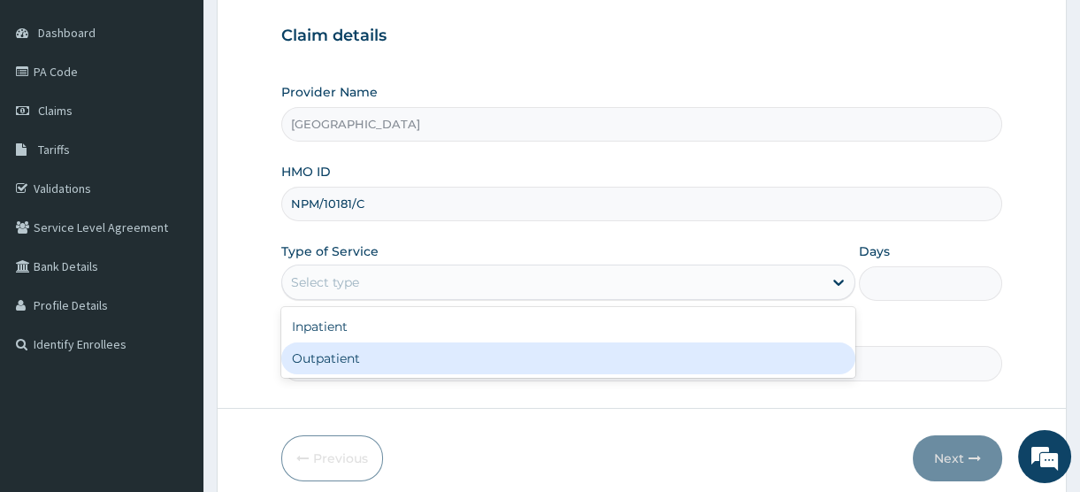
click at [361, 361] on div "Outpatient" at bounding box center [568, 358] width 574 height 32
type input "1"
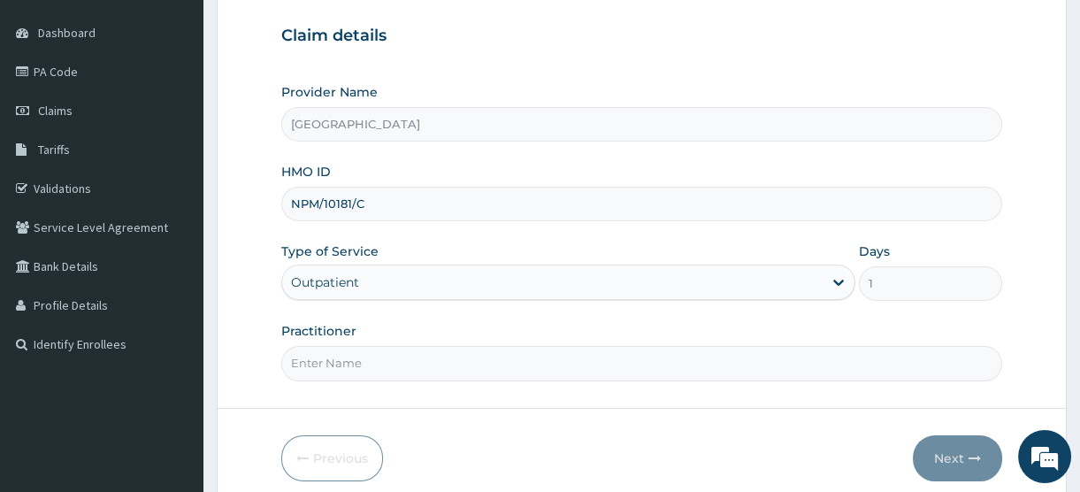
click at [341, 363] on input "Practitioner" at bounding box center [641, 363] width 721 height 35
type input "DR WILLIAMS"
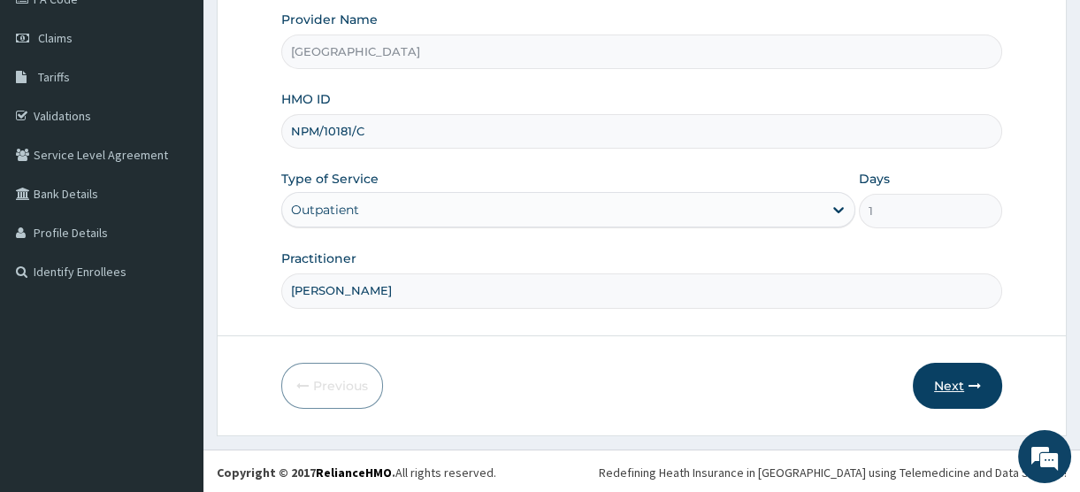
click at [940, 383] on button "Next" at bounding box center [957, 386] width 89 height 46
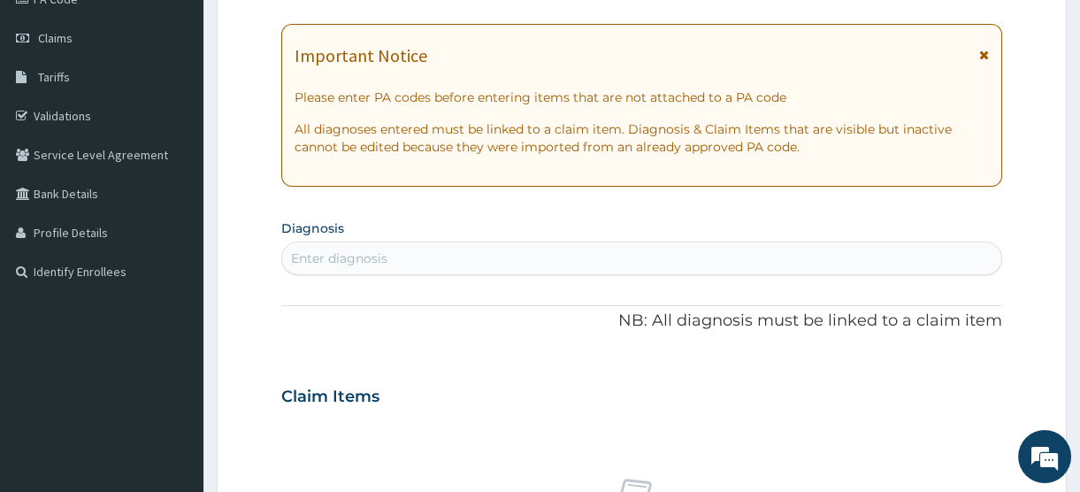
scroll to position [0, 0]
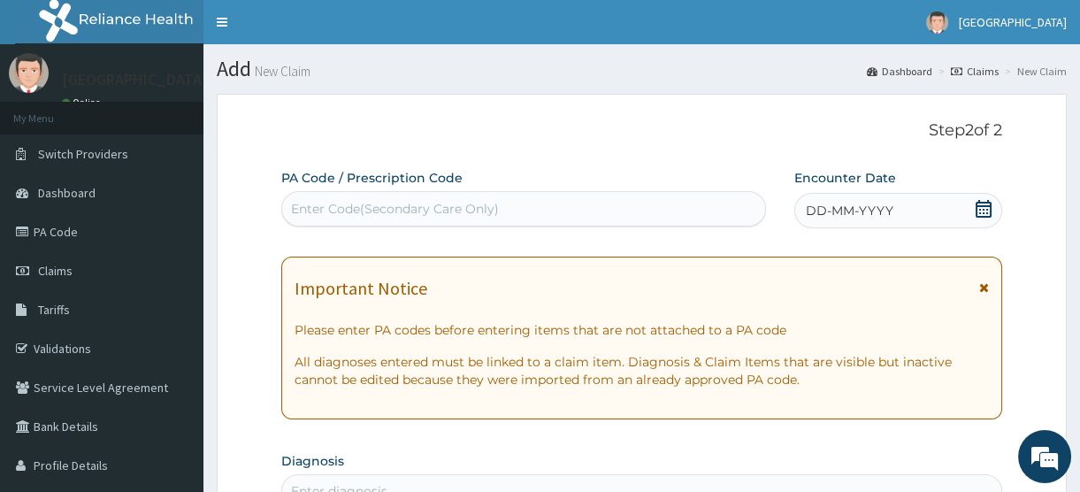
click at [975, 205] on icon at bounding box center [984, 209] width 18 height 18
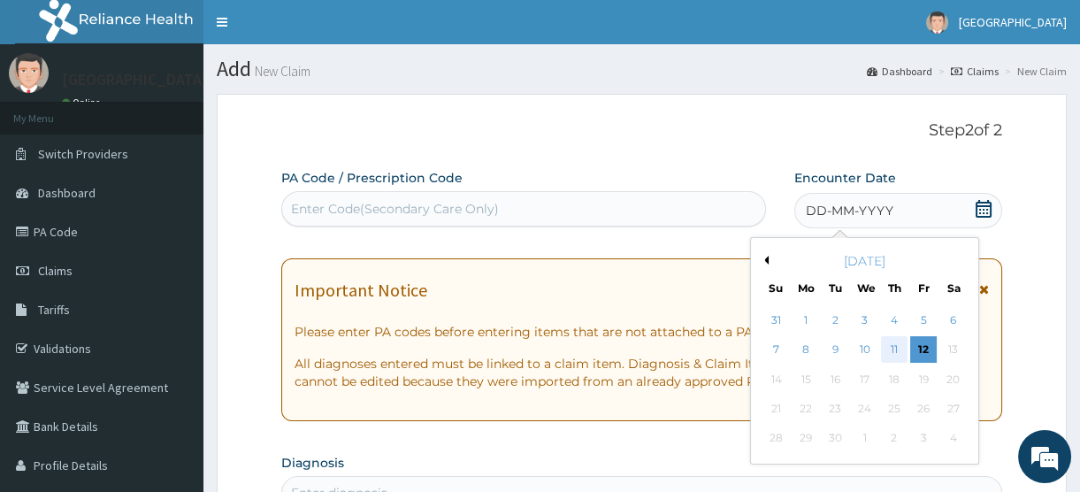
click at [893, 347] on div "11" at bounding box center [894, 350] width 27 height 27
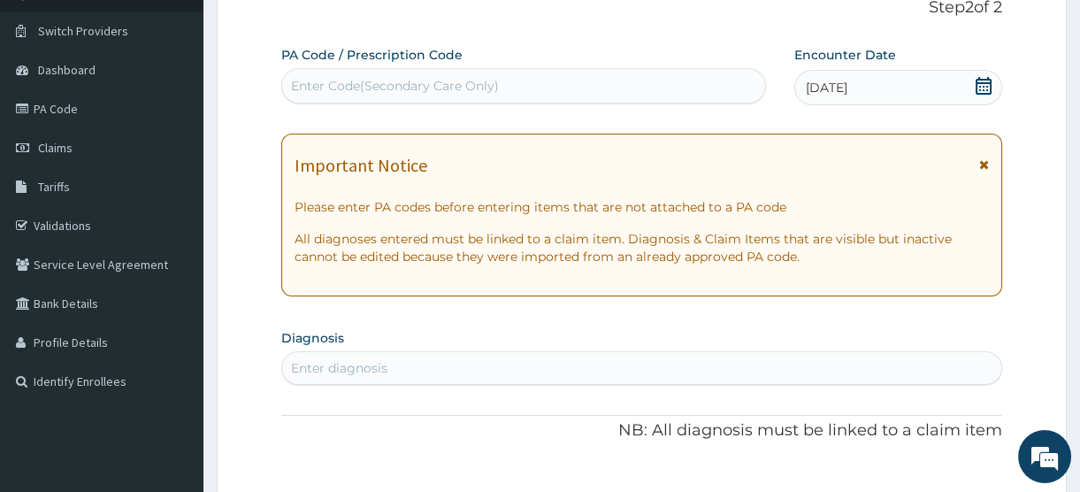
scroll to position [241, 0]
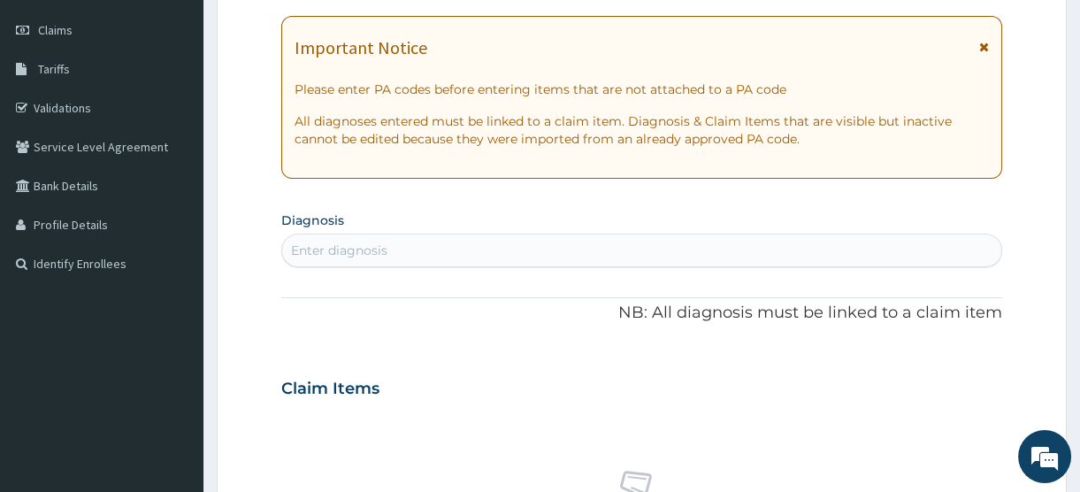
click at [339, 242] on div "Enter diagnosis" at bounding box center [339, 251] width 96 height 18
type input "UPPER RESP"
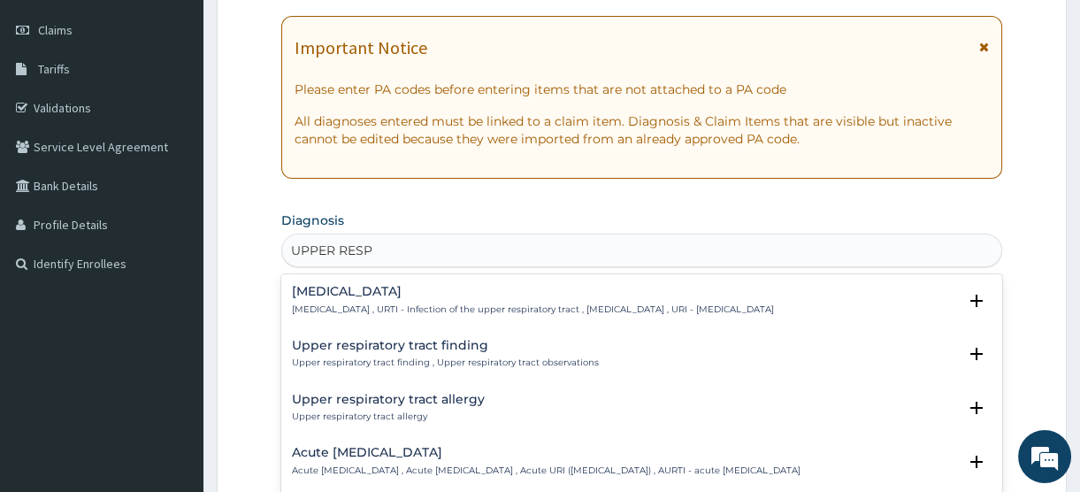
click at [396, 296] on h4 "[MEDICAL_DATA]" at bounding box center [533, 291] width 482 height 13
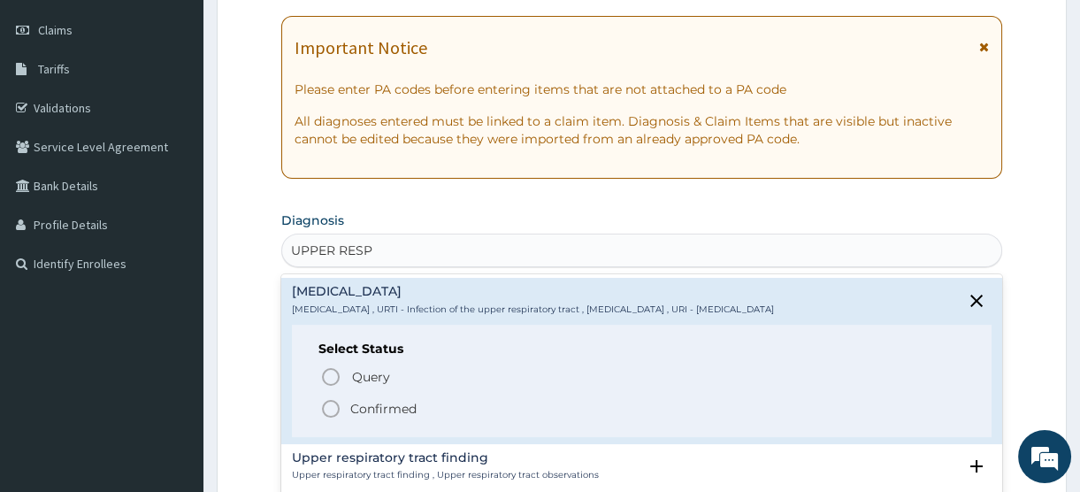
click at [373, 406] on p "Confirmed" at bounding box center [383, 409] width 66 height 18
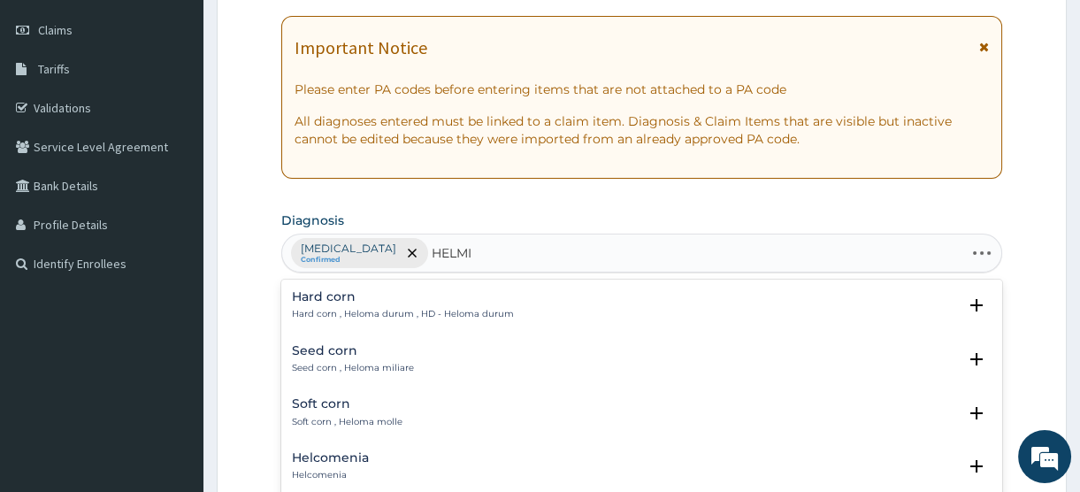
type input "[PERSON_NAME]"
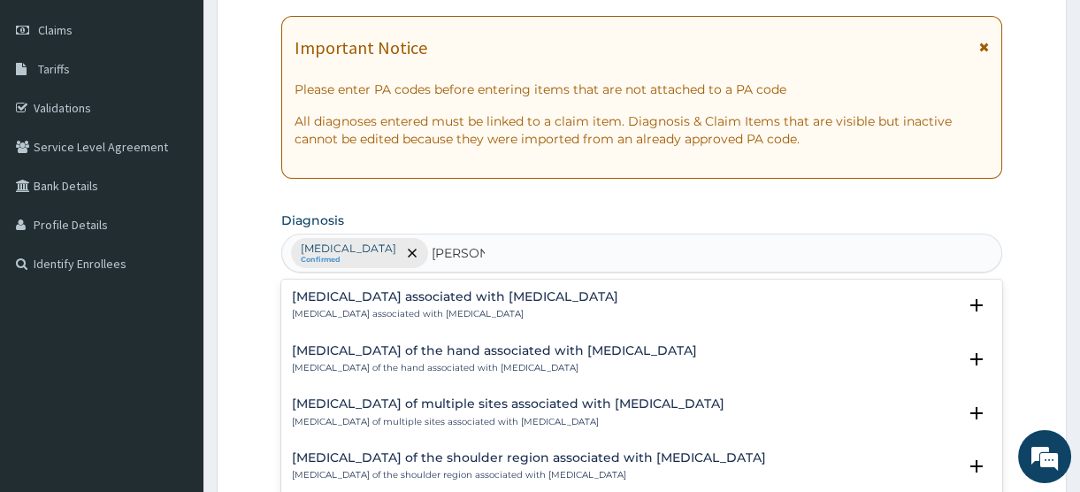
click at [470, 294] on h4 "[MEDICAL_DATA] associated with [MEDICAL_DATA]" at bounding box center [455, 296] width 326 height 13
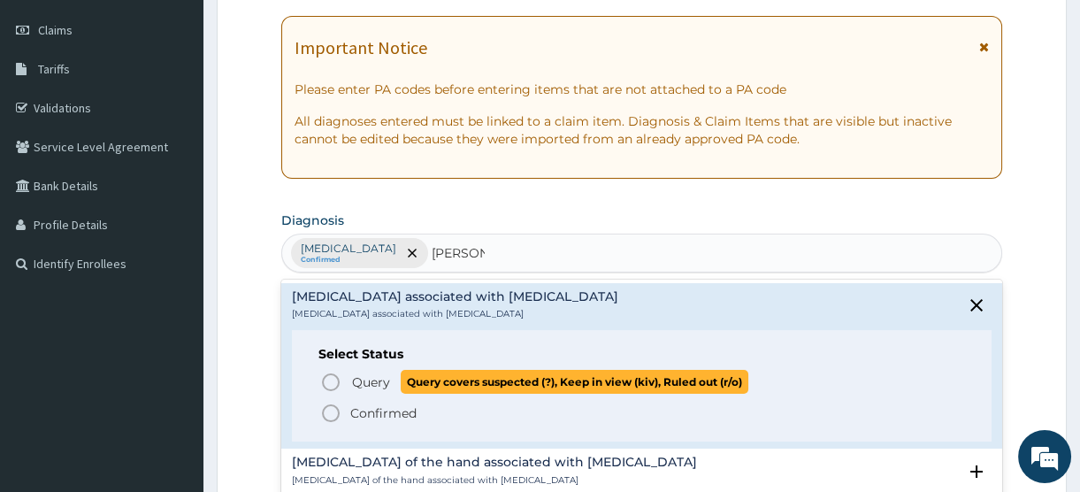
click at [372, 387] on span "Query" at bounding box center [371, 382] width 38 height 18
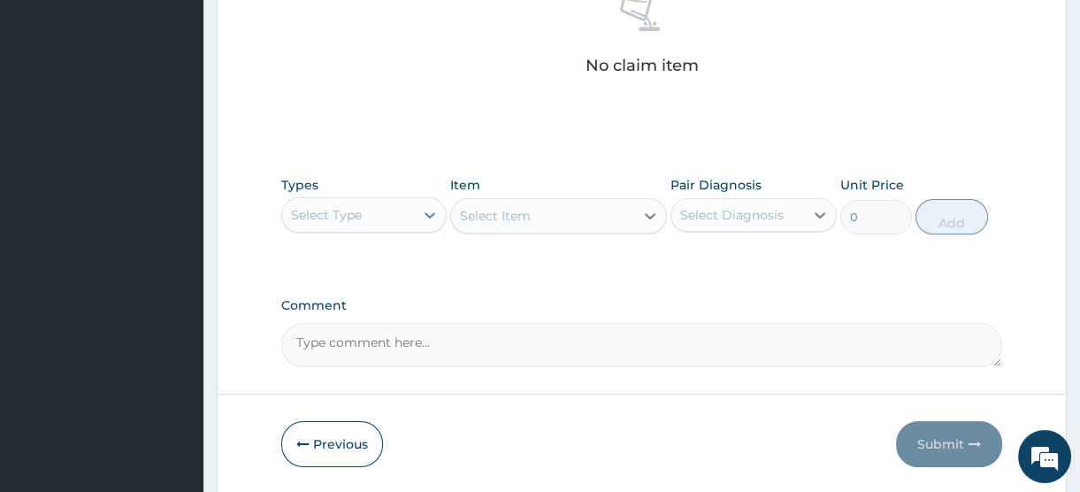
scroll to position [724, 0]
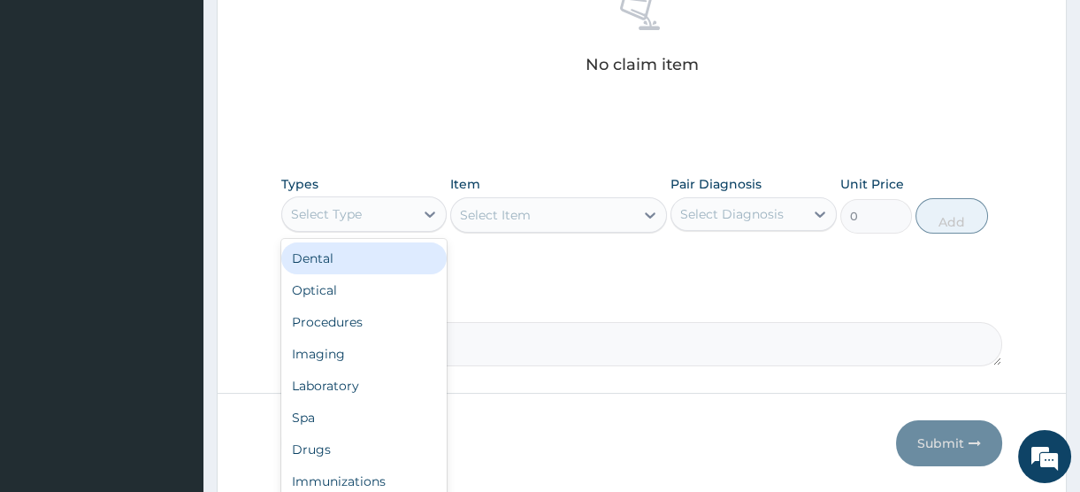
click at [372, 204] on div "Select Type" at bounding box center [348, 214] width 132 height 28
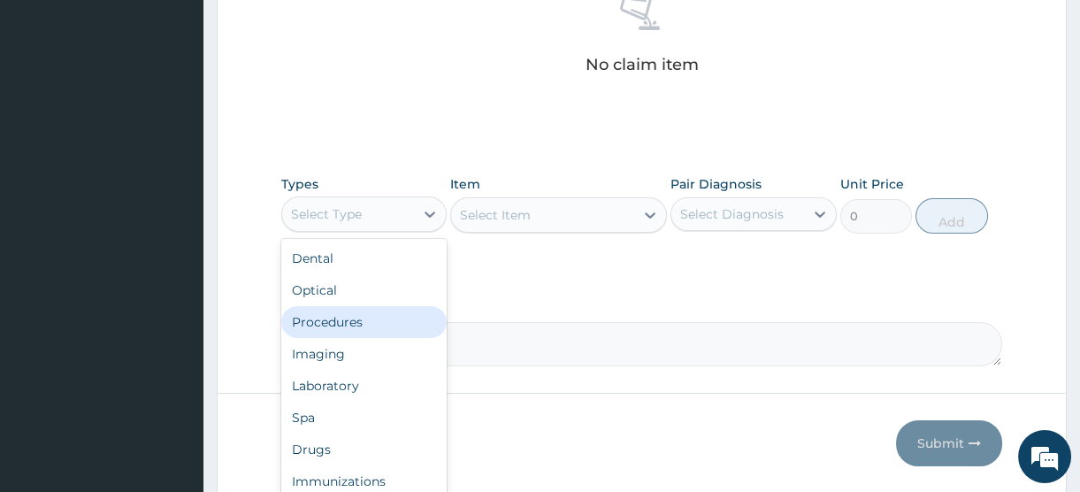
click at [345, 329] on div "Procedures" at bounding box center [363, 322] width 165 height 32
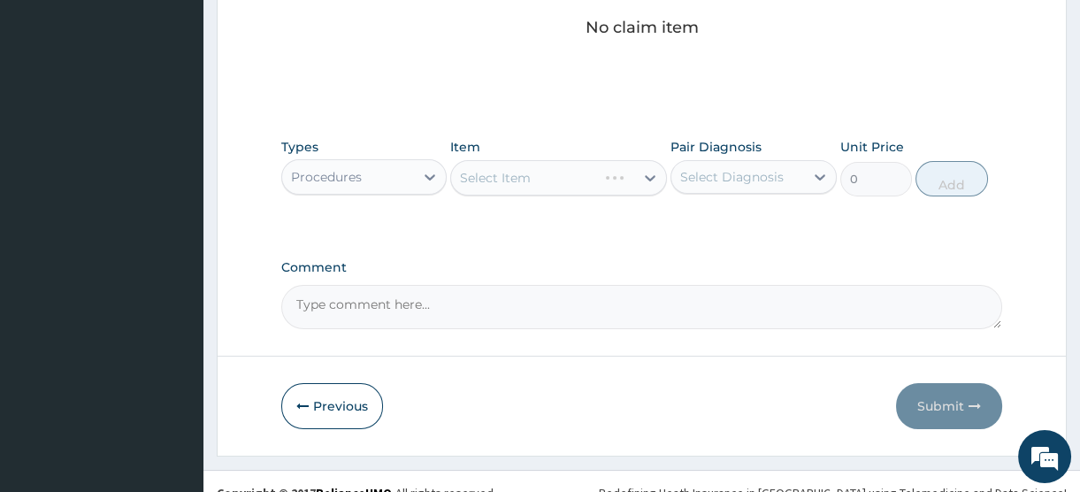
scroll to position [782, 0]
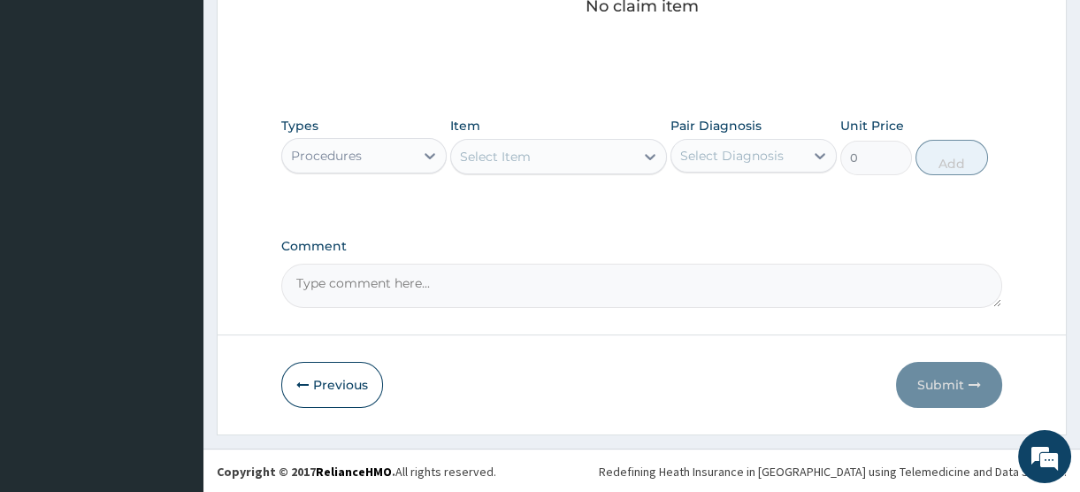
click at [550, 152] on div "Select Item" at bounding box center [542, 156] width 183 height 28
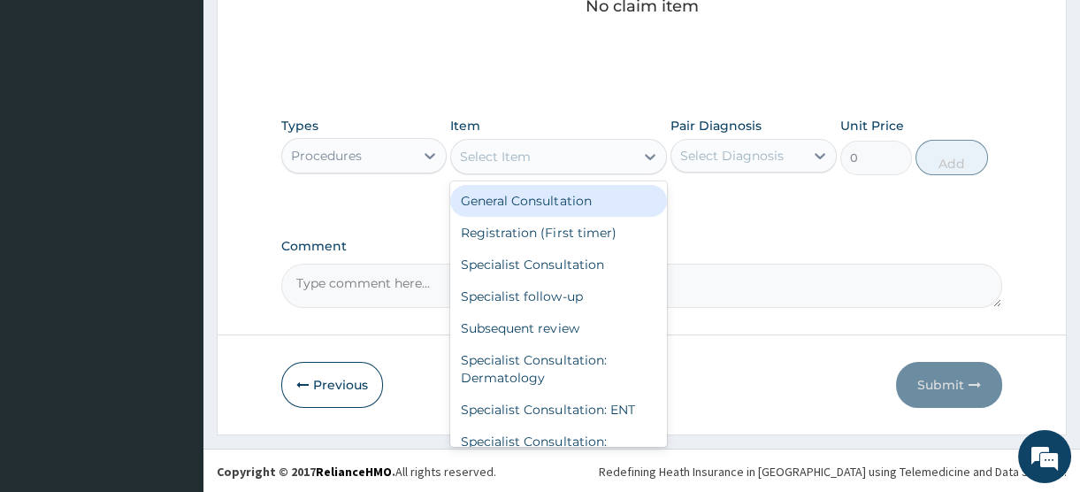
click at [547, 200] on div "General Consultation" at bounding box center [558, 201] width 217 height 32
type input "2500"
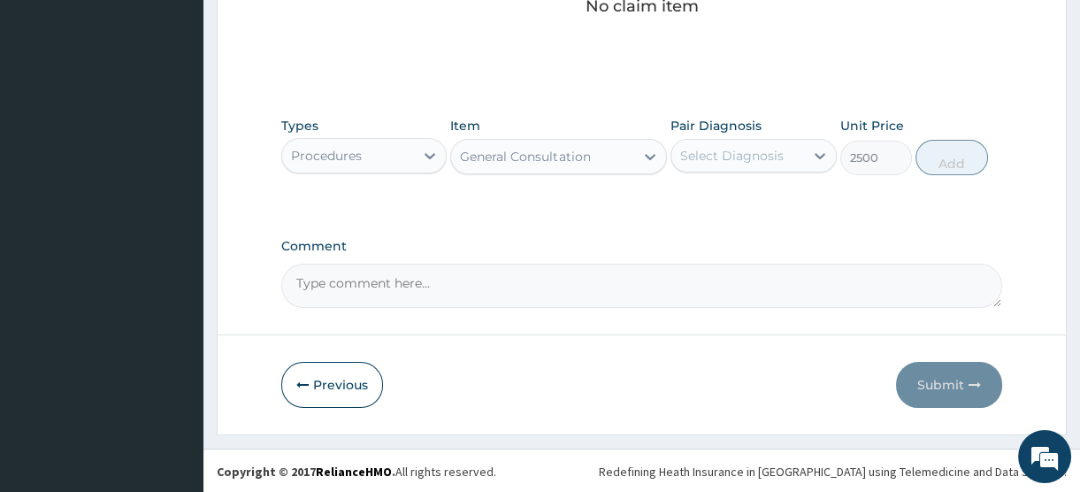
click at [726, 160] on div "Select Diagnosis" at bounding box center [732, 156] width 104 height 18
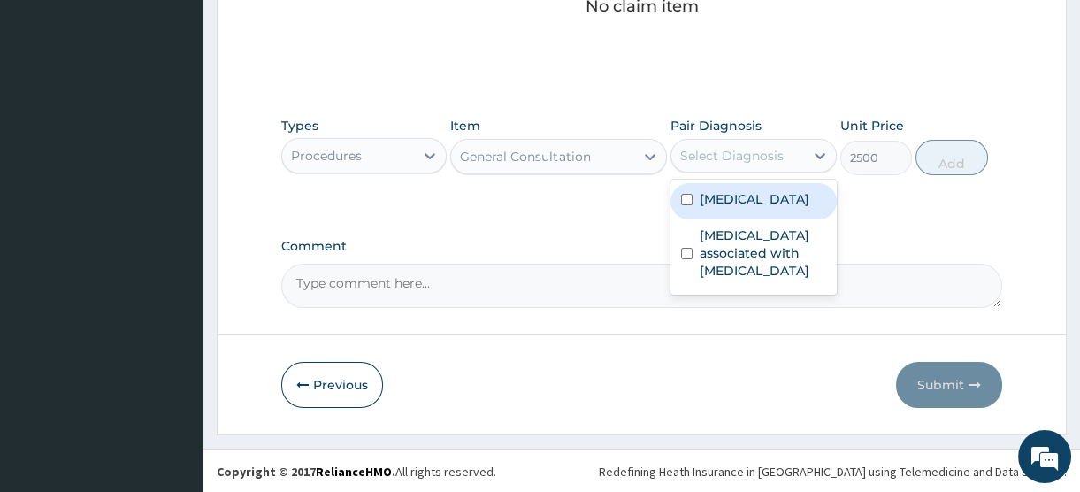
drag, startPoint x: 726, startPoint y: 211, endPoint x: 726, endPoint y: 249, distance: 37.2
click at [726, 208] on label "[MEDICAL_DATA]" at bounding box center [755, 199] width 110 height 18
checkbox input "true"
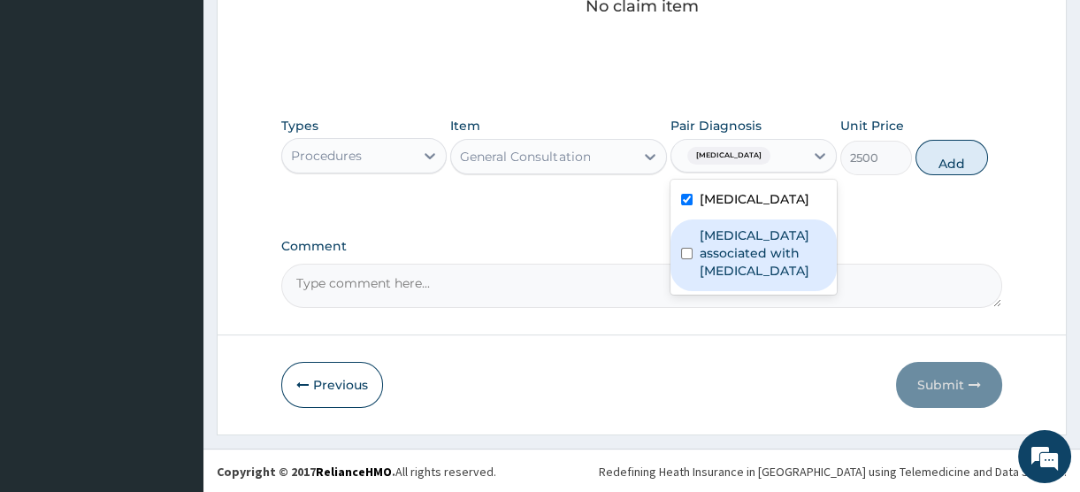
click at [728, 260] on label "[MEDICAL_DATA] associated with [MEDICAL_DATA]" at bounding box center [763, 253] width 126 height 53
checkbox input "true"
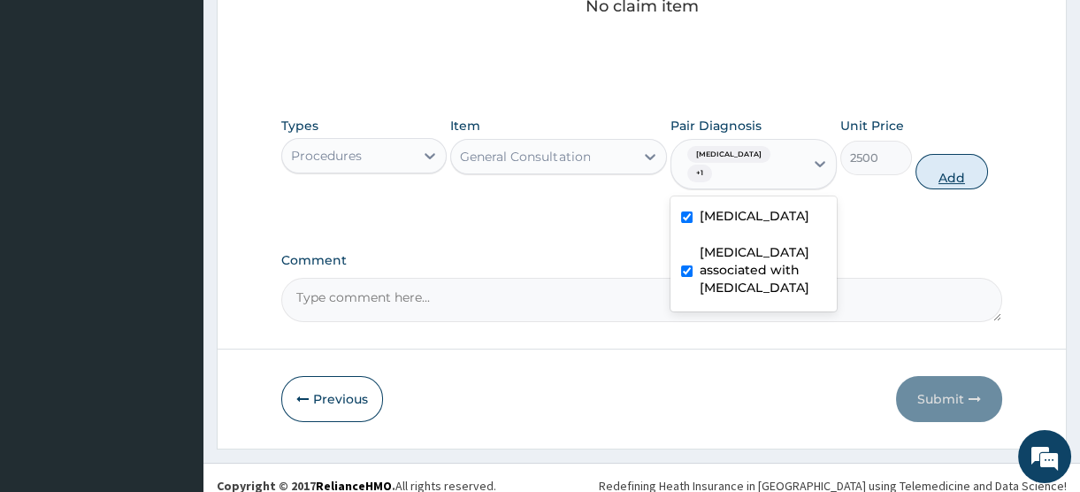
click at [938, 171] on button "Add" at bounding box center [952, 171] width 73 height 35
type input "0"
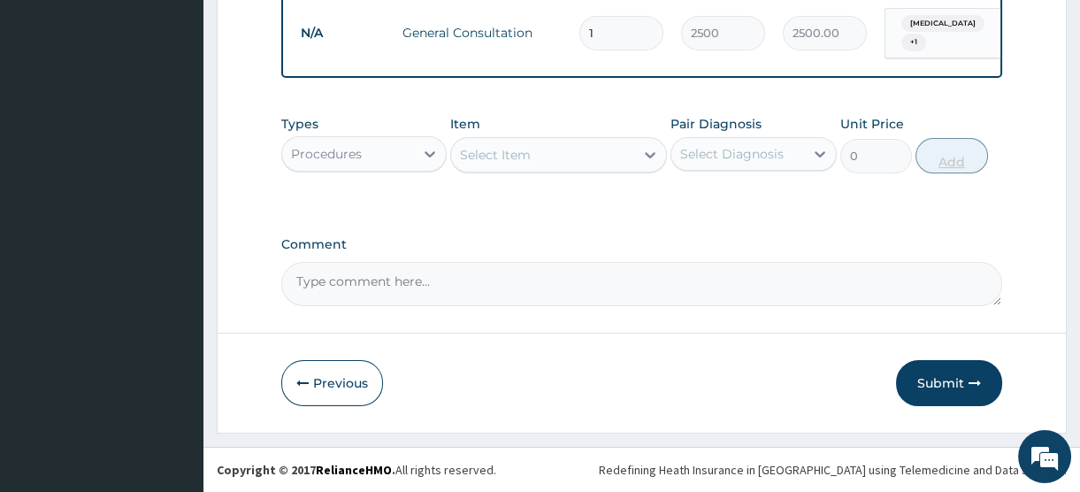
scroll to position [717, 0]
click at [391, 153] on div "Procedures" at bounding box center [348, 154] width 132 height 28
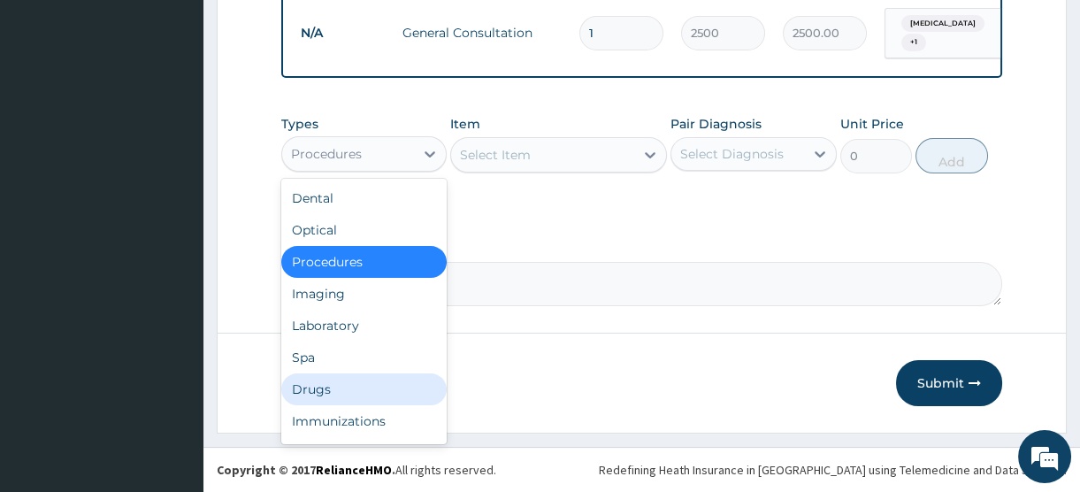
click at [345, 386] on div "Drugs" at bounding box center [363, 389] width 165 height 32
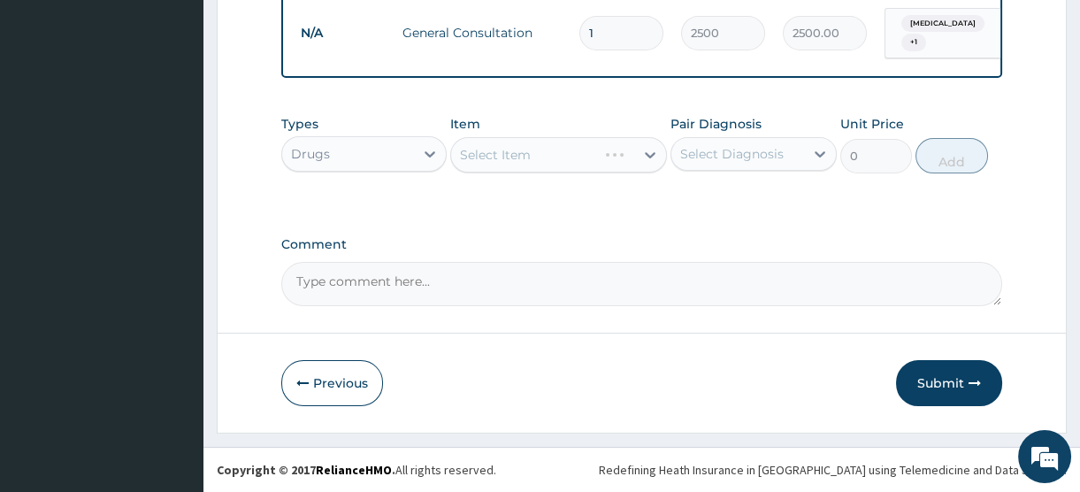
click at [539, 157] on div "Select Item" at bounding box center [524, 155] width 146 height 28
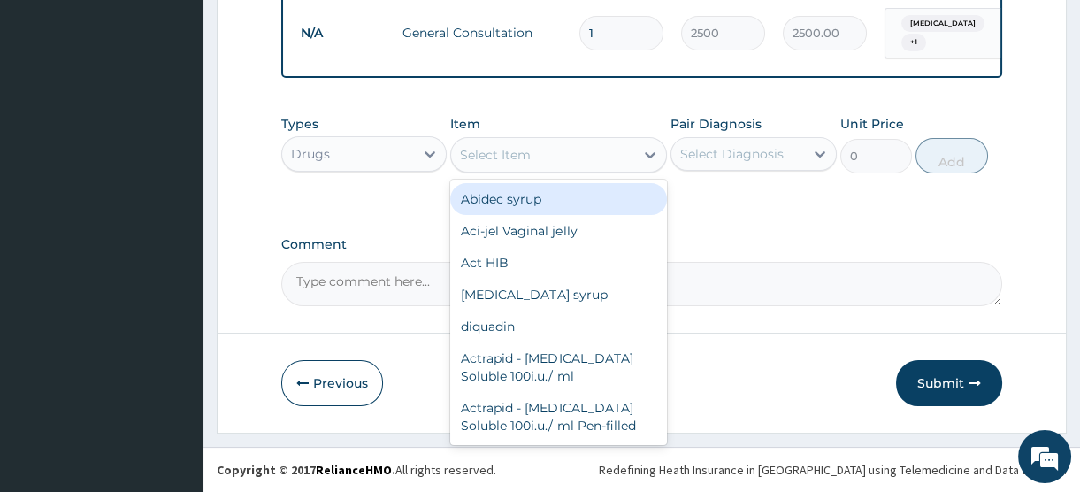
click at [539, 157] on div "Select Item" at bounding box center [542, 155] width 183 height 28
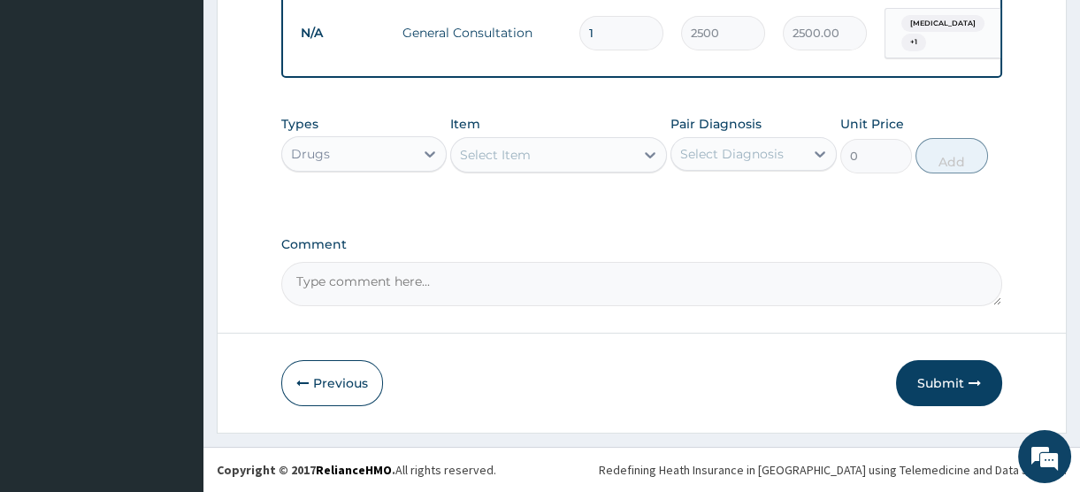
click at [539, 157] on div "Select Item" at bounding box center [542, 155] width 183 height 28
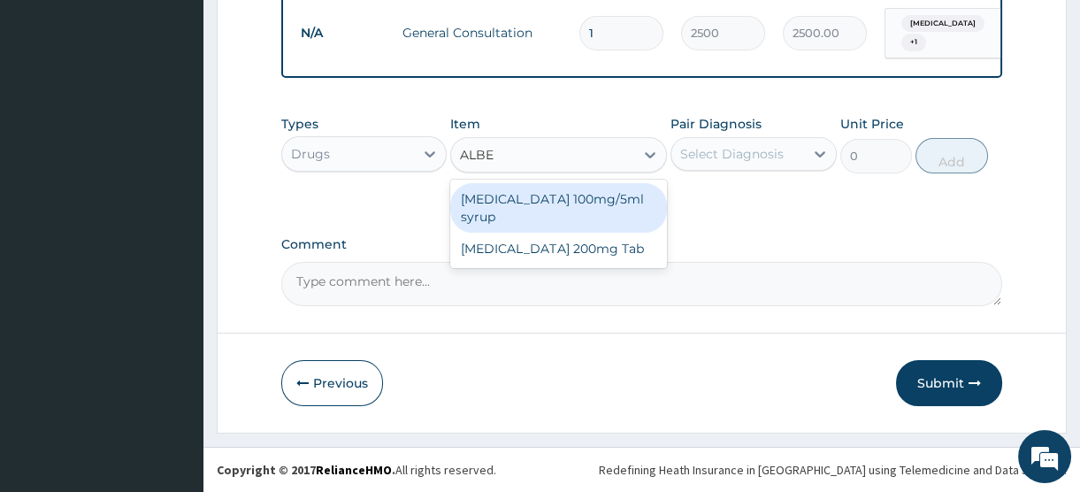
type input "ALBEN"
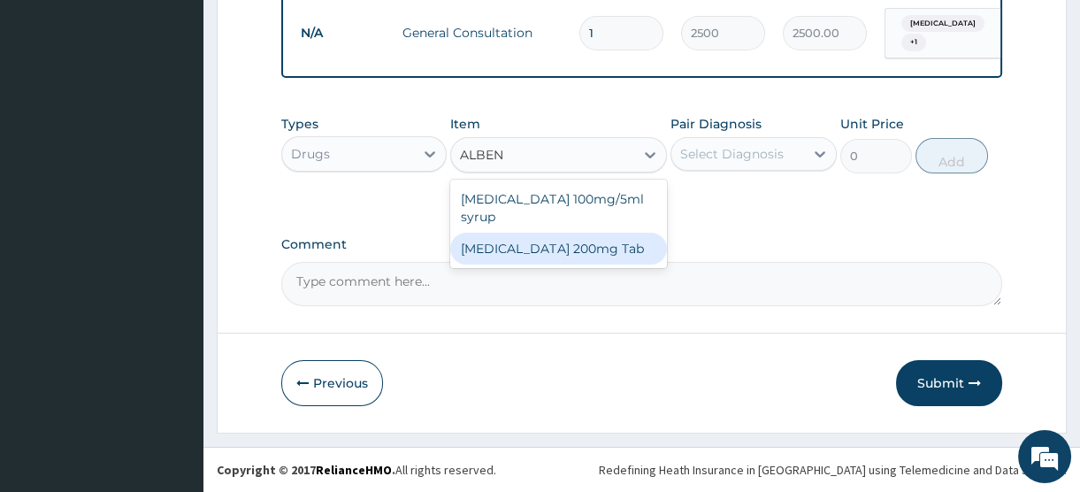
click at [554, 233] on div "Albendazole 200mg Tab" at bounding box center [558, 249] width 217 height 32
type input "440"
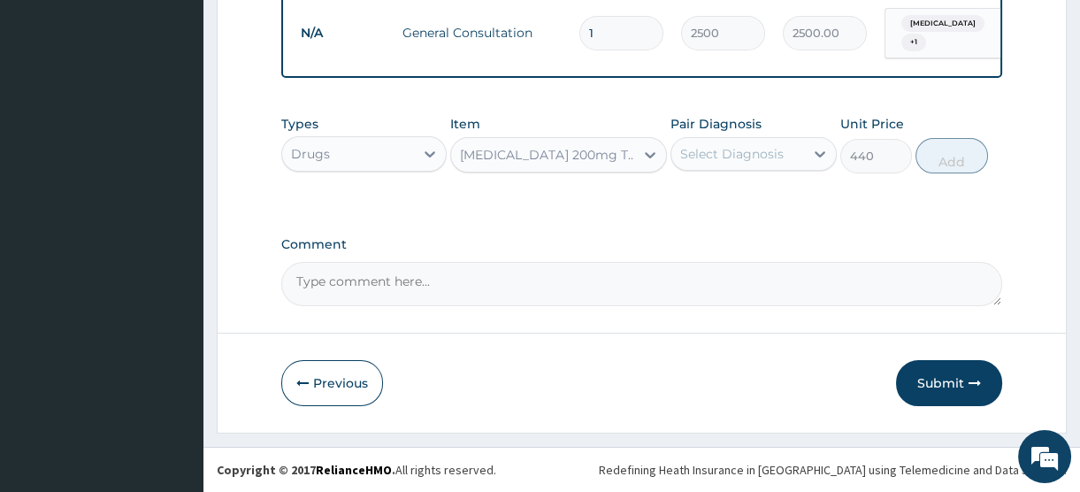
click at [736, 165] on div "Select Diagnosis" at bounding box center [738, 154] width 132 height 28
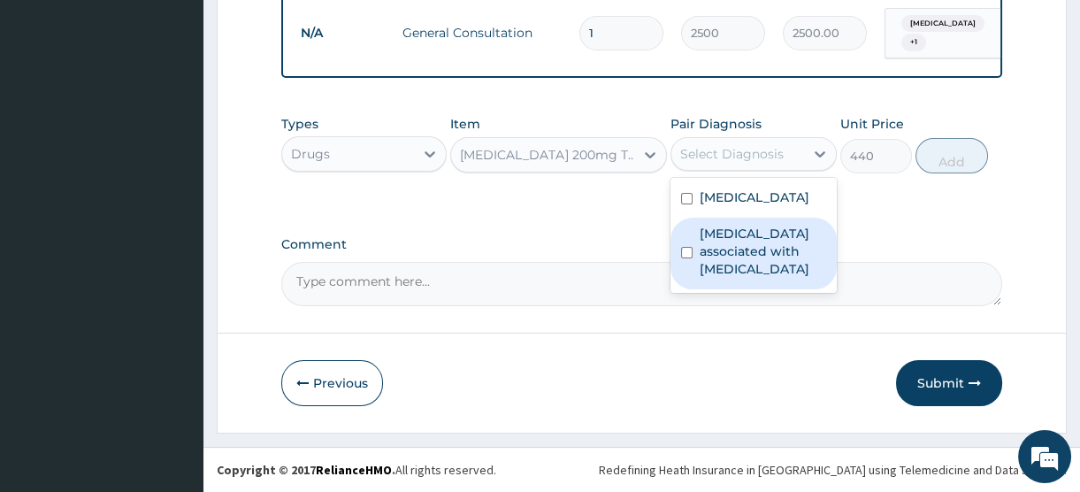
click at [741, 271] on label "Arthropathy associated with helminthiasis" at bounding box center [763, 251] width 126 height 53
checkbox input "true"
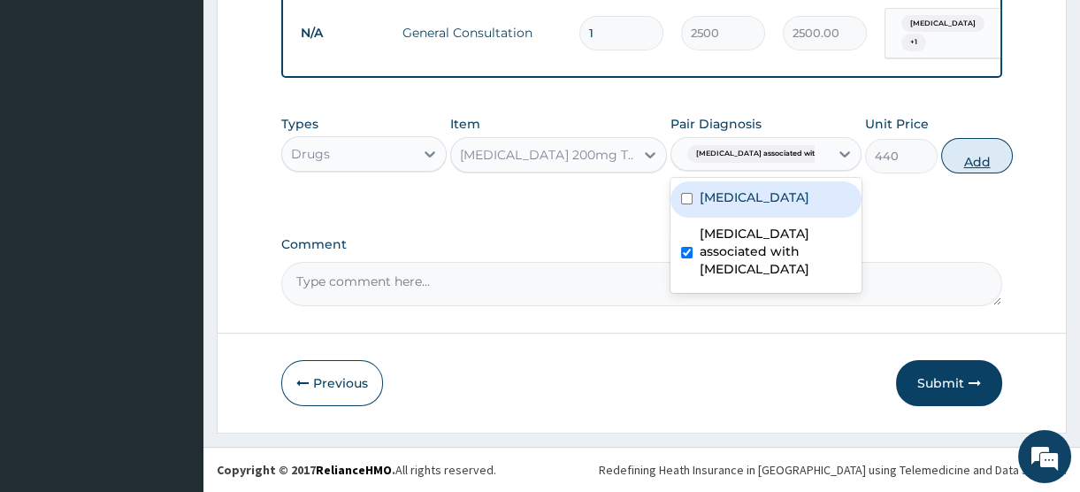
click at [949, 165] on button "Add" at bounding box center [977, 155] width 73 height 35
type input "0"
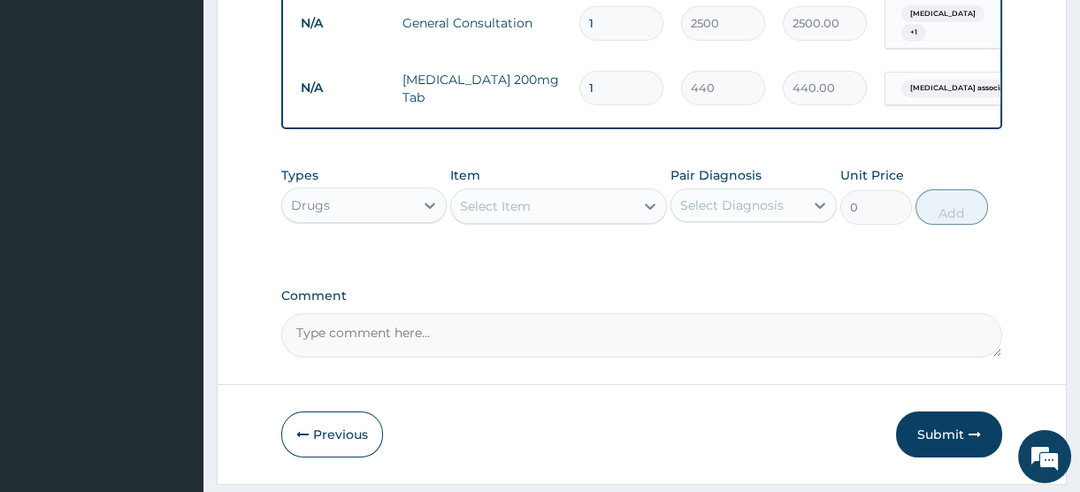
click at [460, 218] on div "Select Item" at bounding box center [542, 206] width 183 height 28
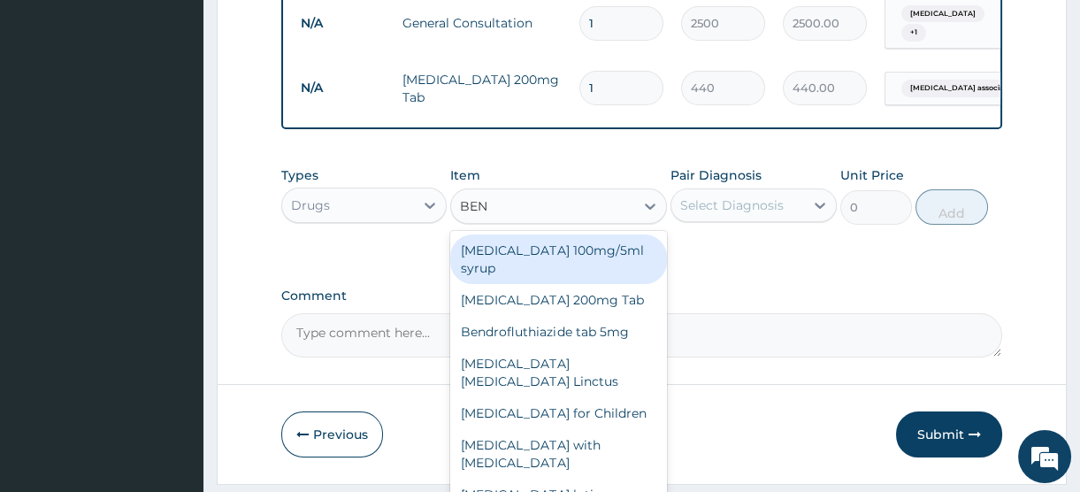
type input "BENY"
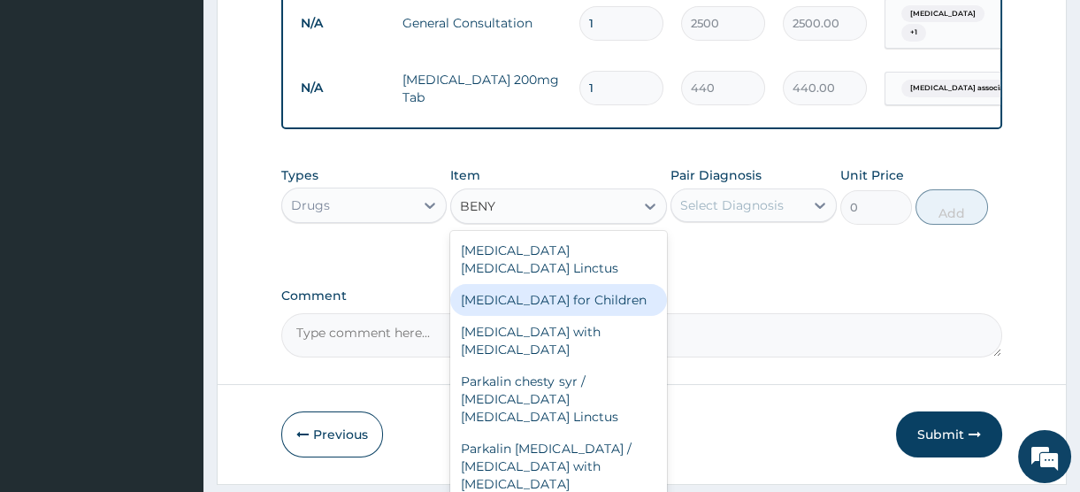
click at [544, 295] on div "[MEDICAL_DATA] for Children" at bounding box center [558, 300] width 217 height 32
type input "1000"
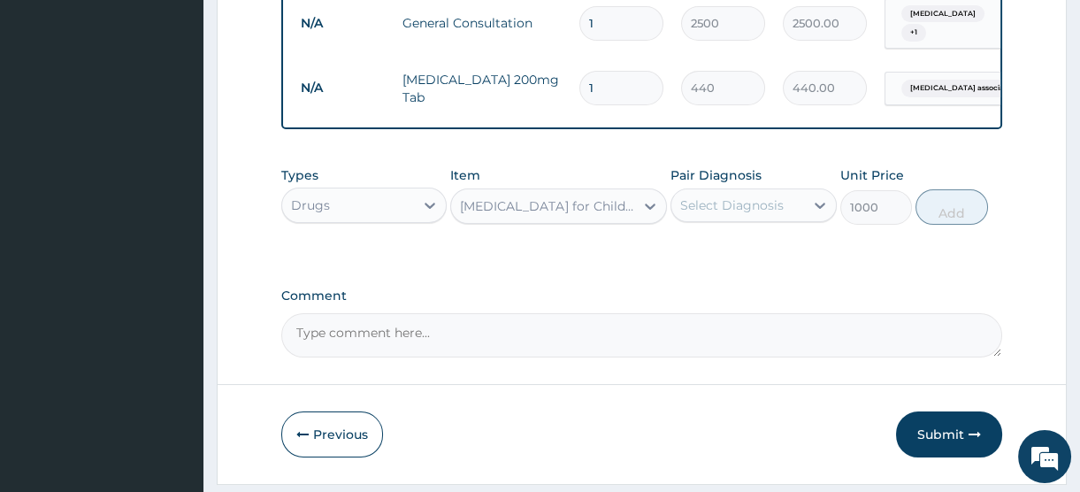
click at [725, 211] on div "Select Diagnosis" at bounding box center [732, 205] width 104 height 18
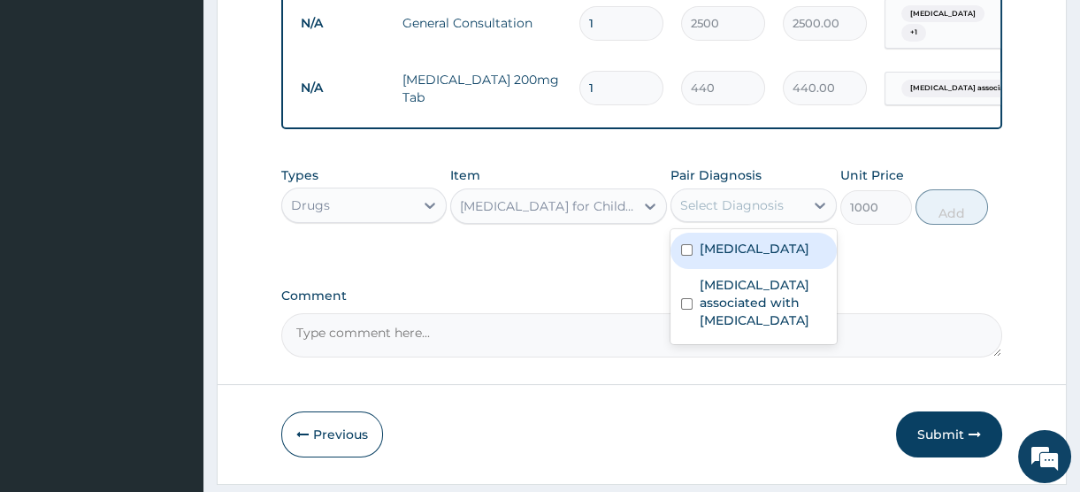
click at [739, 257] on label "Upper respiratory infection" at bounding box center [755, 249] width 110 height 18
checkbox input "true"
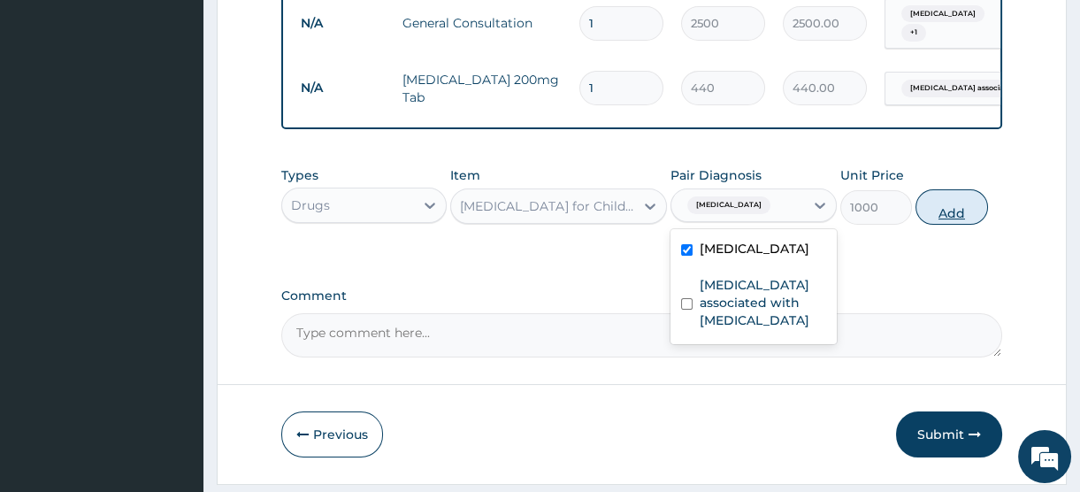
click at [948, 222] on button "Add" at bounding box center [952, 206] width 73 height 35
type input "0"
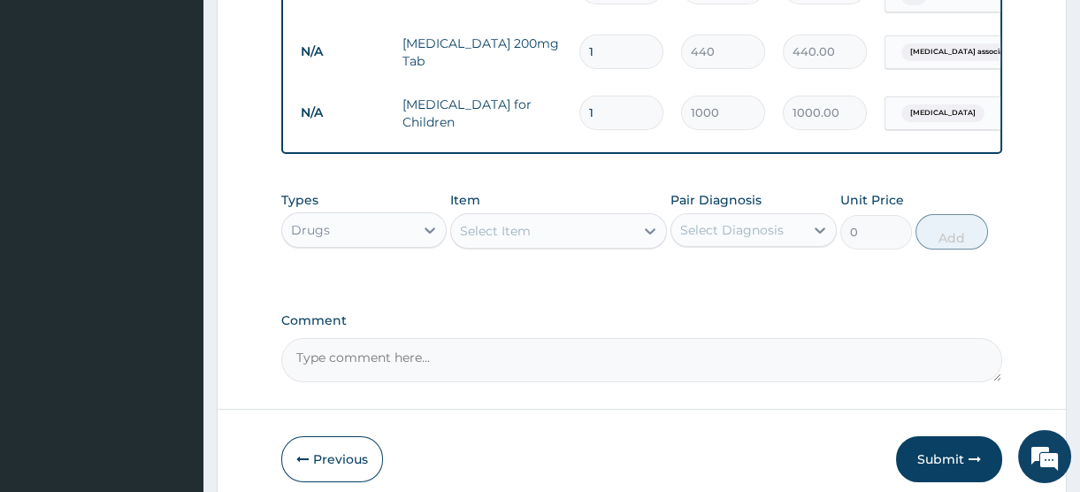
scroll to position [841, 0]
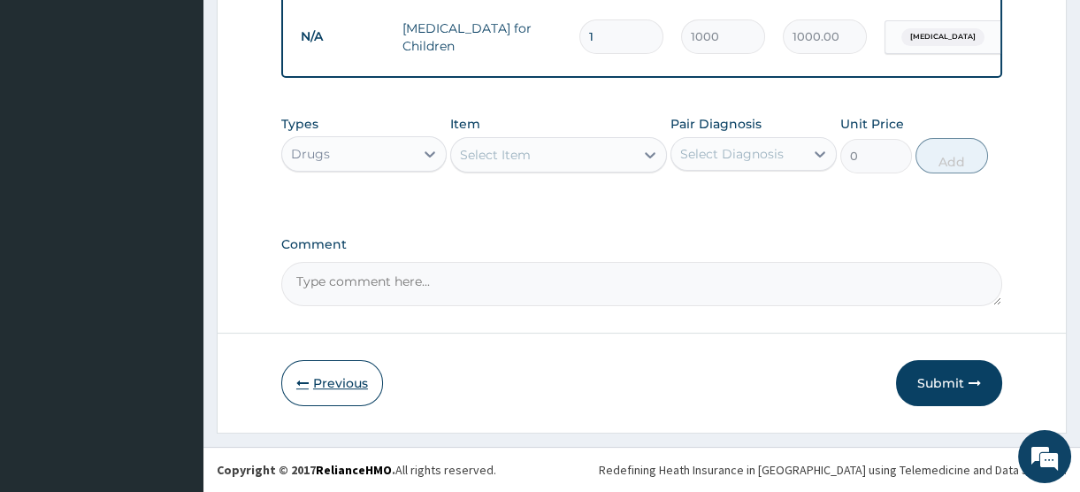
click at [322, 387] on button "Previous" at bounding box center [332, 383] width 102 height 46
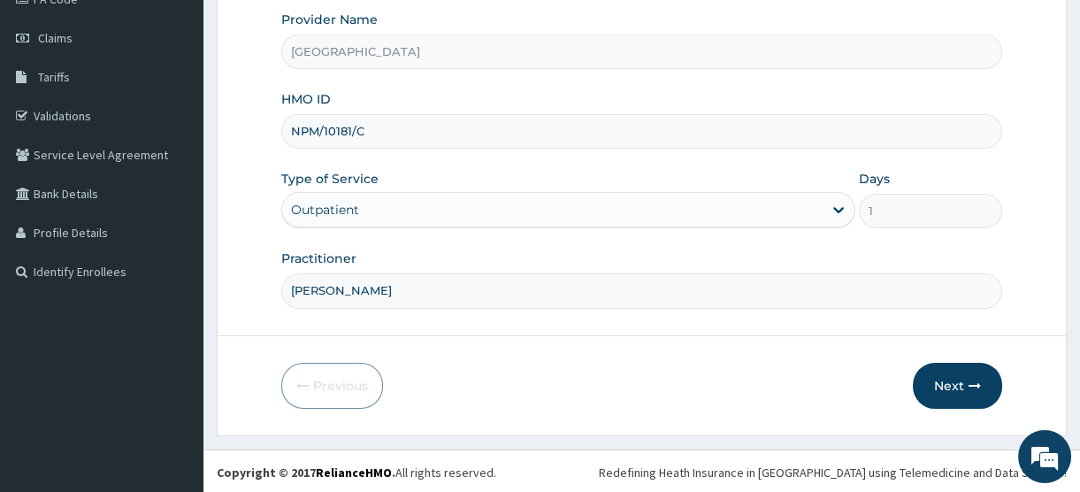
scroll to position [0, 0]
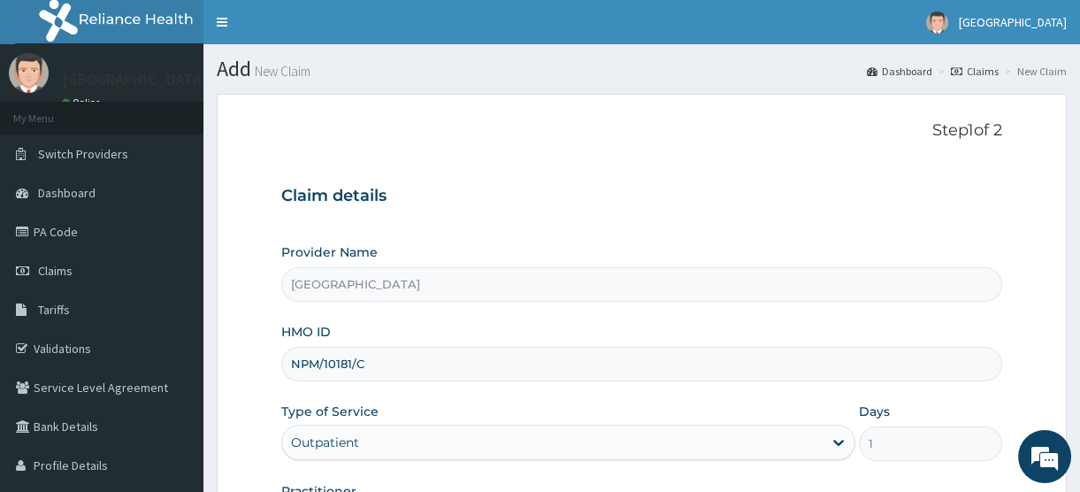
click at [368, 358] on input "NPM/10181/C" at bounding box center [641, 364] width 721 height 35
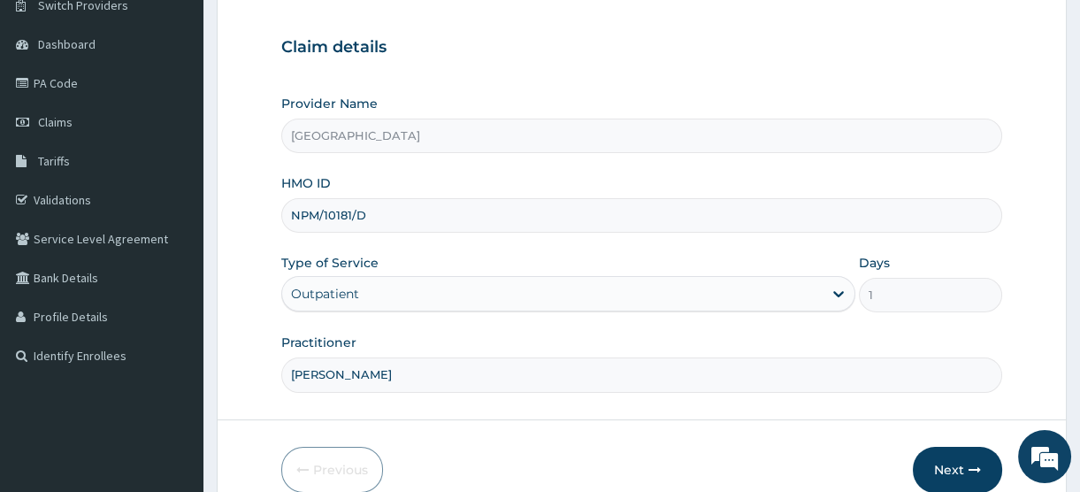
scroll to position [233, 0]
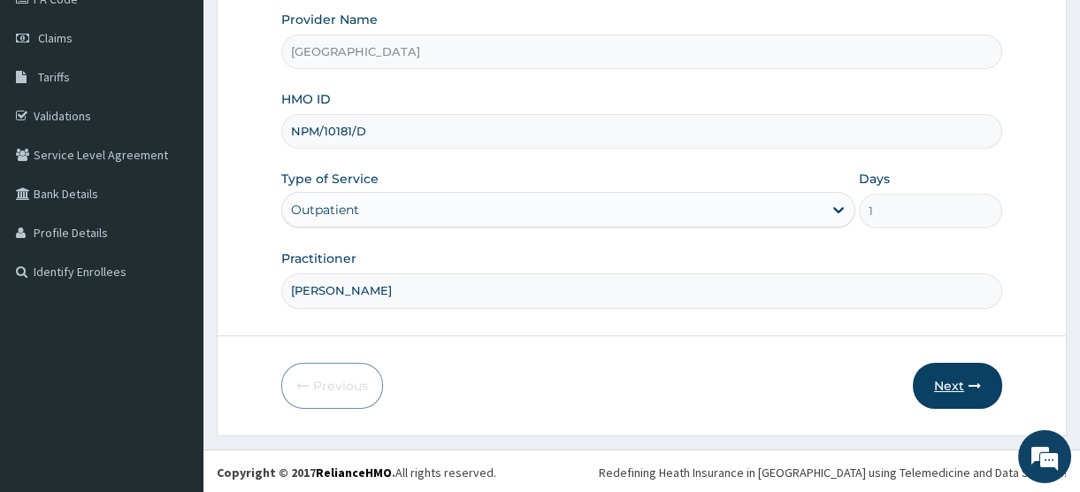
type input "NPM/10181/D"
click at [944, 380] on button "Next" at bounding box center [957, 386] width 89 height 46
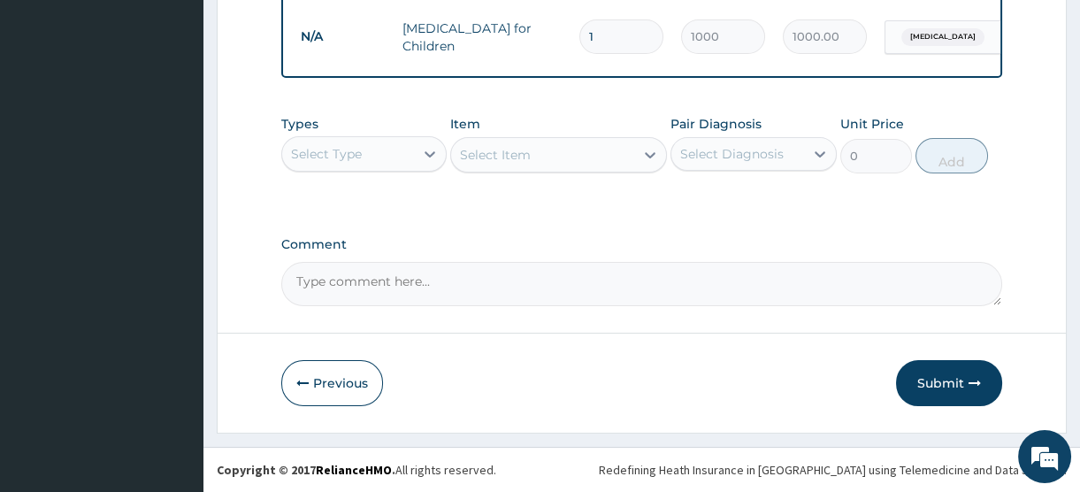
scroll to position [841, 0]
click at [938, 380] on button "Submit" at bounding box center [949, 383] width 106 height 46
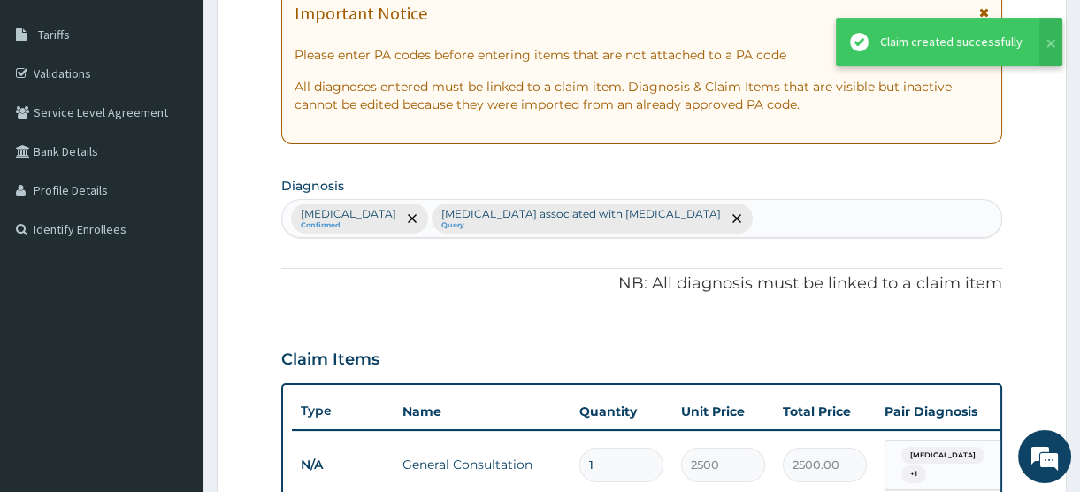
scroll to position [116, 0]
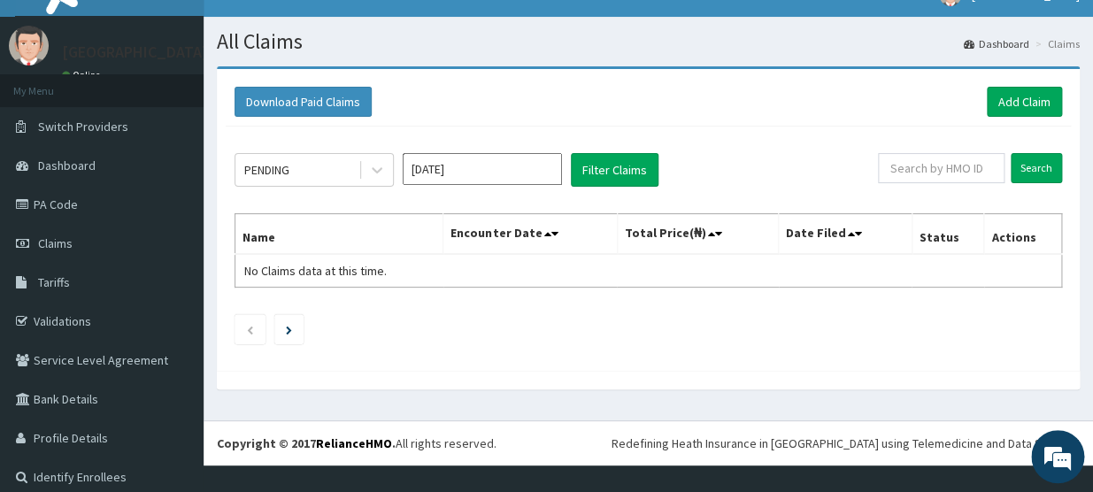
scroll to position [40, 0]
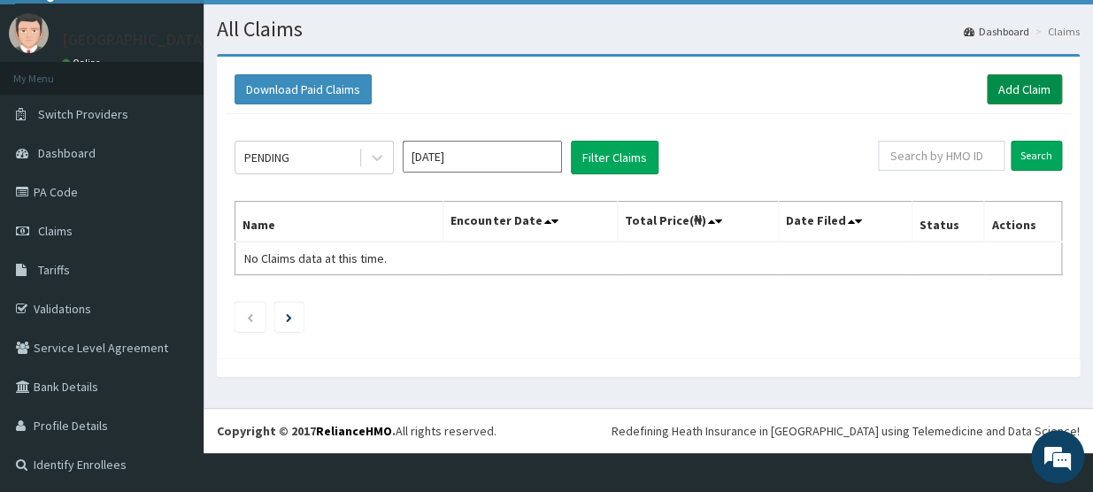
click at [1002, 83] on link "Add Claim" at bounding box center [1024, 89] width 75 height 30
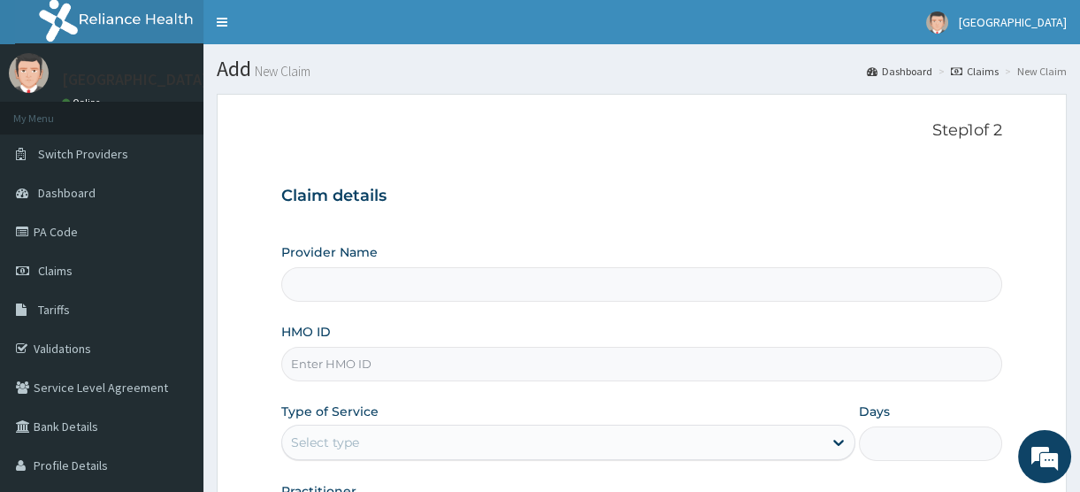
scroll to position [233, 0]
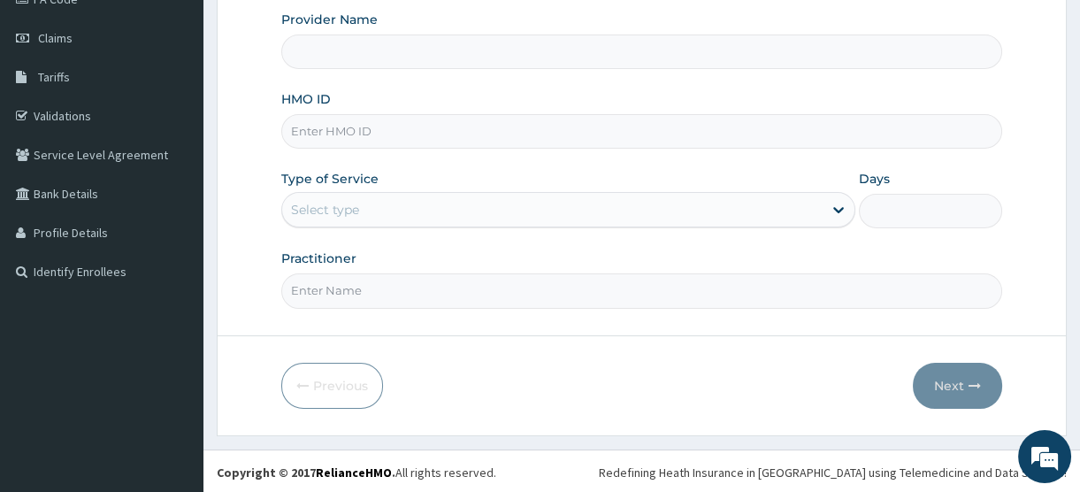
type input "[GEOGRAPHIC_DATA]"
click at [316, 123] on input "HMO ID" at bounding box center [641, 131] width 721 height 35
type input "NPM/10181/C"
click at [394, 199] on div "Select type" at bounding box center [552, 210] width 541 height 28
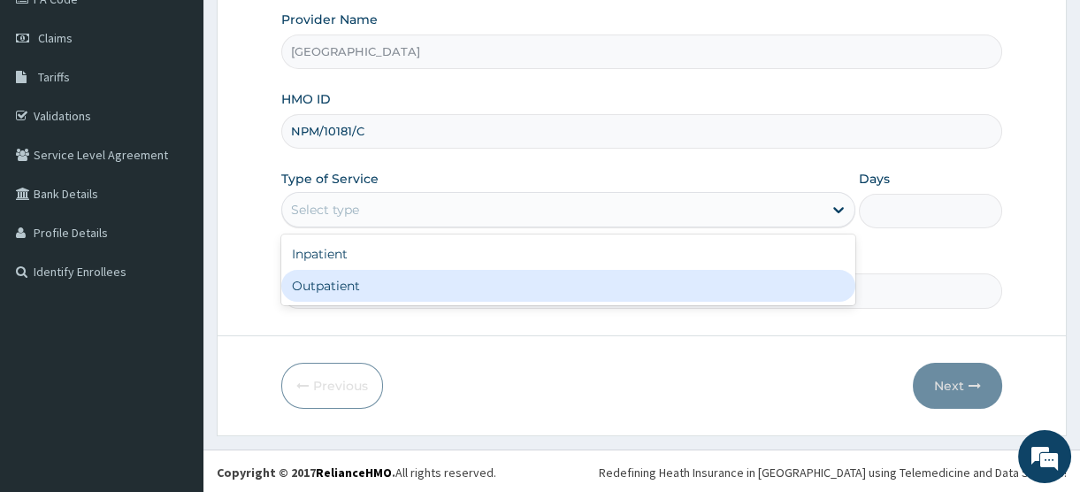
click at [380, 289] on div "Outpatient" at bounding box center [568, 286] width 574 height 32
type input "1"
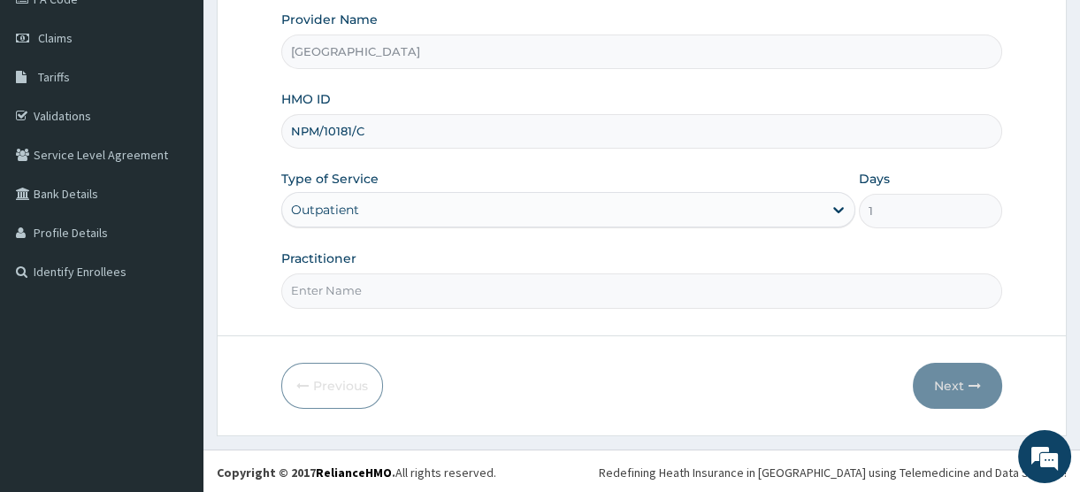
click at [352, 286] on input "Practitioner" at bounding box center [641, 290] width 721 height 35
type input "[PERSON_NAME]"
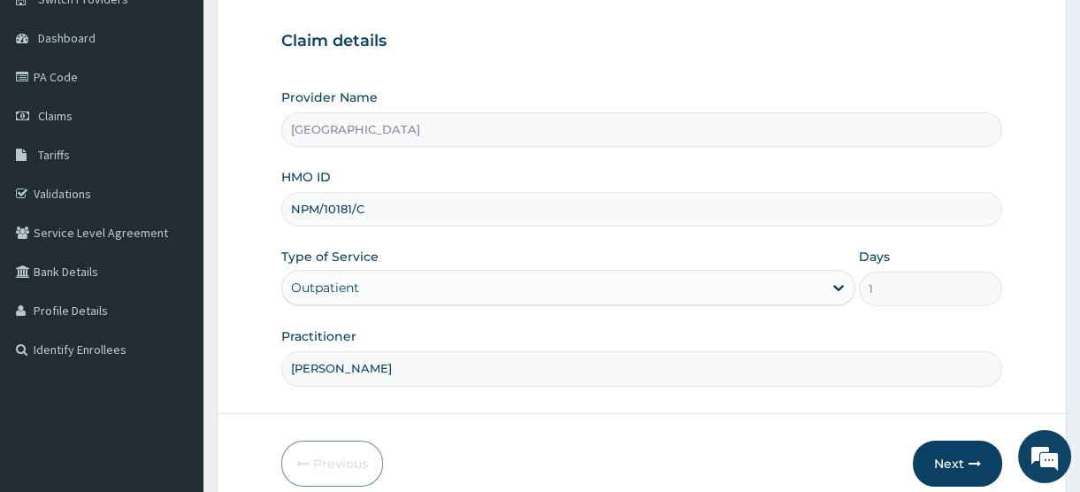
scroll to position [233, 0]
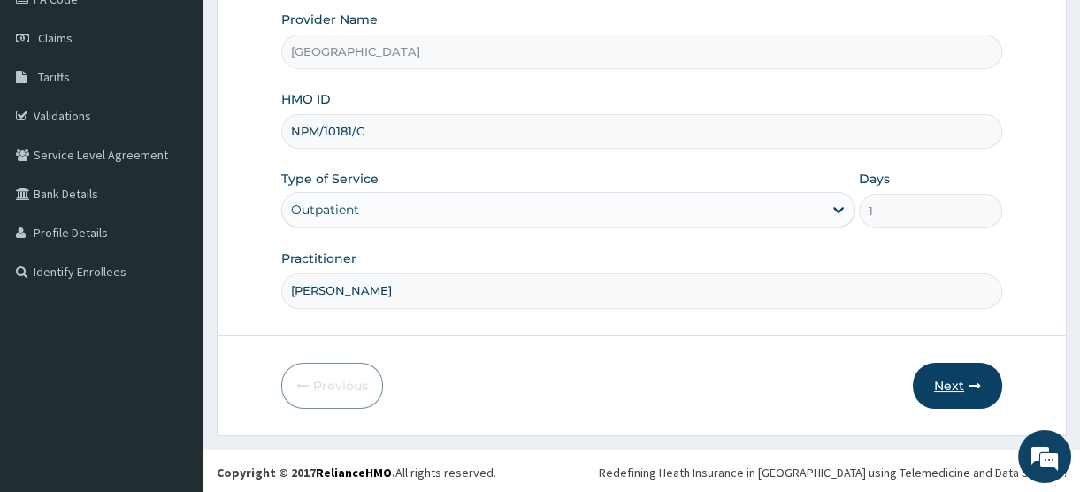
click at [941, 380] on button "Next" at bounding box center [957, 386] width 89 height 46
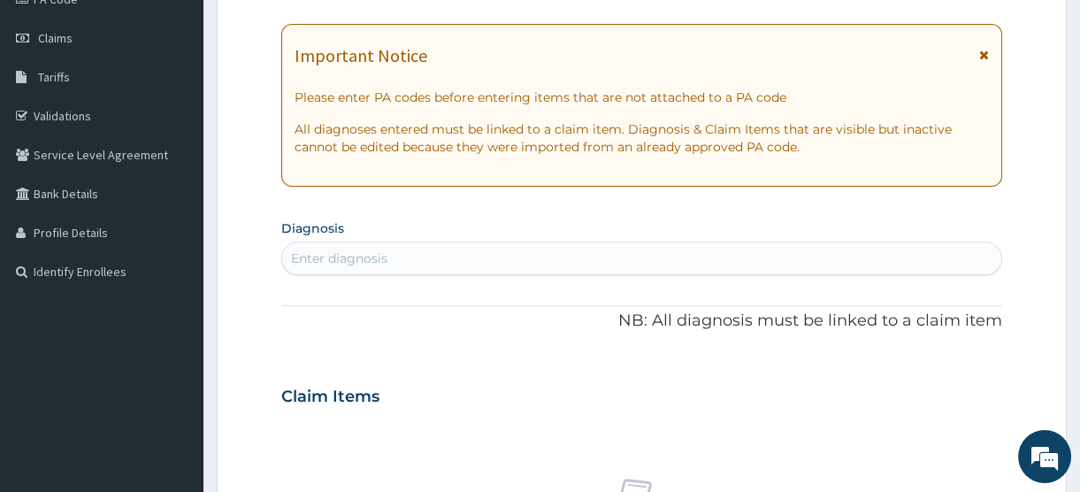
scroll to position [0, 0]
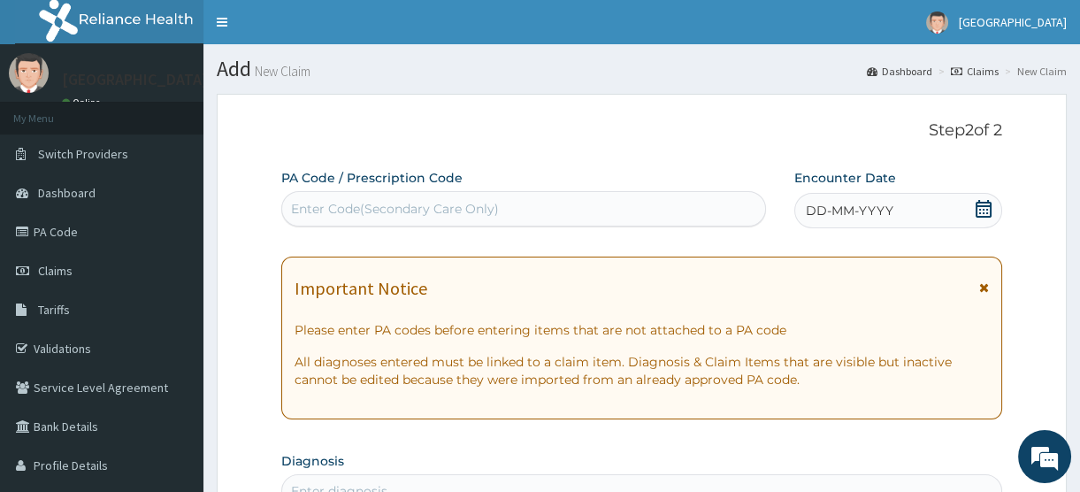
click at [981, 207] on icon at bounding box center [984, 209] width 18 height 18
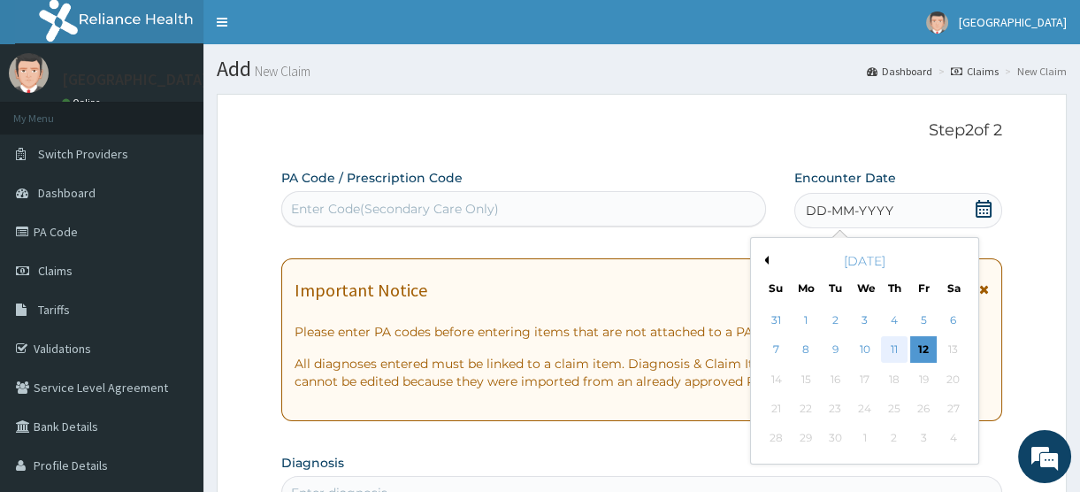
click at [892, 344] on div "11" at bounding box center [894, 350] width 27 height 27
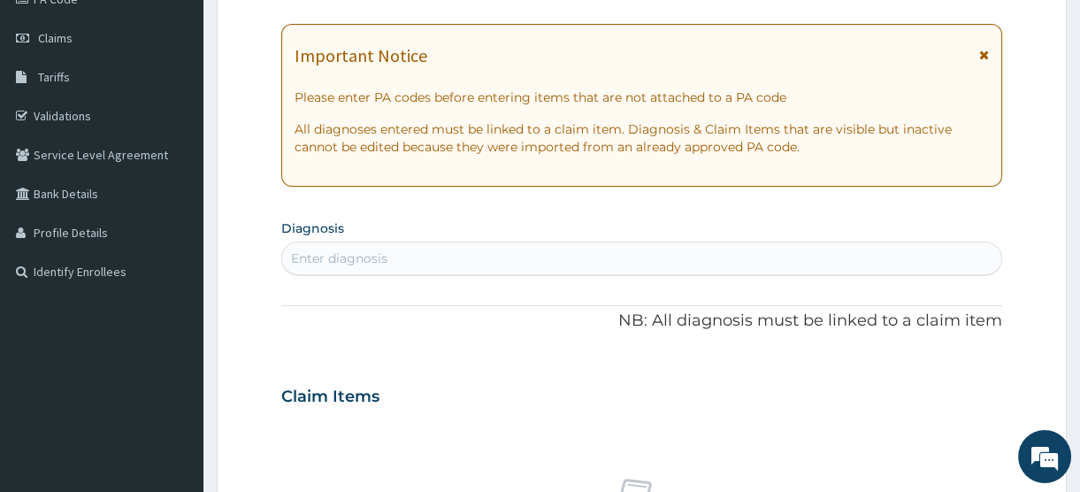
scroll to position [241, 0]
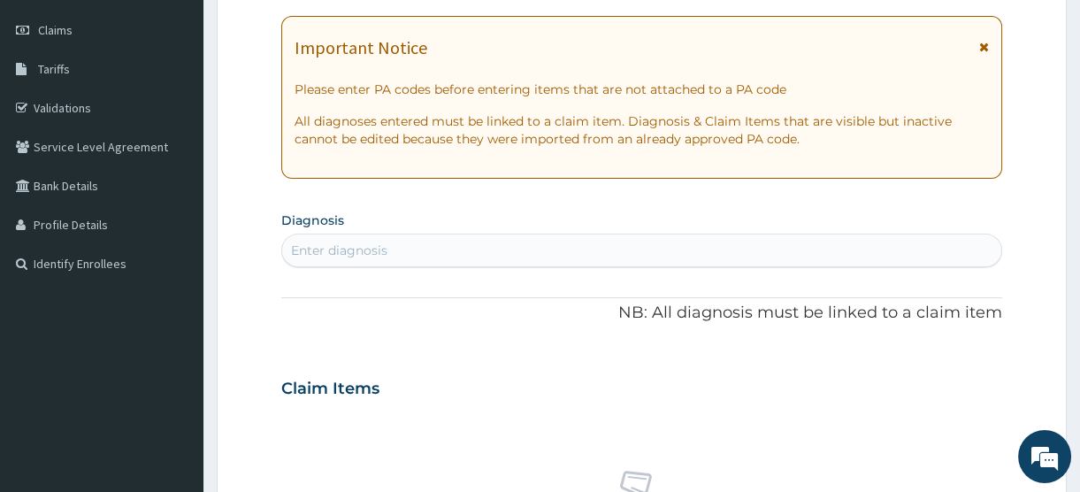
click at [416, 247] on div "Enter diagnosis" at bounding box center [641, 250] width 719 height 28
type input "[MEDICAL_DATA]"
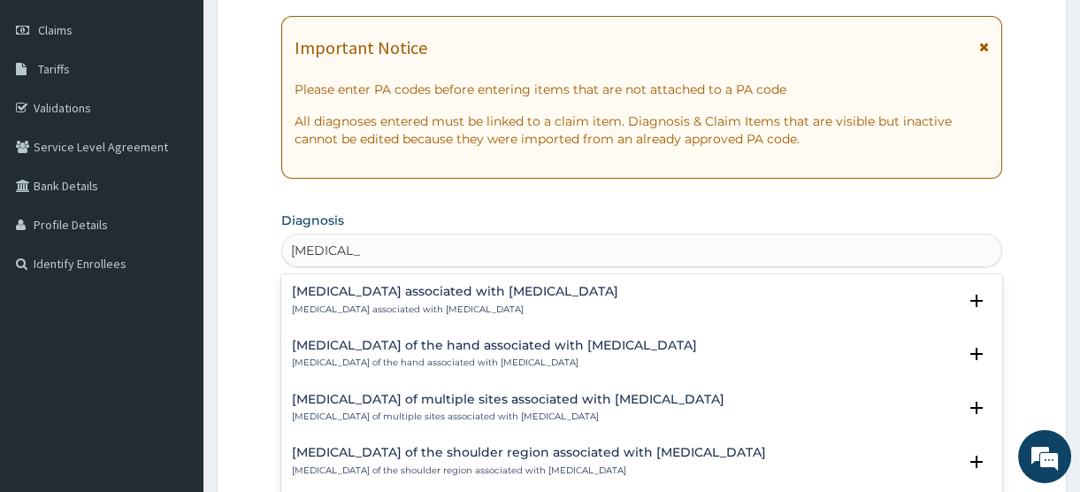
click at [420, 287] on h4 "[MEDICAL_DATA] associated with [MEDICAL_DATA]" at bounding box center [455, 291] width 326 height 13
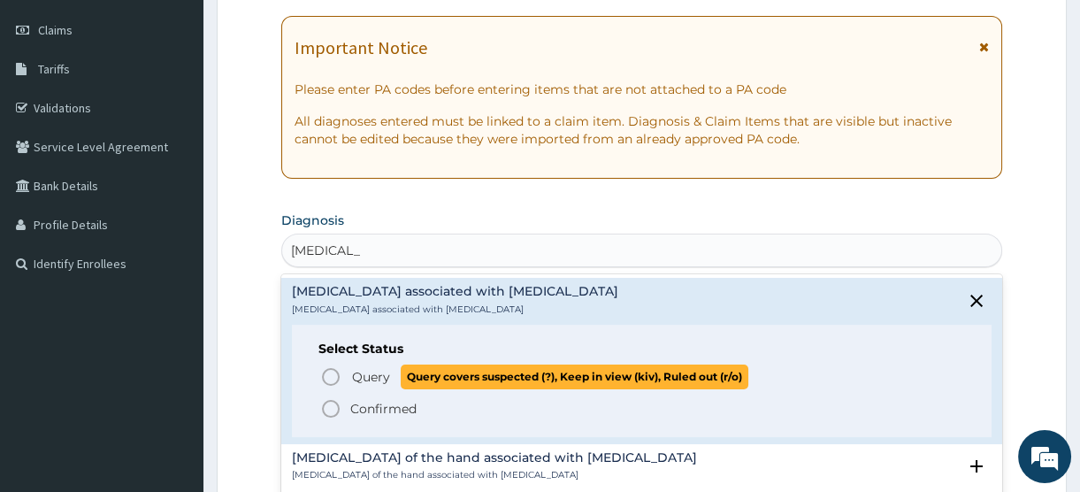
click at [393, 380] on p "Query Query covers suspected (?), Keep in view (kiv), Ruled out (r/o)" at bounding box center [549, 377] width 398 height 24
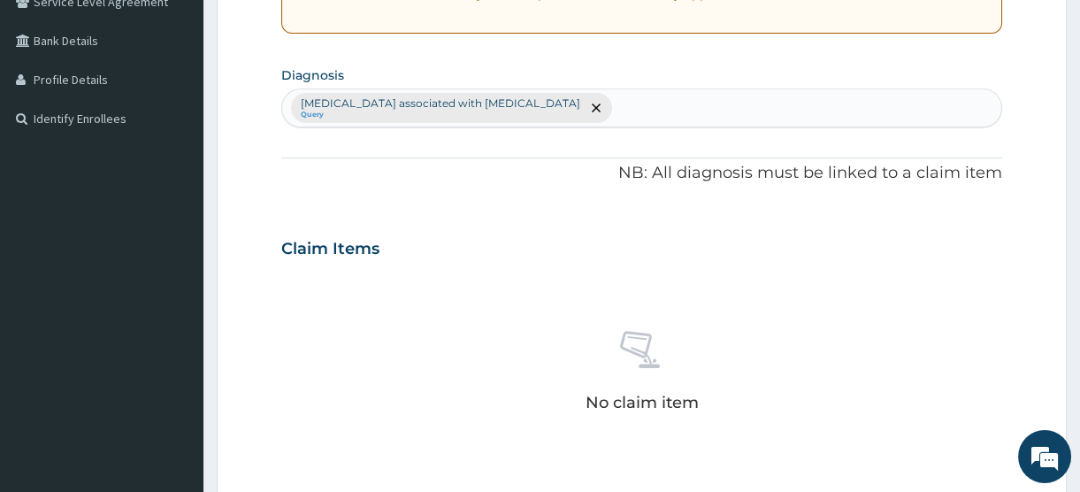
scroll to position [402, 0]
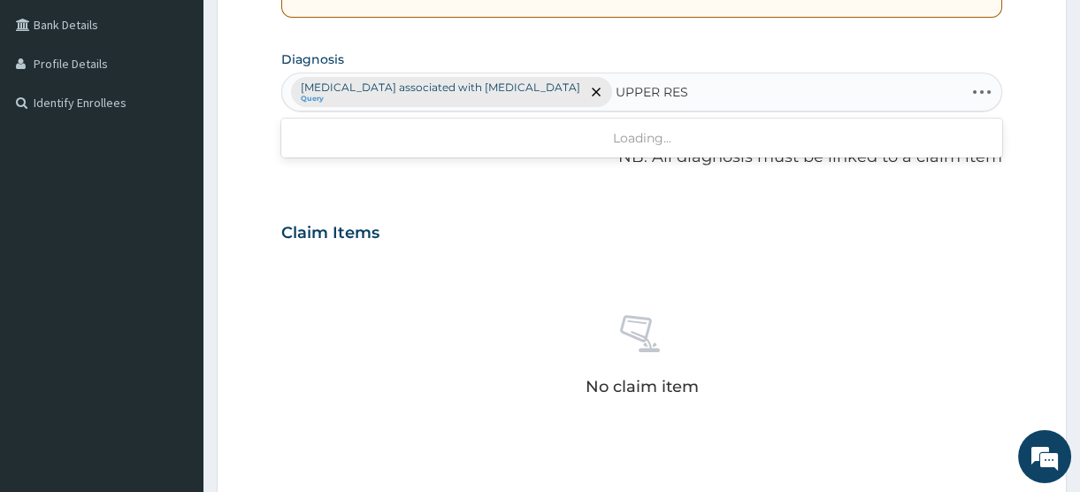
type input "UPPER RESP"
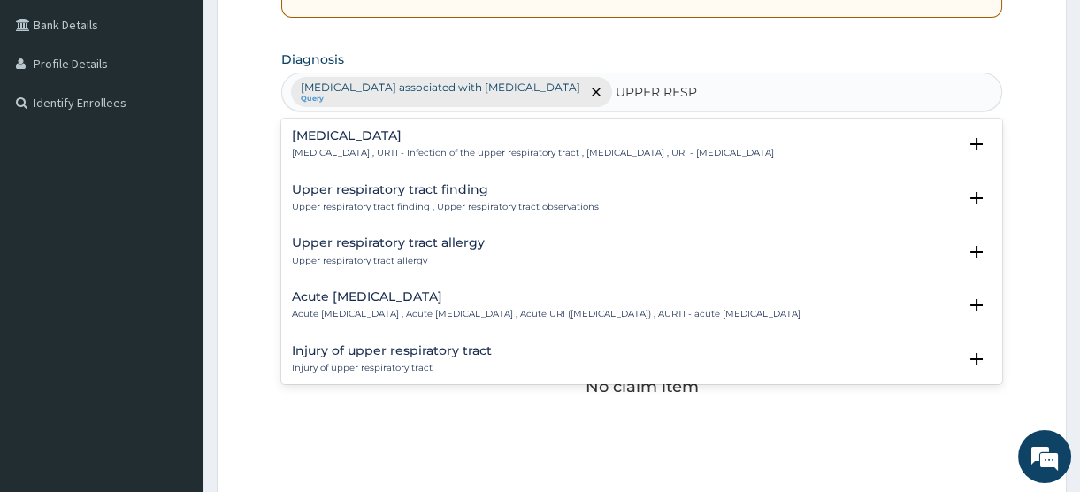
click at [380, 150] on p "Upper respiratory infection , URTI - Infection of the upper respiratory tract ,…" at bounding box center [533, 153] width 482 height 12
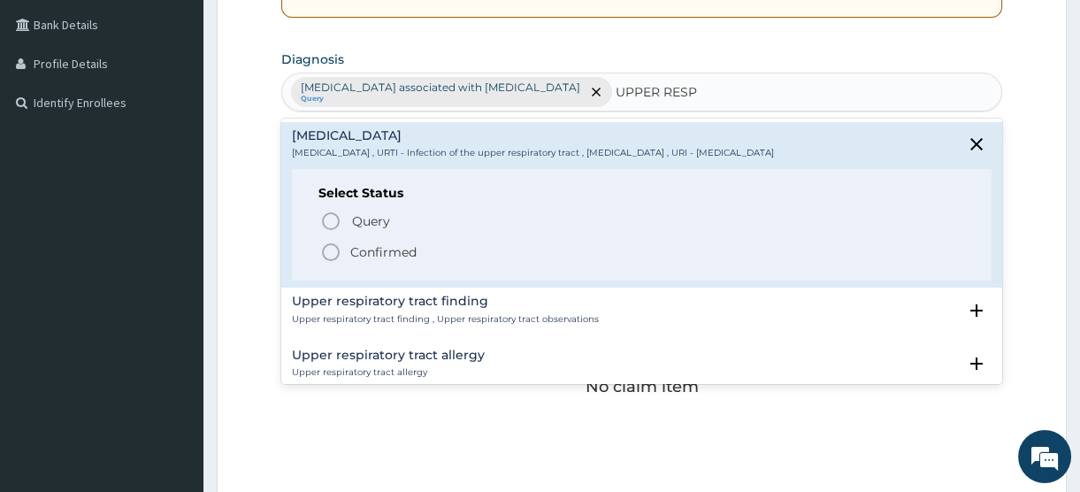
click at [385, 250] on p "Confirmed" at bounding box center [383, 252] width 66 height 18
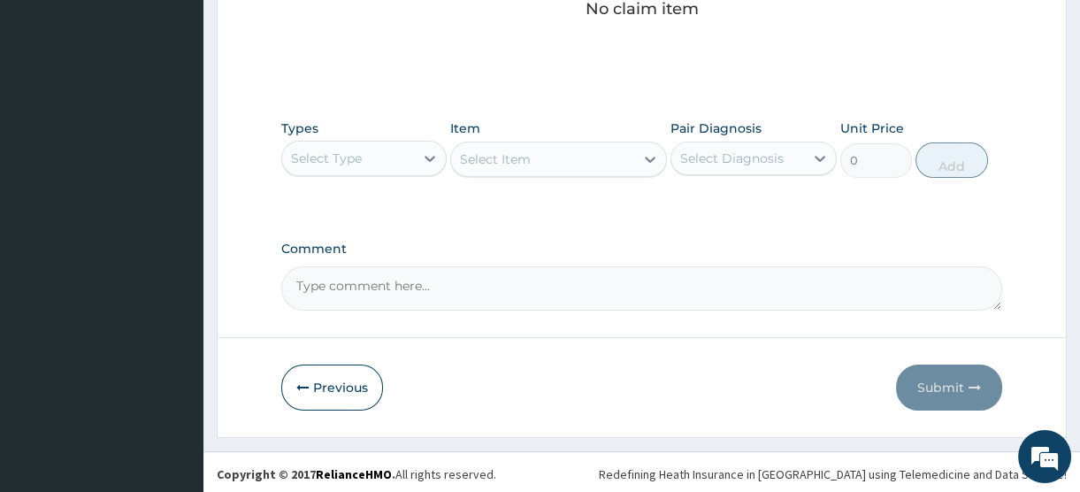
scroll to position [782, 0]
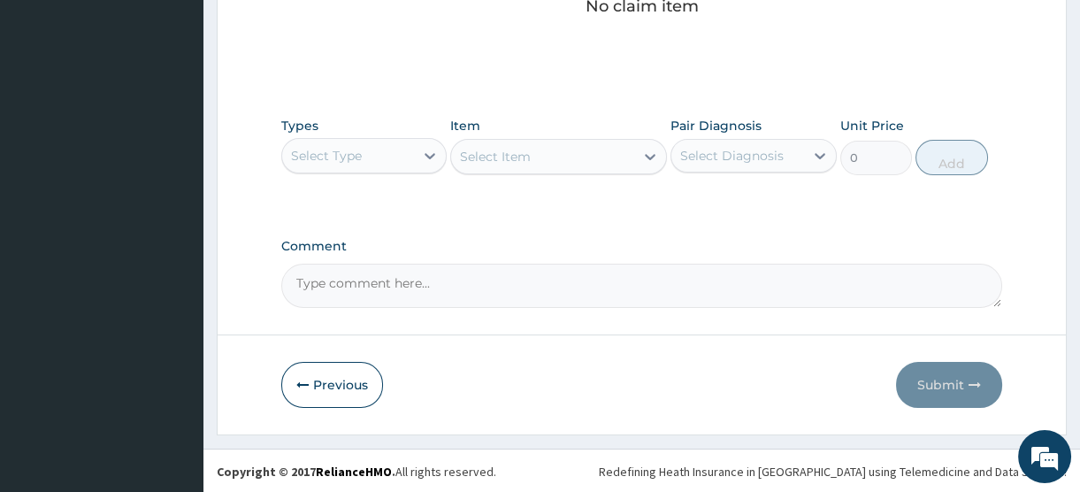
click at [387, 157] on div "Select Type" at bounding box center [348, 156] width 132 height 28
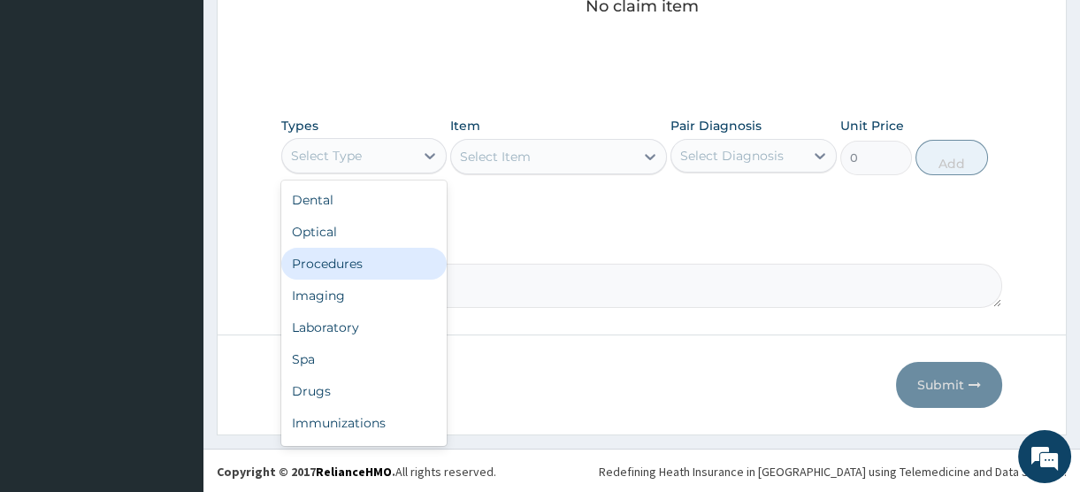
click at [357, 264] on div "Procedures" at bounding box center [363, 264] width 165 height 32
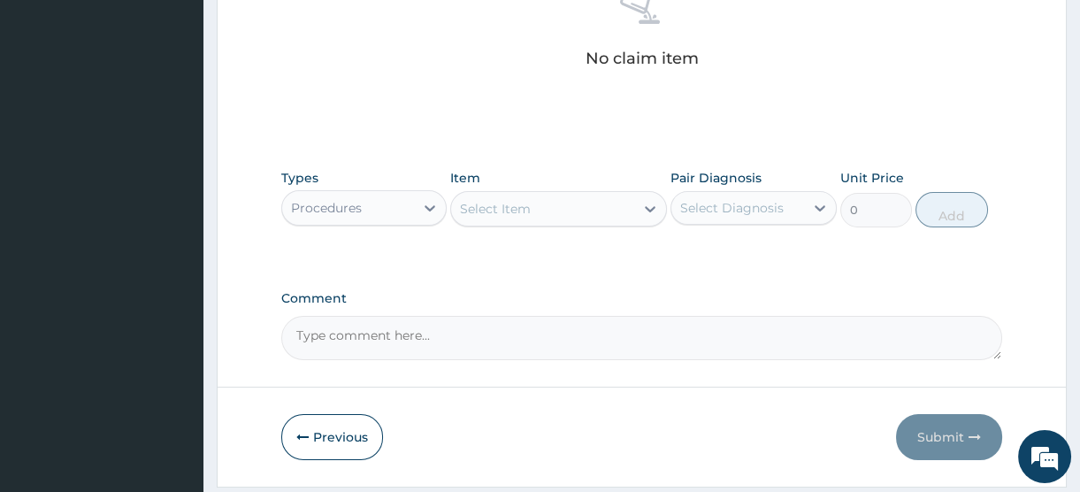
scroll to position [702, 0]
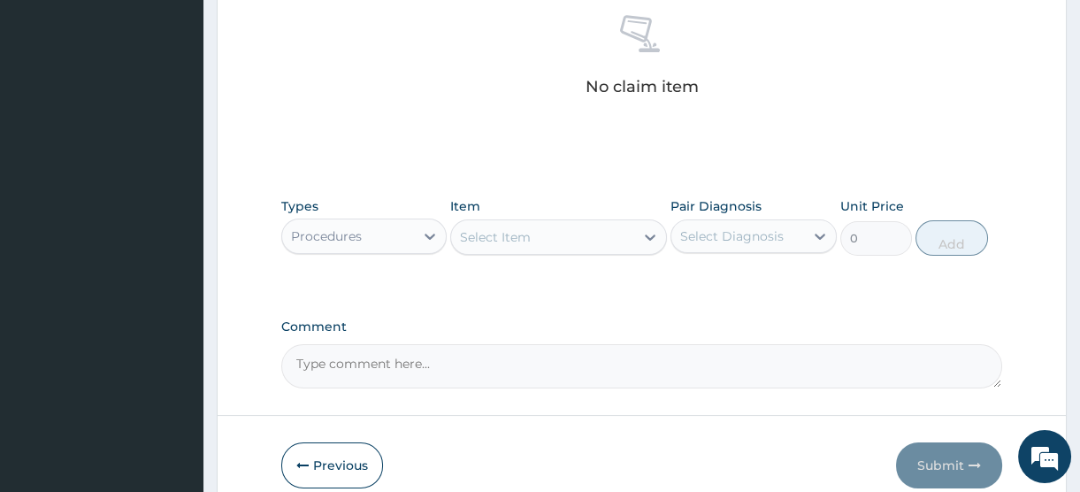
click at [526, 238] on div "Select Item" at bounding box center [495, 237] width 71 height 18
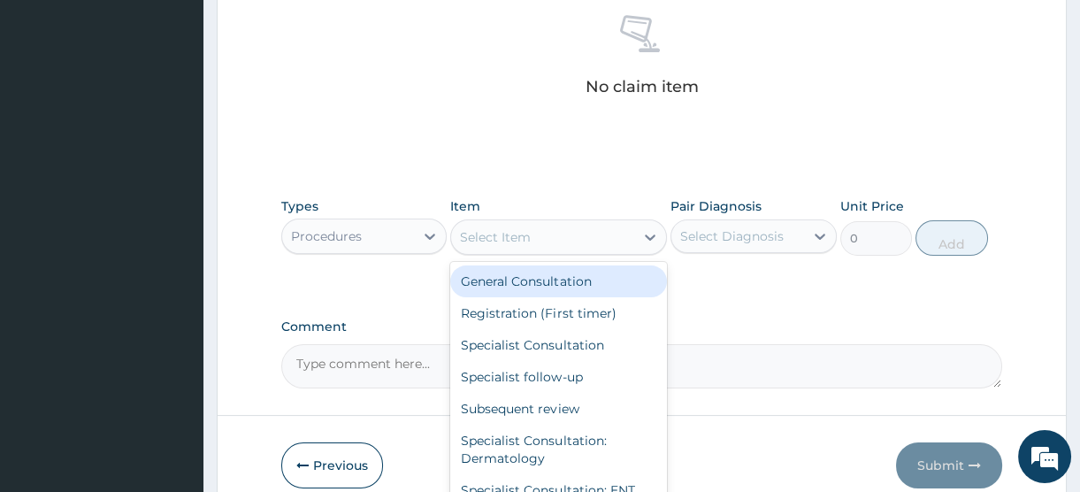
click at [524, 283] on div "General Consultation" at bounding box center [558, 281] width 217 height 32
type input "2500"
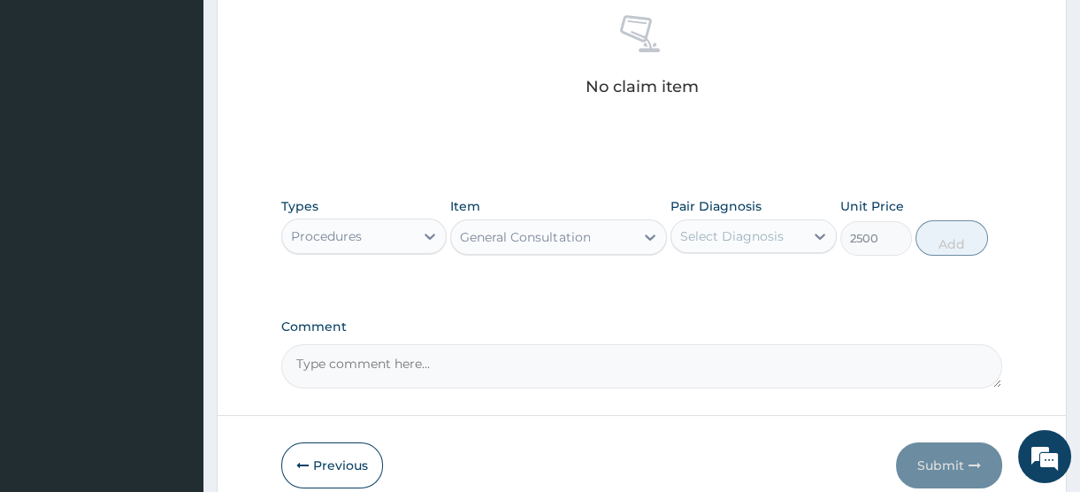
click at [734, 235] on div "Select Diagnosis" at bounding box center [732, 236] width 104 height 18
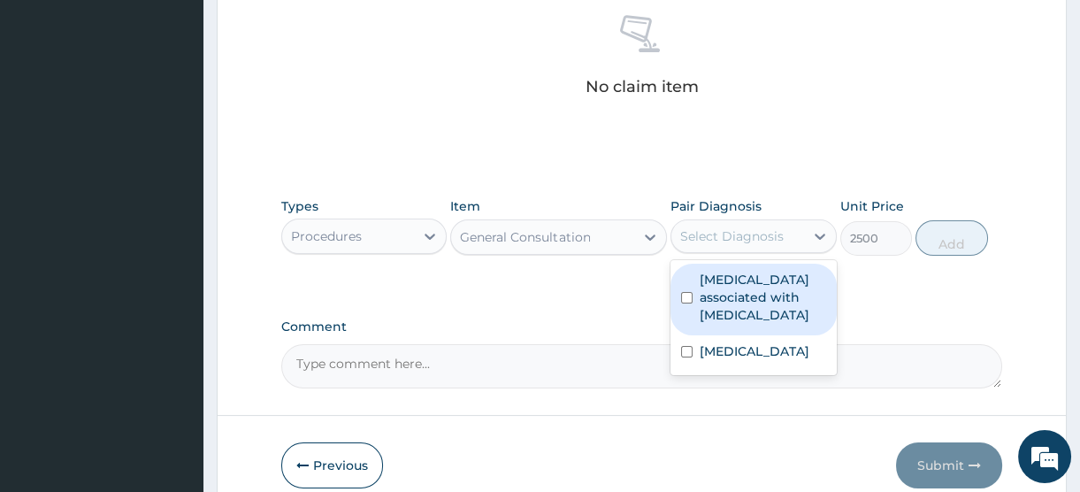
click at [741, 310] on label "Arthropathy associated with helminthiasis" at bounding box center [763, 297] width 126 height 53
checkbox input "true"
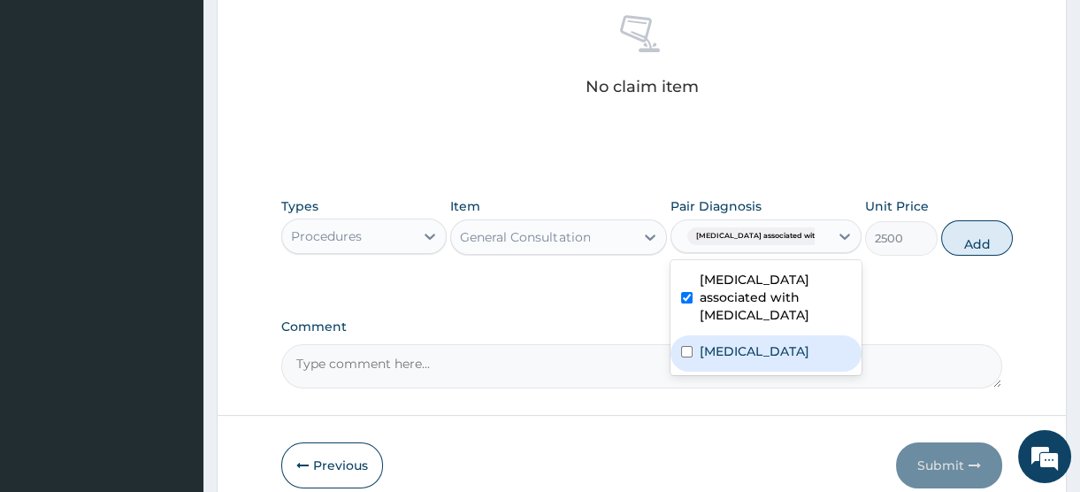
click at [726, 353] on label "Upper respiratory infection" at bounding box center [755, 351] width 110 height 18
checkbox input "true"
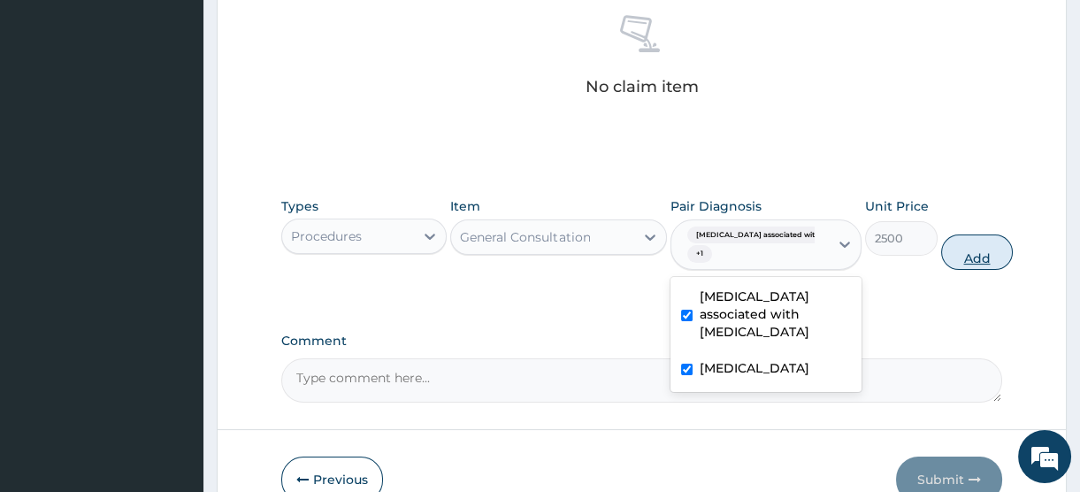
click at [956, 257] on button "Add" at bounding box center [977, 251] width 73 height 35
type input "0"
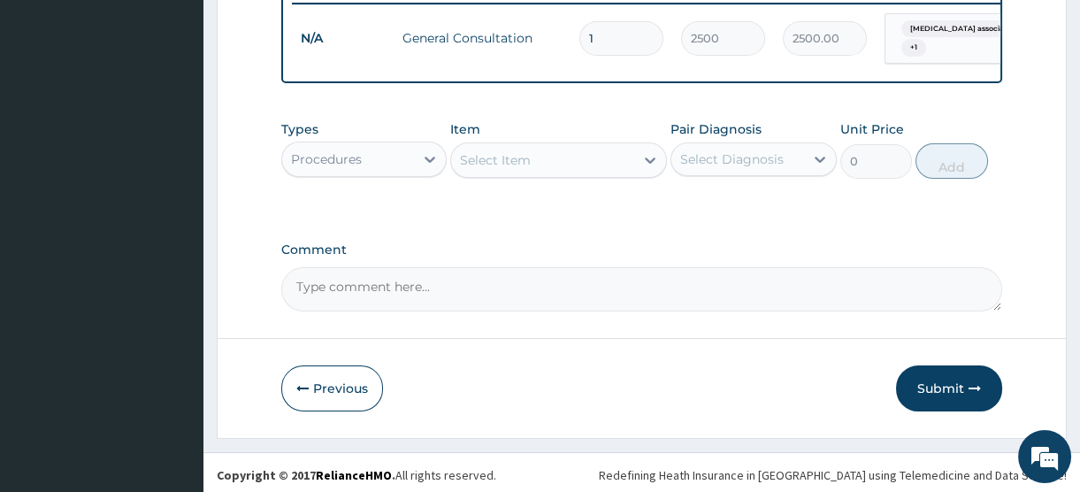
click at [380, 165] on div "Procedures" at bounding box center [348, 159] width 132 height 28
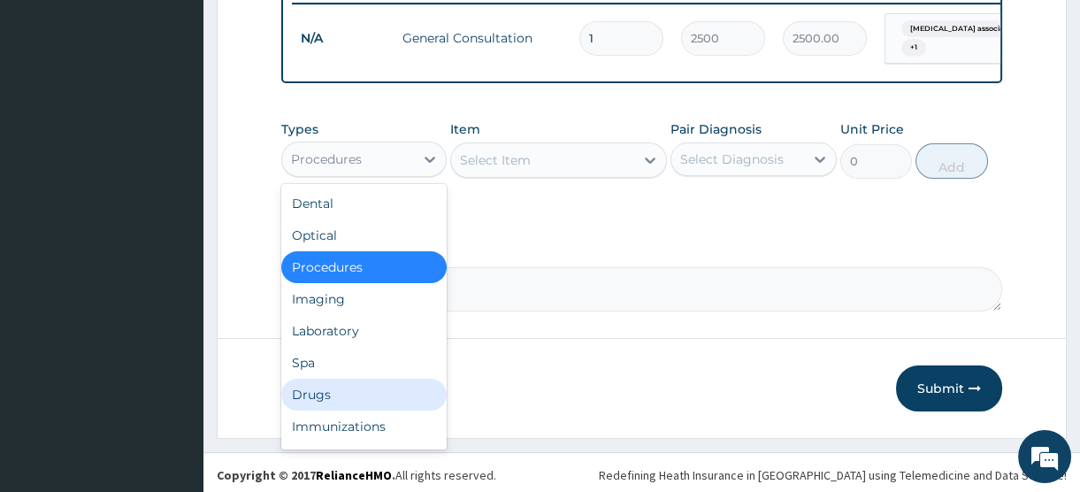
click at [314, 402] on div "Drugs" at bounding box center [363, 395] width 165 height 32
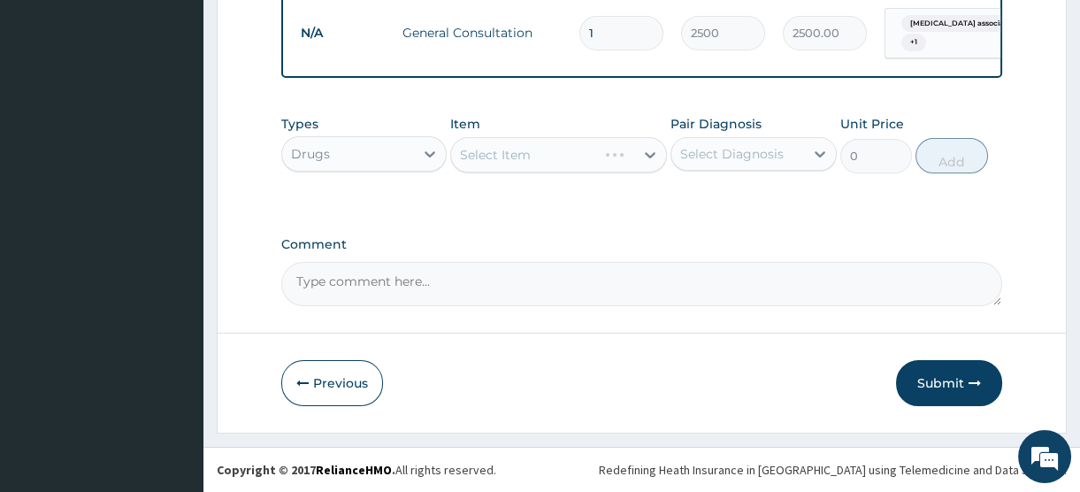
scroll to position [717, 0]
click at [507, 153] on div "Select Item" at bounding box center [495, 155] width 71 height 18
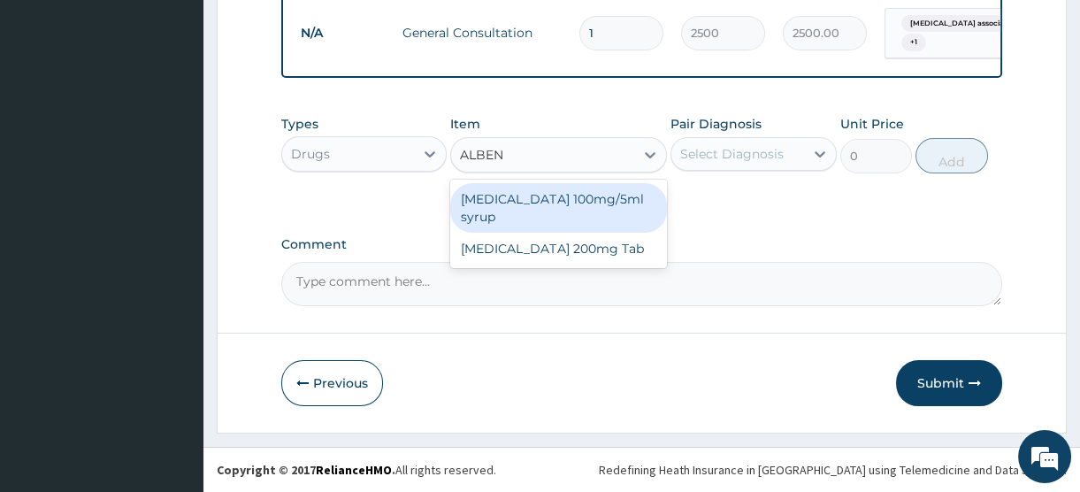
type input "ALBEND"
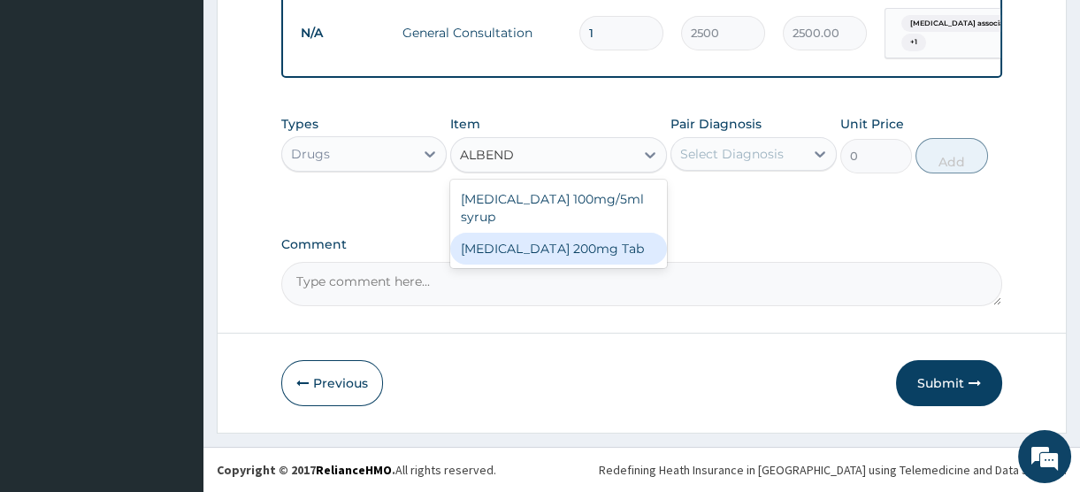
click at [582, 233] on div "[MEDICAL_DATA] 200mg Tab" at bounding box center [558, 249] width 217 height 32
type input "440"
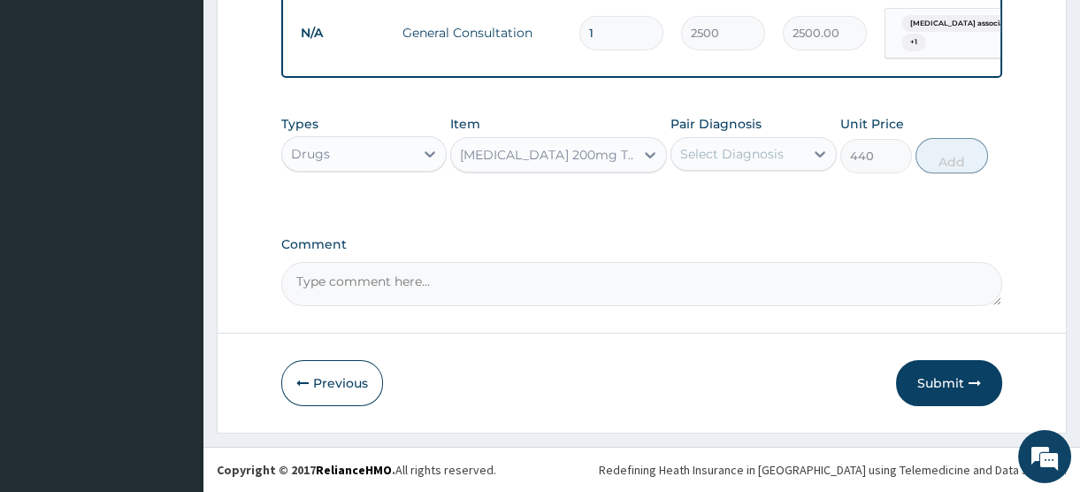
click at [764, 164] on div "Select Diagnosis" at bounding box center [738, 154] width 132 height 28
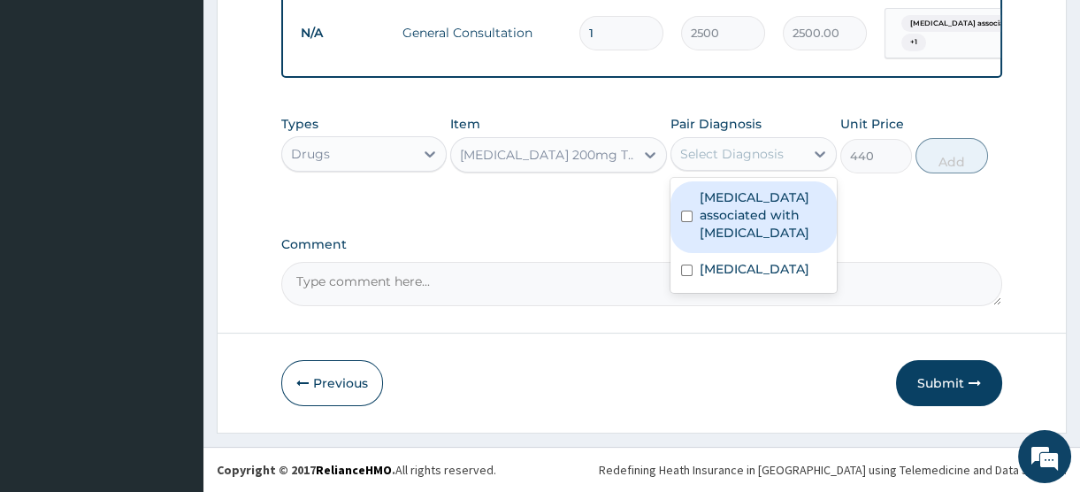
click at [744, 234] on label "Arthropathy associated with helminthiasis" at bounding box center [763, 214] width 126 height 53
checkbox input "true"
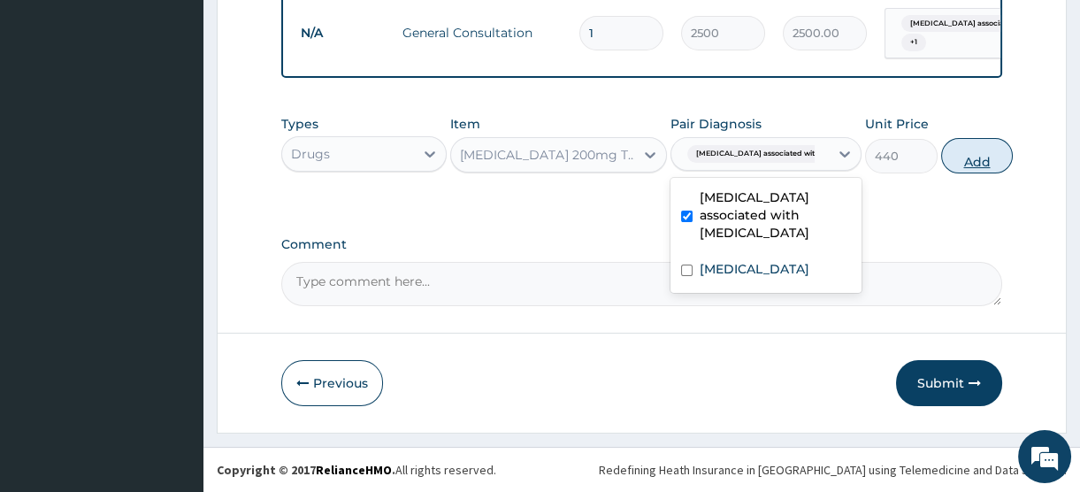
click at [957, 160] on button "Add" at bounding box center [977, 155] width 73 height 35
type input "0"
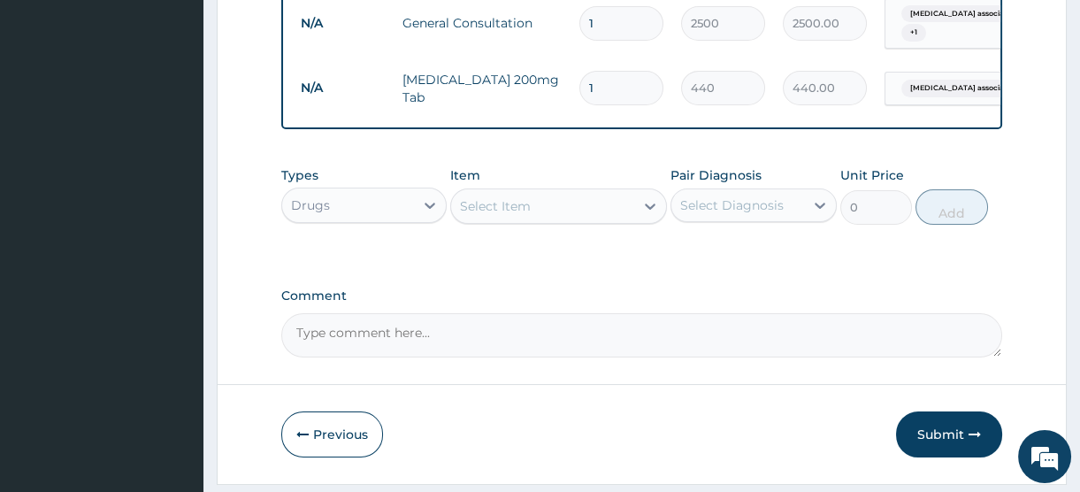
click at [494, 215] on div "Select Item" at bounding box center [495, 206] width 71 height 18
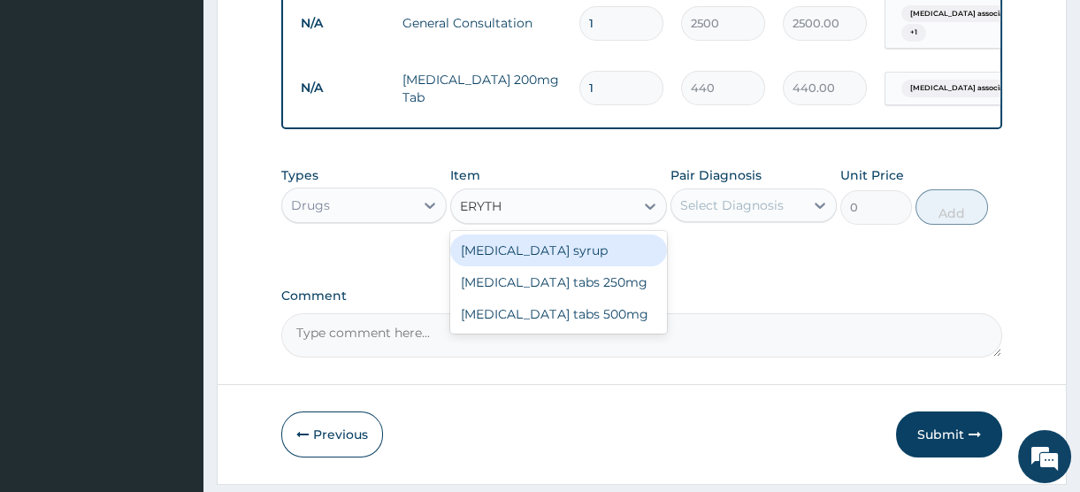
type input "ERYTHR"
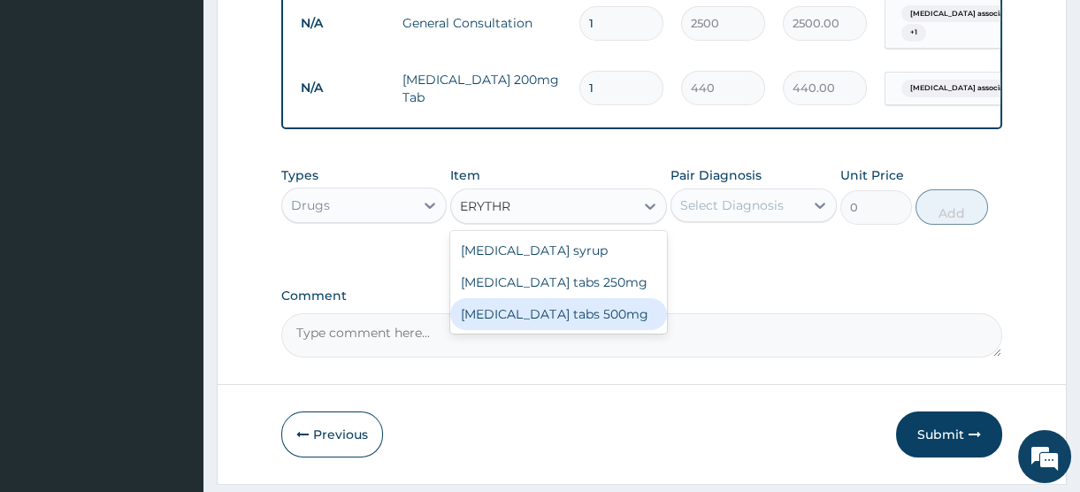
click at [575, 323] on div "Erythromycin tabs 500mg" at bounding box center [558, 314] width 217 height 32
type input "120"
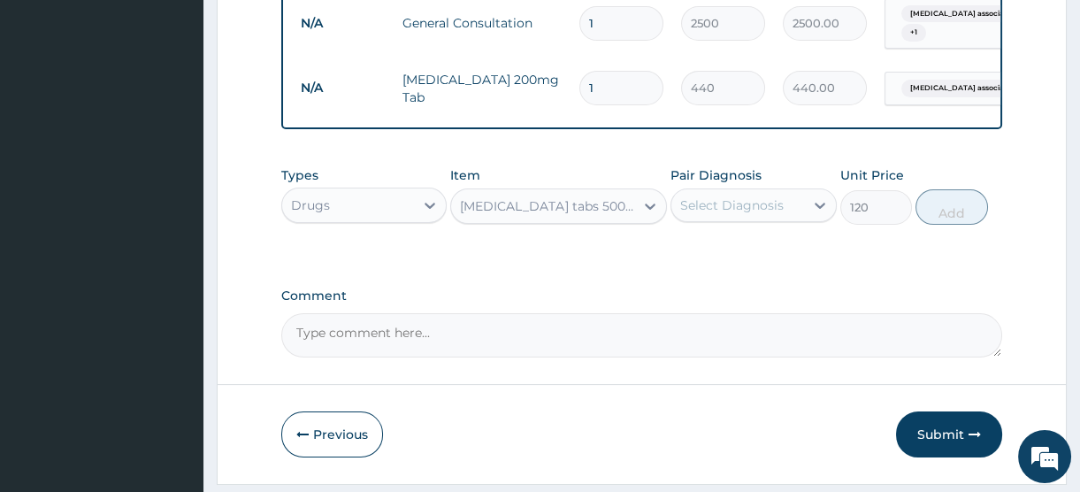
click at [750, 208] on div "Select Diagnosis" at bounding box center [732, 205] width 104 height 18
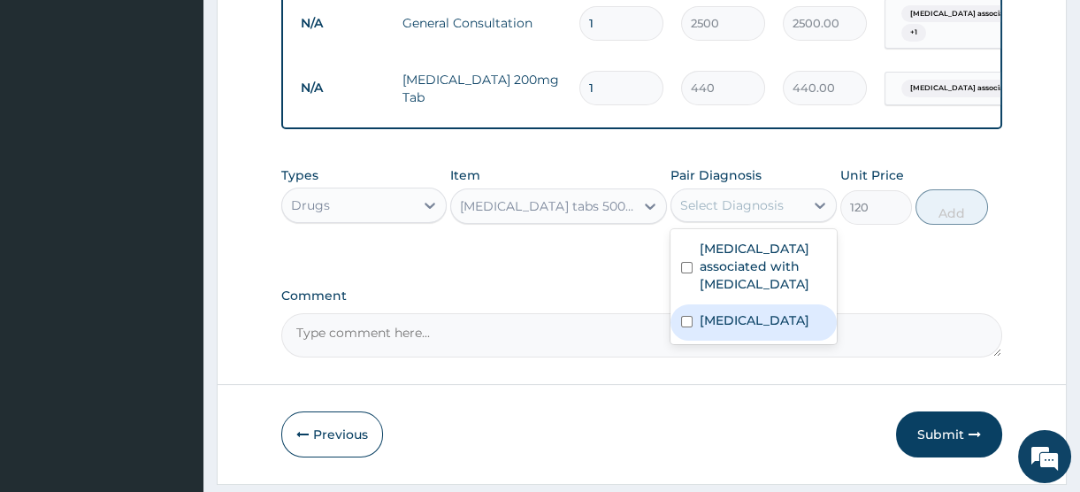
click at [740, 329] on label "Upper respiratory infection" at bounding box center [755, 320] width 110 height 18
checkbox input "true"
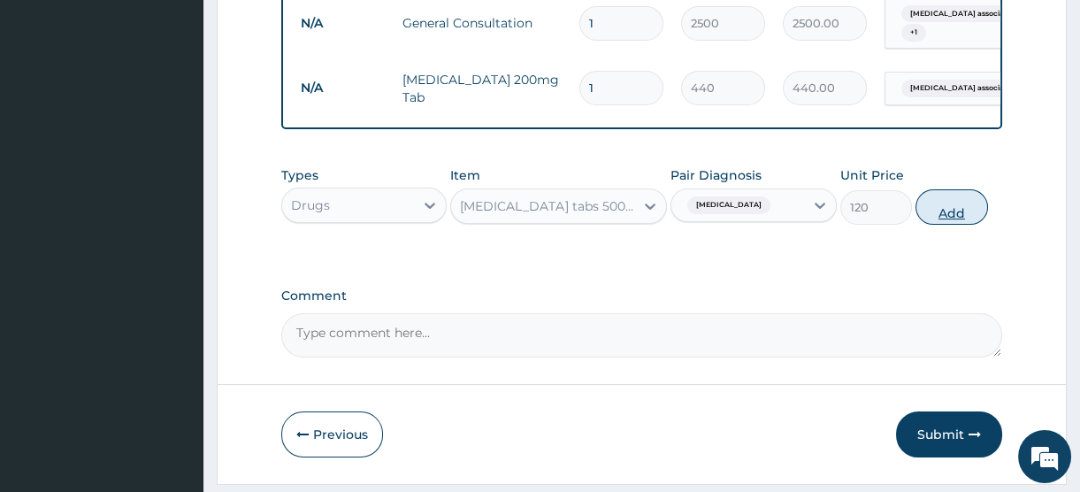
click at [945, 219] on button "Add" at bounding box center [952, 206] width 73 height 35
type input "0"
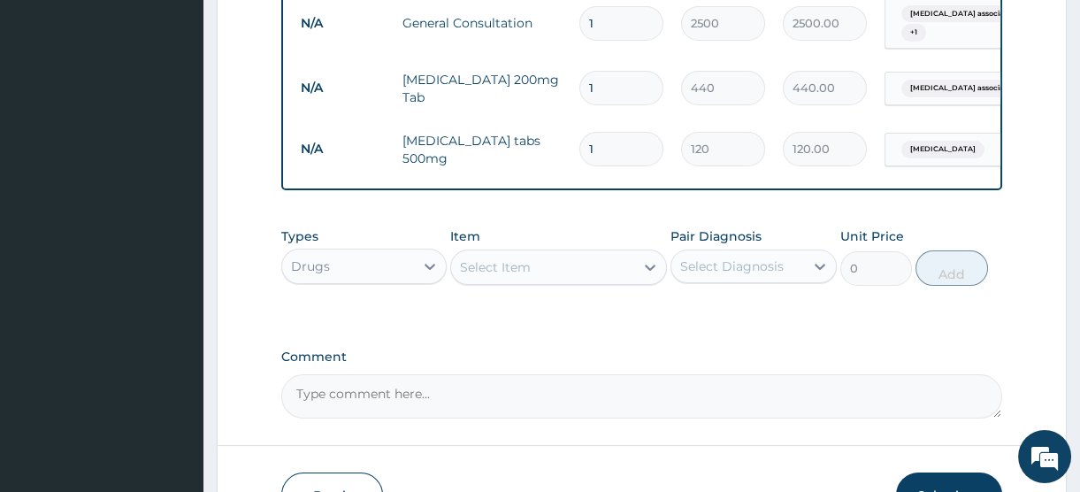
type input "10"
type input "1200.00"
type input "10"
click at [522, 276] on div "Select Item" at bounding box center [495, 267] width 71 height 18
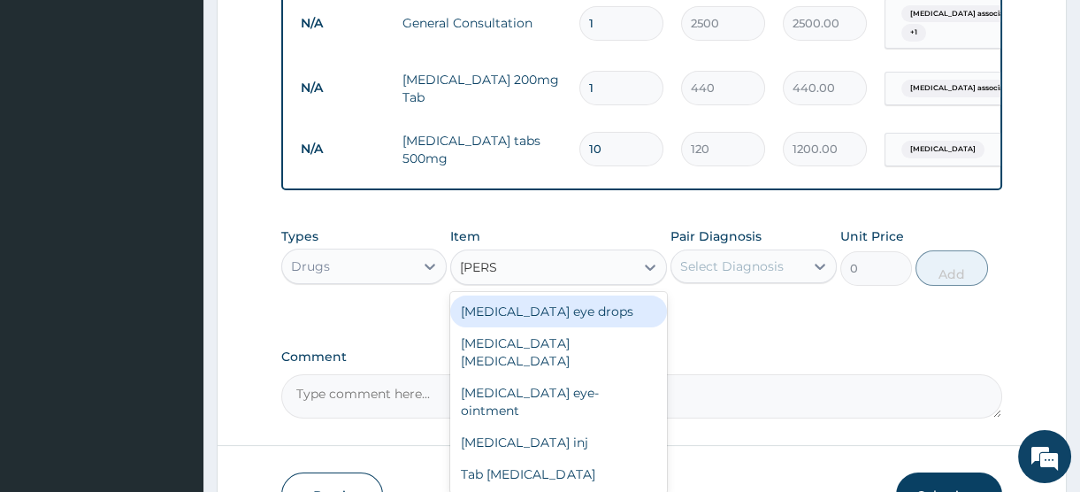
type input "LORAT"
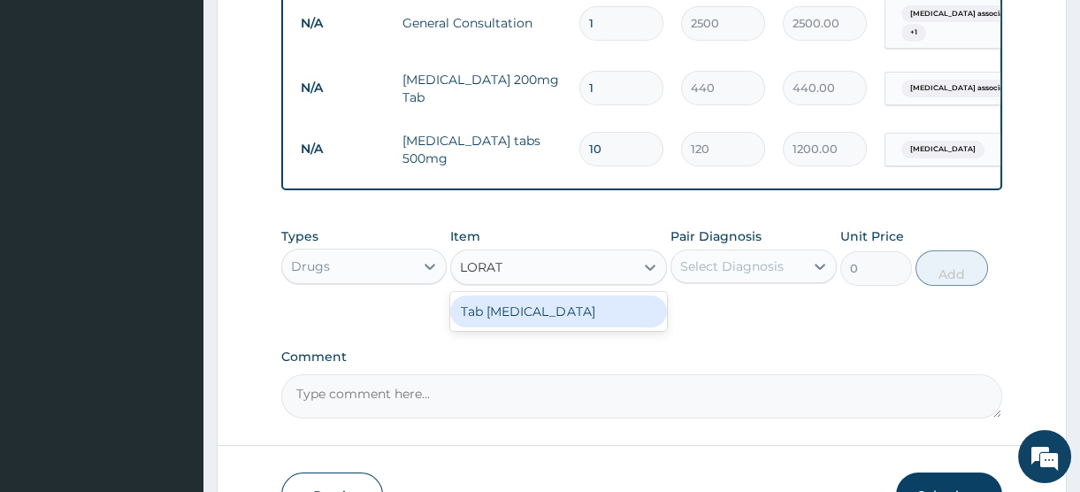
click at [534, 323] on div "Tab Loratadine" at bounding box center [558, 312] width 217 height 32
type input "45"
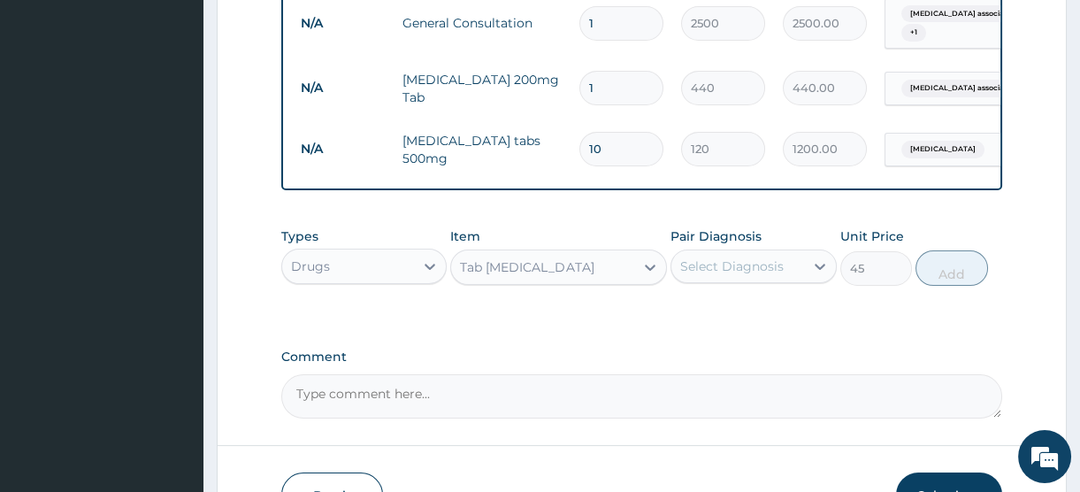
click at [724, 265] on div "Select Diagnosis" at bounding box center [738, 266] width 132 height 28
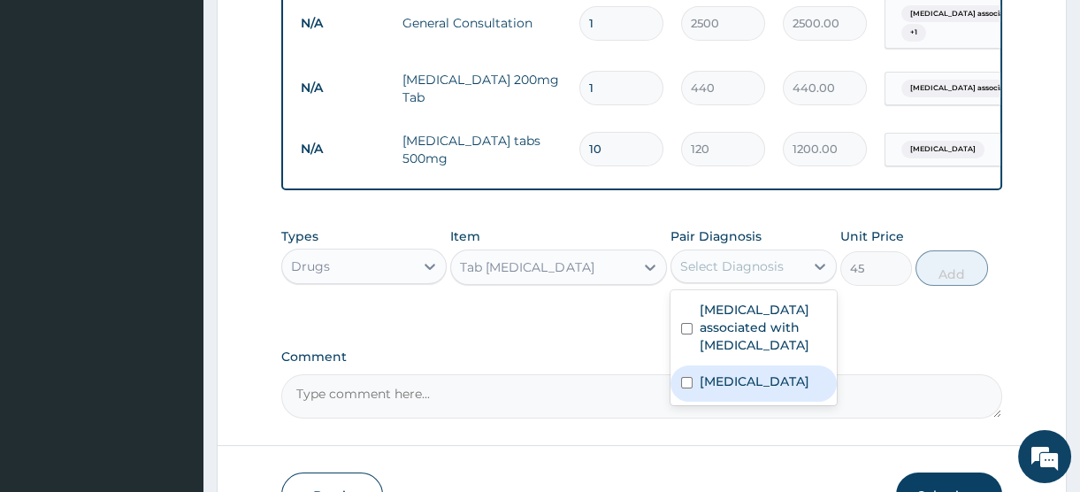
click at [725, 390] on label "Upper respiratory infection" at bounding box center [755, 381] width 110 height 18
checkbox input "true"
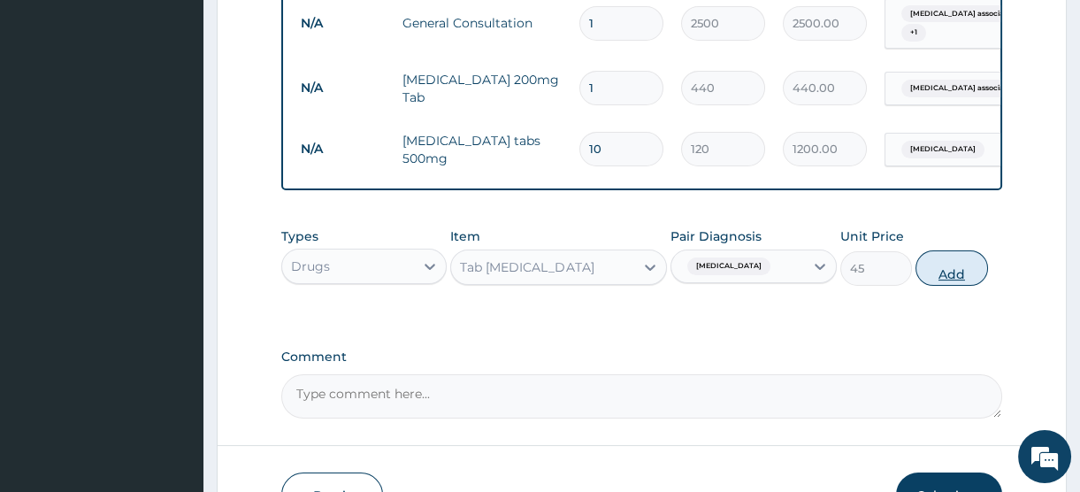
click at [949, 280] on button "Add" at bounding box center [952, 267] width 73 height 35
type input "0"
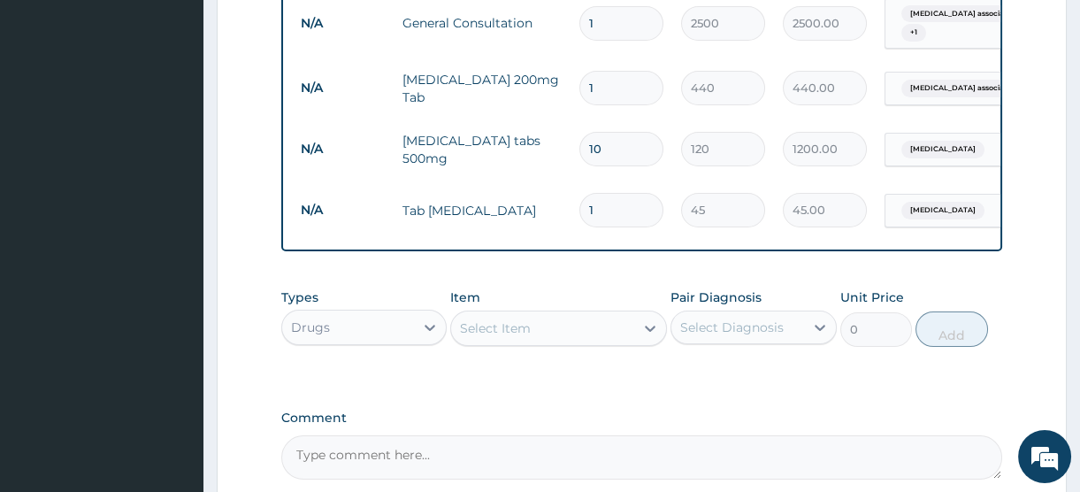
type input "10"
type input "450.00"
type input "10"
click at [495, 336] on div "Select Item" at bounding box center [495, 328] width 71 height 18
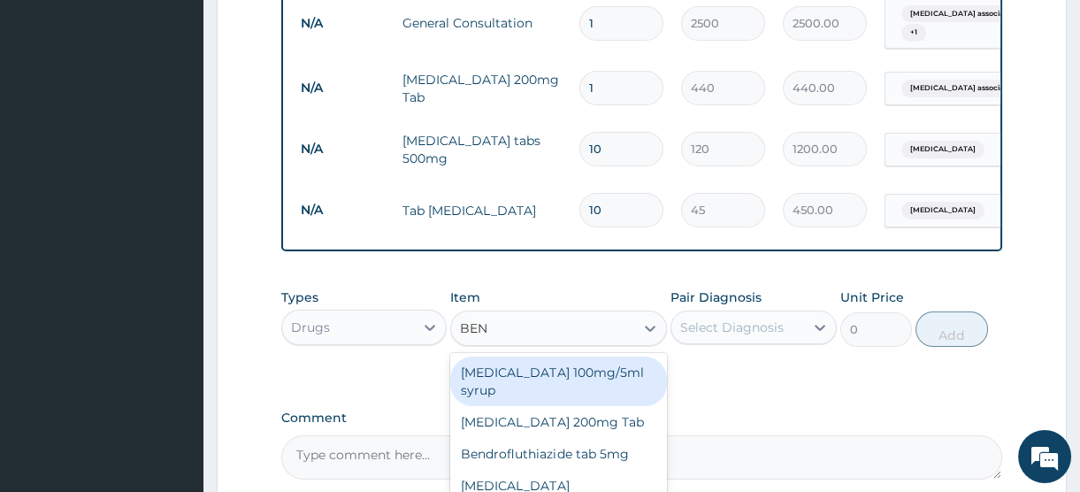
type input "BENY"
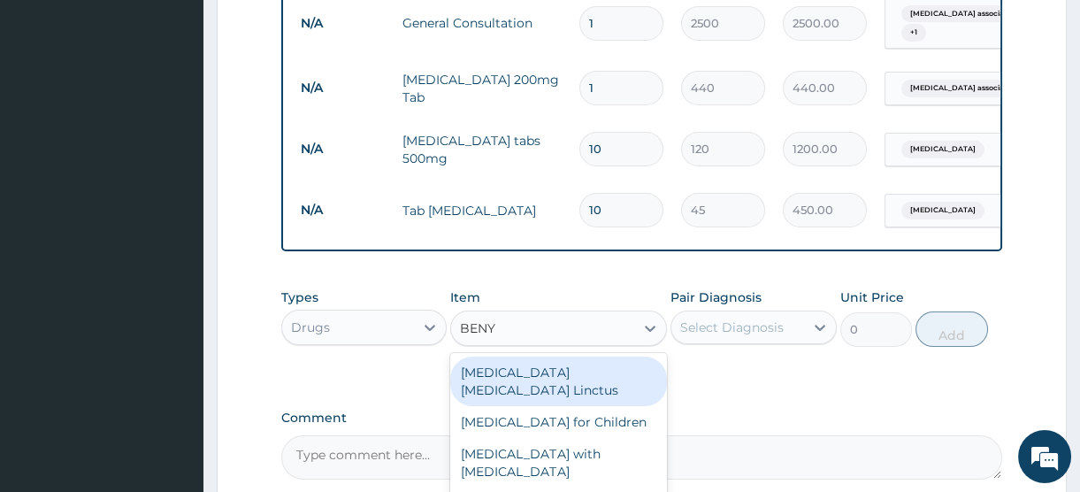
click at [562, 384] on div "Benylin Expectorant Linctus" at bounding box center [558, 382] width 217 height 50
type input "1800"
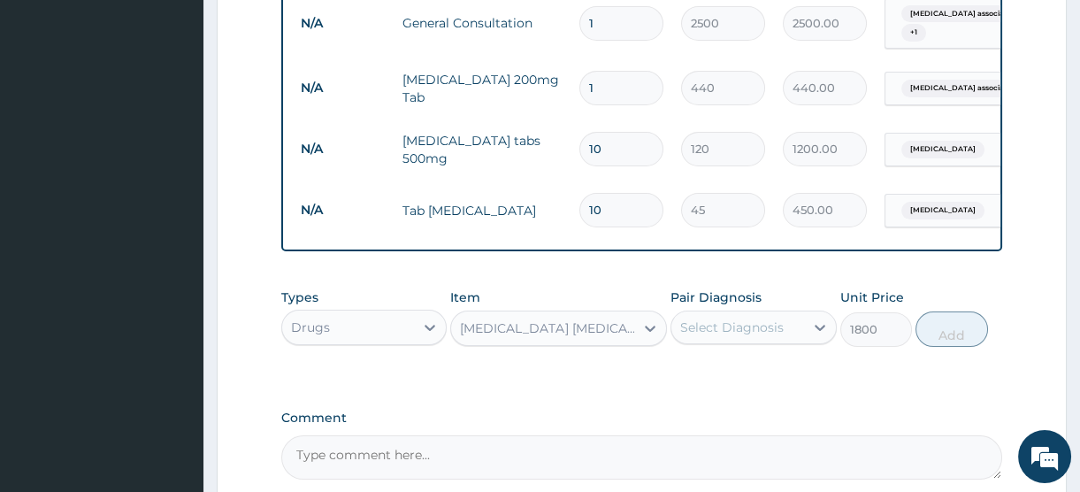
click at [717, 336] on div "Select Diagnosis" at bounding box center [732, 328] width 104 height 18
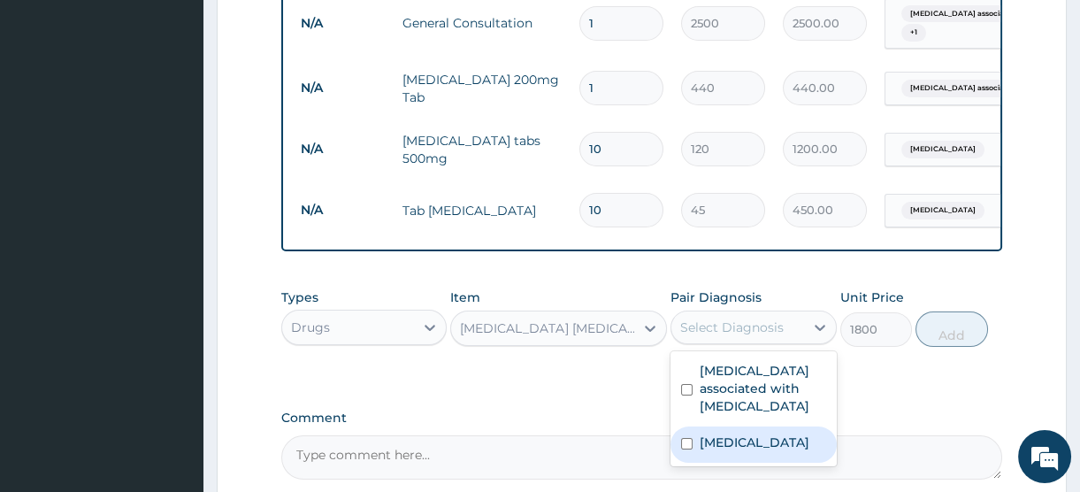
click at [737, 451] on label "Upper respiratory infection" at bounding box center [755, 443] width 110 height 18
checkbox input "true"
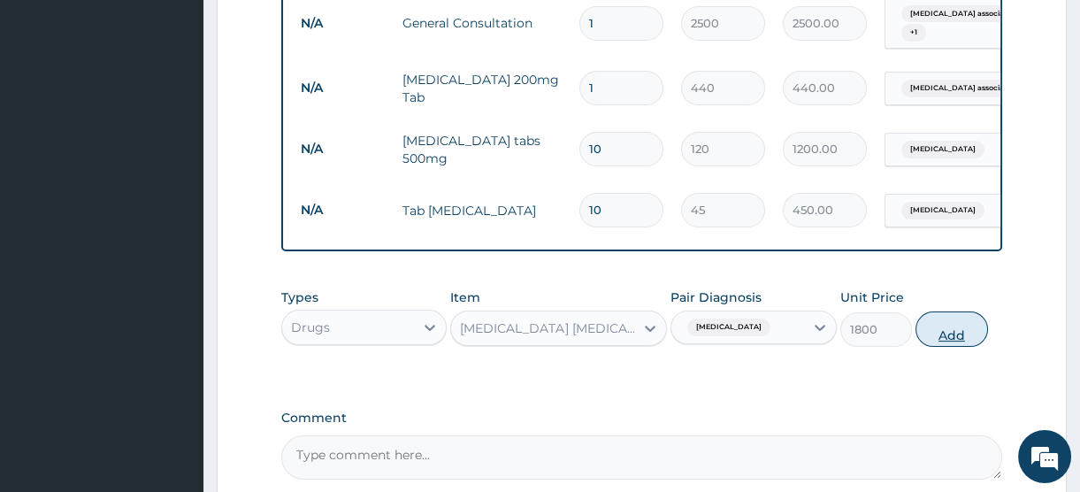
click at [954, 345] on button "Add" at bounding box center [952, 328] width 73 height 35
type input "0"
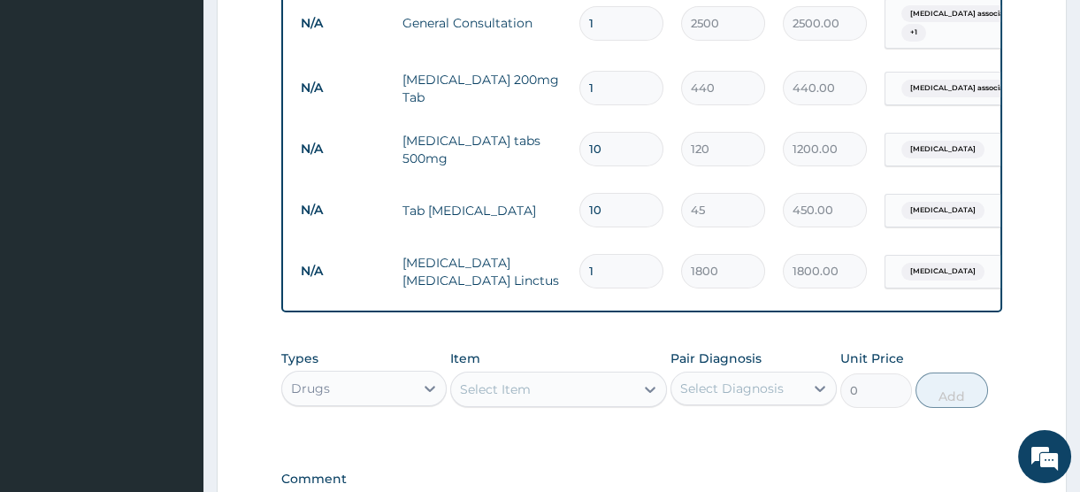
type input "0"
type input "0.00"
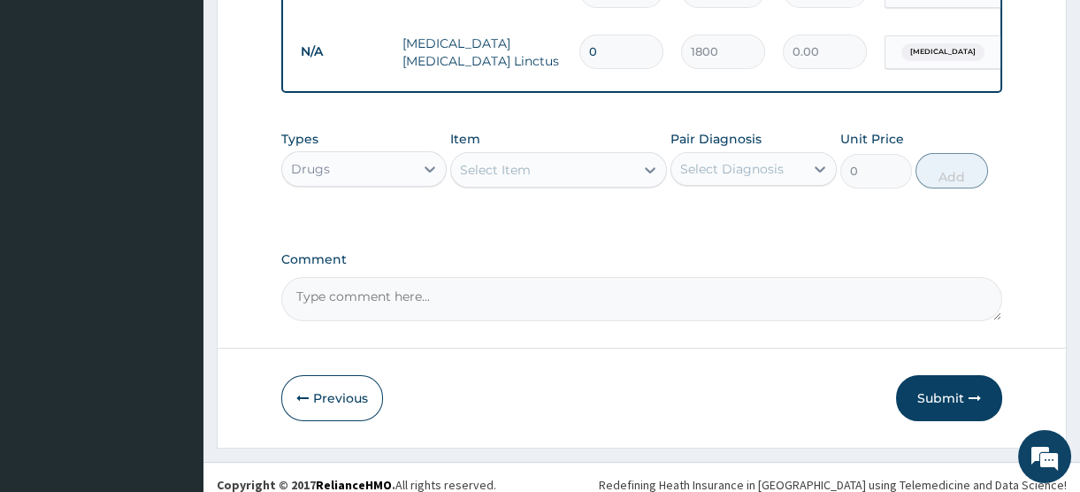
scroll to position [963, 0]
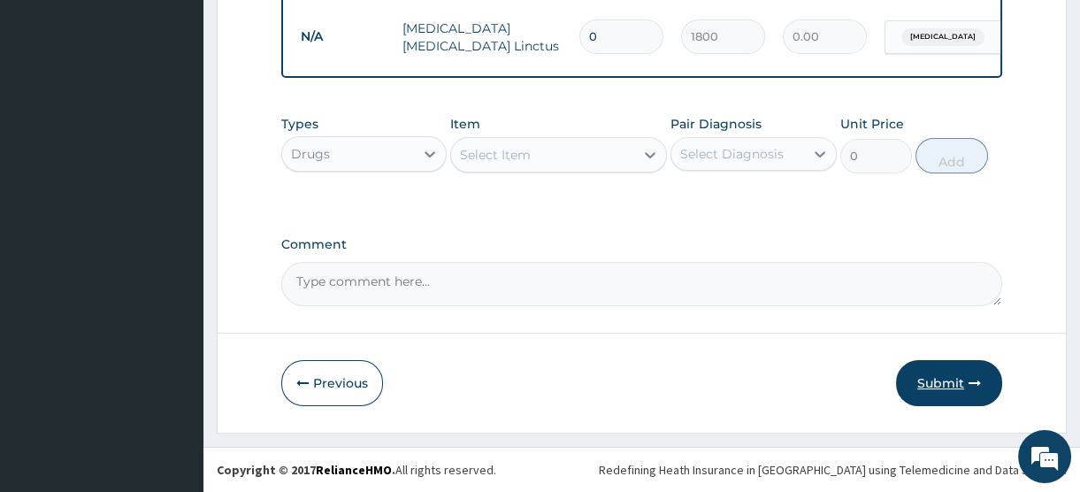
click at [943, 380] on button "Submit" at bounding box center [949, 383] width 106 height 46
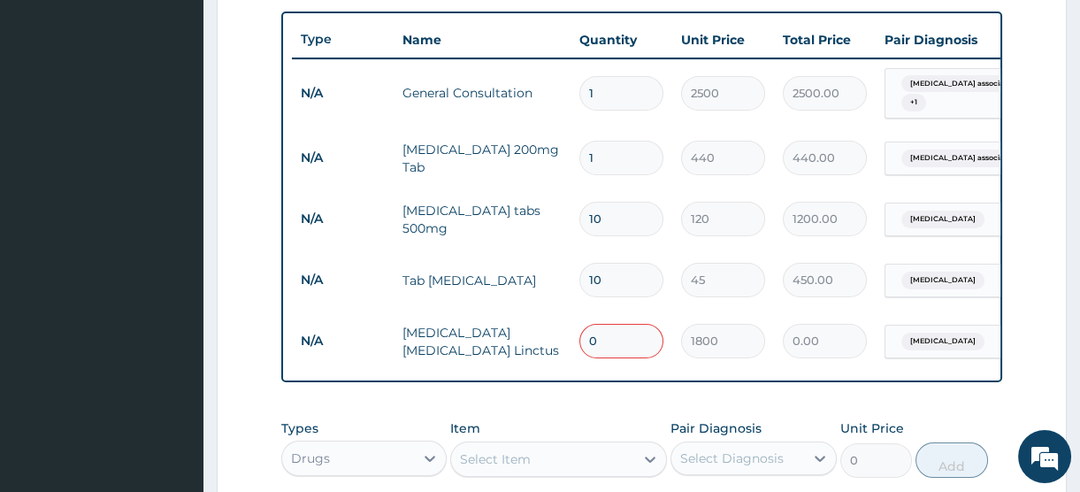
scroll to position [641, 0]
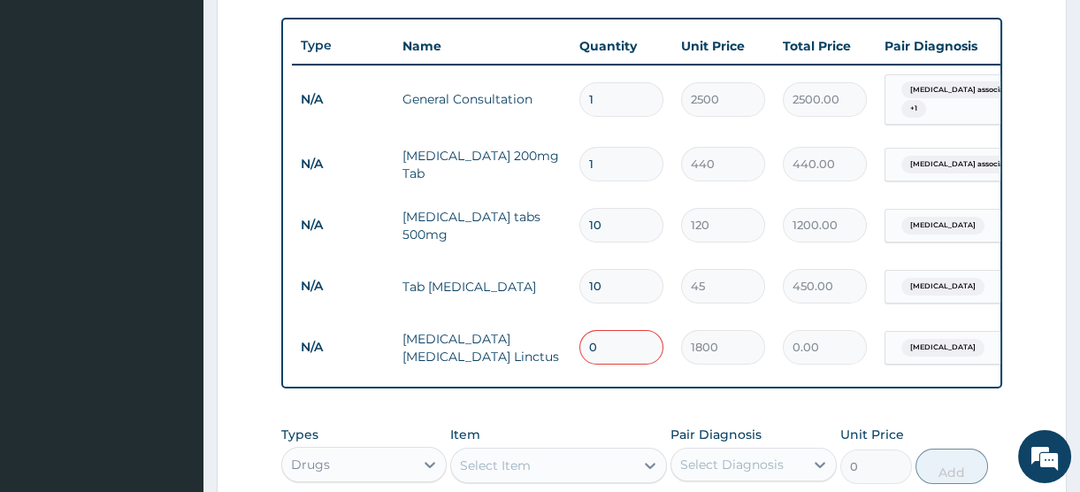
drag, startPoint x: 618, startPoint y: 340, endPoint x: 555, endPoint y: 332, distance: 63.3
click at [555, 332] on tr "N/A Benylin Expectorant Linctus 0 1800 0.00 Upper respiratory infection Delete" at bounding box center [725, 347] width 867 height 61
type input "1"
type input "1800.00"
type input "1"
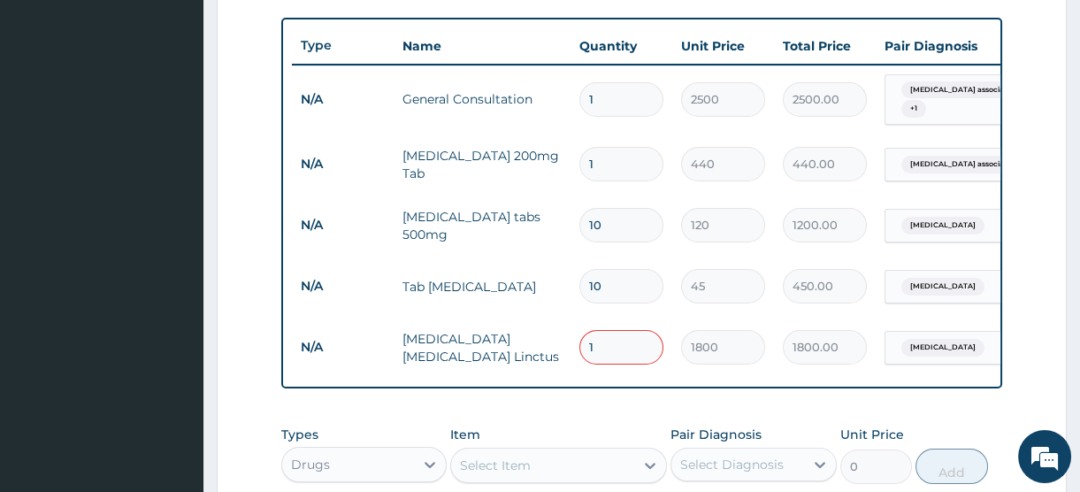
click at [560, 270] on td "Tab Loratadine" at bounding box center [482, 286] width 177 height 35
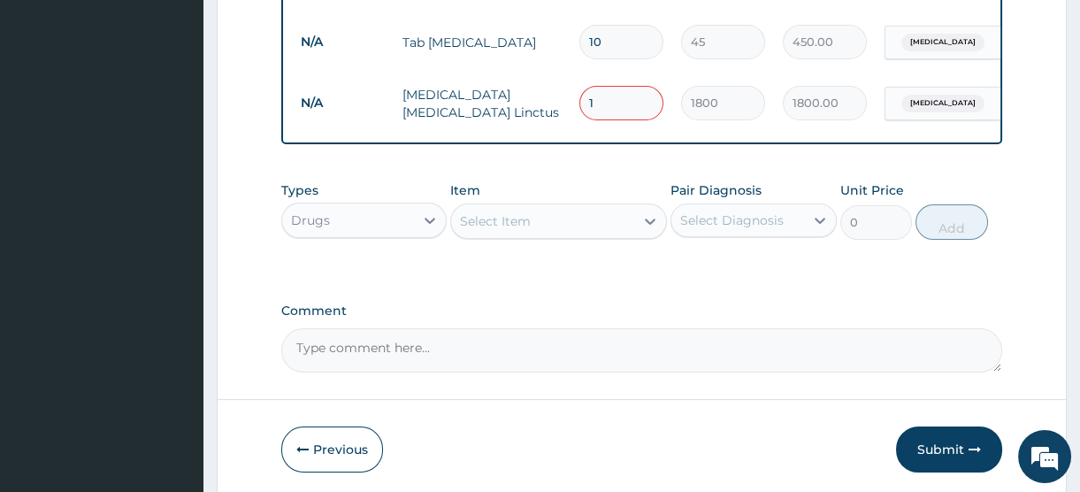
scroll to position [963, 0]
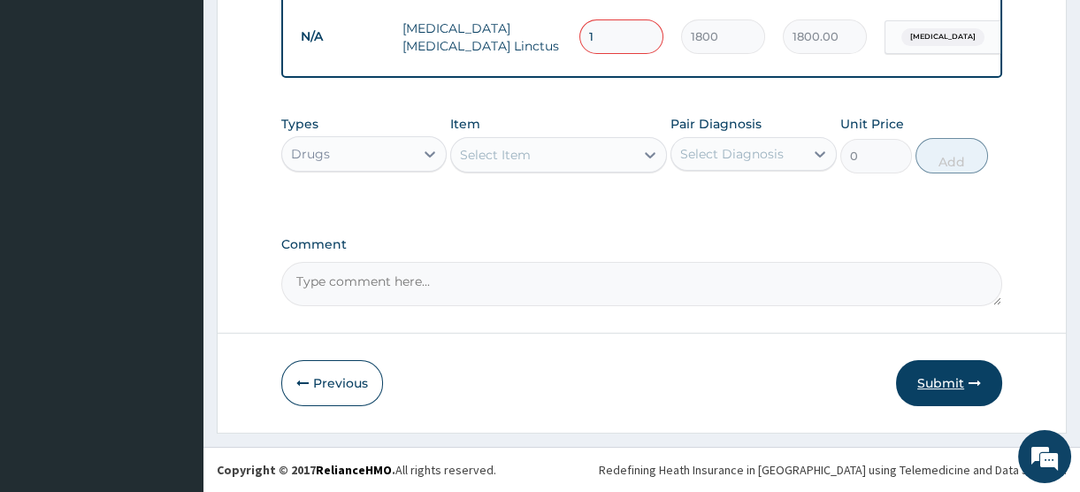
click at [934, 384] on button "Submit" at bounding box center [949, 383] width 106 height 46
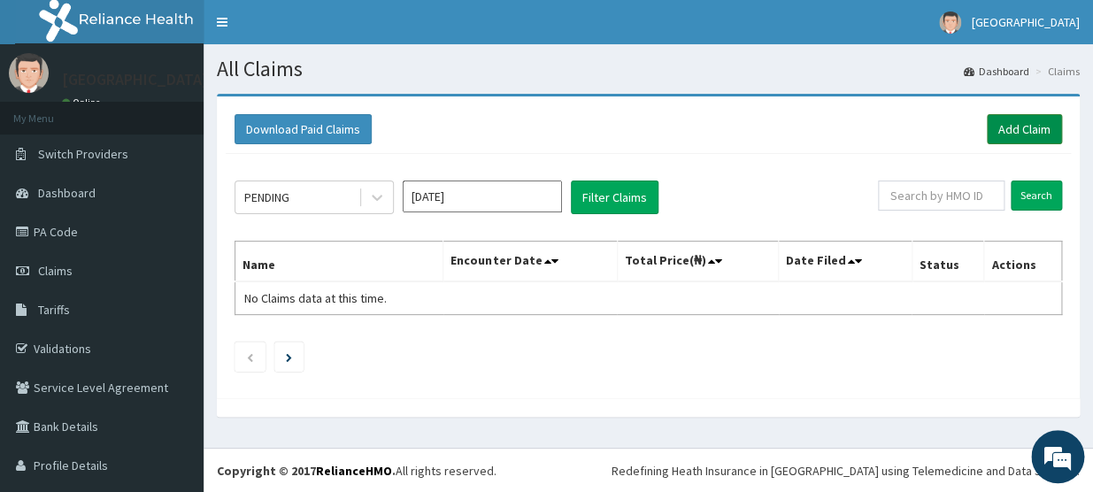
click at [1004, 131] on link "Add Claim" at bounding box center [1024, 129] width 75 height 30
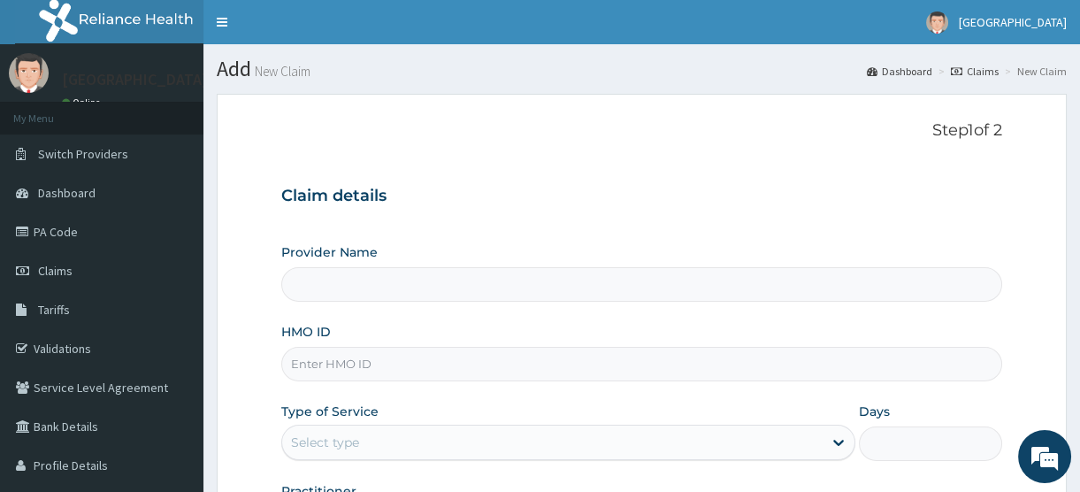
scroll to position [233, 0]
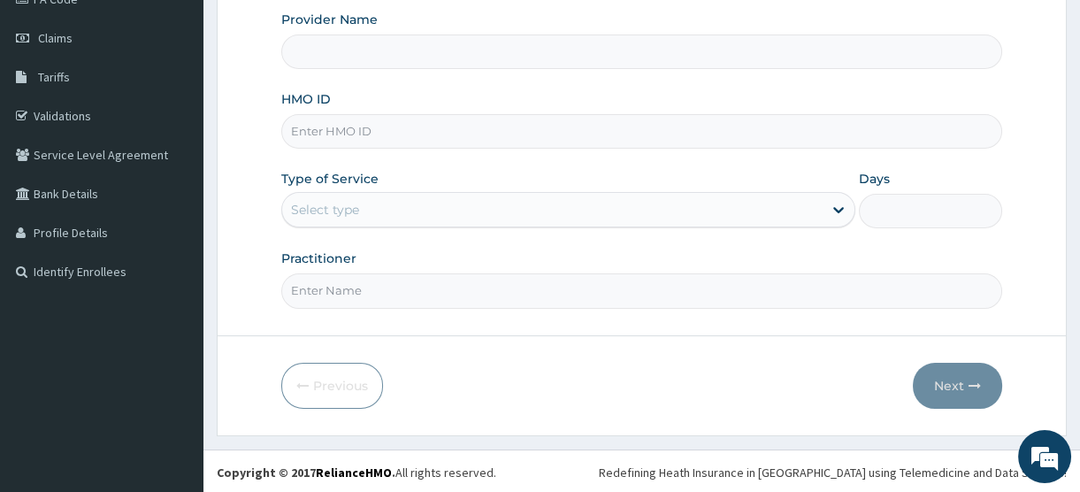
type input "[GEOGRAPHIC_DATA]"
click at [563, 197] on div "Select type" at bounding box center [552, 210] width 541 height 28
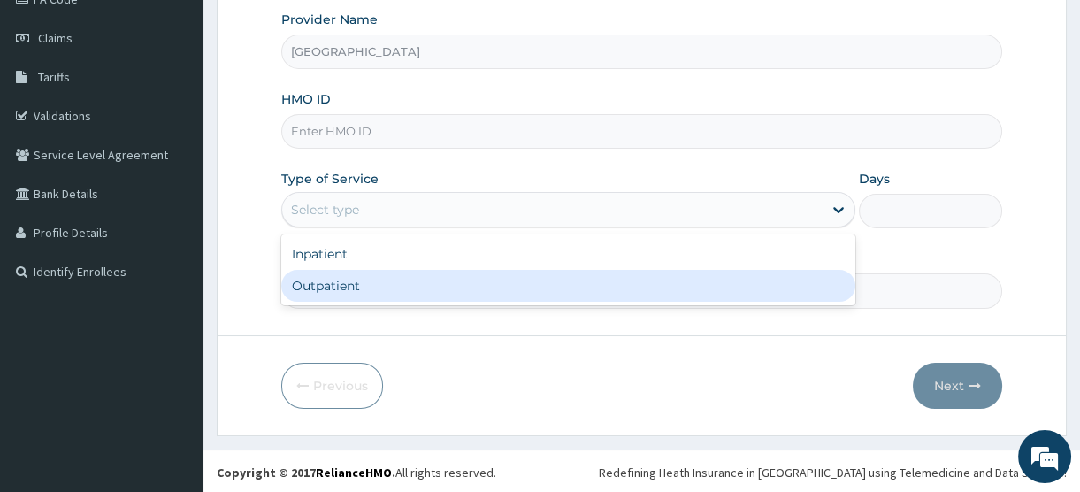
click at [374, 284] on div "Outpatient" at bounding box center [568, 286] width 574 height 32
type input "1"
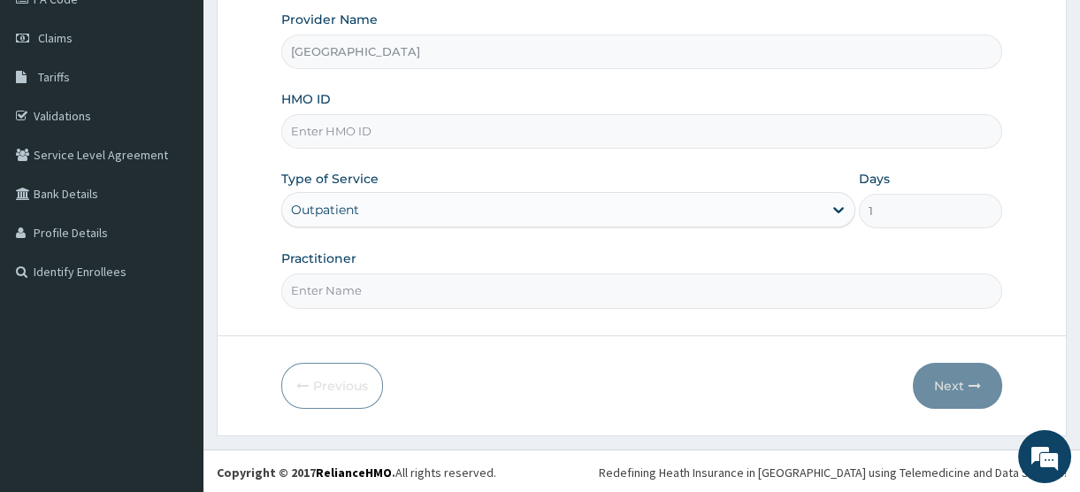
click at [373, 285] on input "Practitioner" at bounding box center [641, 290] width 721 height 35
type input "[PERSON_NAME]"
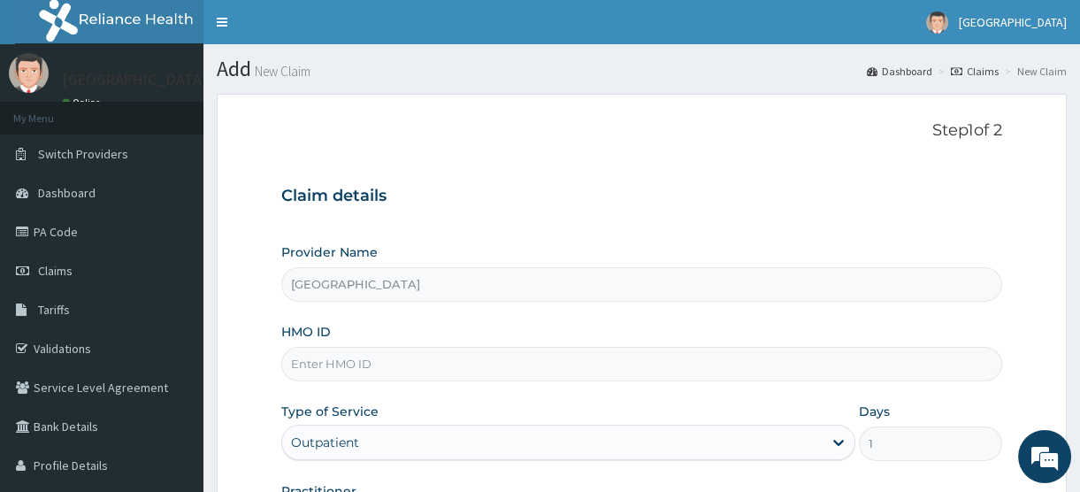
scroll to position [160, 0]
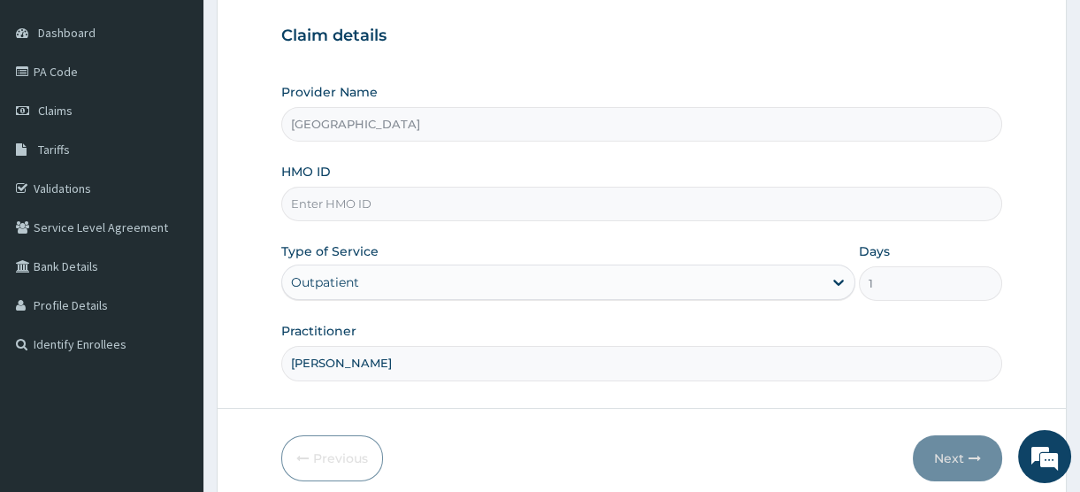
click at [337, 203] on input "HMO ID" at bounding box center [641, 204] width 721 height 35
click at [351, 194] on input "HMO ID" at bounding box center [641, 204] width 721 height 35
type input "ADN/10059/B"
click at [393, 242] on div "Type of Service Outpatient" at bounding box center [568, 271] width 574 height 58
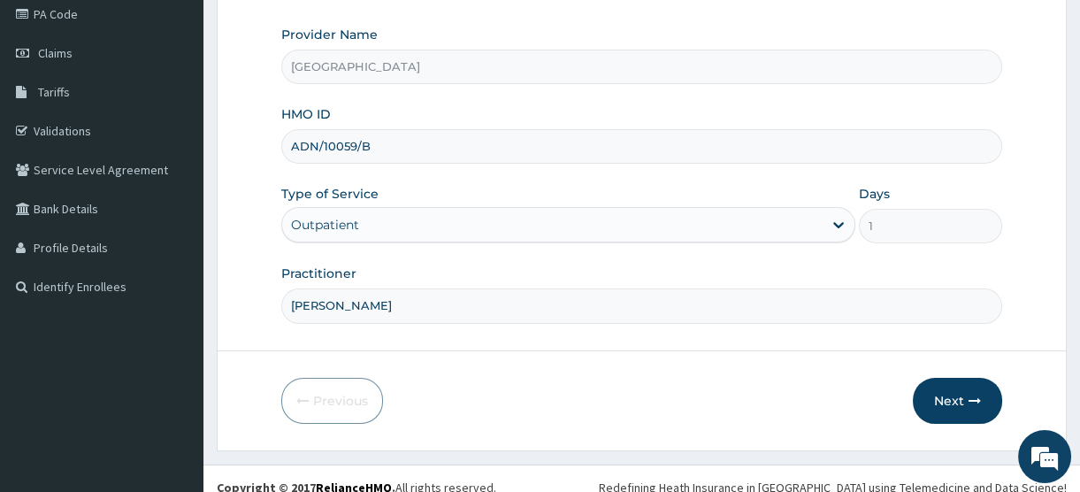
scroll to position [233, 0]
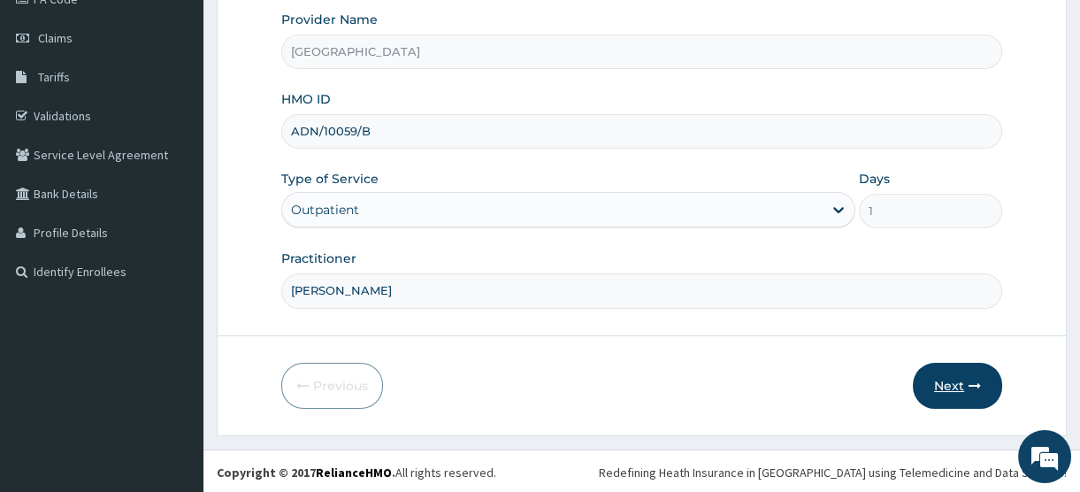
click at [941, 382] on button "Next" at bounding box center [957, 386] width 89 height 46
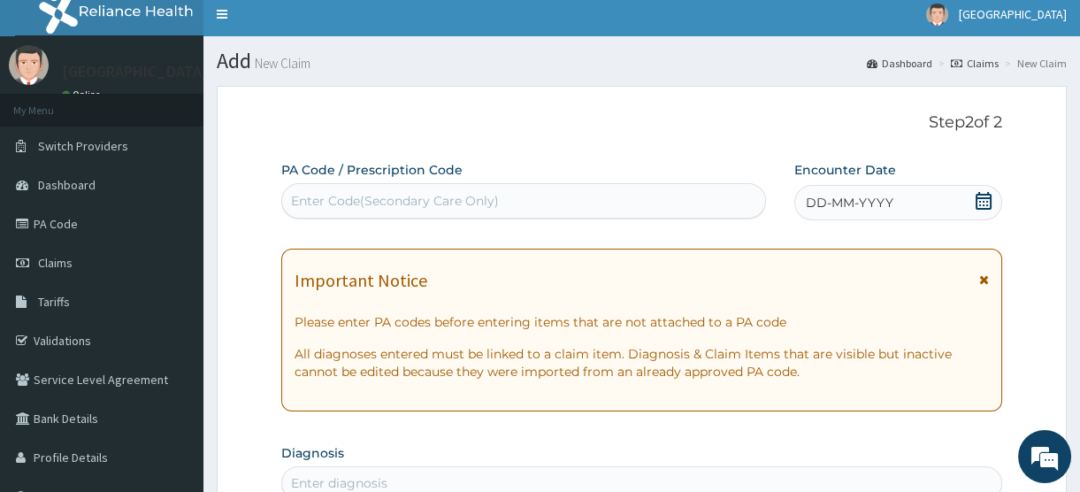
scroll to position [0, 0]
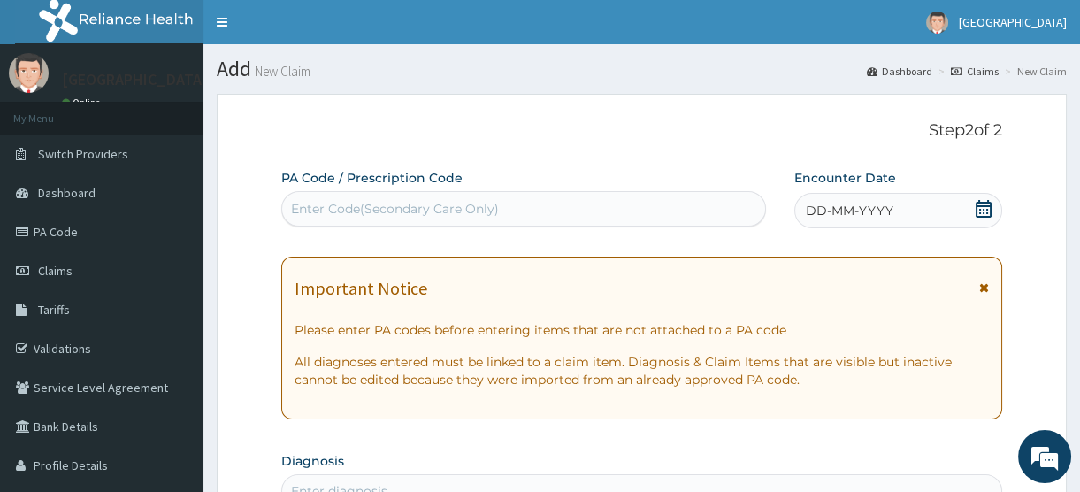
click at [981, 207] on icon at bounding box center [984, 209] width 18 height 18
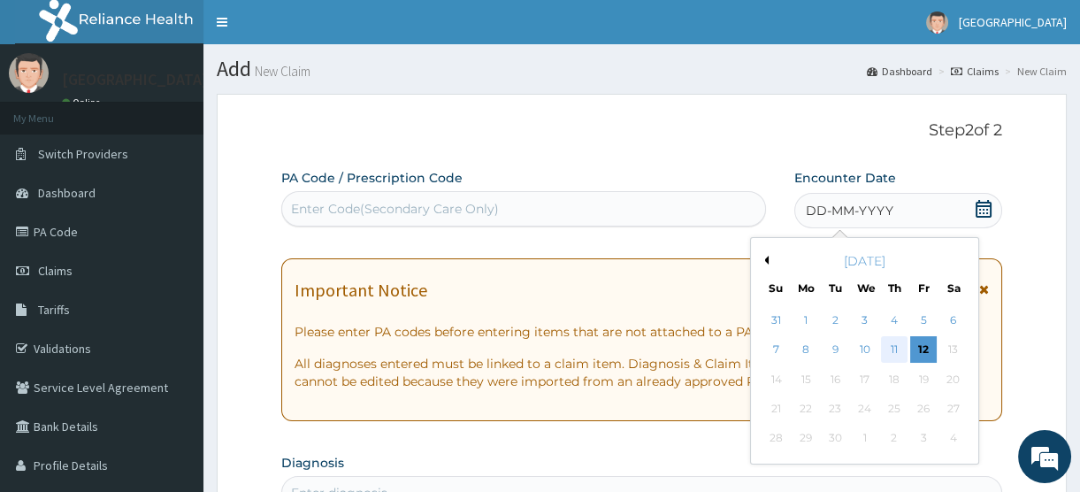
click at [892, 342] on div "11" at bounding box center [894, 350] width 27 height 27
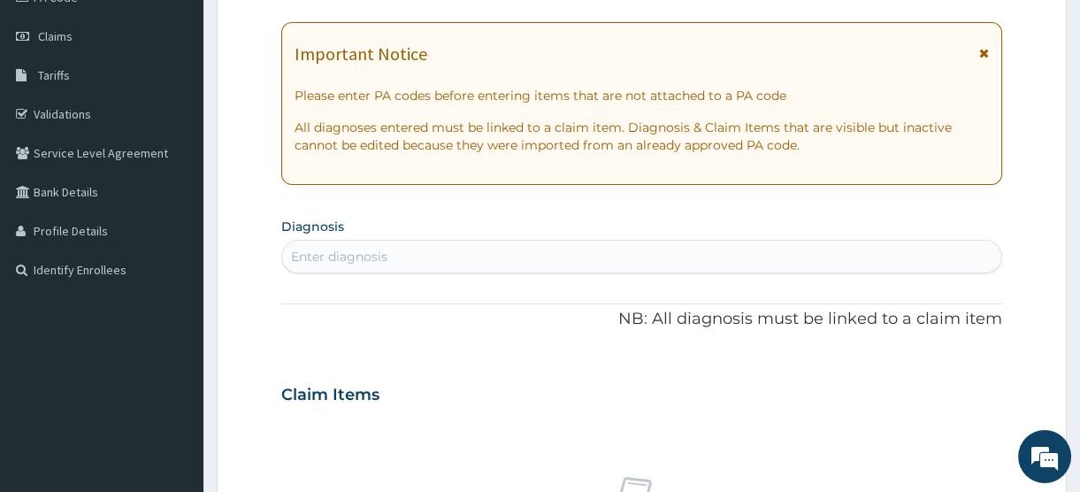
scroll to position [241, 0]
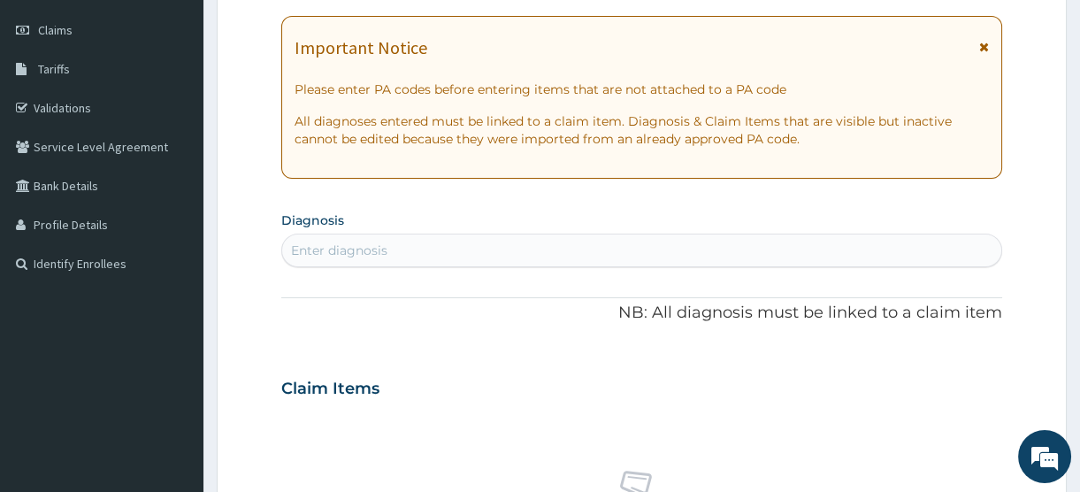
click at [367, 255] on div "Enter diagnosis" at bounding box center [339, 251] width 96 height 18
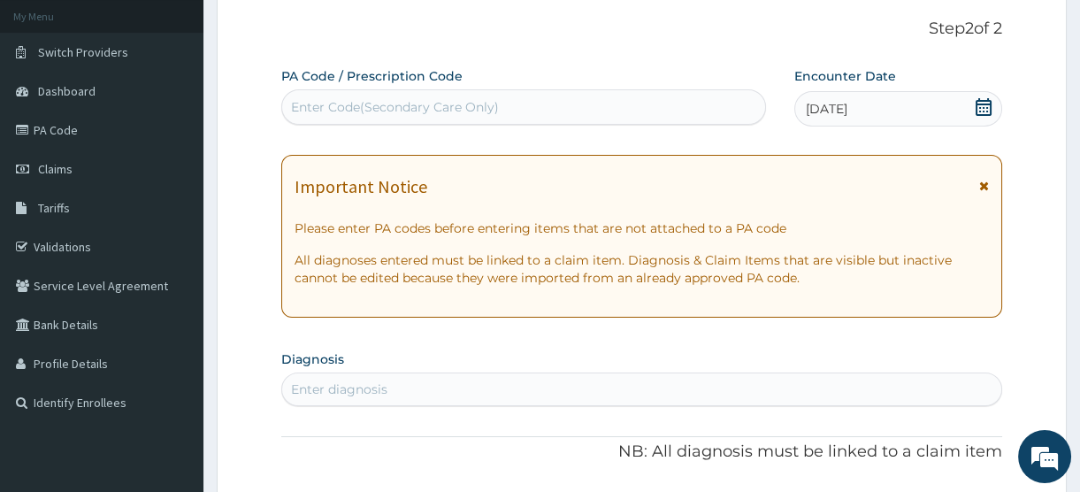
scroll to position [0, 0]
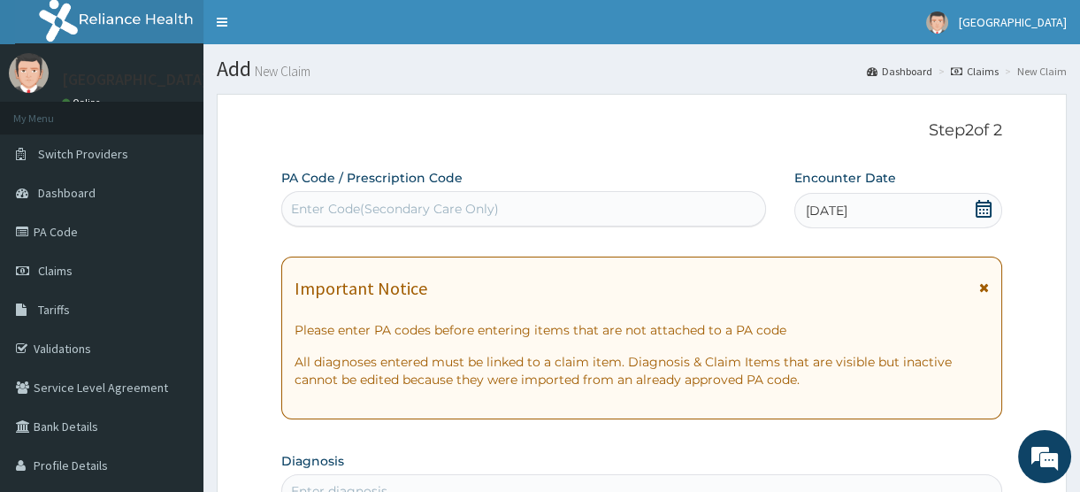
click at [367, 207] on div "Enter Code(Secondary Care Only)" at bounding box center [395, 209] width 208 height 18
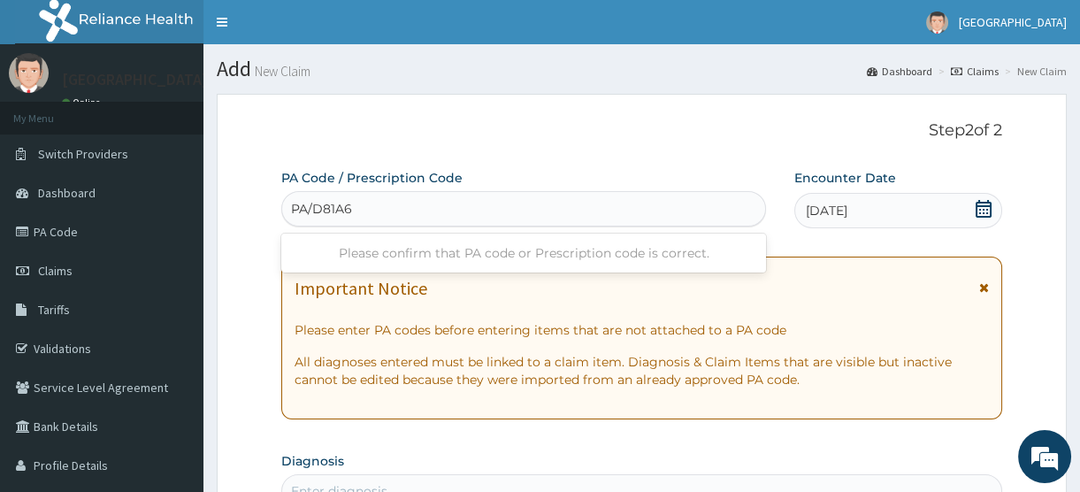
type input "PA/D81A61"
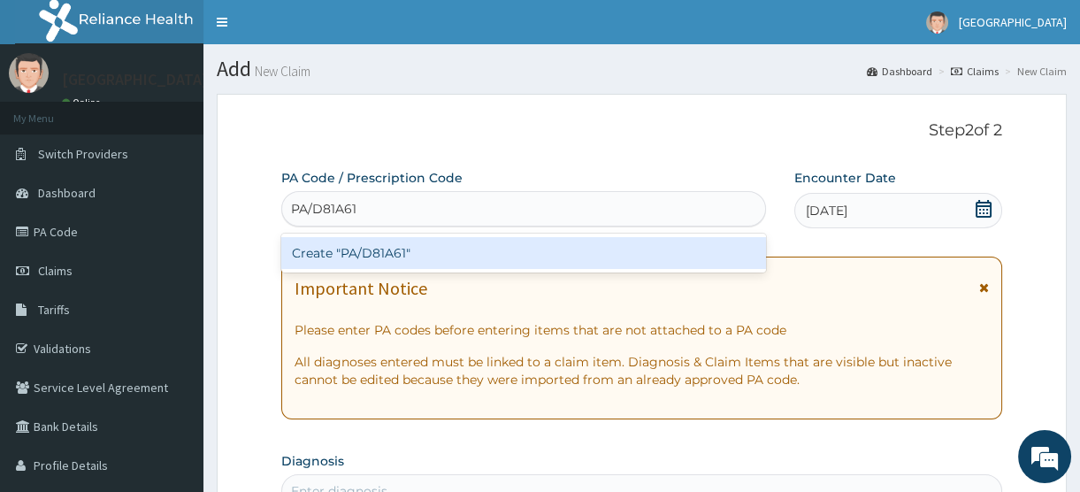
click at [415, 256] on div "Create "PA/D81A61"" at bounding box center [523, 253] width 485 height 32
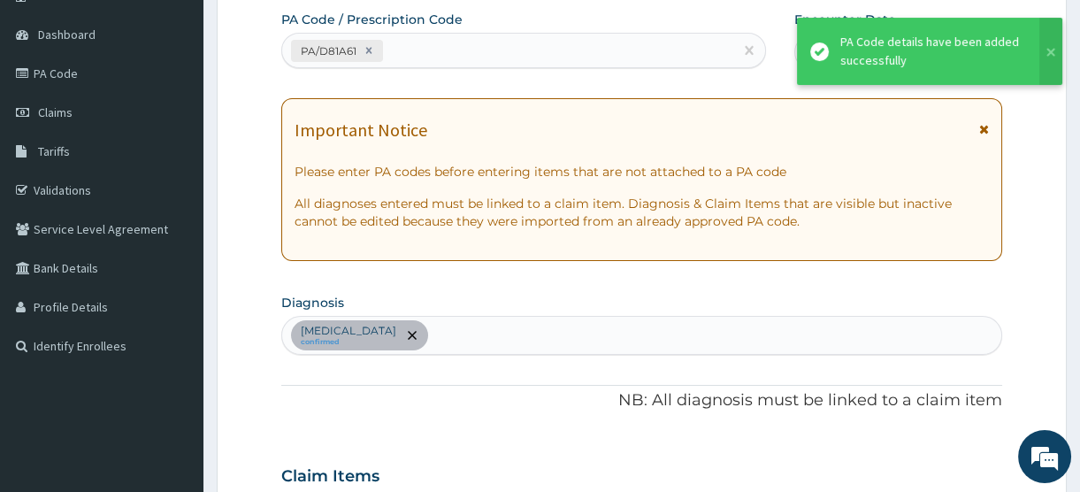
scroll to position [149, 0]
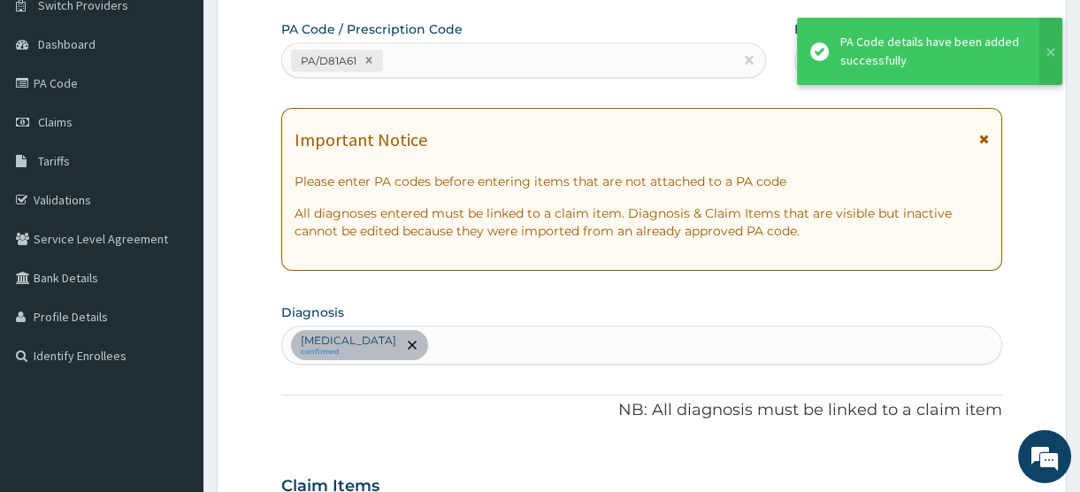
click at [495, 346] on div "Essential hypertension confirmed" at bounding box center [641, 344] width 719 height 37
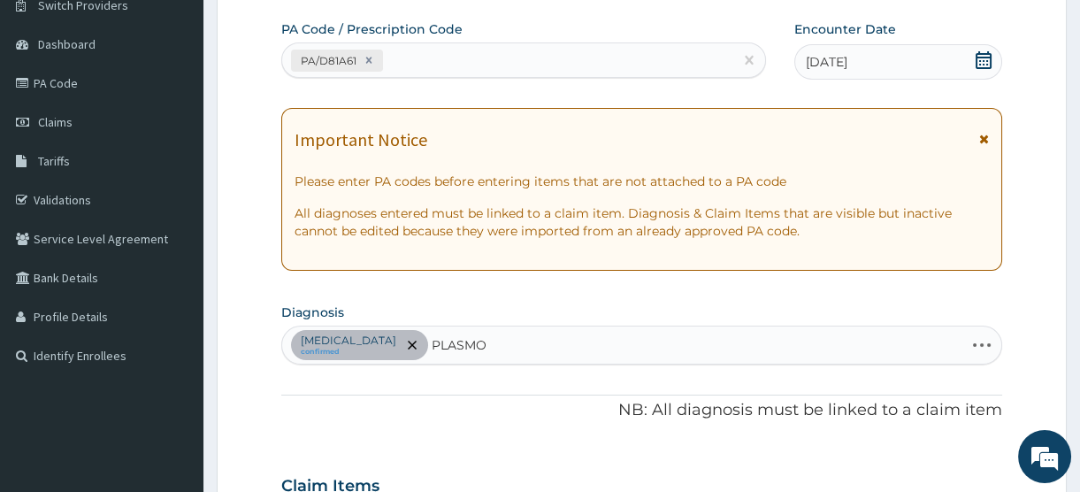
type input "PLASMOD"
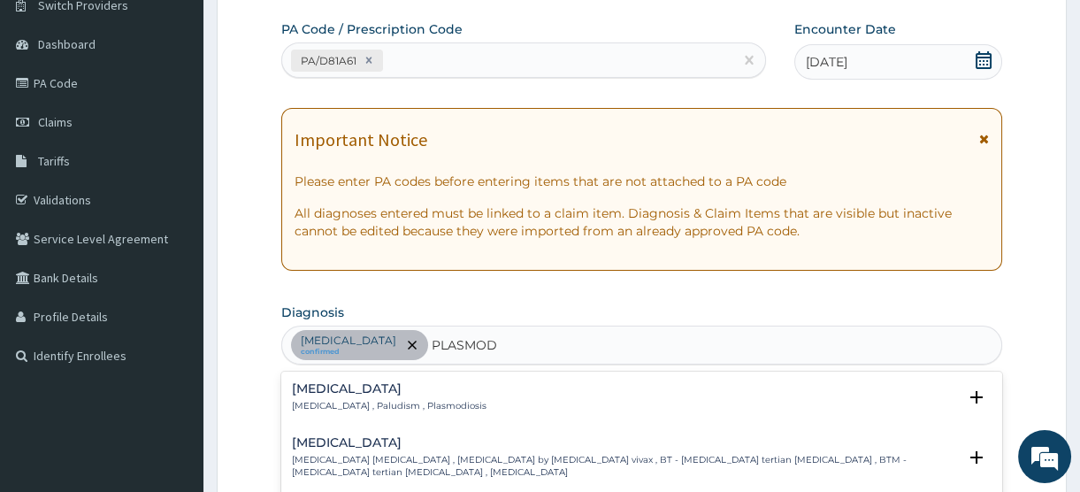
click at [332, 391] on h4 "Malaria" at bounding box center [389, 388] width 195 height 13
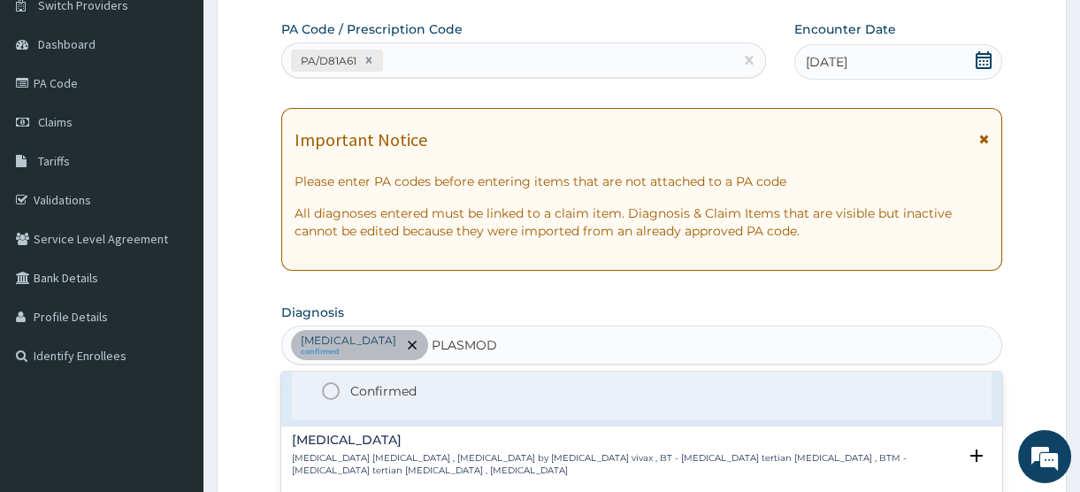
scroll to position [80, 0]
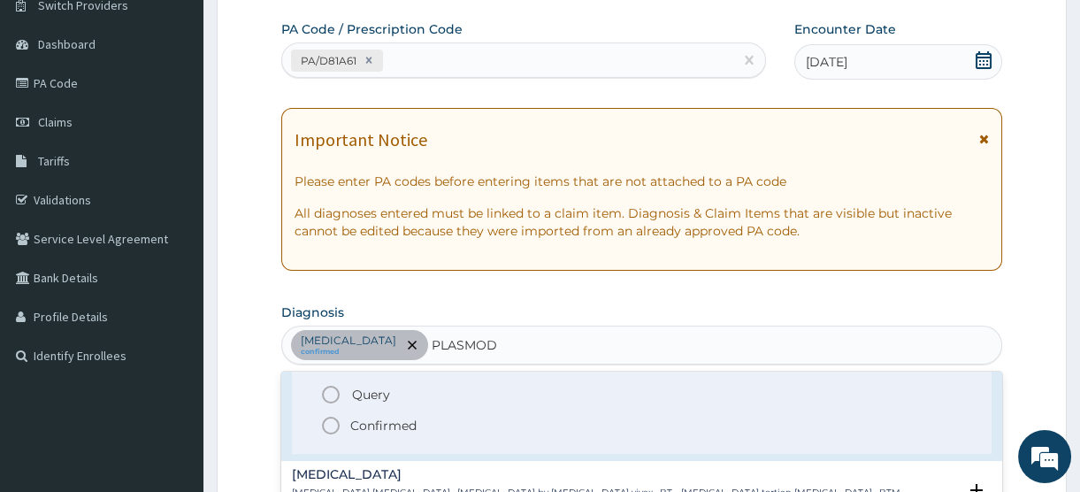
click at [374, 430] on p "Confirmed" at bounding box center [383, 426] width 66 height 18
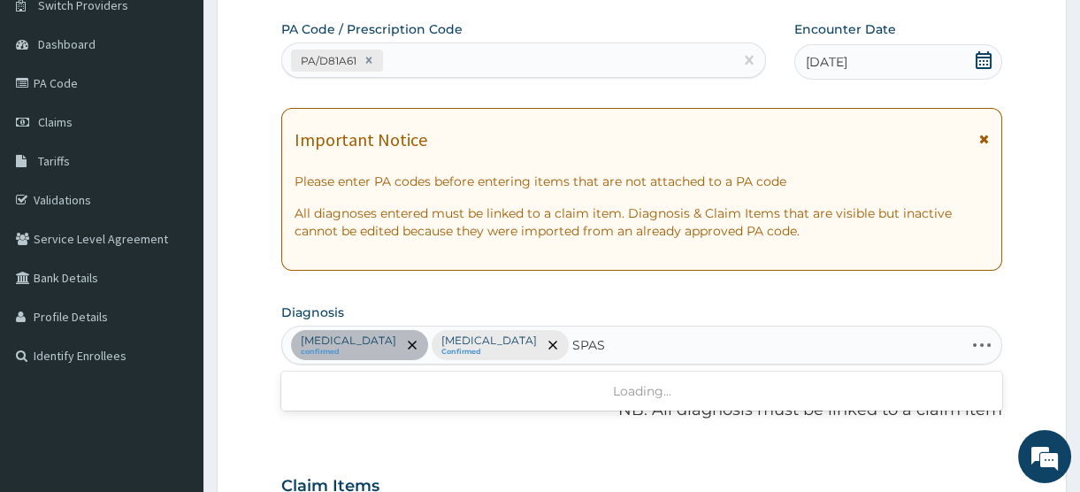
type input "SPASM"
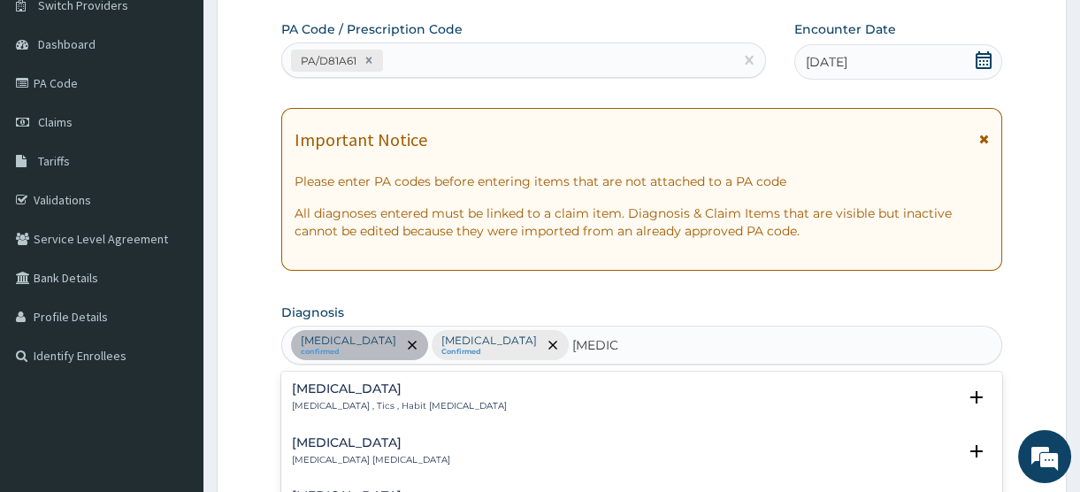
click at [338, 449] on div "Spasm Spasm , Muscle spasm" at bounding box center [371, 451] width 158 height 31
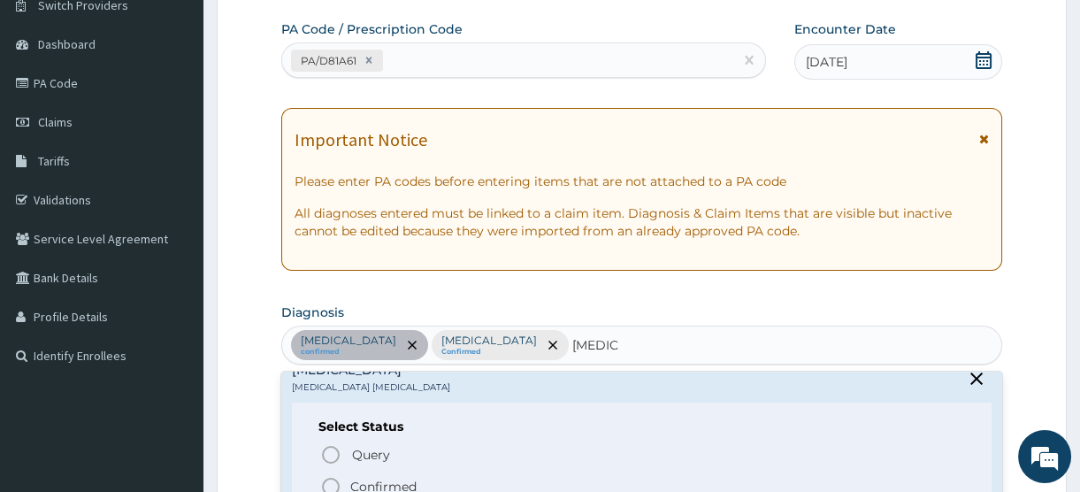
scroll to position [160, 0]
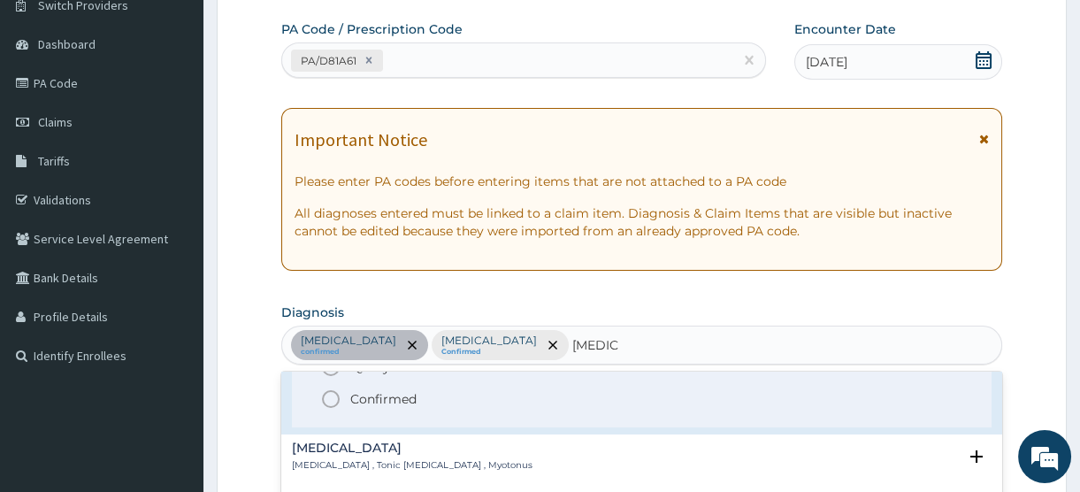
click at [380, 405] on p "Confirmed" at bounding box center [383, 399] width 66 height 18
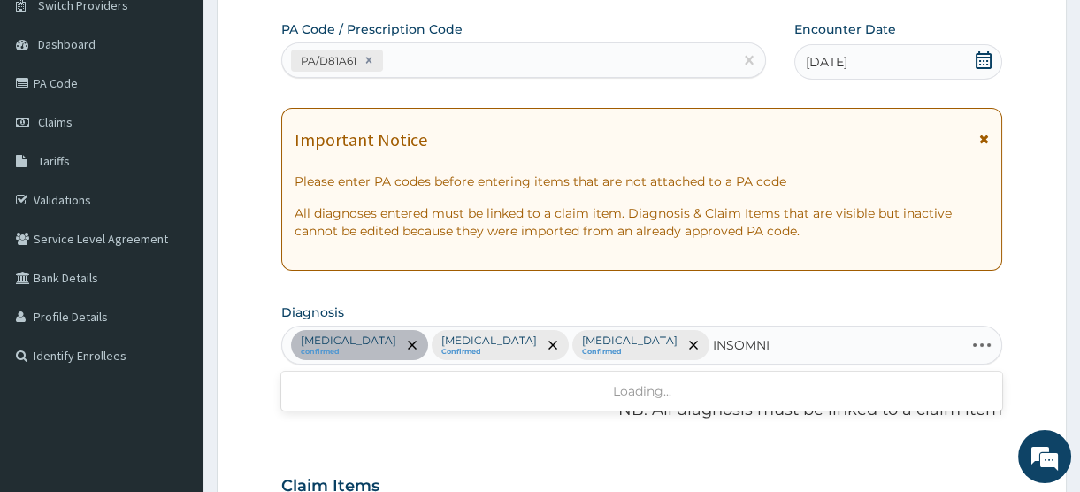
type input "INSOMNIA"
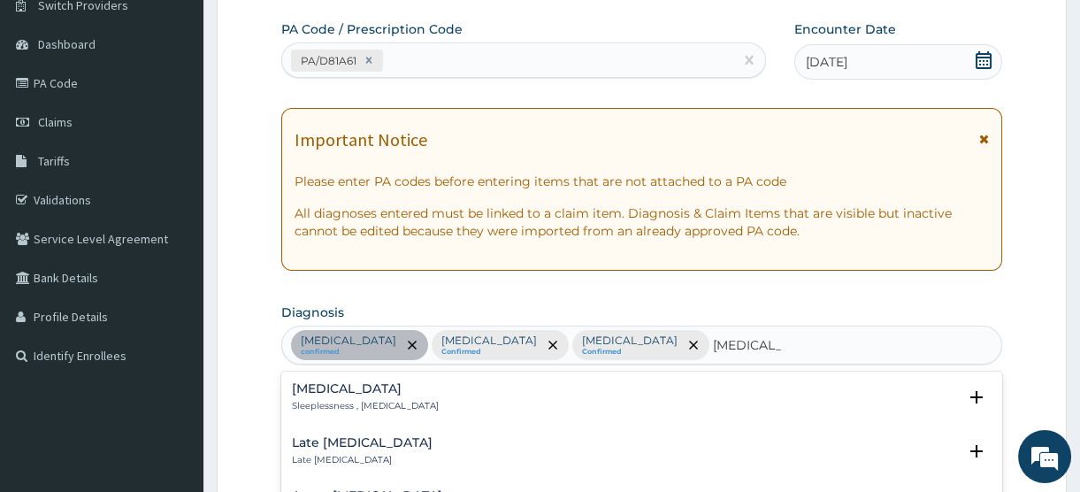
click at [339, 400] on p "Sleeplessness , Insomnia" at bounding box center [365, 406] width 147 height 12
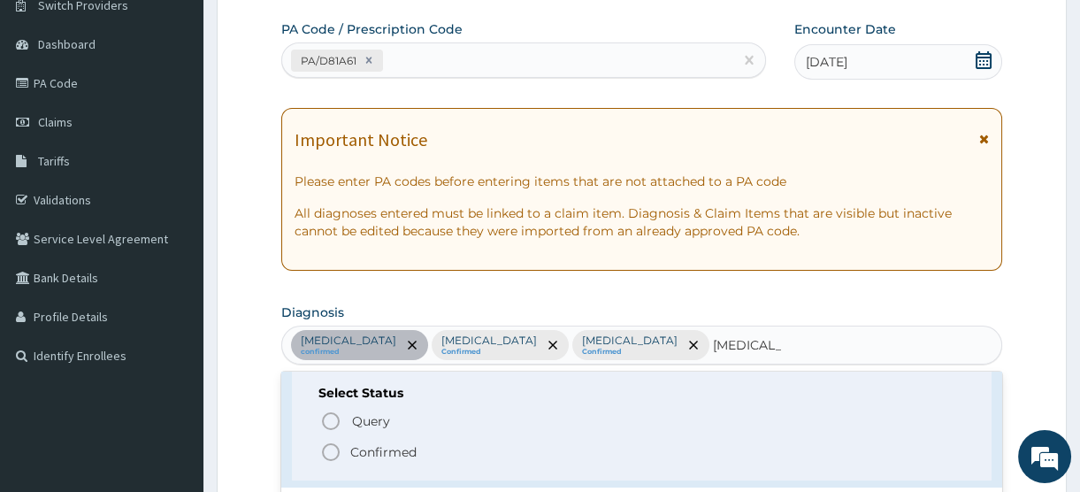
scroll to position [80, 0]
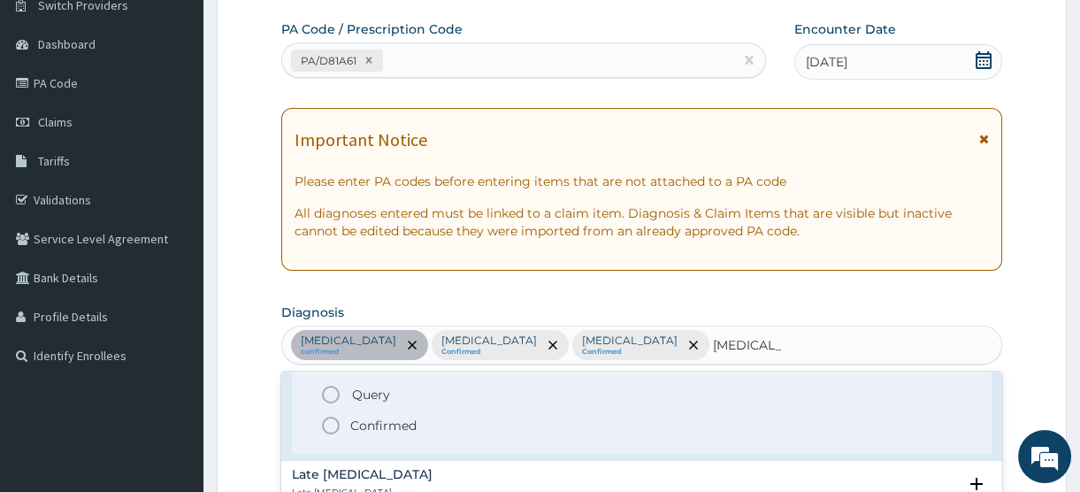
click at [374, 423] on p "Confirmed" at bounding box center [383, 426] width 66 height 18
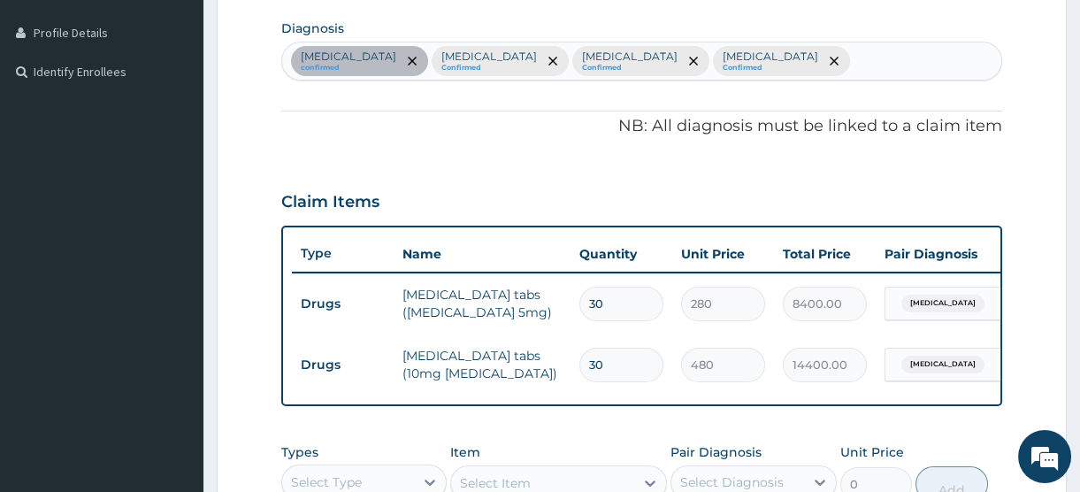
scroll to position [563, 0]
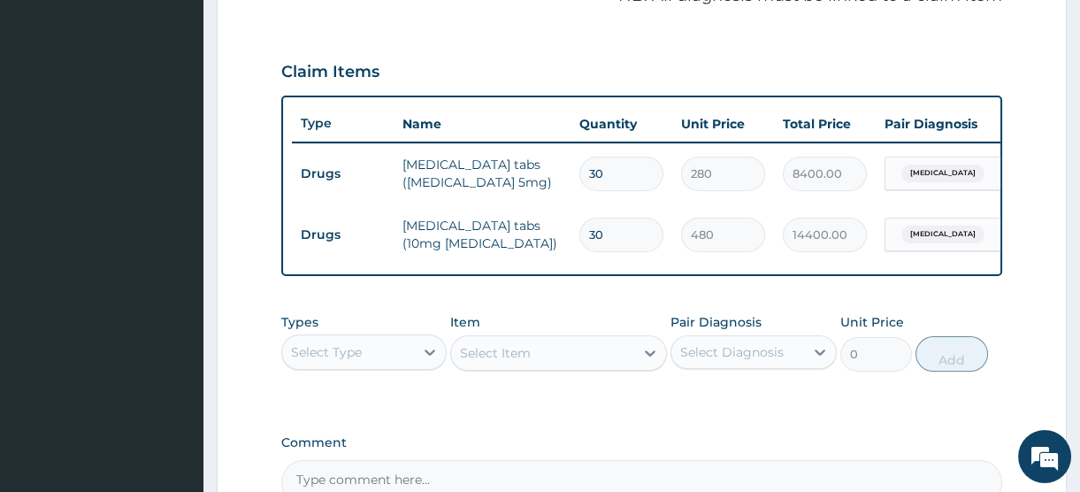
click at [391, 363] on div "Select Type" at bounding box center [348, 352] width 132 height 28
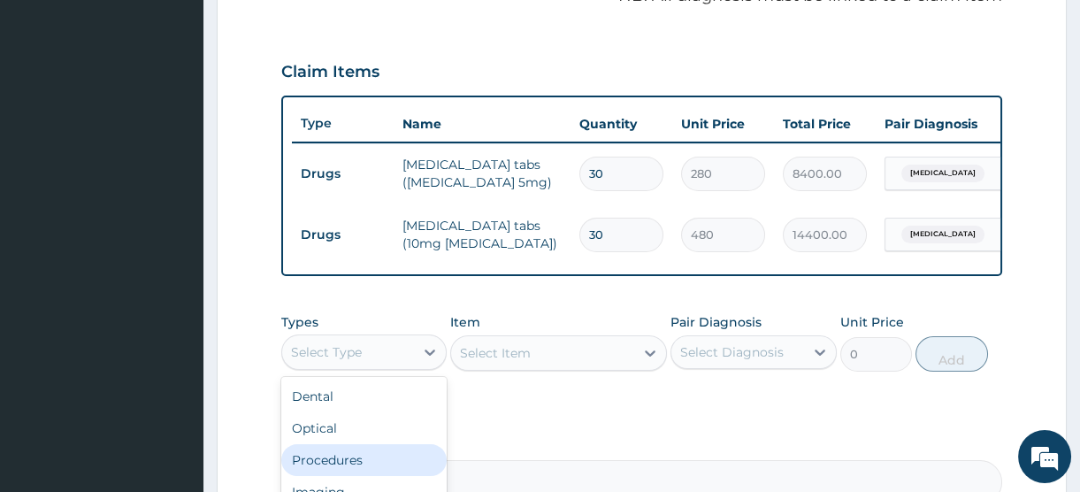
click at [357, 473] on div "Procedures" at bounding box center [363, 460] width 165 height 32
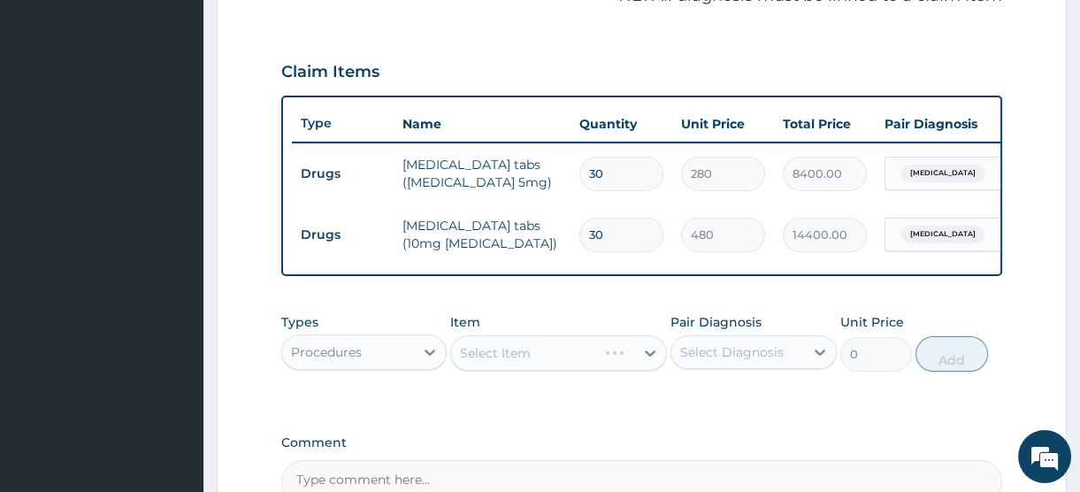
scroll to position [772, 0]
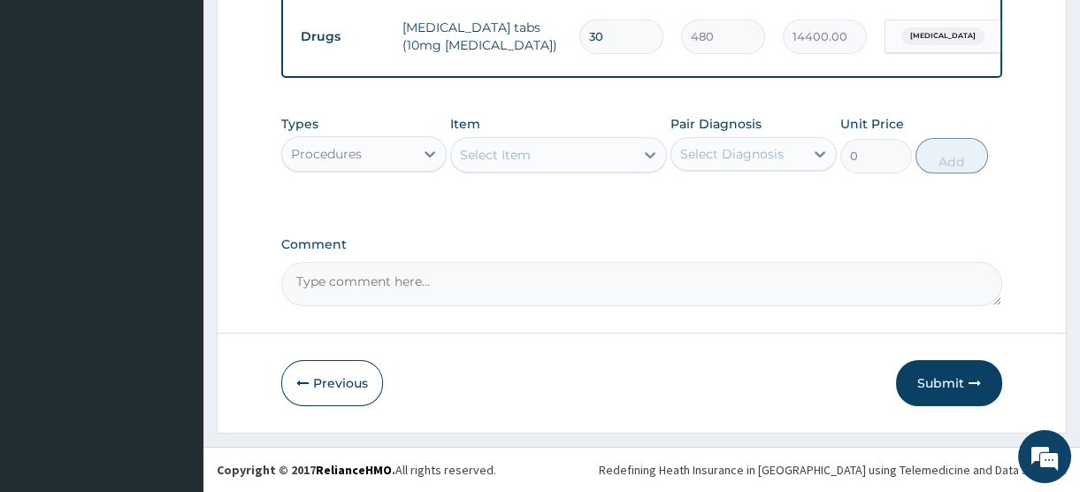
click at [541, 148] on div "Select Item" at bounding box center [542, 155] width 183 height 28
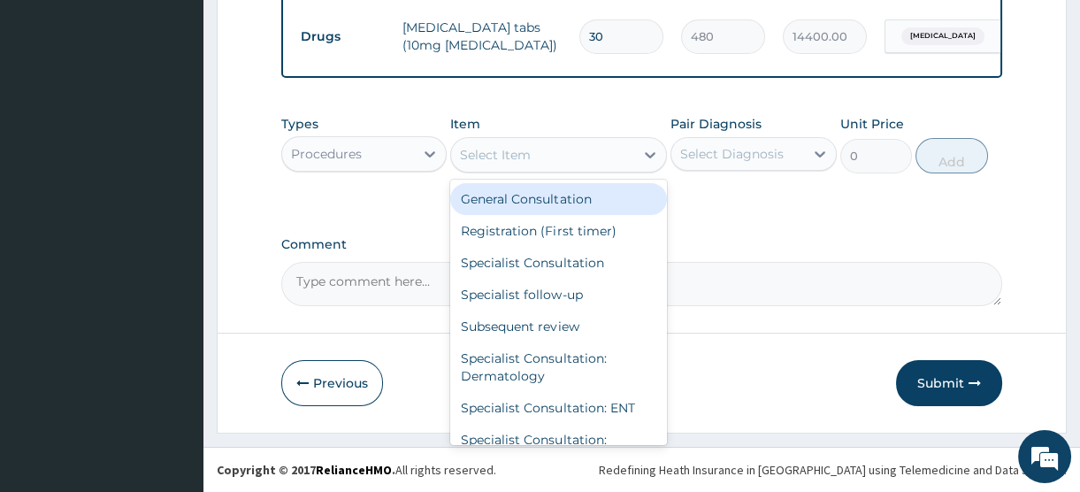
click at [541, 203] on div "General Consultation" at bounding box center [558, 199] width 217 height 32
type input "2500"
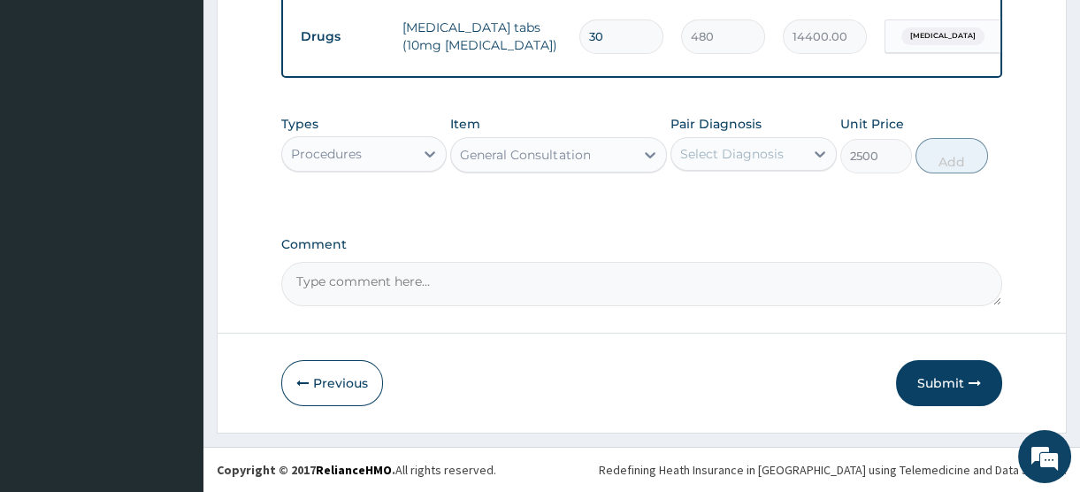
click at [709, 155] on div "Select Diagnosis" at bounding box center [732, 154] width 104 height 18
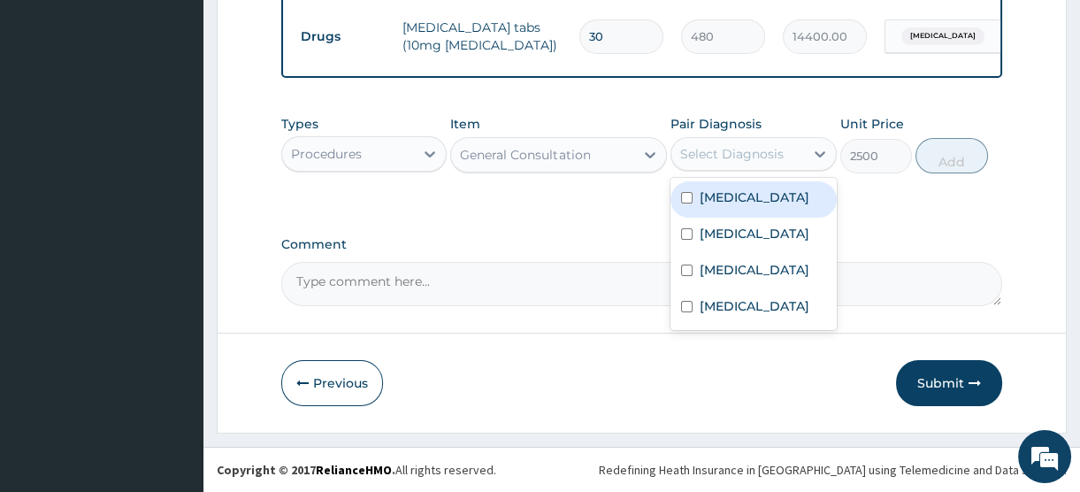
click at [727, 205] on label "Essential hypertension" at bounding box center [755, 197] width 110 height 18
checkbox input "true"
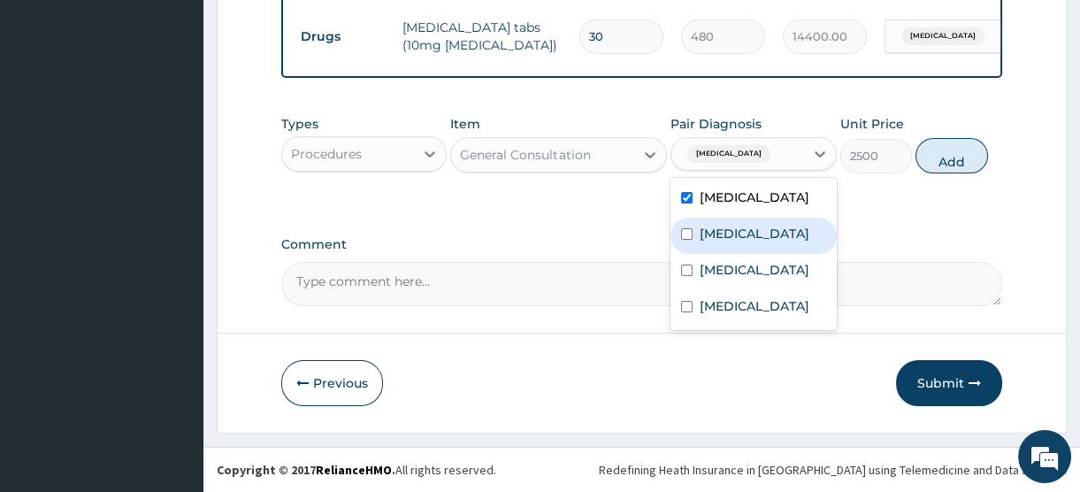
click at [723, 242] on label "Malaria" at bounding box center [755, 234] width 110 height 18
checkbox input "true"
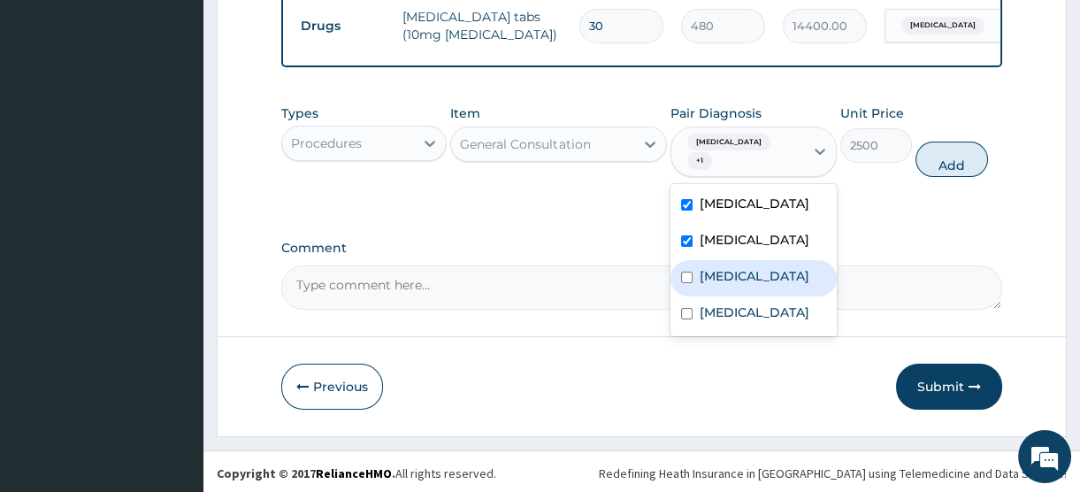
click at [719, 285] on label "Spasm" at bounding box center [755, 276] width 110 height 18
checkbox input "true"
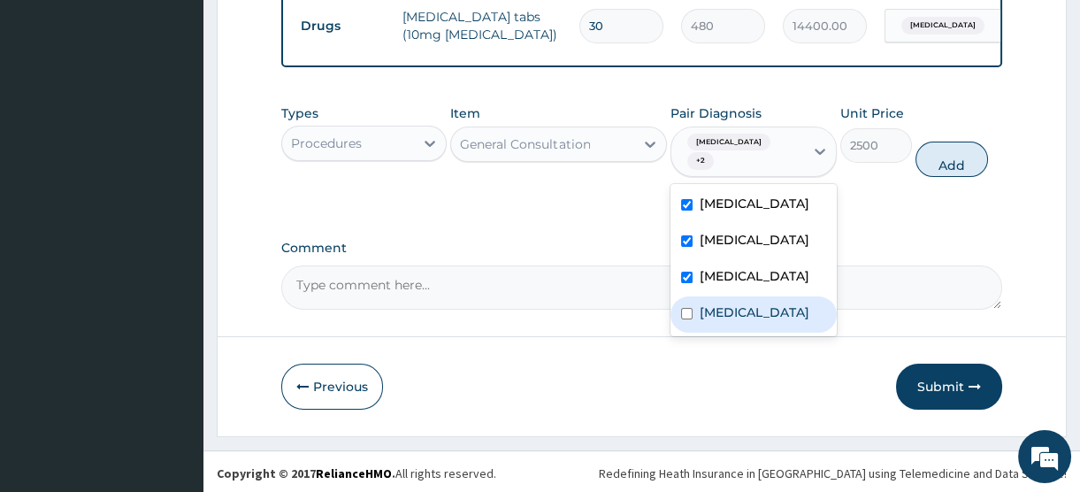
click at [717, 321] on label "Insomnia" at bounding box center [755, 312] width 110 height 18
checkbox input "true"
click at [955, 170] on button "Add" at bounding box center [952, 159] width 73 height 35
type input "0"
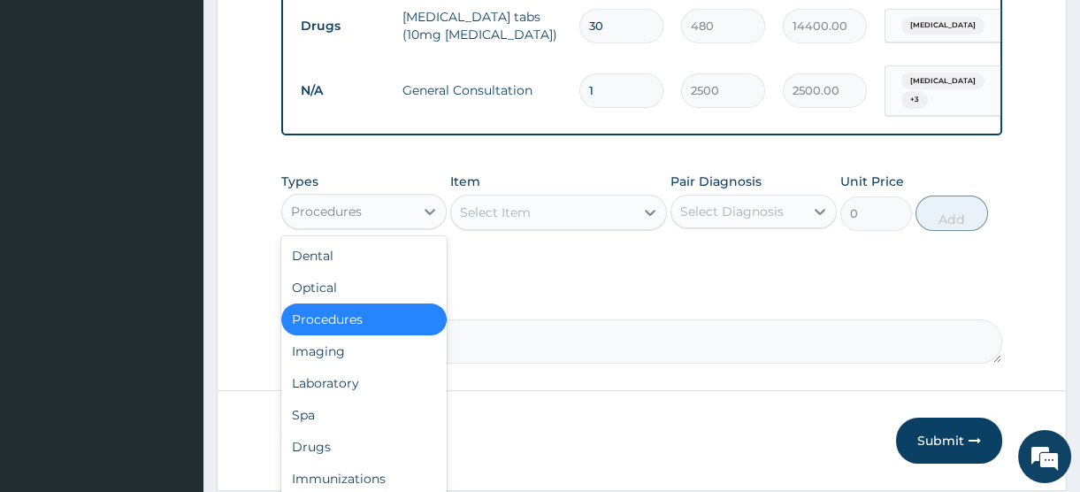
click at [411, 226] on div "Procedures" at bounding box center [348, 211] width 132 height 28
click at [344, 396] on div "Laboratory" at bounding box center [363, 383] width 165 height 32
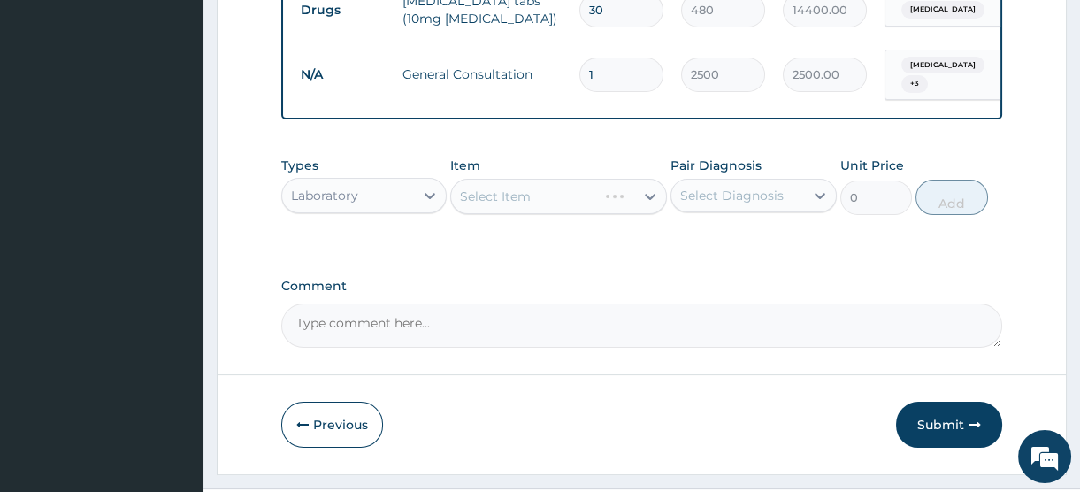
scroll to position [841, 0]
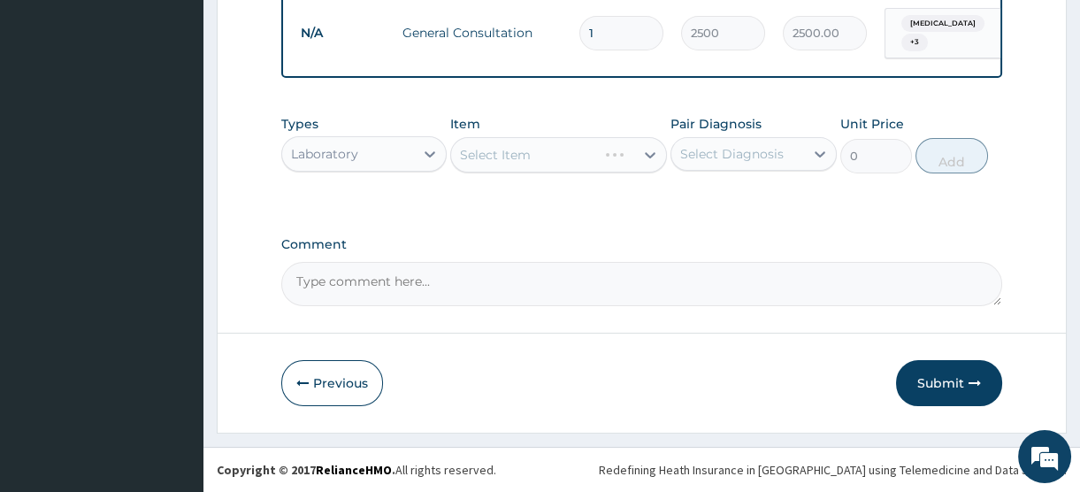
click at [526, 150] on div "Select Item" at bounding box center [558, 154] width 217 height 35
click at [526, 154] on div "Select Item" at bounding box center [495, 155] width 71 height 18
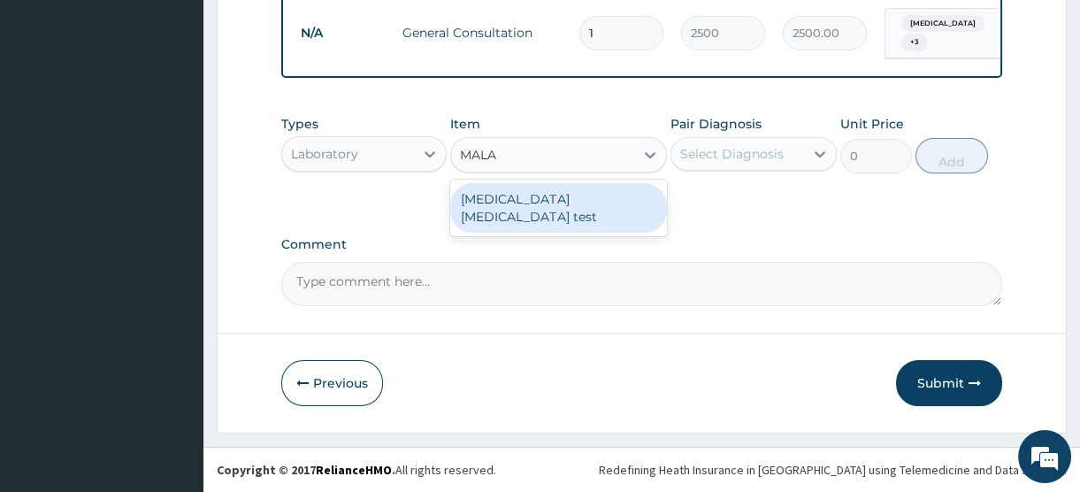
type input "MALAR"
click at [530, 201] on div "Malaria Parasite test" at bounding box center [558, 208] width 217 height 50
type input "1500"
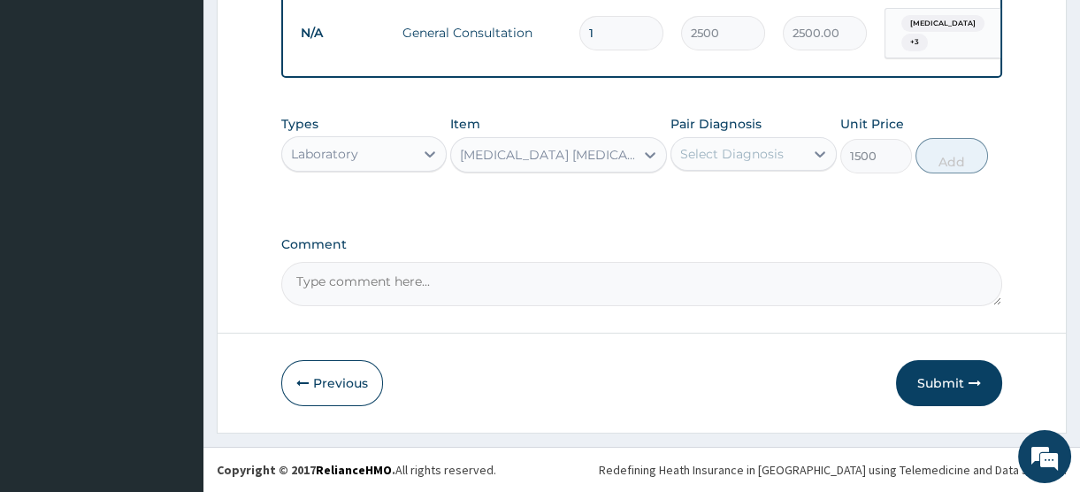
click at [751, 146] on div "Select Diagnosis" at bounding box center [732, 154] width 104 height 18
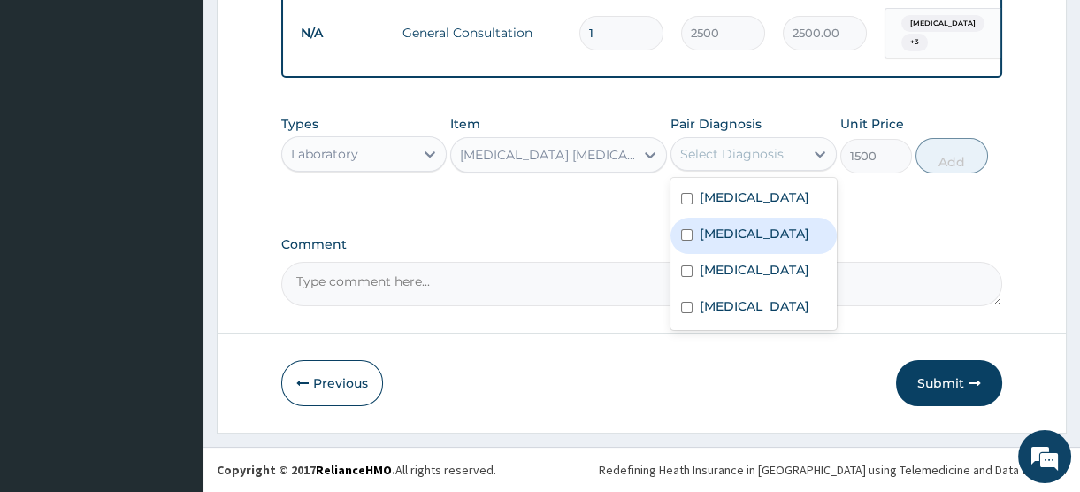
click at [725, 242] on label "Malaria" at bounding box center [755, 234] width 110 height 18
checkbox input "true"
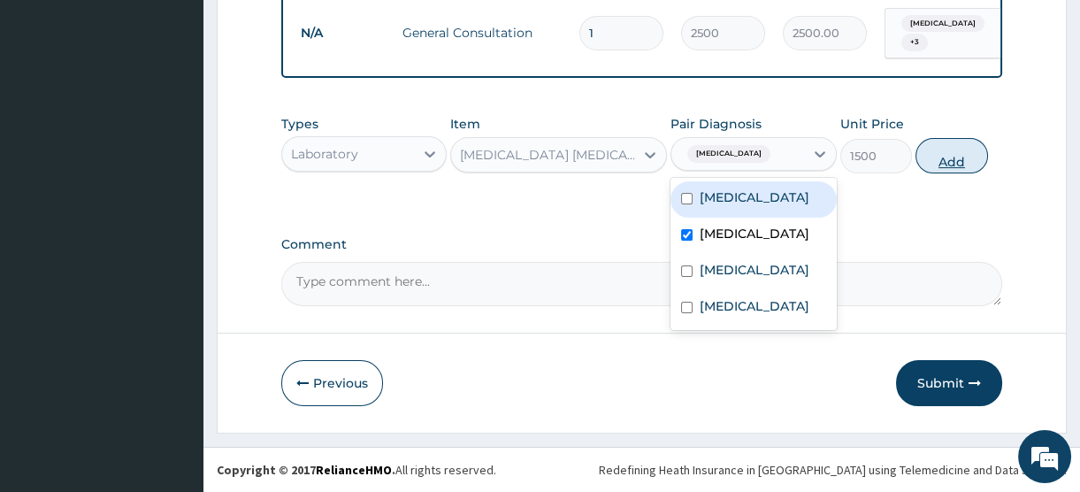
click at [948, 165] on button "Add" at bounding box center [952, 155] width 73 height 35
type input "0"
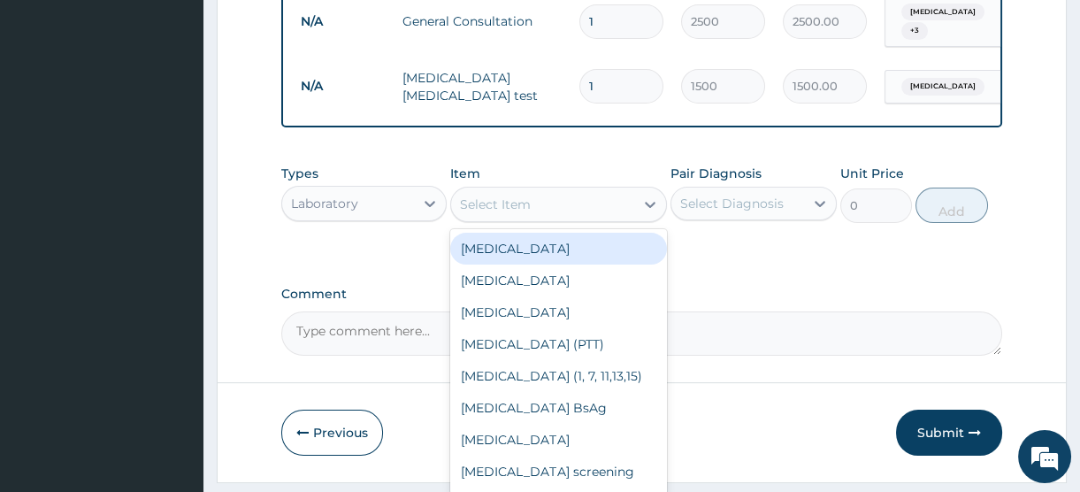
click at [529, 213] on div "Select Item" at bounding box center [495, 205] width 71 height 18
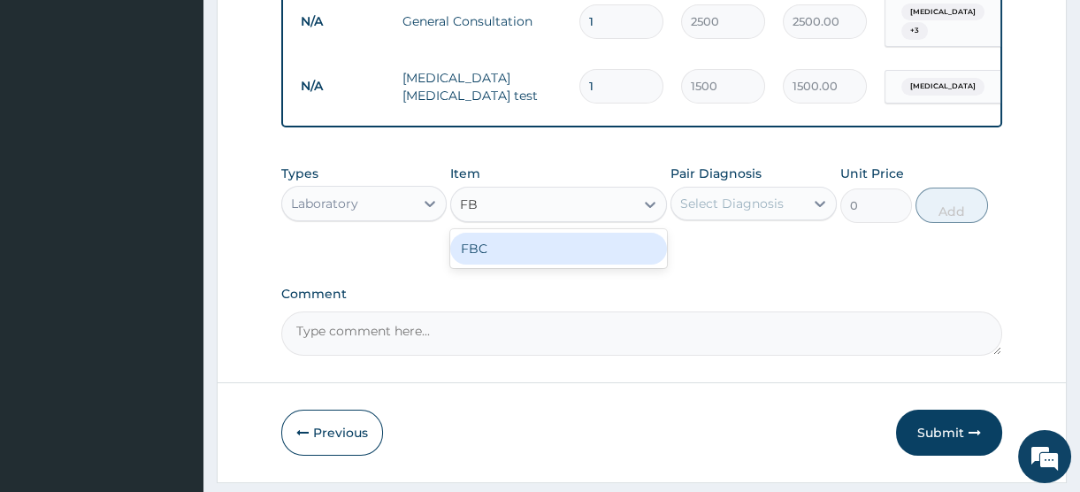
type input "FBC"
click at [522, 257] on div "FBC" at bounding box center [558, 249] width 217 height 32
type input "2500"
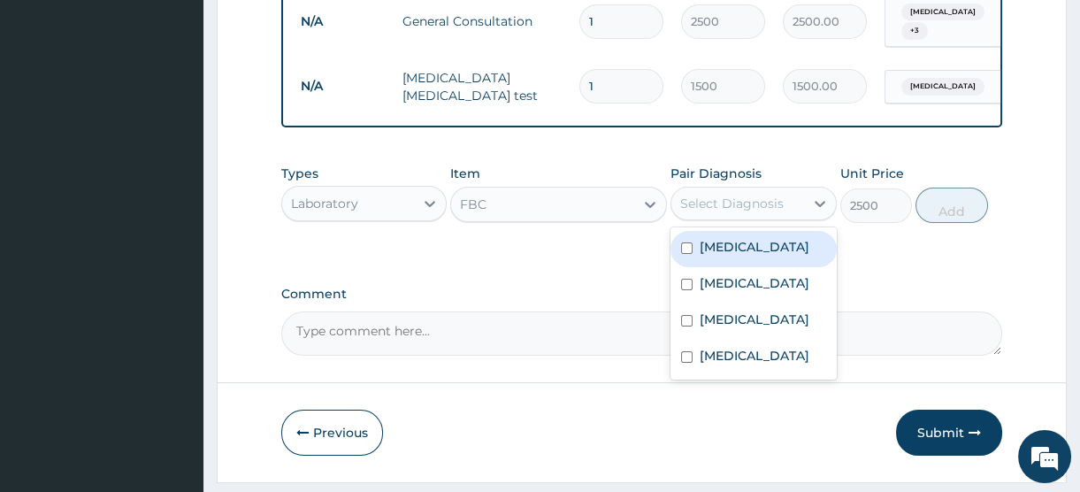
click at [736, 212] on div "Select Diagnosis" at bounding box center [732, 204] width 104 height 18
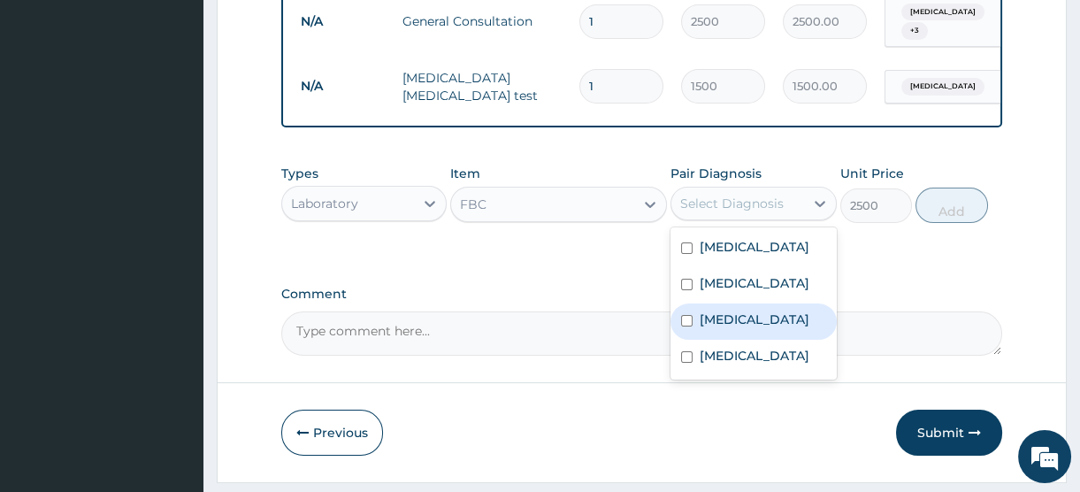
click at [725, 328] on label "Spasm" at bounding box center [755, 320] width 110 height 18
checkbox input "true"
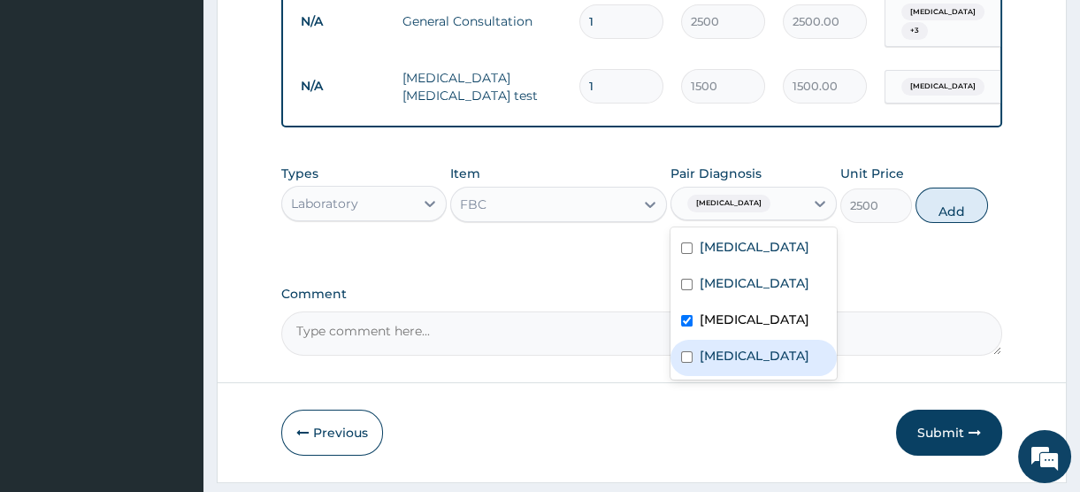
click at [723, 365] on label "Insomnia" at bounding box center [755, 356] width 110 height 18
checkbox input "true"
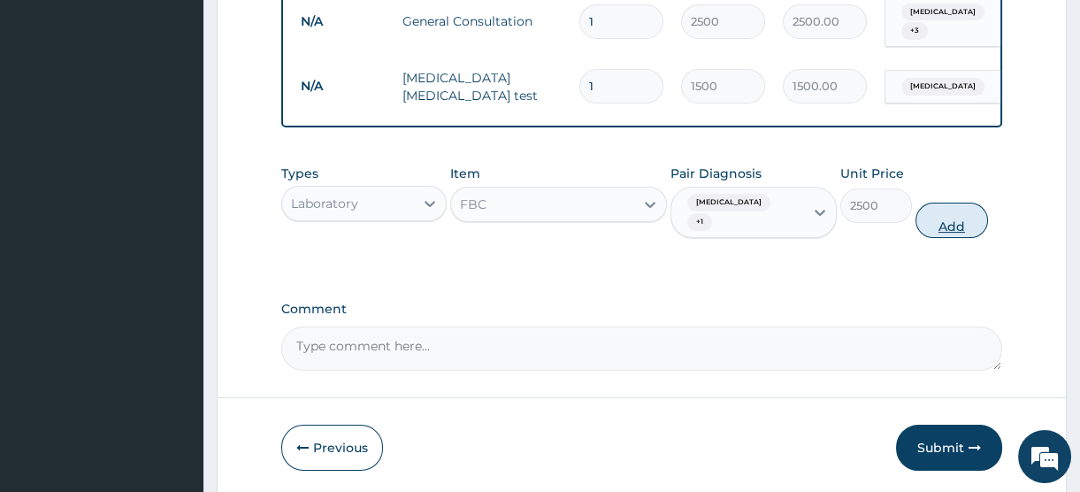
click at [945, 219] on button "Add" at bounding box center [952, 220] width 73 height 35
type input "0"
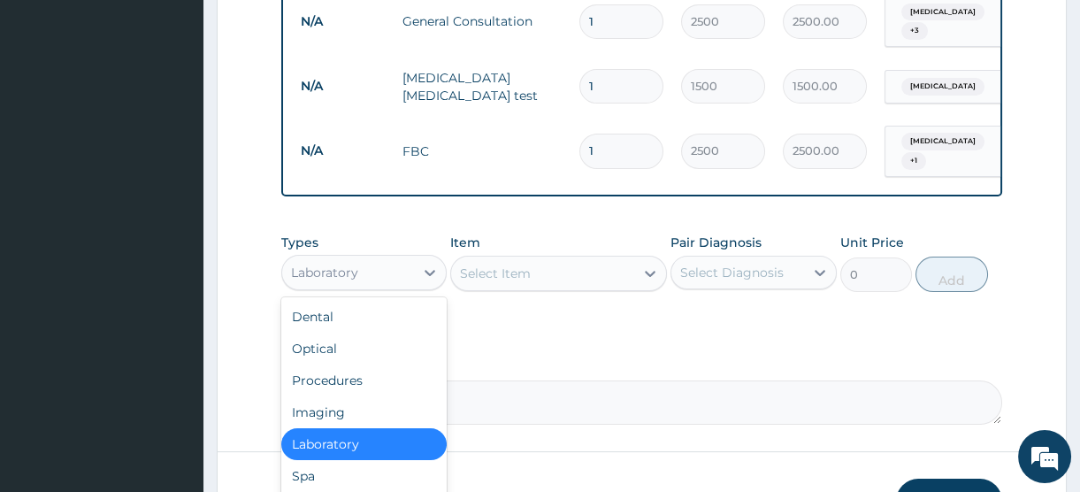
click at [385, 277] on div "Laboratory" at bounding box center [348, 272] width 132 height 28
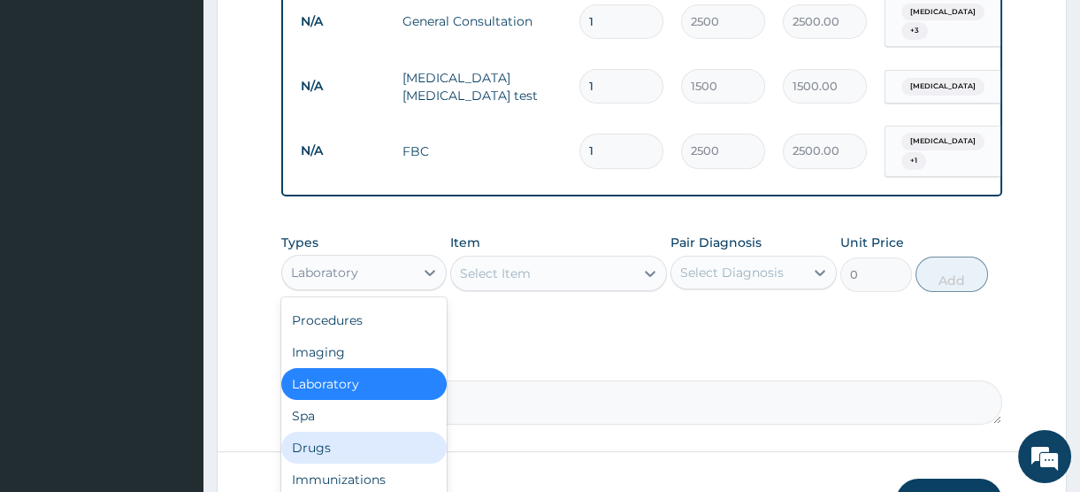
click at [326, 456] on div "Drugs" at bounding box center [363, 448] width 165 height 32
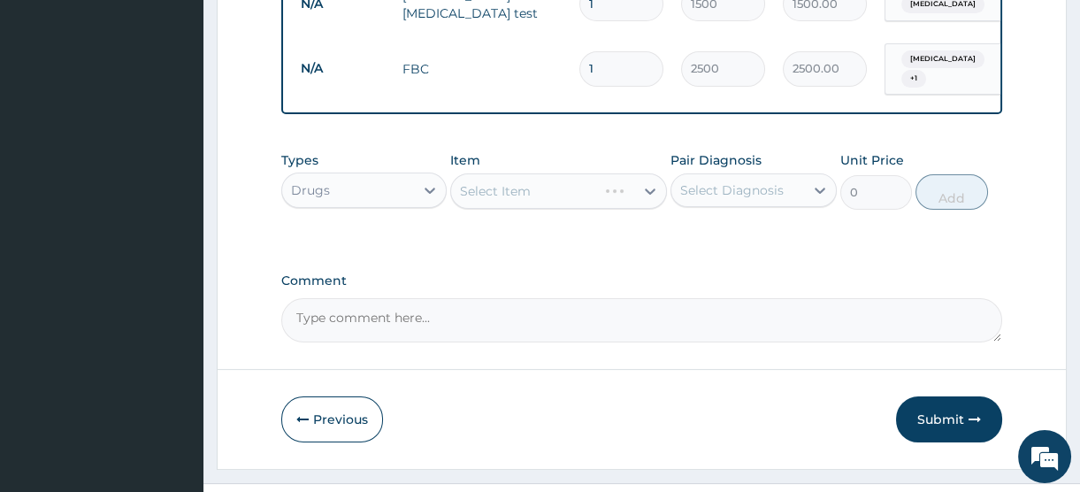
scroll to position [963, 0]
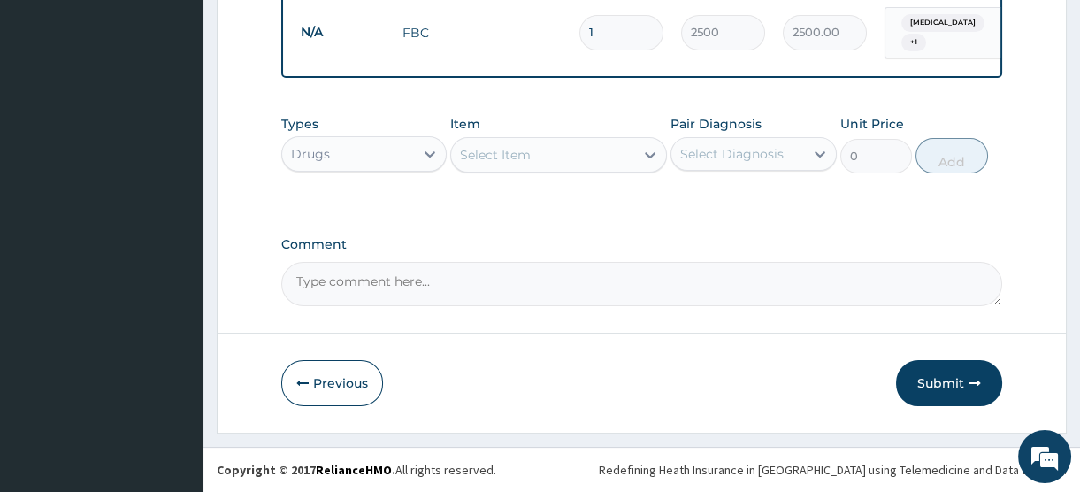
click at [526, 156] on div "Select Item" at bounding box center [495, 155] width 71 height 18
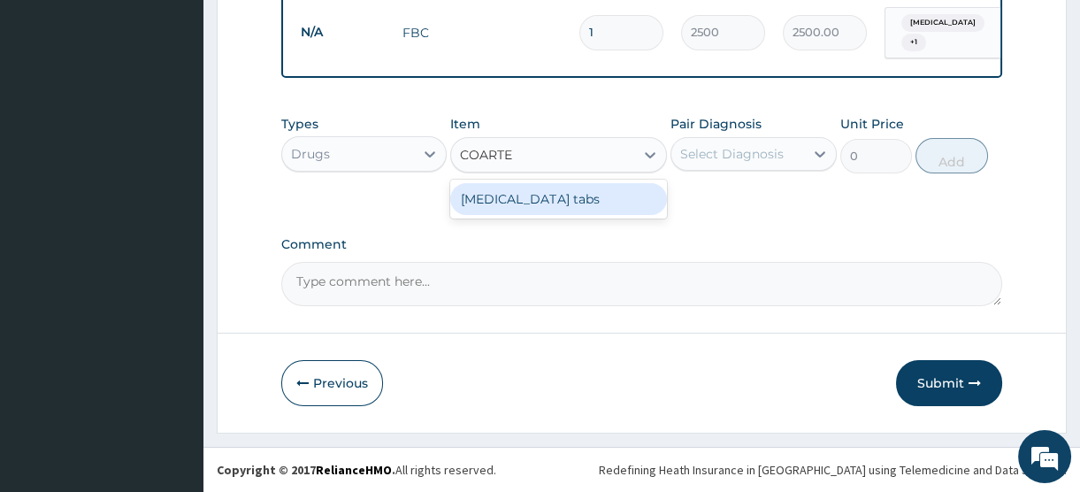
type input "COARTEM"
click at [523, 204] on div "Coartem tabs" at bounding box center [558, 199] width 217 height 32
type input "480"
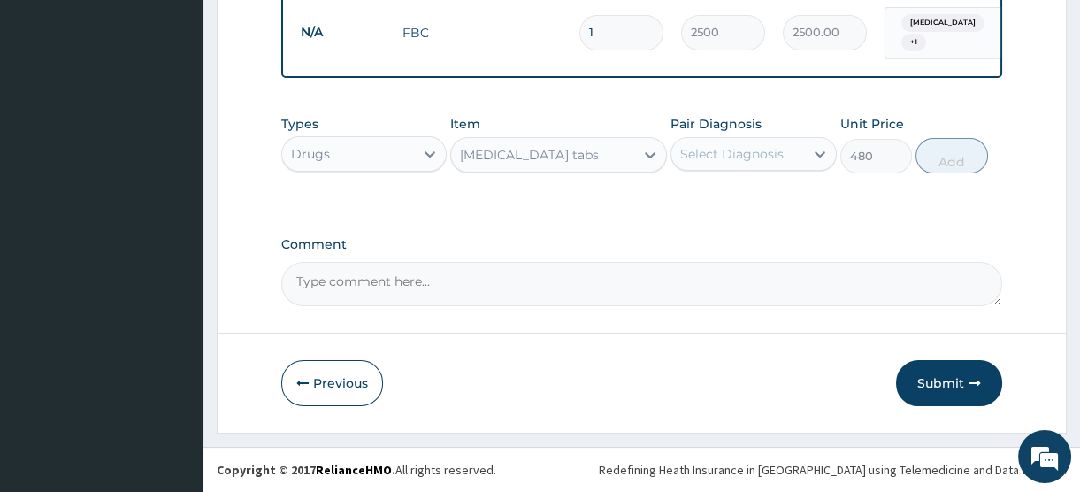
click at [728, 148] on div "Select Diagnosis" at bounding box center [732, 154] width 104 height 18
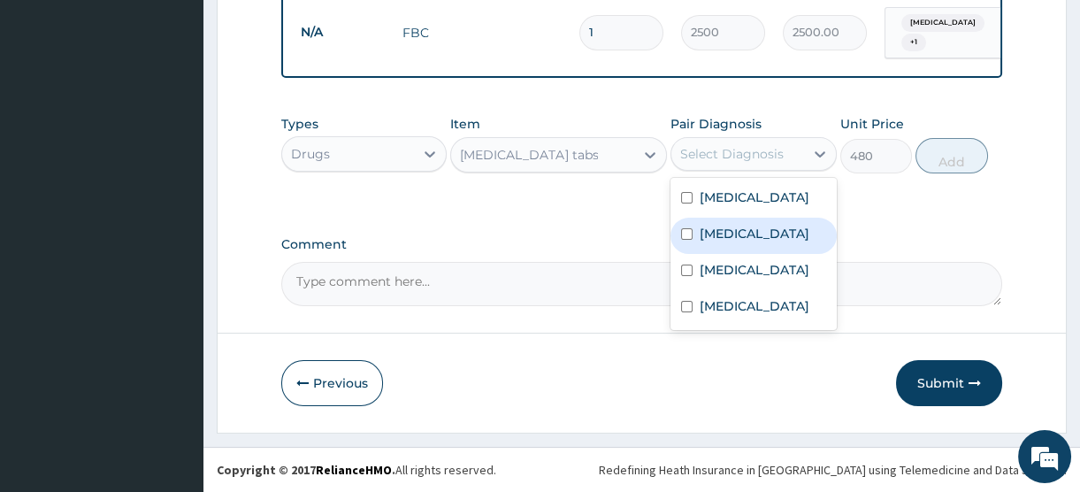
click at [729, 242] on label "Malaria" at bounding box center [755, 234] width 110 height 18
checkbox input "true"
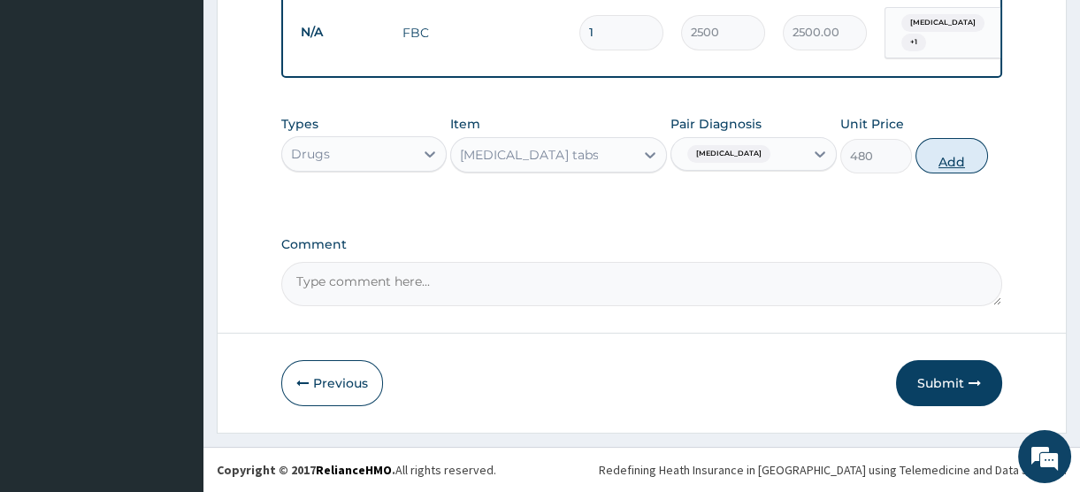
click at [950, 164] on button "Add" at bounding box center [952, 155] width 73 height 35
type input "0"
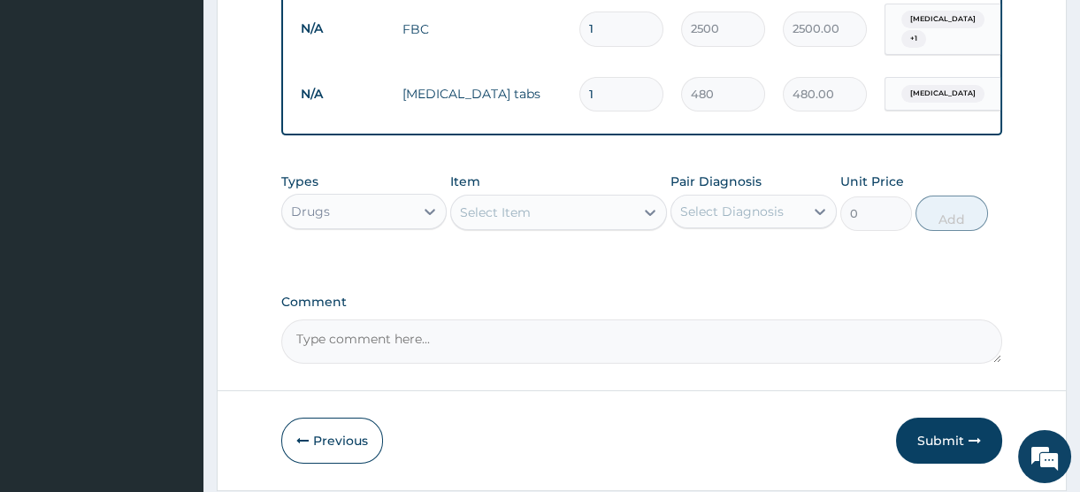
type input "0.00"
type input "6"
type input "2880.00"
type input "6"
click at [444, 76] on td "Coartem tabs" at bounding box center [482, 93] width 177 height 35
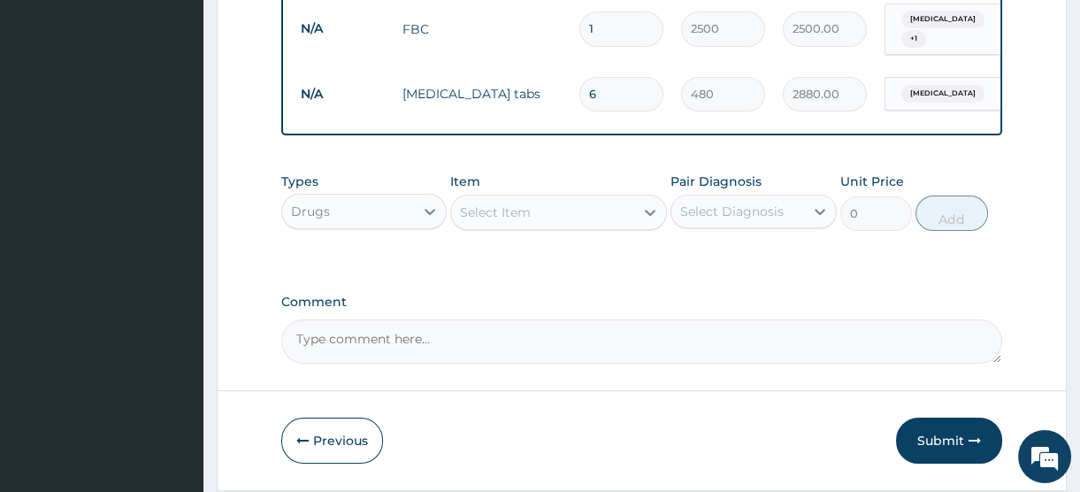
click at [511, 221] on div "Select Item" at bounding box center [495, 213] width 71 height 18
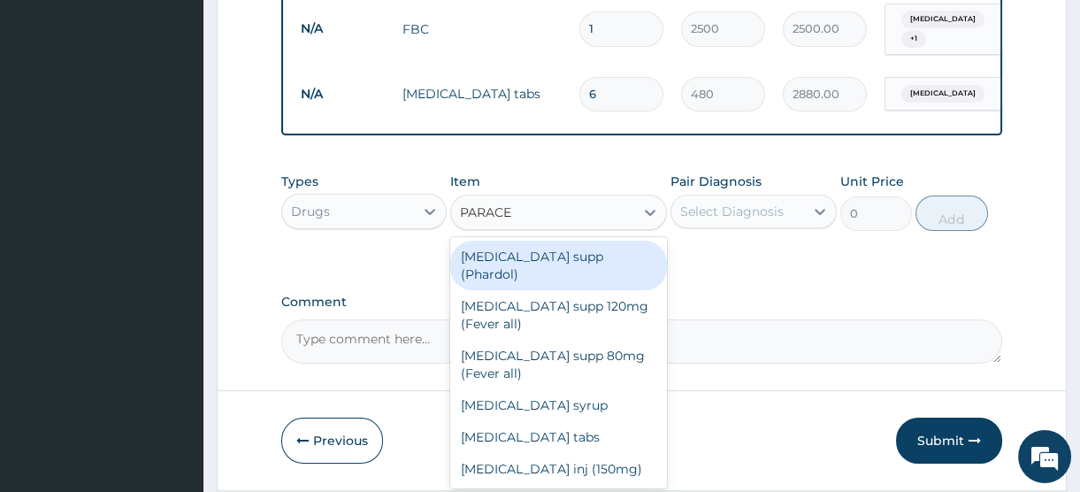
type input "PARACET"
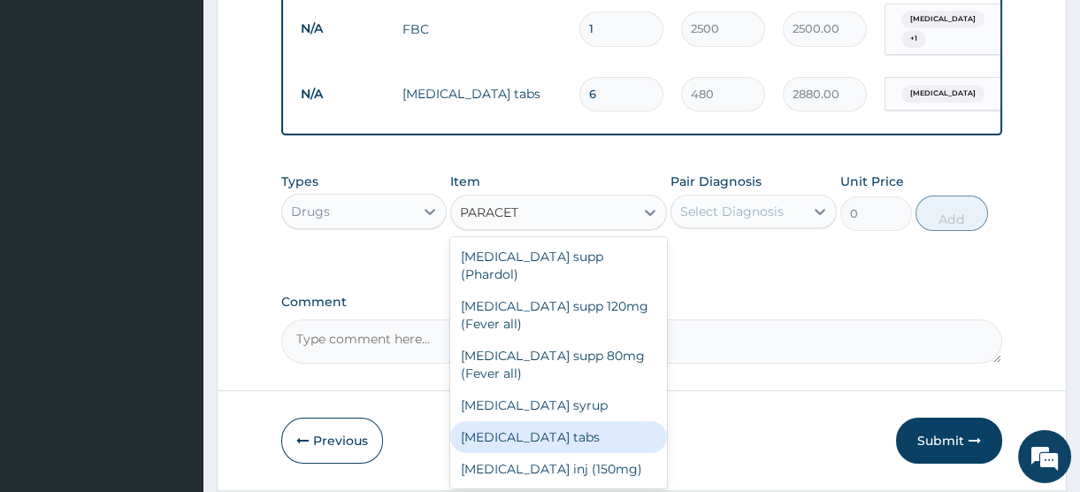
click at [561, 431] on div "Paracetamol tabs" at bounding box center [558, 437] width 217 height 32
type input "20"
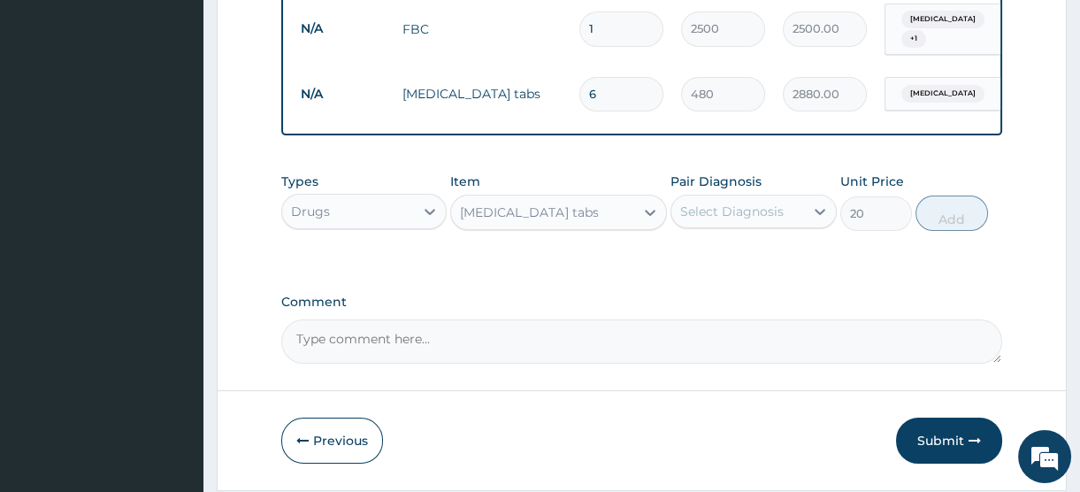
click at [746, 204] on div "Select Diagnosis" at bounding box center [738, 211] width 132 height 28
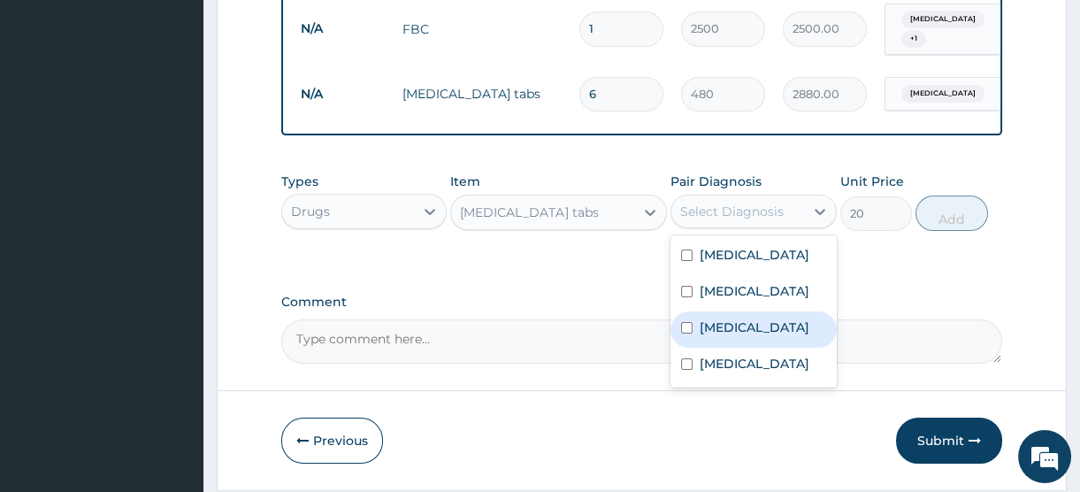
click at [734, 336] on label "Spasm" at bounding box center [755, 328] width 110 height 18
checkbox input "true"
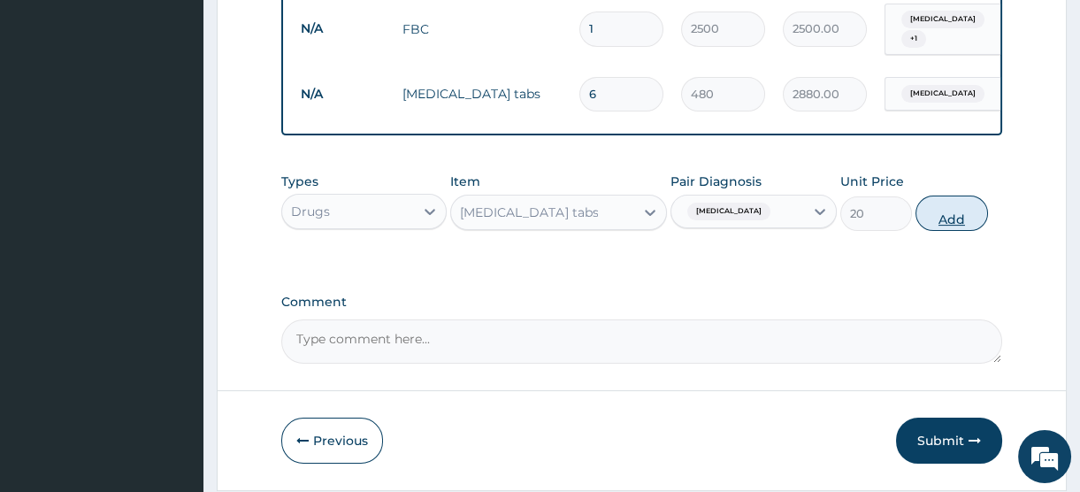
click at [947, 221] on button "Add" at bounding box center [952, 213] width 73 height 35
type input "0"
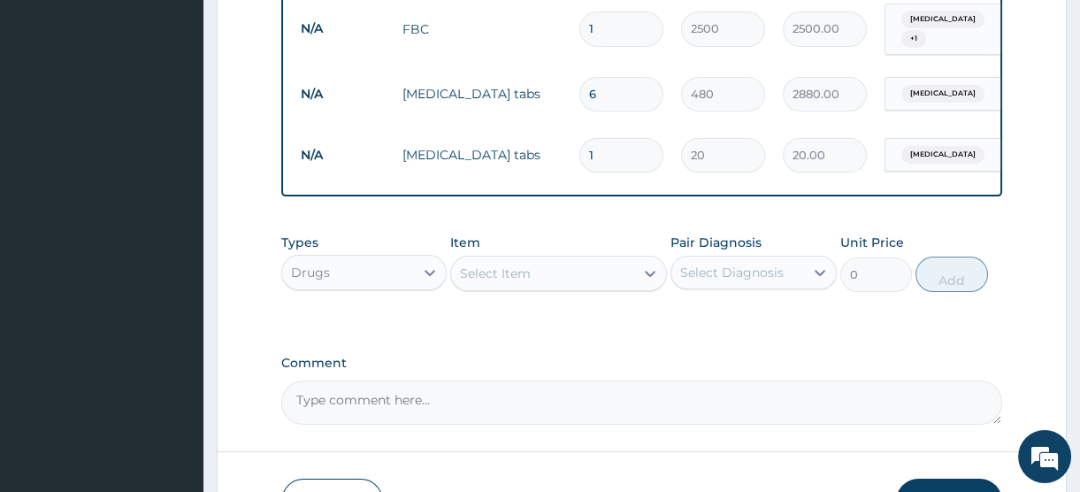
click at [612, 150] on input "1" at bounding box center [622, 155] width 84 height 35
drag, startPoint x: 612, startPoint y: 150, endPoint x: 533, endPoint y: 133, distance: 81.4
click at [533, 133] on tr "N/A Paracetamol tabs 1 20 20.00 Spasm Delete" at bounding box center [725, 155] width 867 height 61
type input "2"
type input "40.00"
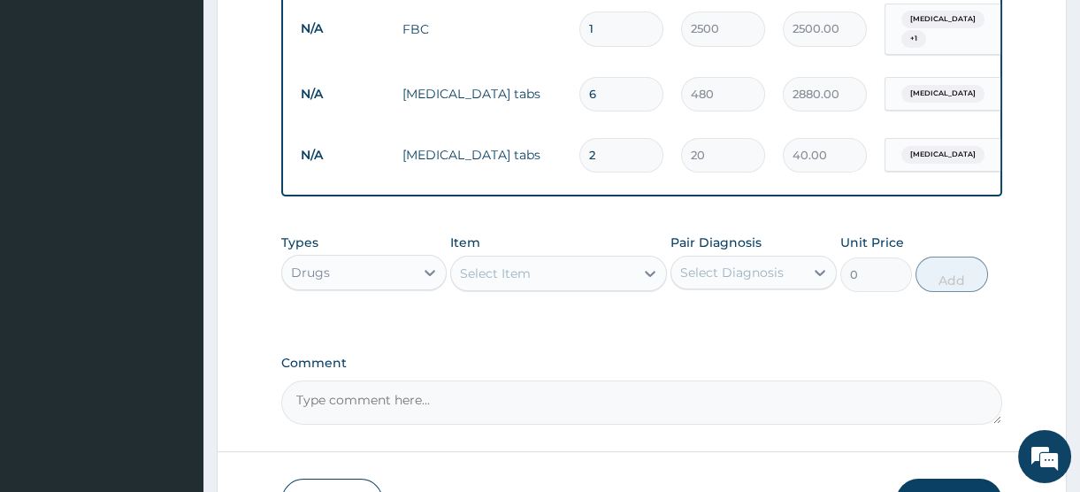
type input "24"
type input "480.00"
type input "24"
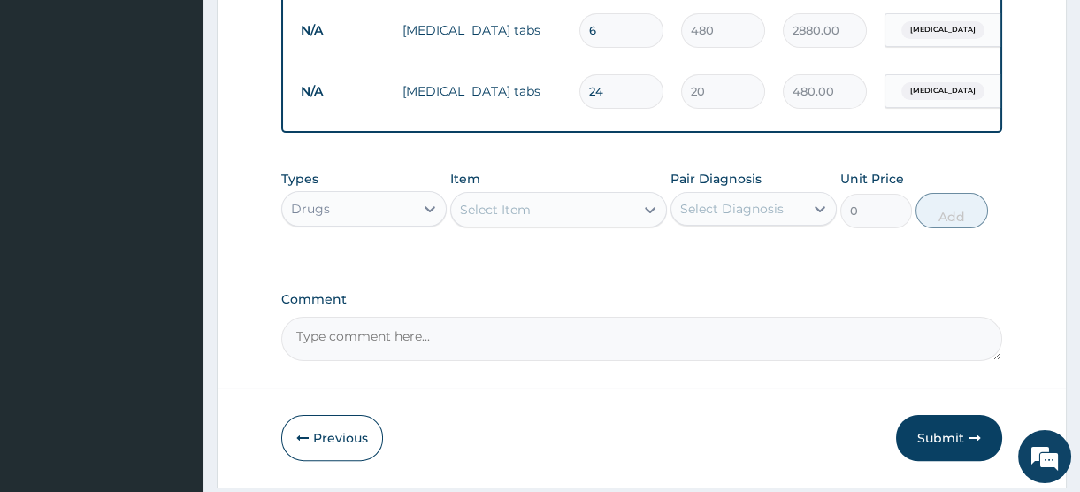
scroll to position [1086, 0]
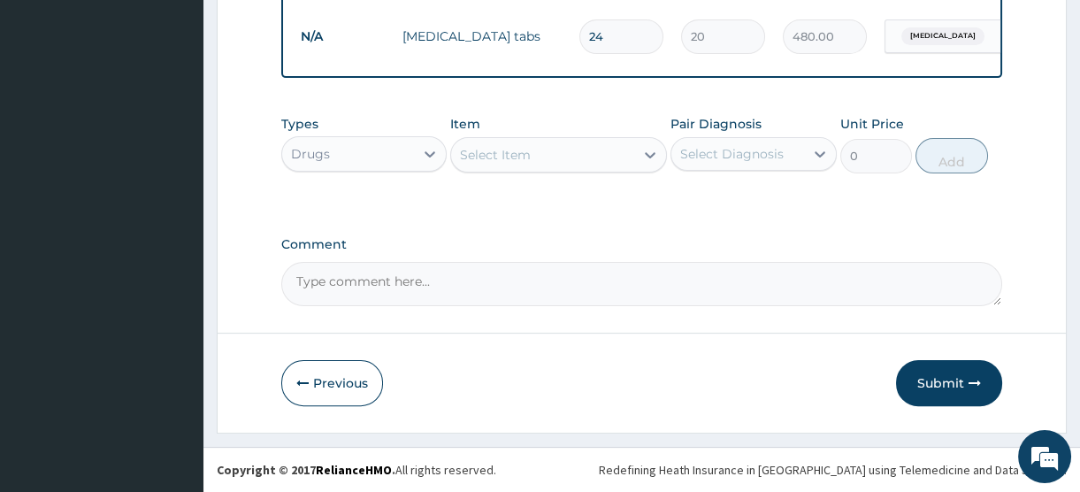
click at [524, 159] on div "Select Item" at bounding box center [495, 155] width 71 height 18
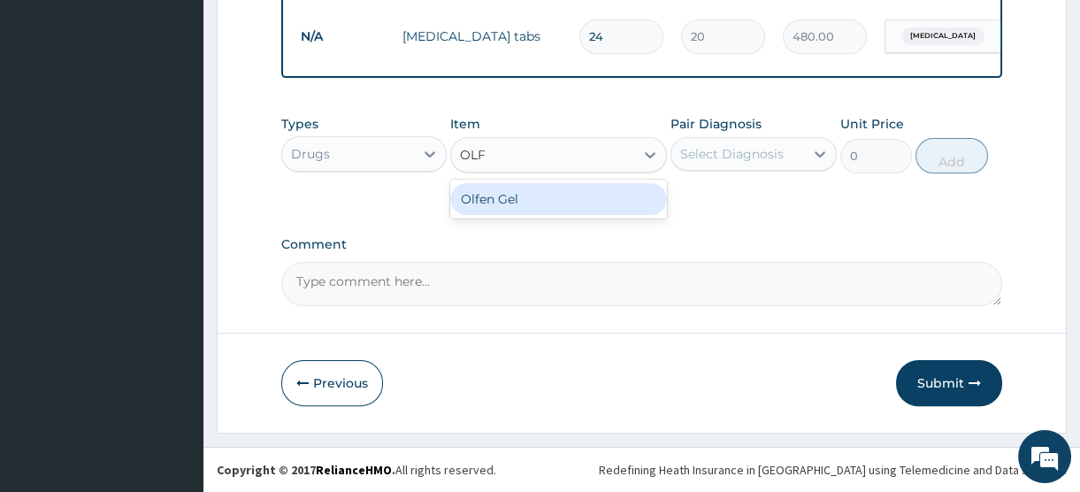
type input "OLFE"
click at [516, 203] on div "Olfen Gel" at bounding box center [558, 199] width 217 height 32
type input "1706.25"
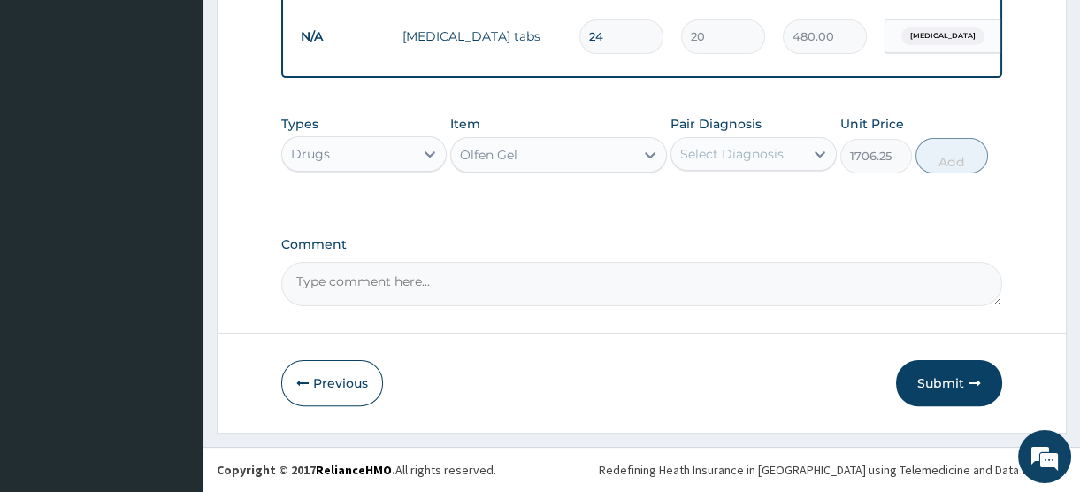
click at [763, 153] on div "Select Diagnosis" at bounding box center [732, 154] width 104 height 18
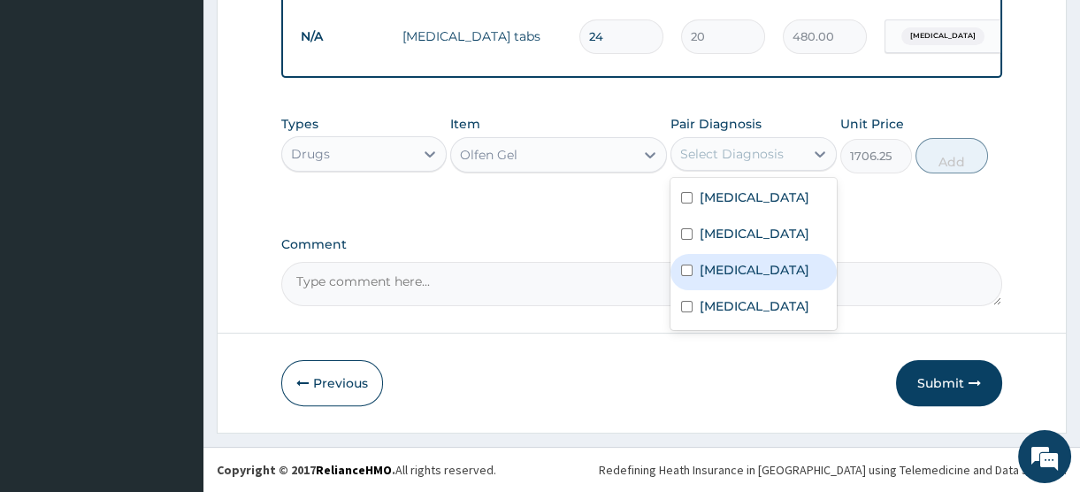
click at [733, 279] on label "Spasm" at bounding box center [755, 270] width 110 height 18
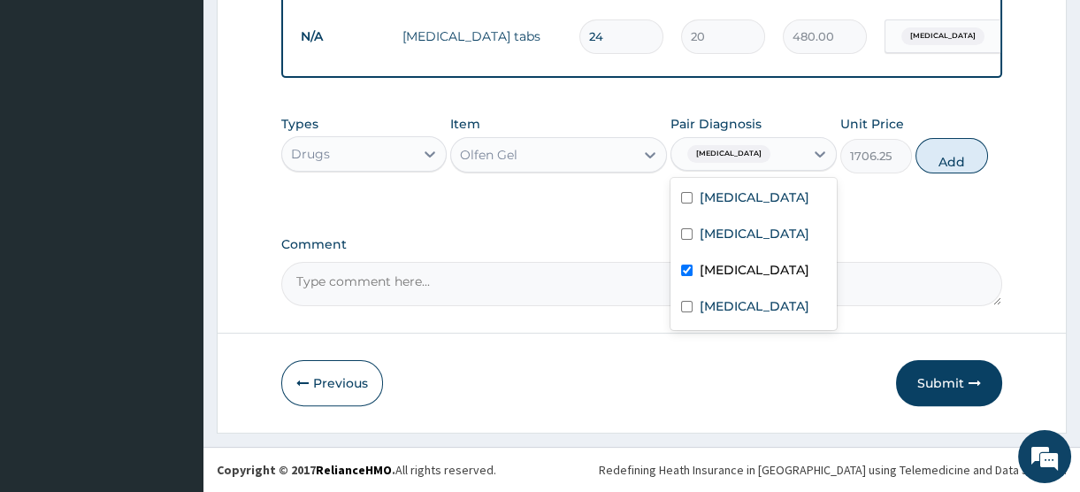
checkbox input "true"
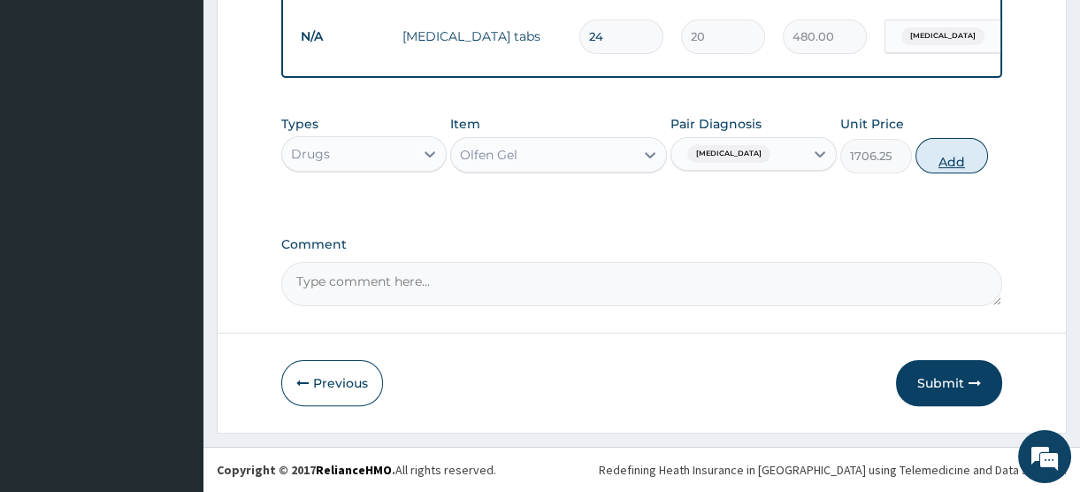
click at [943, 161] on button "Add" at bounding box center [952, 155] width 73 height 35
type input "0"
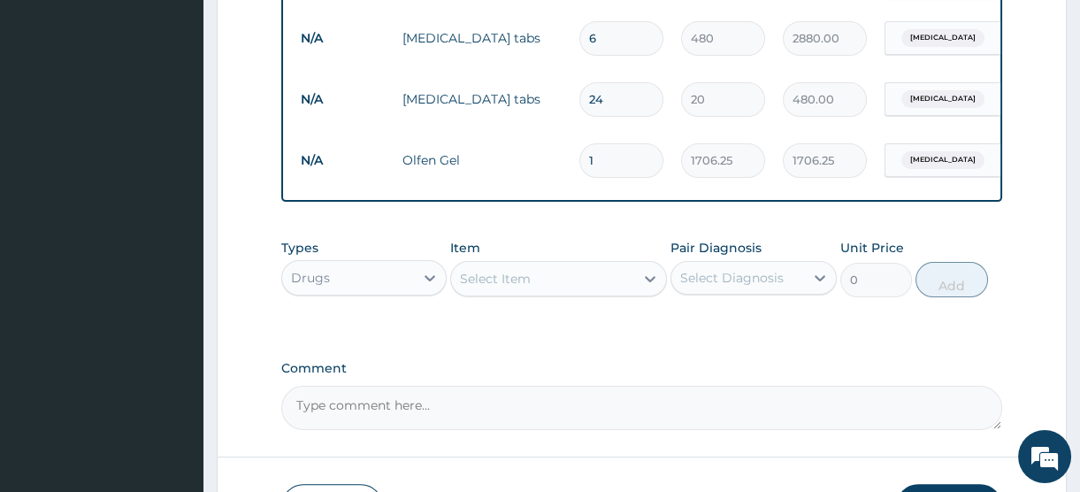
scroll to position [1148, 0]
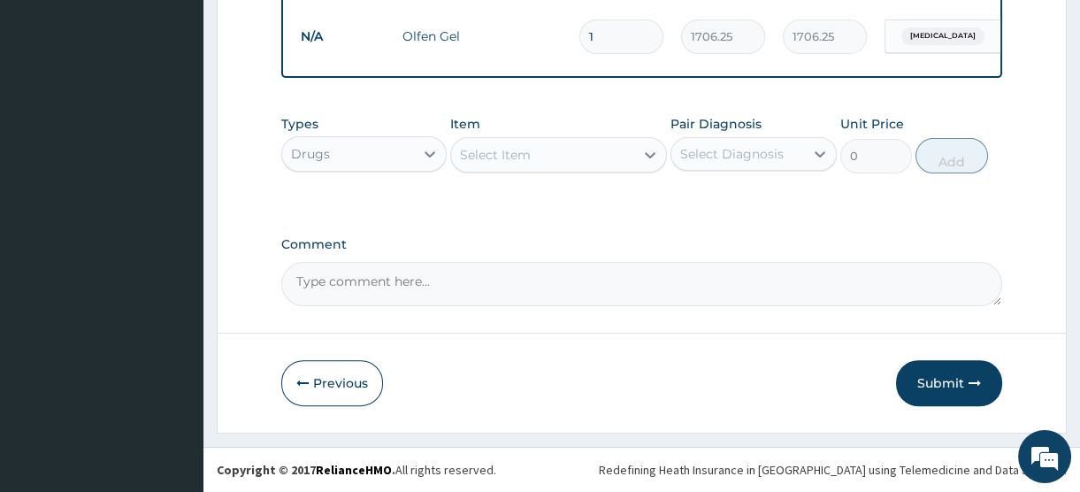
click at [528, 153] on div "Select Item" at bounding box center [495, 155] width 71 height 18
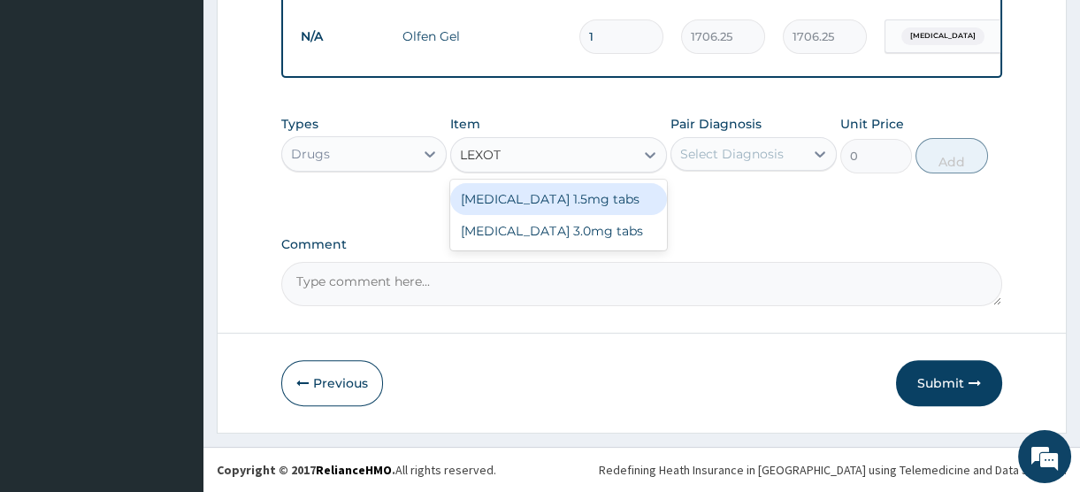
type input "LEXOTA"
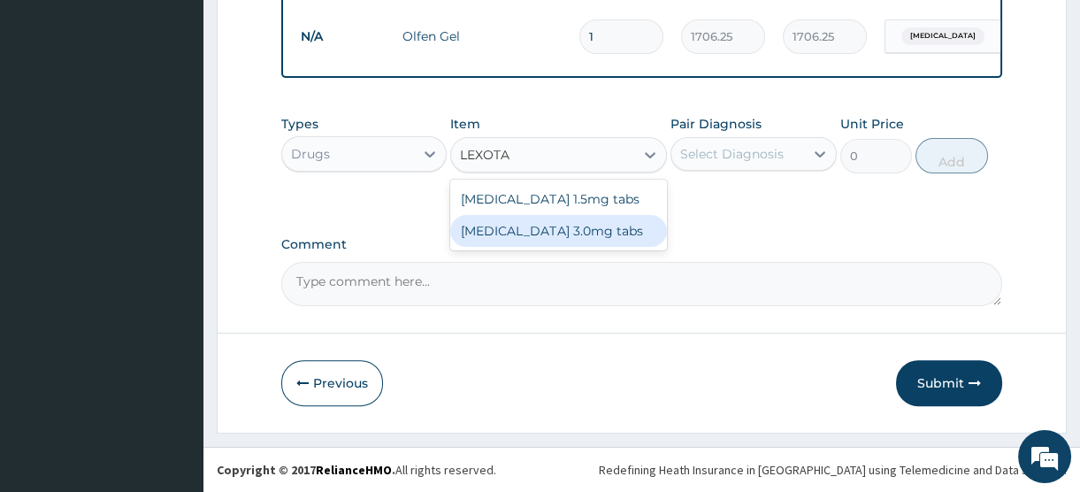
click at [559, 248] on div "Lexotan 1.5mg tabs Lexotan 3.0mg tabs" at bounding box center [558, 215] width 217 height 71
click at [585, 232] on div "Lexotan 3.0mg tabs" at bounding box center [558, 231] width 217 height 32
type input "50"
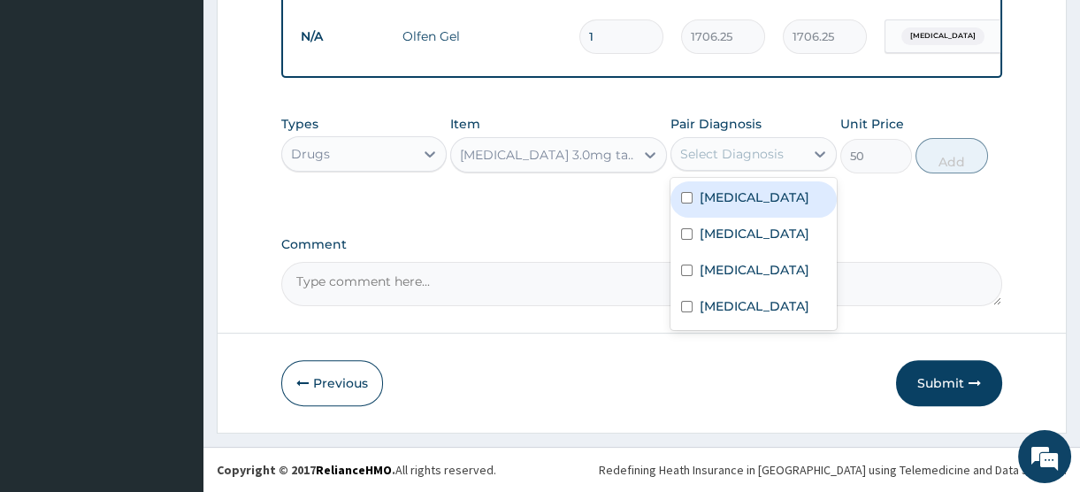
click at [780, 153] on div "Select Diagnosis" at bounding box center [732, 154] width 104 height 18
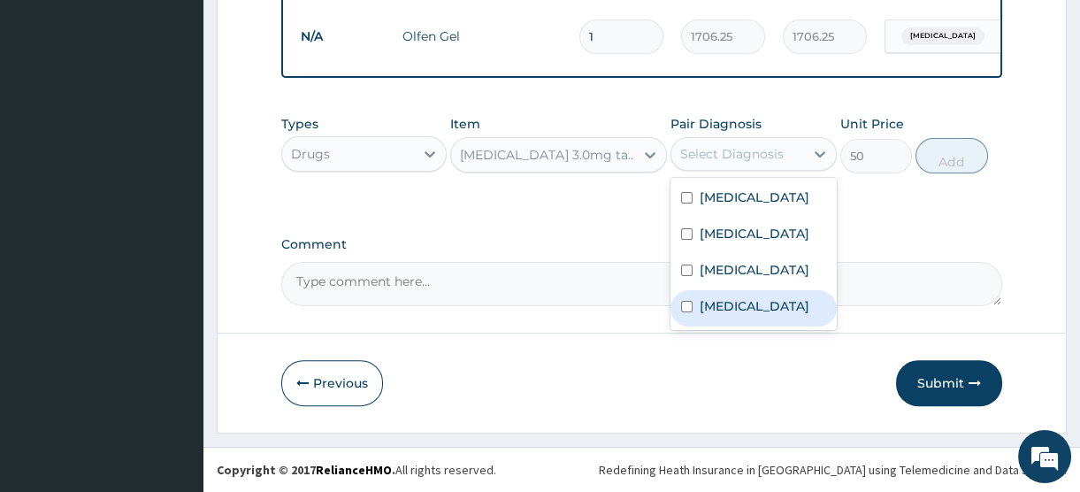
click at [738, 315] on label "Insomnia" at bounding box center [755, 306] width 110 height 18
checkbox input "true"
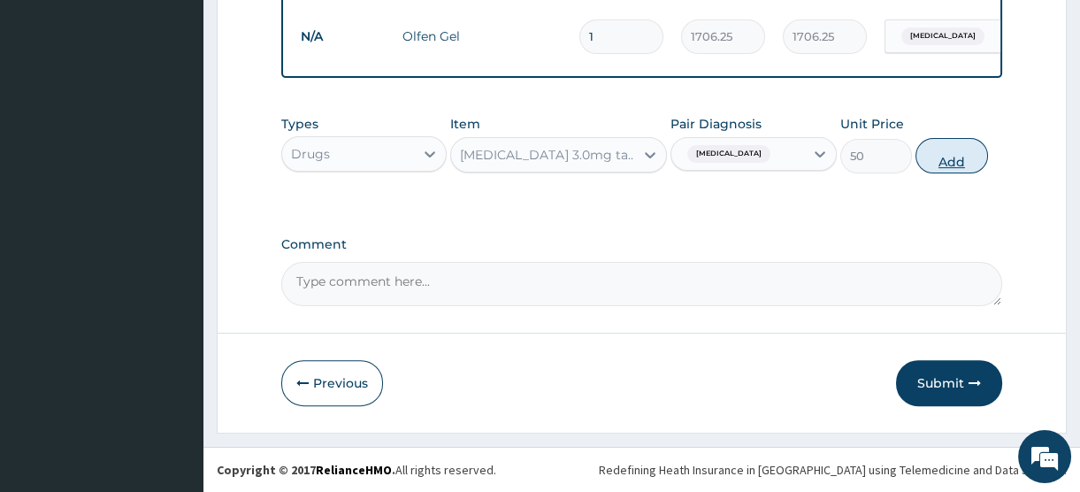
click at [952, 158] on button "Add" at bounding box center [952, 155] width 73 height 35
type input "0"
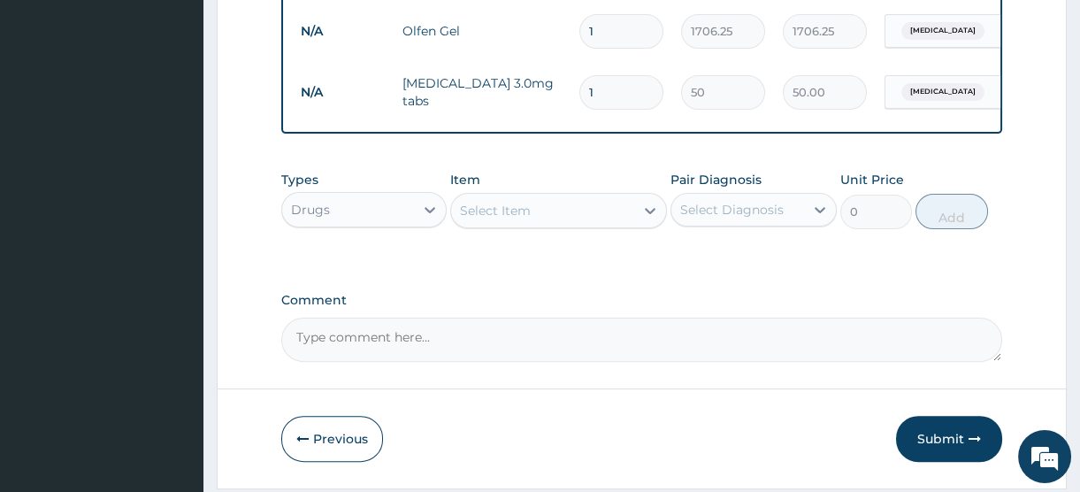
drag, startPoint x: 612, startPoint y: 85, endPoint x: 531, endPoint y: 61, distance: 84.8
click at [531, 62] on tr "N/A Lexotan 3.0mg tabs 1 50 50.00 Insomnia Delete" at bounding box center [725, 92] width 867 height 61
type input "7"
type input "350.00"
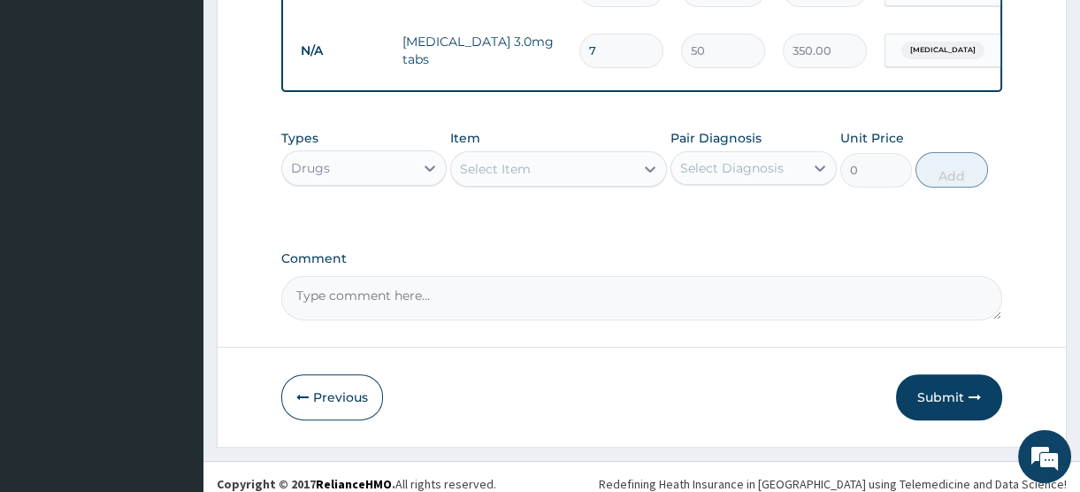
scroll to position [1209, 0]
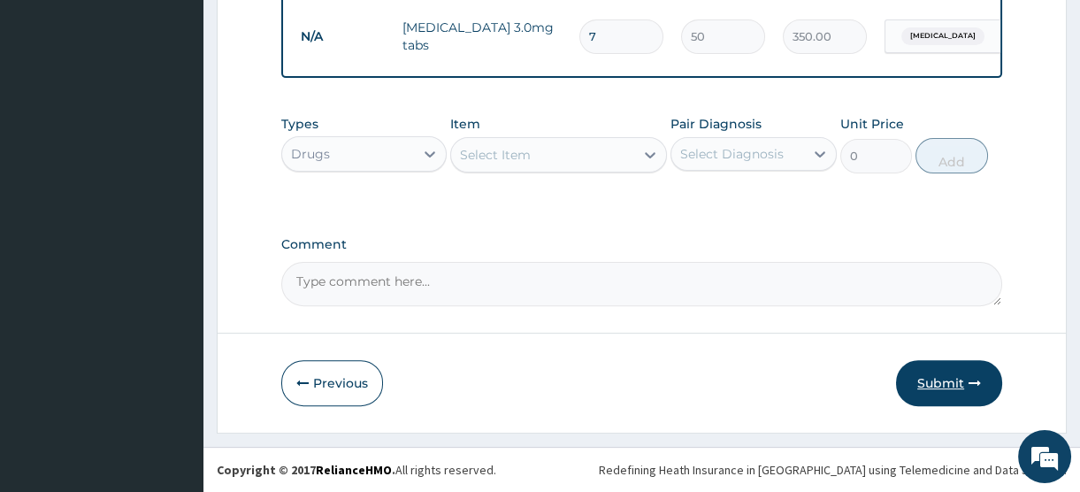
type input "7"
click at [933, 380] on button "Submit" at bounding box center [949, 383] width 106 height 46
